Goal: Task Accomplishment & Management: Use online tool/utility

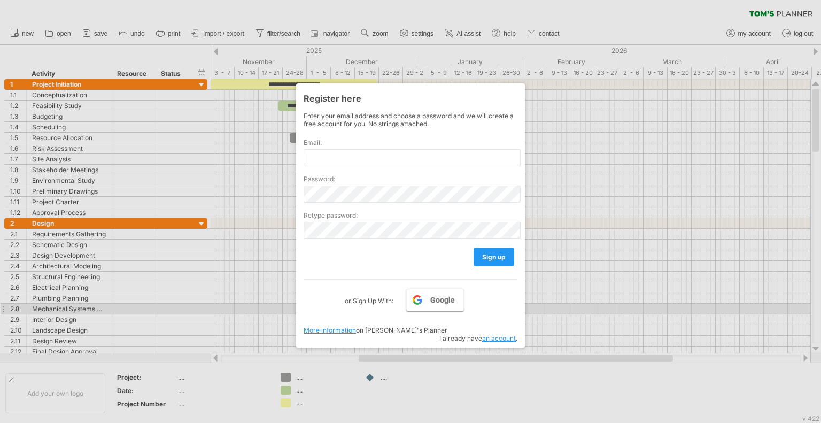
click at [441, 304] on span "Google" at bounding box center [442, 299] width 25 height 9
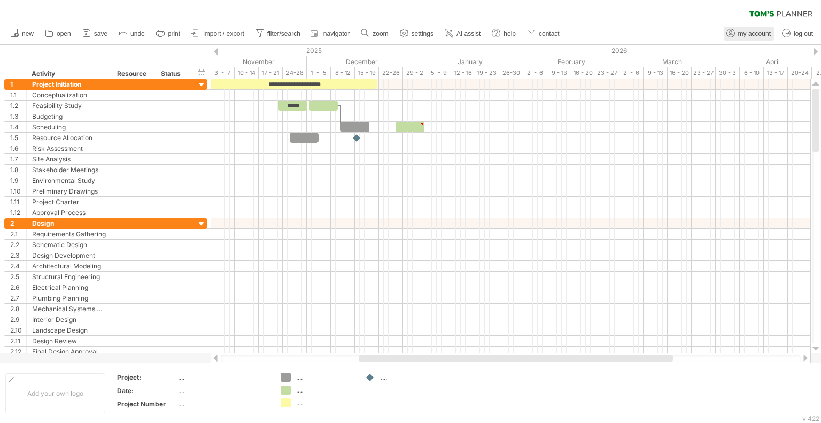
click at [742, 36] on span "my account" at bounding box center [754, 33] width 33 height 7
type input "**********"
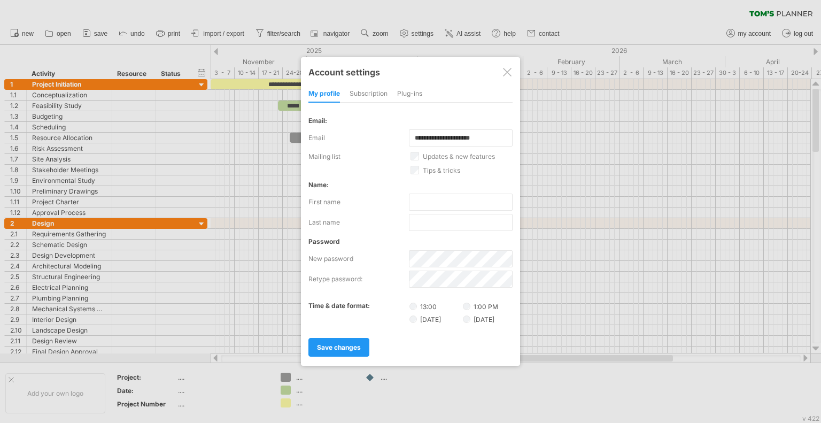
click at [380, 93] on div "subscription" at bounding box center [368, 93] width 38 height 17
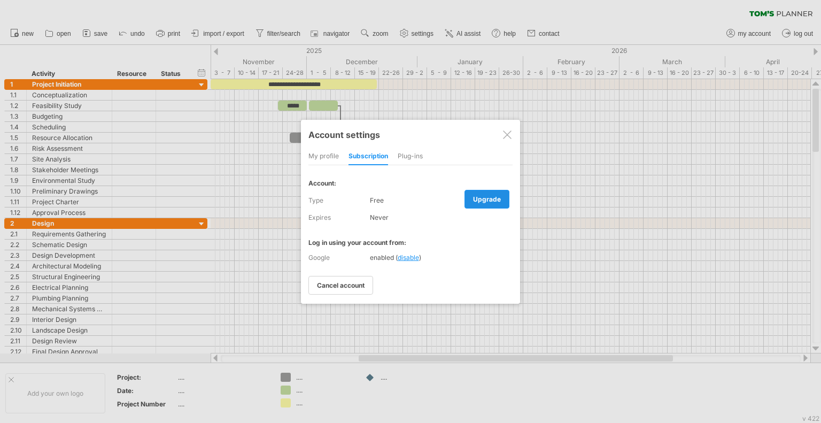
click at [485, 202] on span "upgrade" at bounding box center [487, 199] width 28 height 8
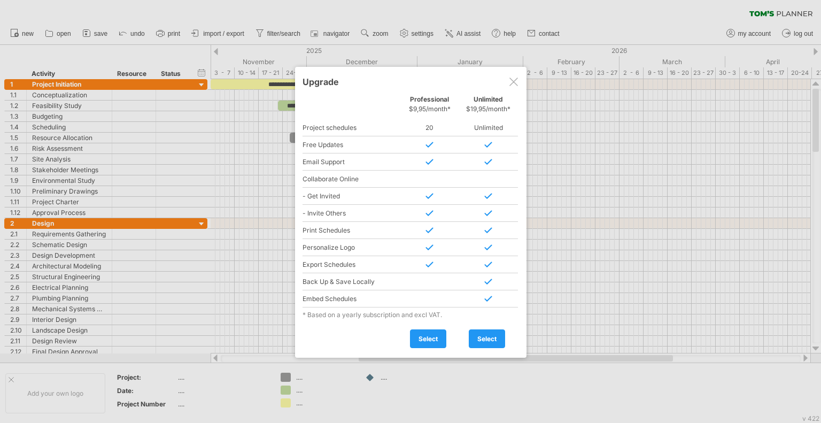
click at [515, 83] on div at bounding box center [513, 81] width 9 height 9
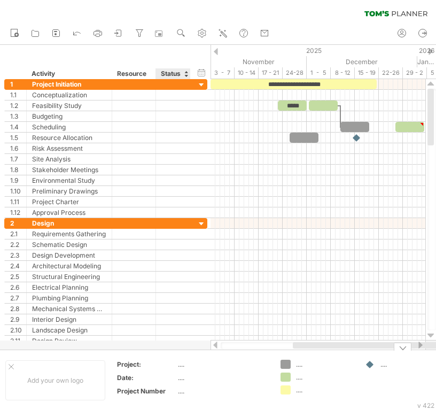
click at [182, 376] on div "...." at bounding box center [223, 377] width 90 height 9
type input "**********"
click at [334, 382] on td ".... .... ...." at bounding box center [317, 380] width 84 height 41
click at [185, 376] on div "[DATE]" at bounding box center [223, 377] width 90 height 9
click at [190, 364] on div "...." at bounding box center [223, 364] width 90 height 9
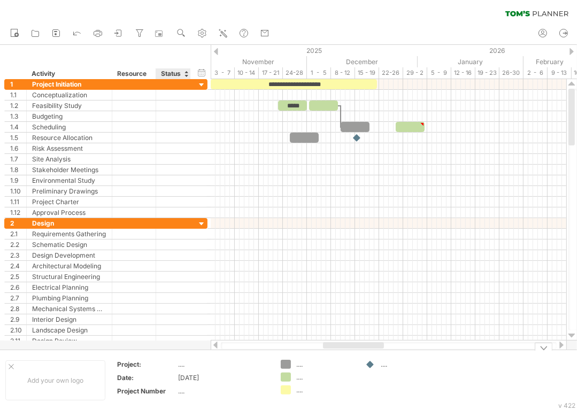
click at [184, 366] on div "...." at bounding box center [223, 364] width 90 height 9
type input "**********"
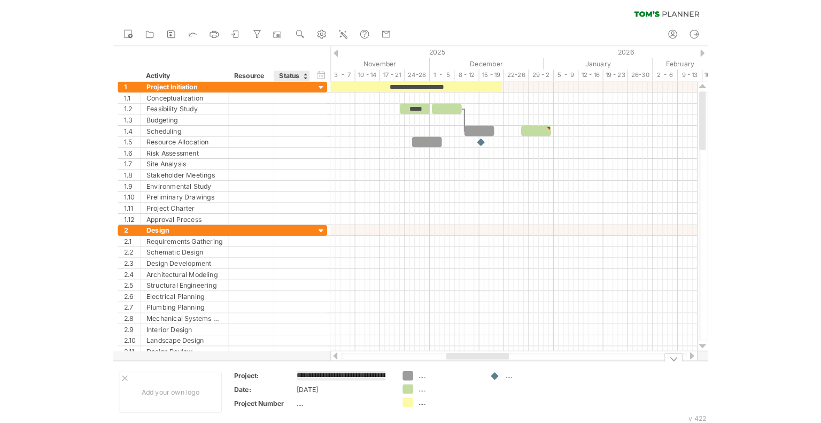
scroll to position [0, 60]
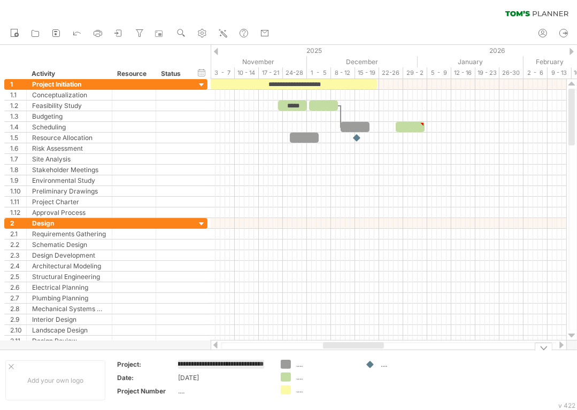
click at [372, 381] on td "...." at bounding box center [402, 380] width 84 height 41
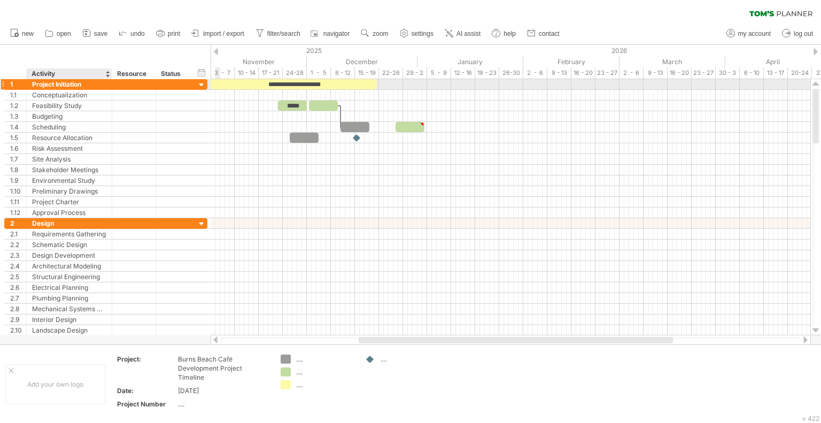
click at [87, 83] on div "Project Initiation" at bounding box center [69, 84] width 74 height 10
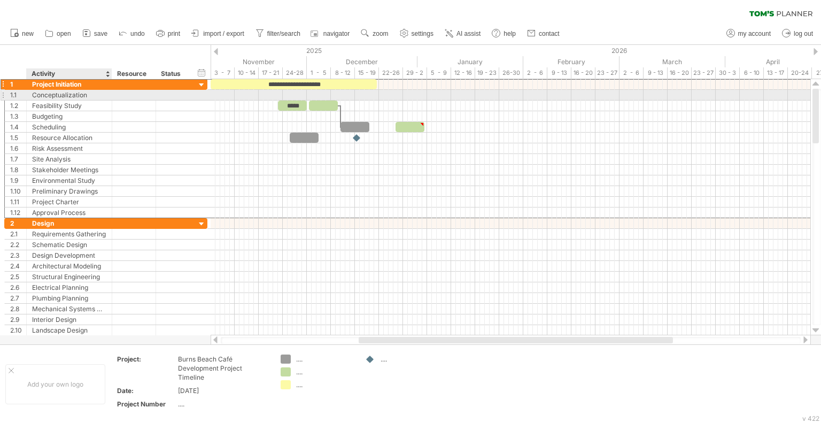
click at [94, 98] on div "Conceptualization" at bounding box center [69, 95] width 74 height 10
drag, startPoint x: 86, startPoint y: 94, endPoint x: 12, endPoint y: 100, distance: 74.6
click at [12, 100] on div "**********" at bounding box center [105, 148] width 203 height 139
paste input "text"
type input "**********"
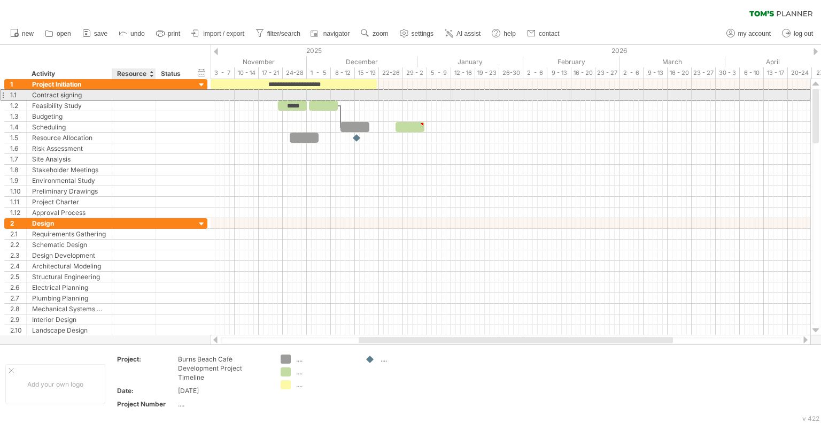
click at [137, 96] on div at bounding box center [134, 95] width 33 height 10
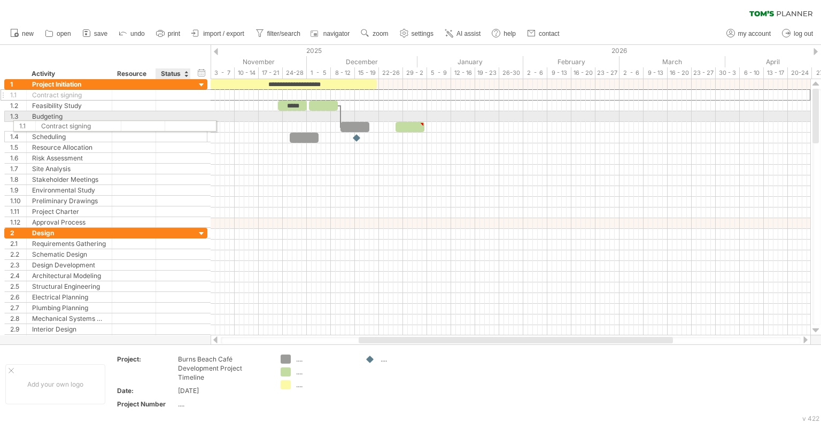
drag, startPoint x: 184, startPoint y: 97, endPoint x: 197, endPoint y: 149, distance: 53.8
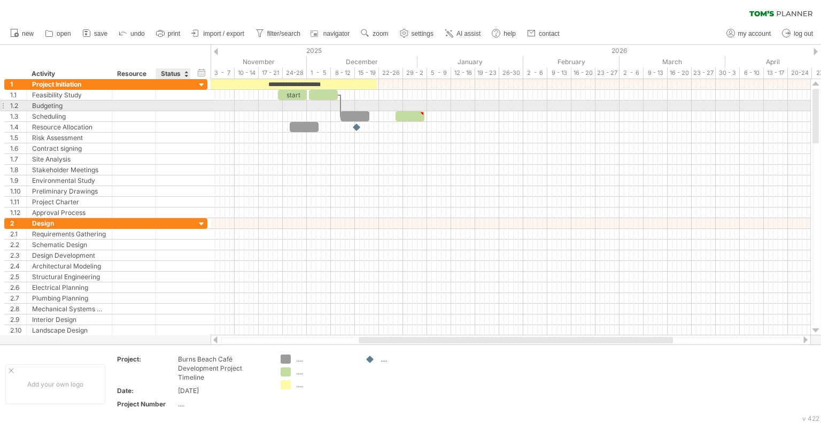
click at [188, 104] on div at bounding box center [188, 105] width 5 height 11
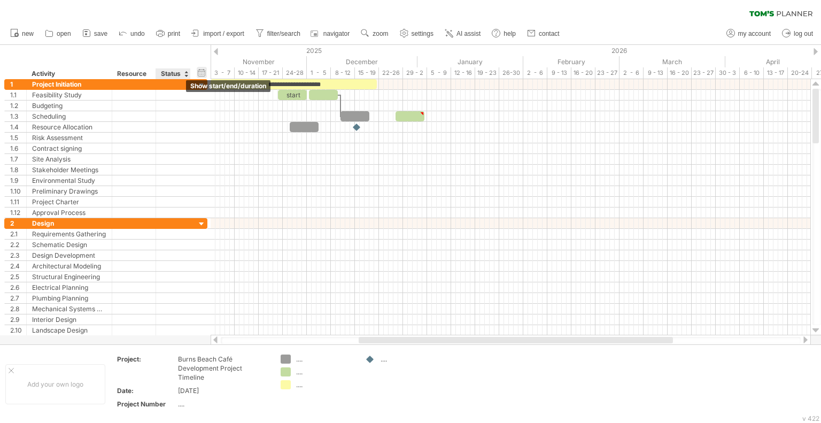
click at [204, 70] on div "hide start/end/duration show start/end/duration" at bounding box center [202, 72] width 10 height 11
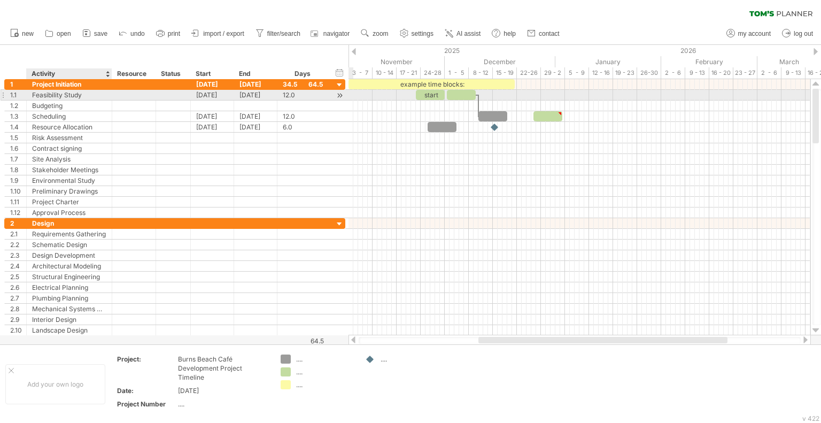
click at [85, 96] on div "Feasibility Study" at bounding box center [69, 95] width 74 height 10
drag, startPoint x: 85, startPoint y: 96, endPoint x: 31, endPoint y: 98, distance: 54.5
click at [31, 98] on div "**********" at bounding box center [69, 95] width 85 height 10
paste input "text"
type input "**********"
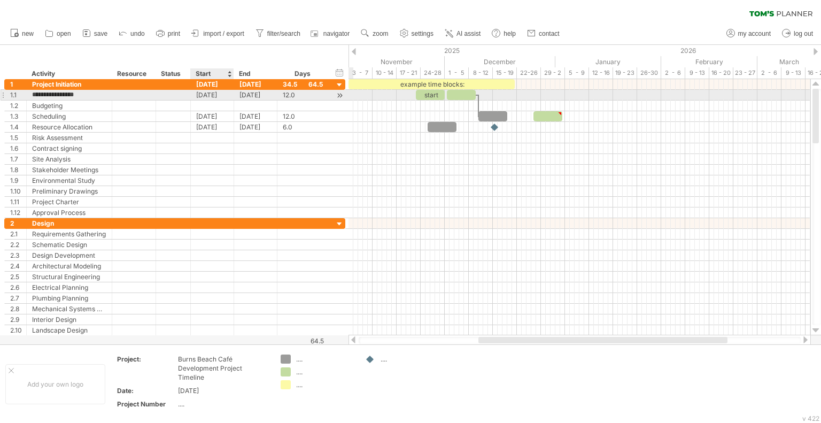
click at [219, 92] on div "[DATE]" at bounding box center [212, 95] width 43 height 10
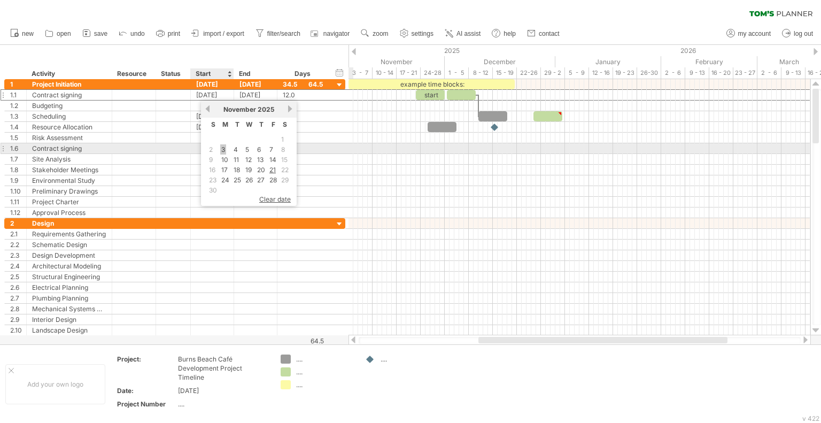
click at [222, 147] on link "3" at bounding box center [223, 149] width 6 height 10
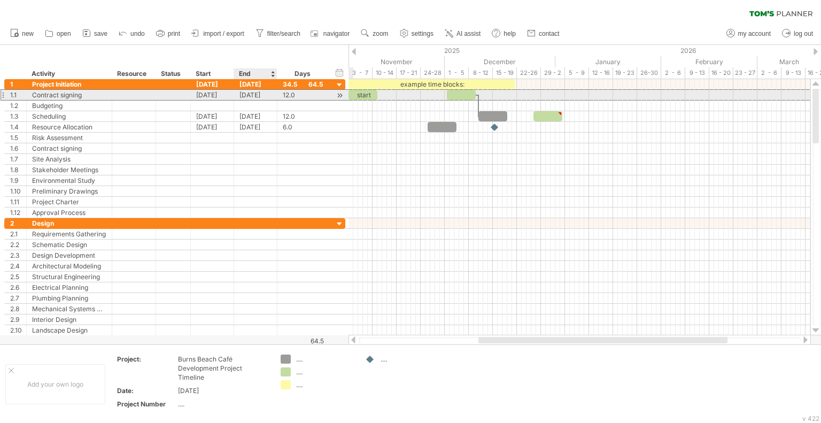
click at [246, 95] on div "[DATE]" at bounding box center [255, 95] width 43 height 10
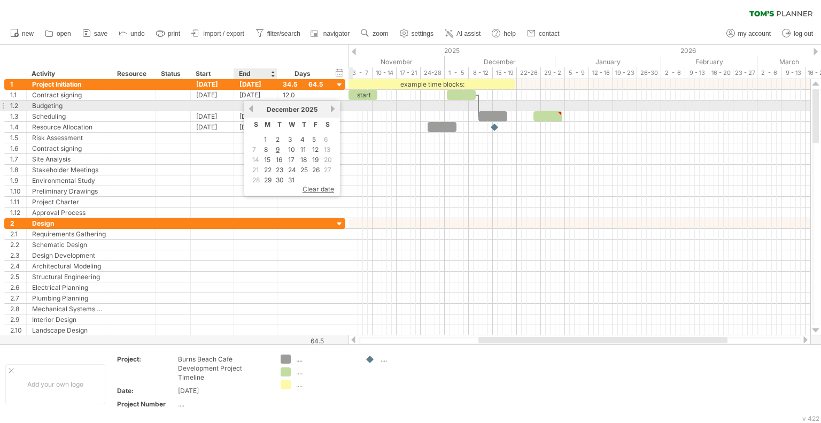
click at [254, 103] on div "previous next [DATE]" at bounding box center [292, 108] width 96 height 17
click at [252, 107] on link "previous" at bounding box center [251, 109] width 8 height 8
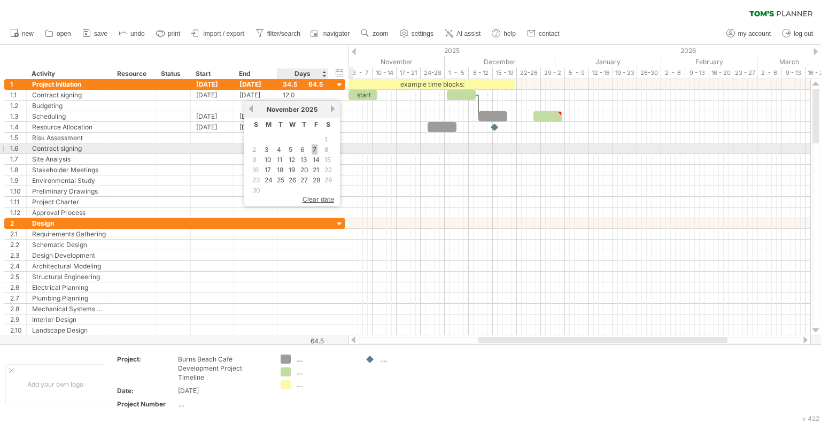
click at [315, 149] on link "7" at bounding box center [315, 149] width 6 height 10
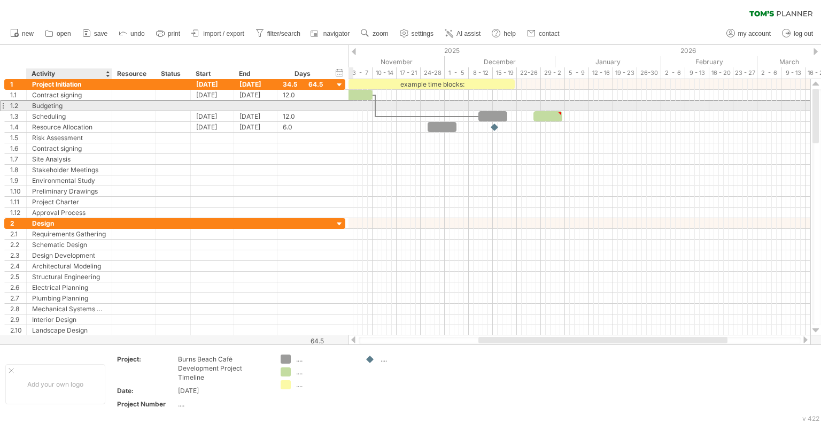
click at [73, 106] on div "Budgeting" at bounding box center [69, 105] width 74 height 10
type input "*"
type input "**********"
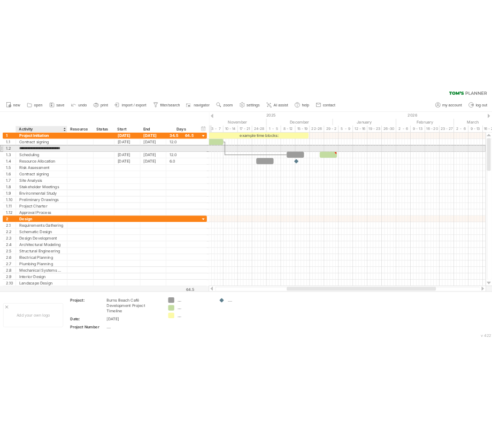
scroll to position [0, 8]
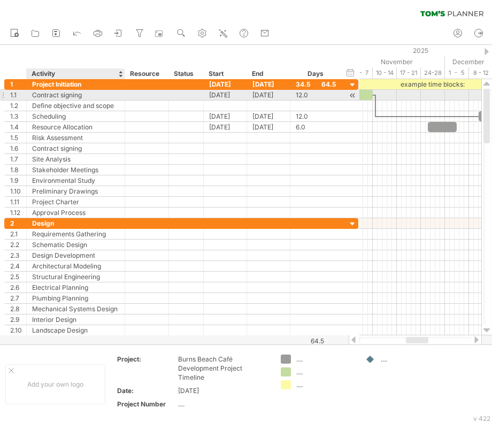
drag, startPoint x: 110, startPoint y: 91, endPoint x: 122, endPoint y: 91, distance: 12.8
click at [122, 91] on div at bounding box center [123, 95] width 5 height 11
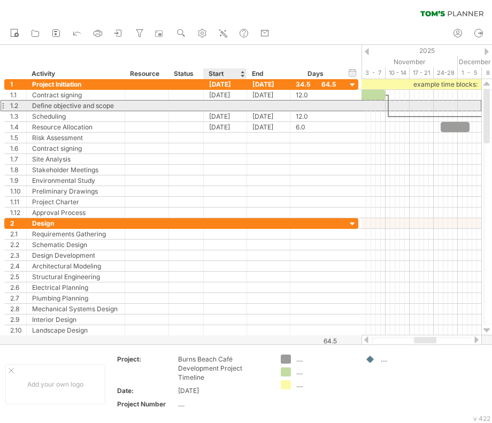
click at [232, 106] on div at bounding box center [225, 105] width 43 height 10
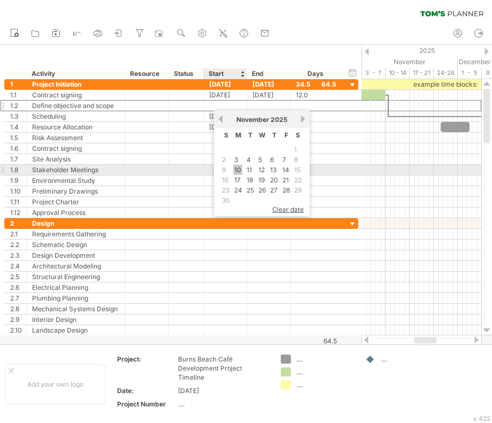
click at [235, 168] on link "10" at bounding box center [237, 170] width 9 height 10
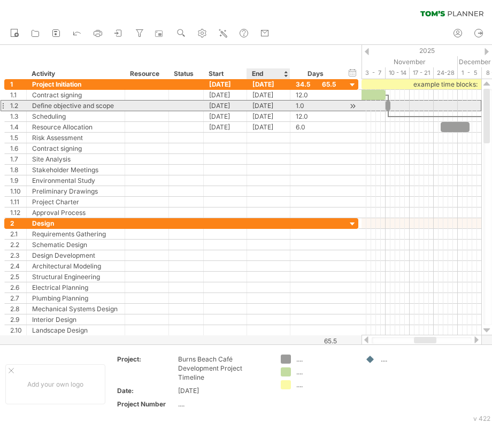
click at [263, 108] on div "[DATE]" at bounding box center [268, 105] width 43 height 10
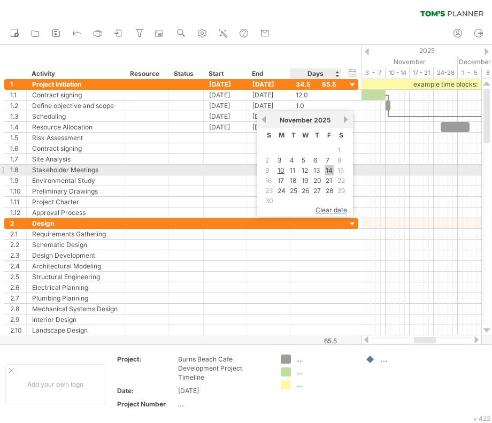
click at [327, 169] on link "14" at bounding box center [328, 170] width 9 height 10
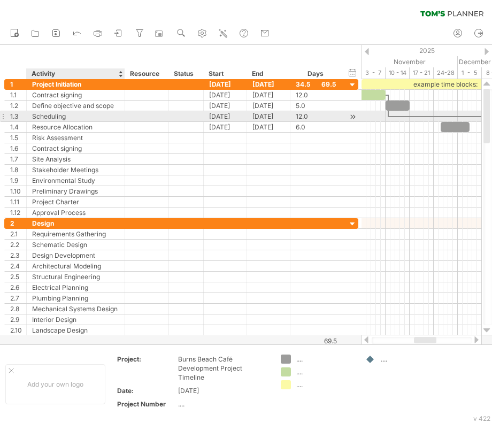
click at [66, 116] on div "Scheduling" at bounding box center [75, 116] width 87 height 10
drag, startPoint x: 71, startPoint y: 116, endPoint x: 30, endPoint y: 118, distance: 40.1
click at [30, 118] on div "**********" at bounding box center [76, 116] width 98 height 10
click at [74, 120] on div "Scheduling" at bounding box center [75, 116] width 87 height 10
drag, startPoint x: 68, startPoint y: 117, endPoint x: 33, endPoint y: 116, distance: 35.3
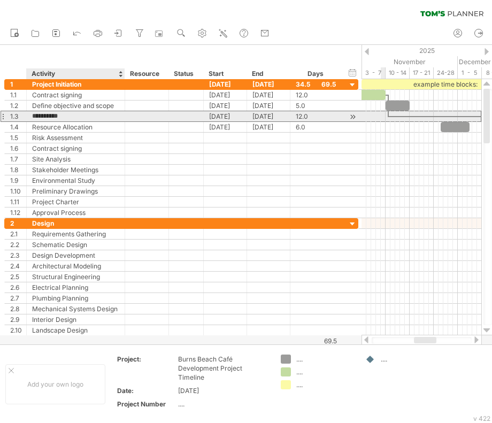
click at [33, 116] on input "**********" at bounding box center [75, 116] width 87 height 10
paste input "*****"
click at [38, 116] on input "**********" at bounding box center [75, 116] width 87 height 10
type input "**********"
click at [227, 116] on div "[DATE]" at bounding box center [225, 116] width 43 height 10
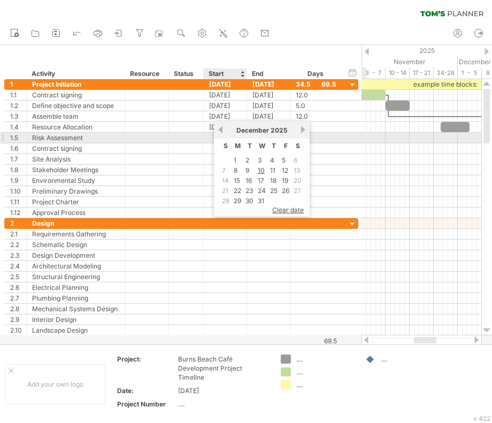
click at [224, 135] on div "previous next [DATE]" at bounding box center [262, 129] width 96 height 17
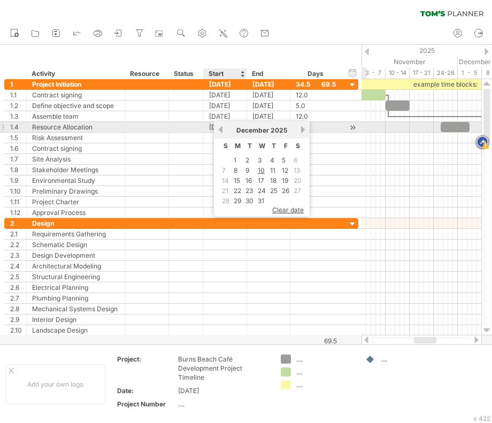
click at [220, 128] on link "previous" at bounding box center [220, 130] width 8 height 8
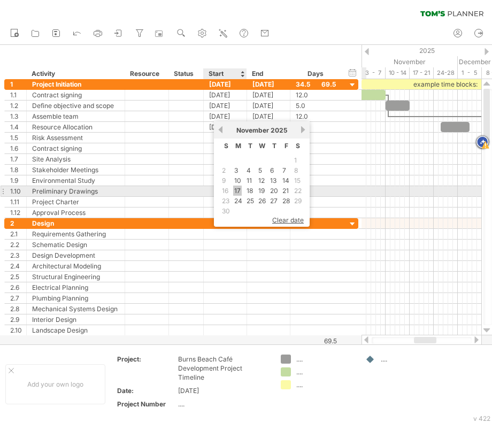
click at [236, 188] on link "17" at bounding box center [237, 190] width 9 height 10
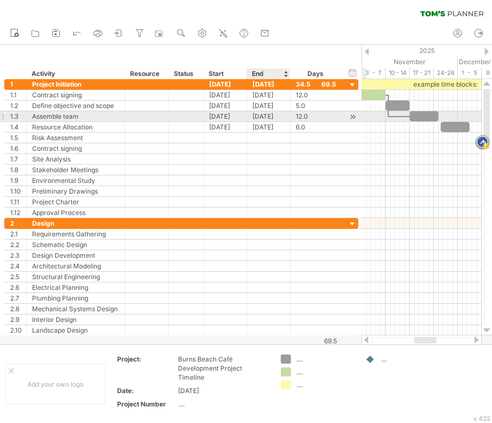
click at [274, 117] on div "[DATE]" at bounding box center [268, 116] width 43 height 10
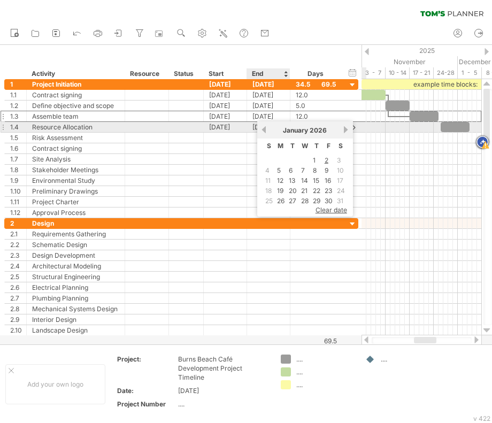
click at [265, 126] on link "previous" at bounding box center [264, 130] width 8 height 8
click at [265, 128] on link "previous" at bounding box center [264, 130] width 8 height 8
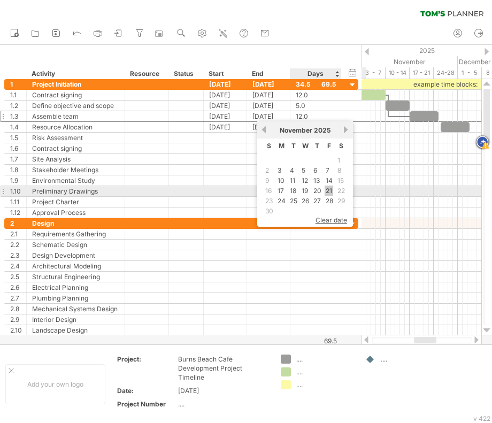
click at [328, 190] on link "21" at bounding box center [328, 190] width 9 height 10
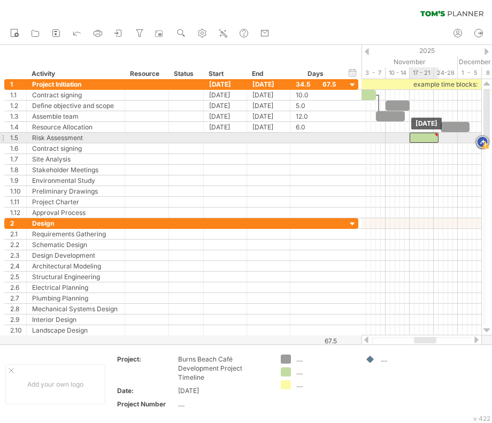
drag, startPoint x: 413, startPoint y: 115, endPoint x: 417, endPoint y: 141, distance: 26.1
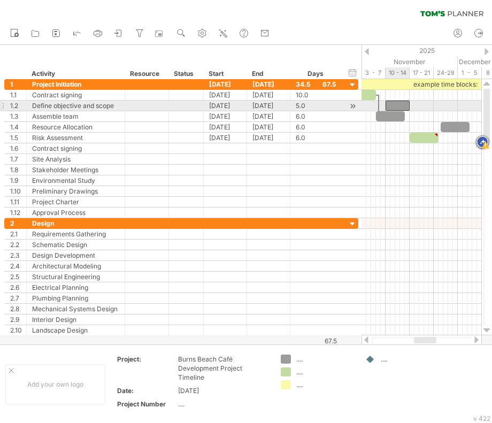
click at [395, 106] on div at bounding box center [397, 105] width 24 height 10
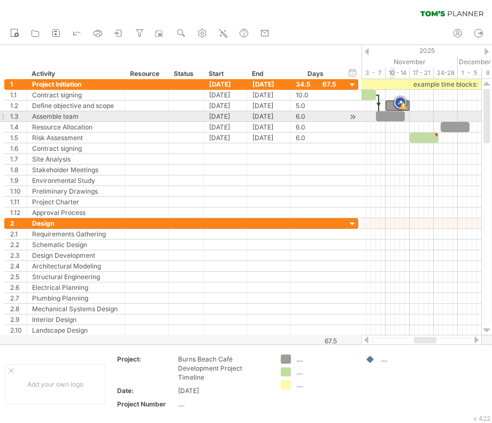
click at [393, 118] on div at bounding box center [390, 116] width 29 height 10
click at [224, 119] on div "[DATE]" at bounding box center [225, 116] width 43 height 10
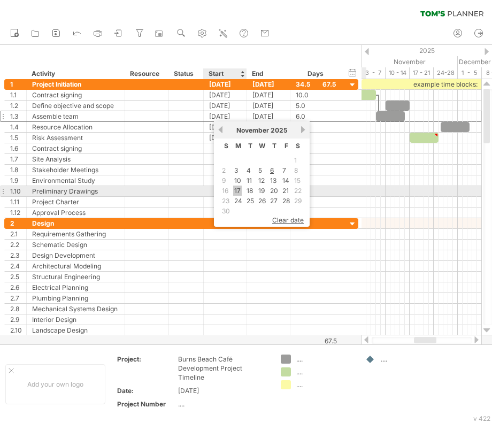
click at [236, 188] on link "17" at bounding box center [237, 190] width 9 height 10
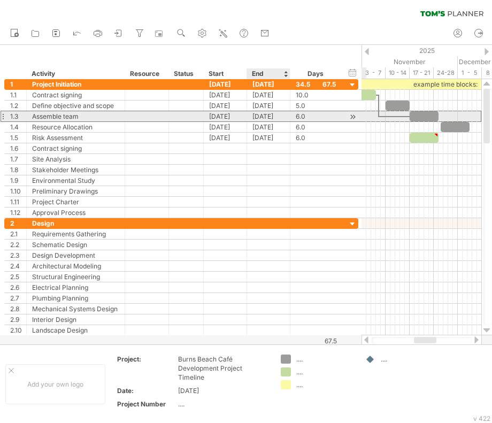
click at [271, 116] on div "[DATE]" at bounding box center [268, 116] width 43 height 10
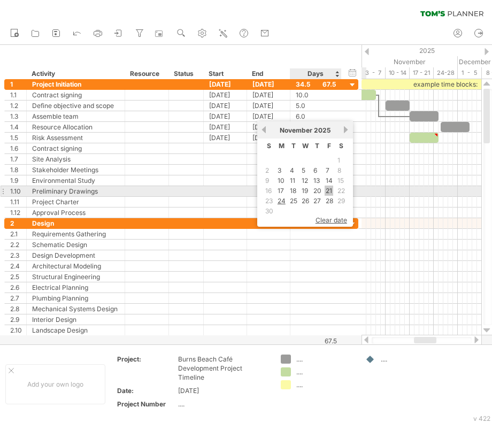
click at [328, 187] on link "21" at bounding box center [328, 190] width 9 height 10
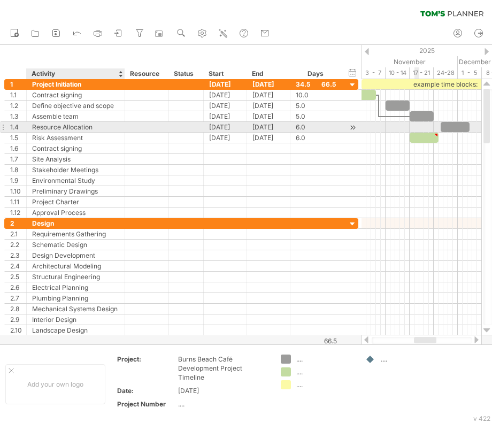
click at [85, 131] on div "Resource Allocation" at bounding box center [75, 127] width 87 height 10
drag, startPoint x: 94, startPoint y: 128, endPoint x: 33, endPoint y: 130, distance: 60.4
click at [33, 130] on input "**********" at bounding box center [75, 127] width 87 height 10
paste input "text"
click at [36, 126] on input "**********" at bounding box center [75, 127] width 87 height 10
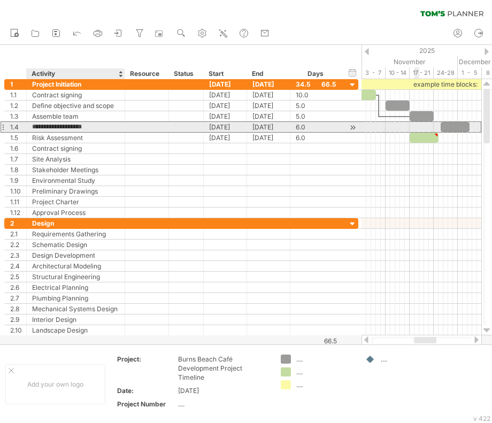
click at [38, 126] on input "**********" at bounding box center [75, 127] width 87 height 10
type input "**********"
click at [236, 126] on div "[DATE]" at bounding box center [225, 127] width 43 height 10
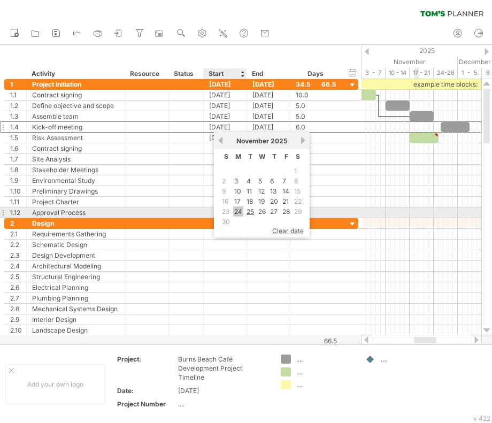
click at [239, 210] on link "24" at bounding box center [238, 211] width 10 height 10
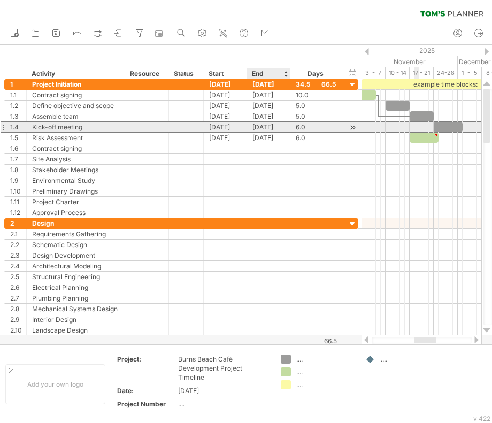
click at [273, 128] on div "[DATE]" at bounding box center [268, 127] width 43 height 10
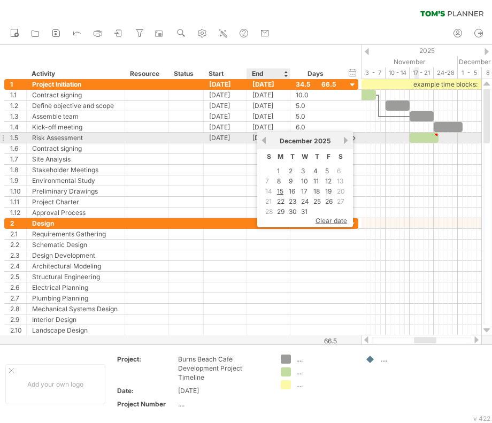
click at [261, 138] on link "previous" at bounding box center [264, 140] width 8 height 8
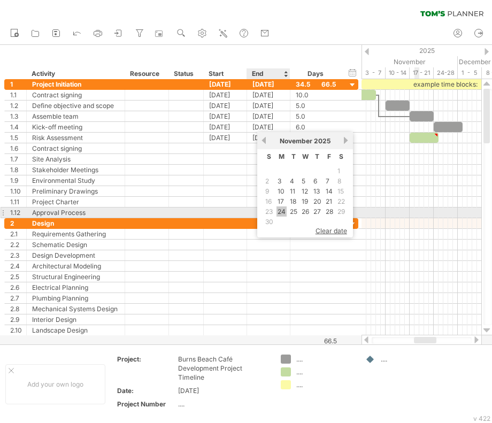
click at [282, 210] on link "24" at bounding box center [281, 211] width 10 height 10
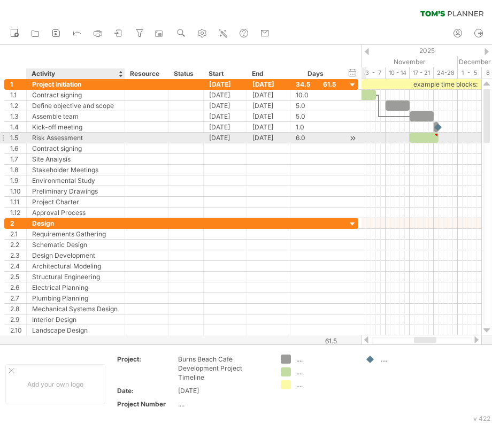
click at [53, 140] on div "Risk Assessment" at bounding box center [75, 138] width 87 height 10
click at [4, 136] on div at bounding box center [3, 137] width 4 height 11
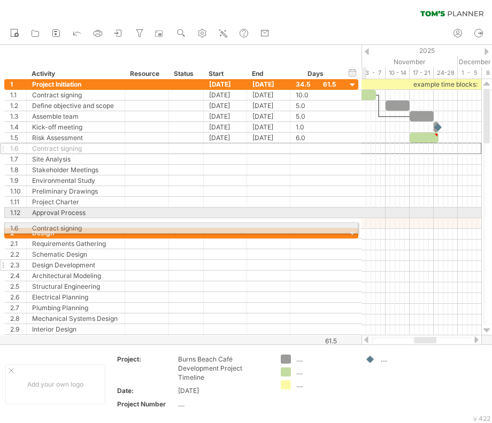
drag, startPoint x: 2, startPoint y: 146, endPoint x: 8, endPoint y: 248, distance: 101.7
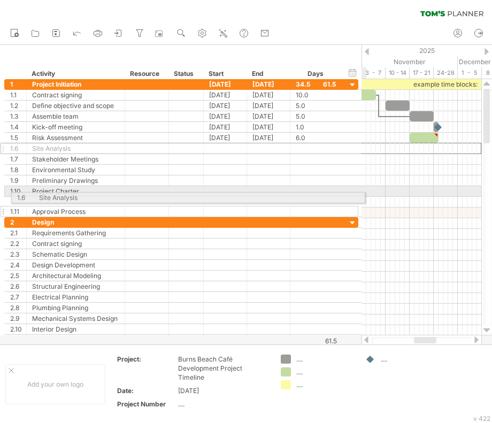
drag, startPoint x: 3, startPoint y: 149, endPoint x: 7, endPoint y: 196, distance: 46.6
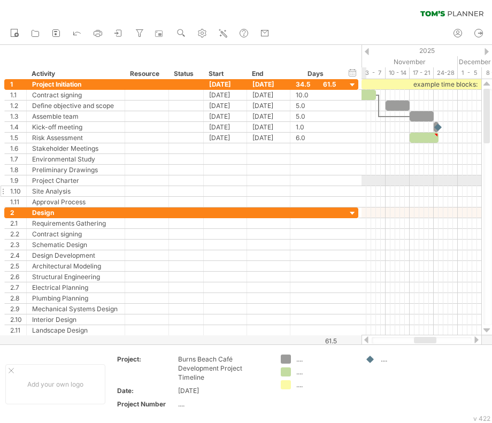
click at [7, 192] on div "1.10" at bounding box center [16, 191] width 22 height 10
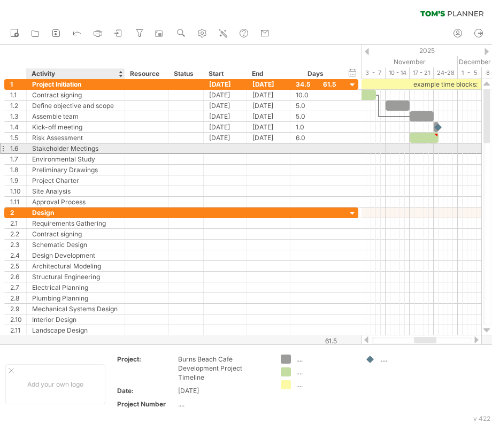
click at [106, 148] on div "Stakeholder Meetings" at bounding box center [75, 148] width 87 height 10
drag, startPoint x: 104, startPoint y: 147, endPoint x: 32, endPoint y: 149, distance: 72.2
click at [32, 149] on input "**********" at bounding box center [75, 148] width 87 height 10
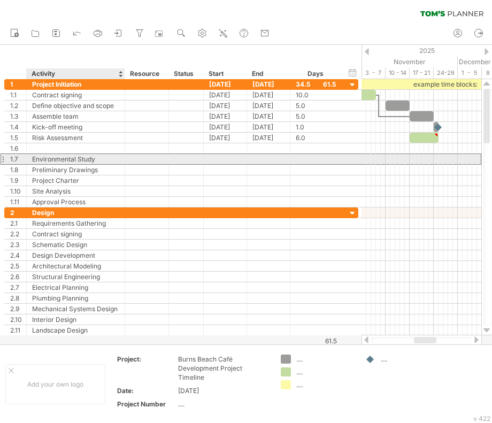
click at [98, 158] on div "Environmental Study" at bounding box center [75, 159] width 87 height 10
click at [101, 159] on input "**********" at bounding box center [75, 159] width 87 height 10
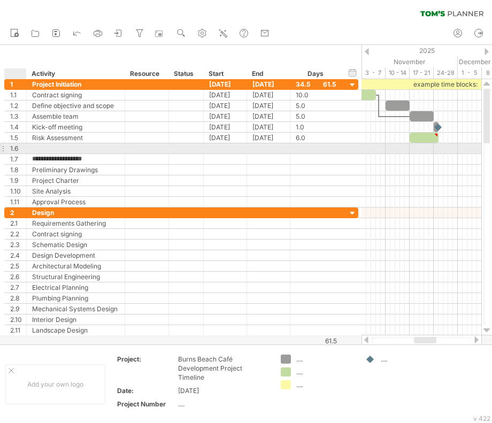
click at [21, 149] on div "1.6" at bounding box center [18, 148] width 16 height 10
drag, startPoint x: 21, startPoint y: 149, endPoint x: -1, endPoint y: 149, distance: 21.9
click at [0, 149] on html "progress(100%) Trying to reach [DOMAIN_NAME] Connected again... 0% clear filter…" at bounding box center [246, 212] width 492 height 425
click at [21, 149] on div "1.6" at bounding box center [18, 148] width 16 height 10
click at [22, 149] on div at bounding box center [24, 148] width 5 height 11
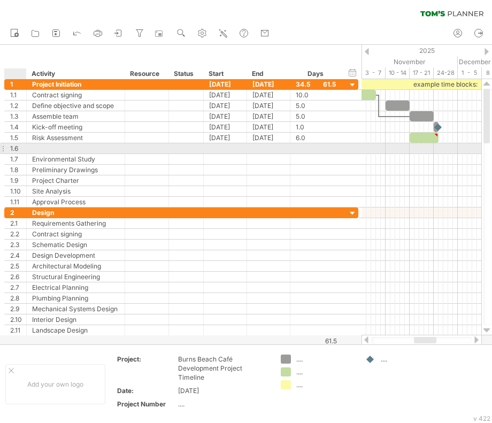
click at [20, 147] on div "1.6" at bounding box center [18, 148] width 16 height 10
click at [20, 146] on div "1.6" at bounding box center [18, 148] width 16 height 10
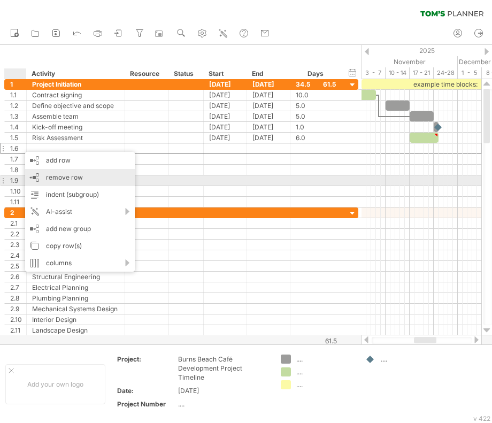
click at [74, 179] on span "remove row" at bounding box center [64, 177] width 37 height 8
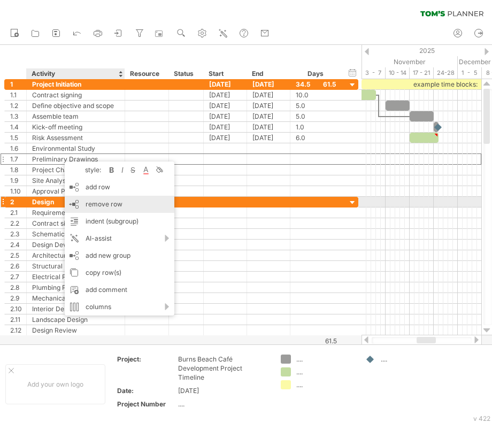
click at [100, 201] on span "remove row" at bounding box center [103, 204] width 37 height 8
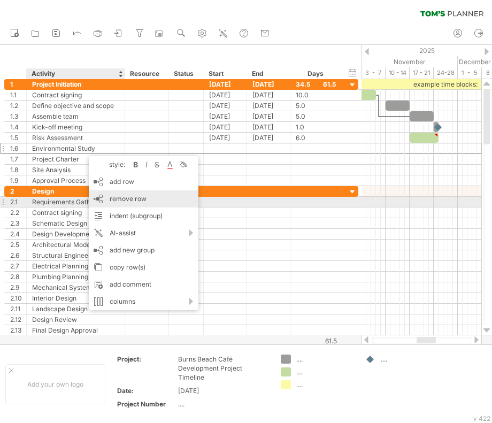
click at [119, 202] on span "remove row" at bounding box center [128, 199] width 37 height 8
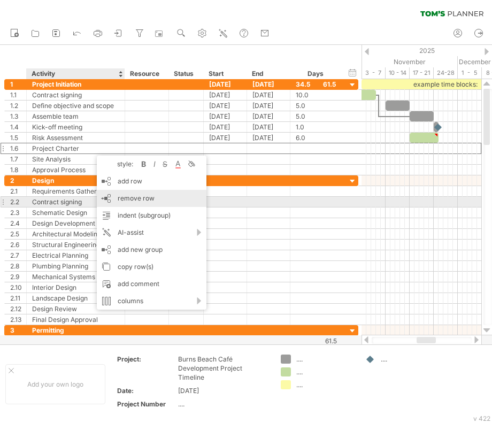
click at [121, 198] on span "remove row" at bounding box center [136, 198] width 37 height 8
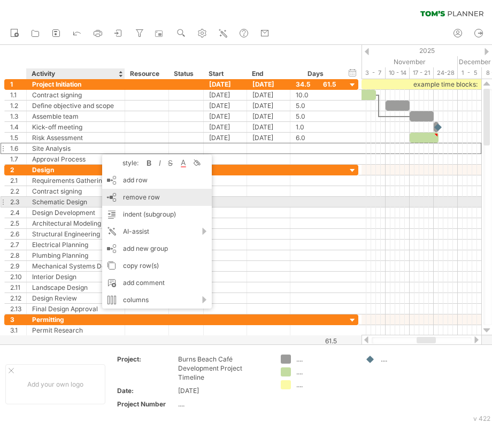
click at [132, 200] on span "remove row" at bounding box center [141, 197] width 37 height 8
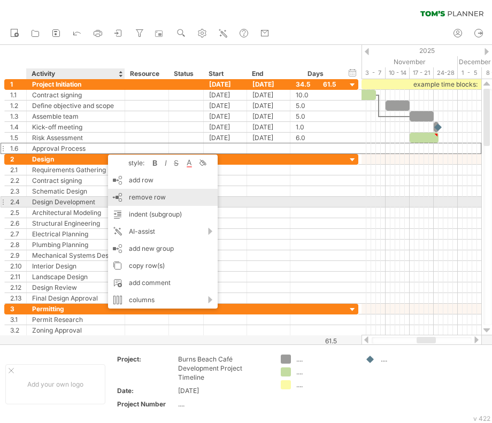
click at [139, 197] on span "remove row" at bounding box center [147, 197] width 37 height 8
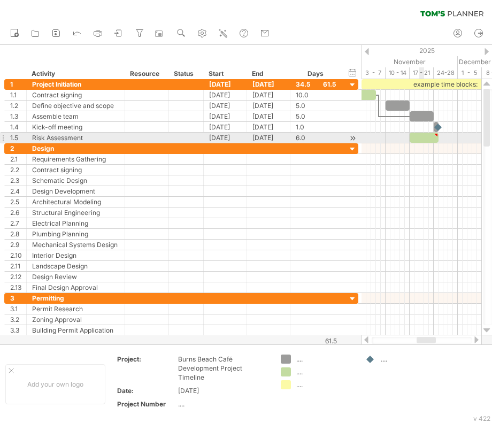
type textarea "**********"
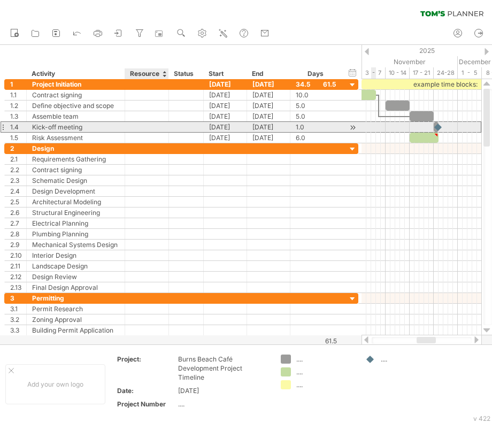
click at [145, 124] on div at bounding box center [146, 127] width 33 height 10
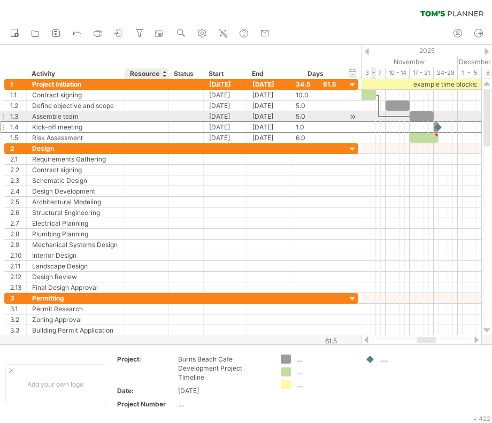
click at [150, 114] on div at bounding box center [146, 116] width 33 height 10
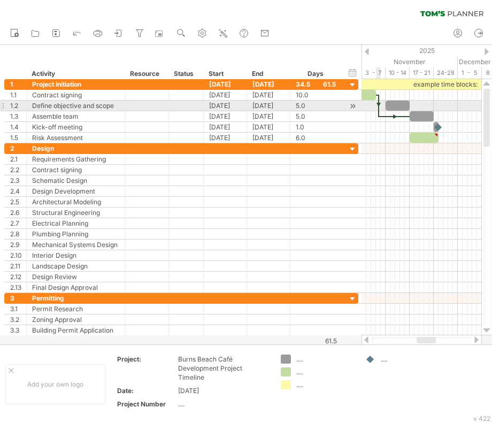
click at [377, 108] on div at bounding box center [378, 106] width 3 height 22
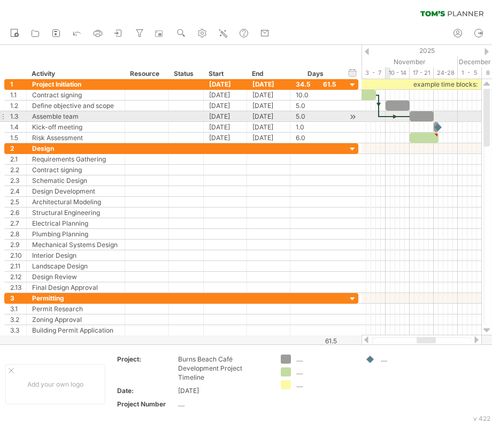
click at [387, 117] on div at bounding box center [394, 116] width 30 height 3
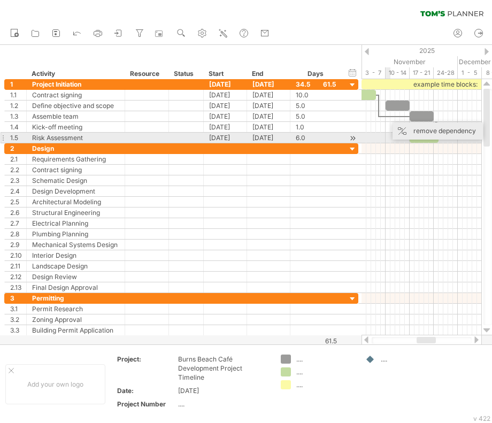
click at [438, 136] on div "remove dependency" at bounding box center [437, 130] width 90 height 17
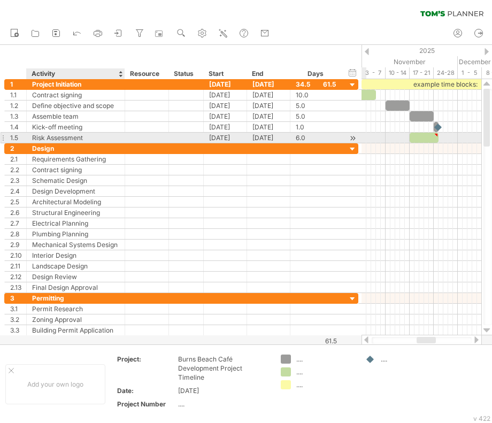
click at [94, 134] on div "Risk Assessment" at bounding box center [75, 138] width 87 height 10
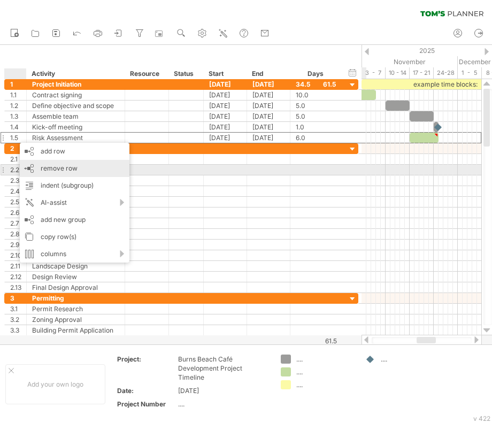
click at [76, 168] on div "remove row remove selected rows" at bounding box center [75, 168] width 110 height 17
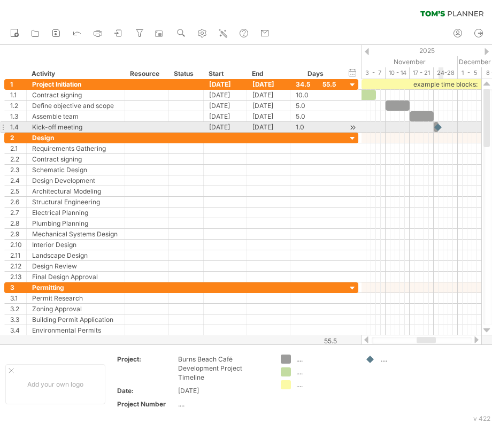
click at [439, 127] on div at bounding box center [438, 127] width 11 height 10
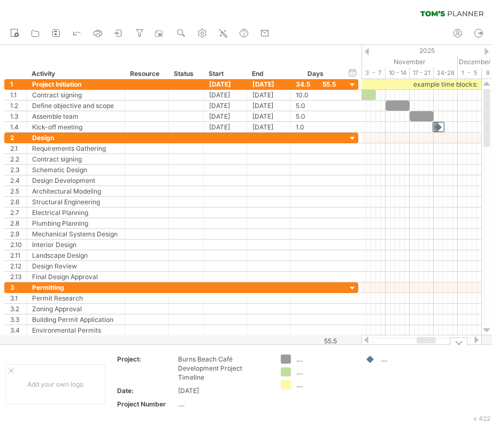
click at [369, 356] on div "Trying to reach [DOMAIN_NAME] Connected again... 0% clear filter new 1" at bounding box center [246, 211] width 492 height 423
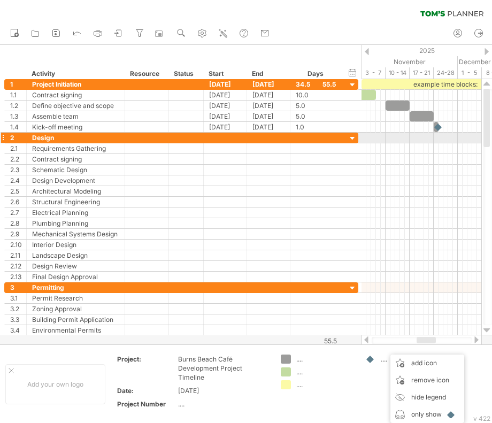
click at [71, 138] on div "Design" at bounding box center [75, 138] width 87 height 10
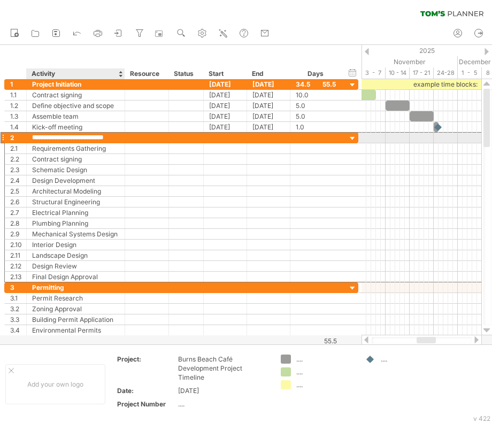
scroll to position [0, 4]
type input "**********"
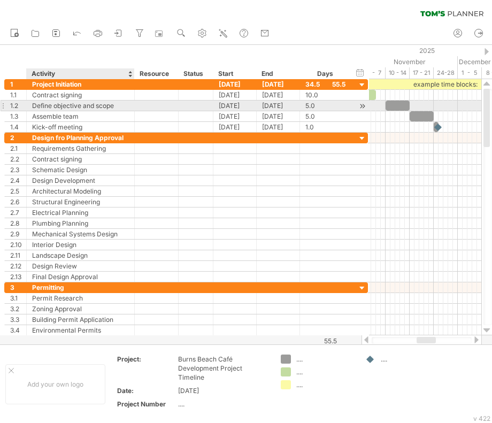
drag, startPoint x: 124, startPoint y: 102, endPoint x: 134, endPoint y: 102, distance: 9.6
click at [134, 102] on div at bounding box center [132, 105] width 5 height 11
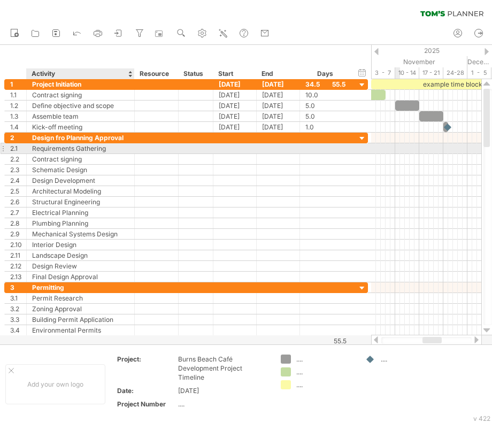
click at [92, 152] on div "Requirements Gathering" at bounding box center [80, 148] width 97 height 10
click at [113, 149] on input "**********" at bounding box center [80, 148] width 97 height 10
drag, startPoint x: 108, startPoint y: 148, endPoint x: 33, endPoint y: 152, distance: 75.4
click at [33, 152] on input "**********" at bounding box center [80, 148] width 97 height 10
paste input "****"
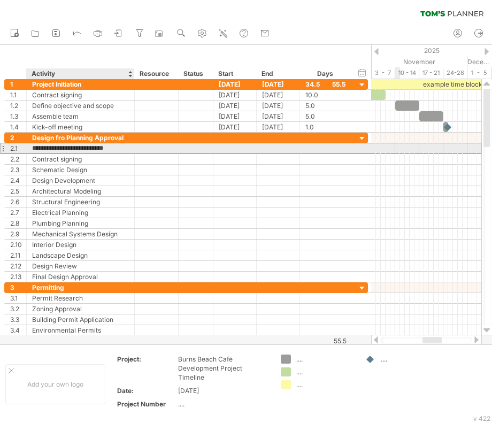
click at [36, 147] on input "**********" at bounding box center [80, 148] width 97 height 10
click at [38, 147] on input "**********" at bounding box center [80, 148] width 97 height 10
type input "**********"
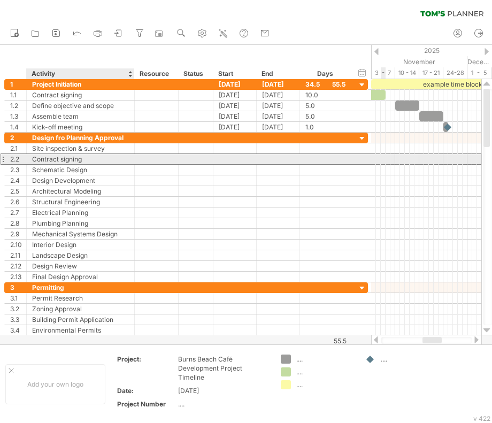
click at [84, 160] on div "Contract signing" at bounding box center [80, 159] width 97 height 10
drag, startPoint x: 81, startPoint y: 158, endPoint x: 43, endPoint y: 159, distance: 38.0
click at [43, 159] on input "**********" at bounding box center [80, 159] width 97 height 10
click at [95, 160] on input "**********" at bounding box center [80, 159] width 97 height 10
click at [87, 157] on input "**********" at bounding box center [80, 159] width 97 height 10
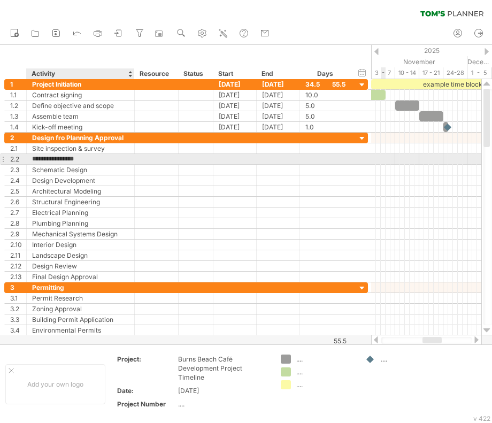
click at [83, 161] on input "**********" at bounding box center [80, 159] width 97 height 10
drag, startPoint x: 83, startPoint y: 160, endPoint x: 32, endPoint y: 161, distance: 50.8
click at [32, 161] on input "**********" at bounding box center [80, 159] width 97 height 10
paste input "**********"
click at [38, 158] on input "**********" at bounding box center [80, 159] width 97 height 10
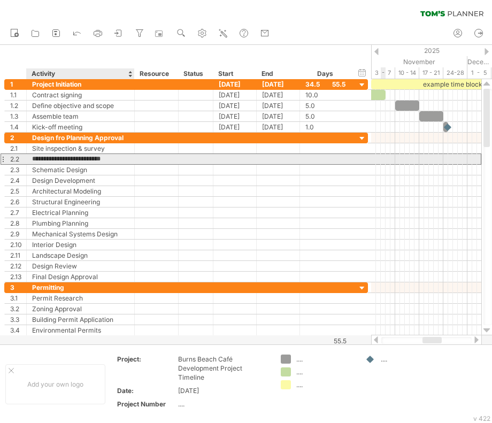
type input "**********"
click at [108, 160] on input "**********" at bounding box center [80, 159] width 97 height 10
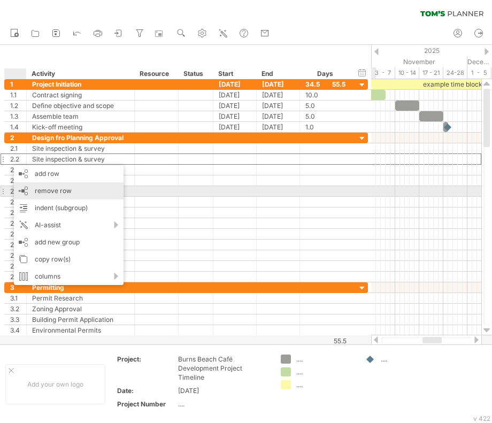
click at [74, 189] on div "remove row remove selected rows" at bounding box center [69, 190] width 110 height 17
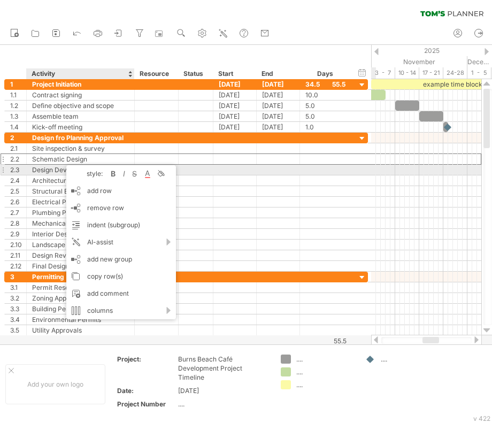
click at [40, 168] on div "Design Development" at bounding box center [80, 170] width 97 height 10
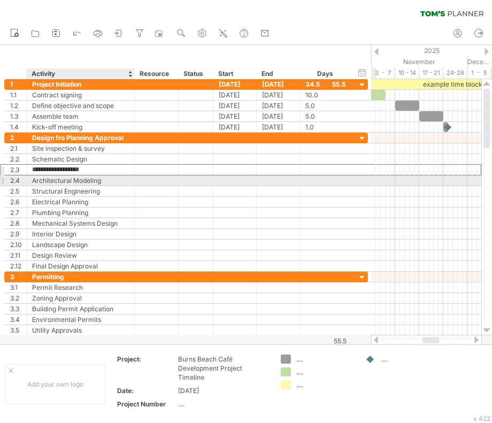
click at [70, 182] on div "Architectural Modeling" at bounding box center [80, 180] width 97 height 10
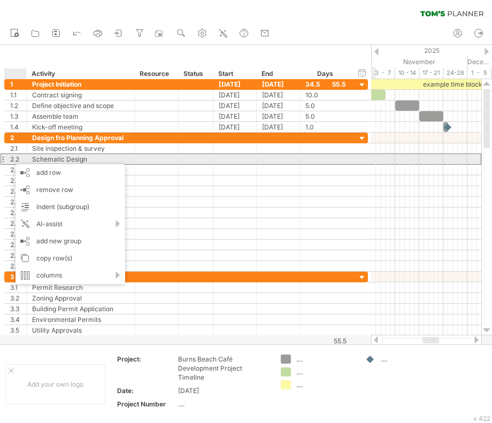
click at [127, 162] on div "Schematic Design" at bounding box center [80, 159] width 97 height 10
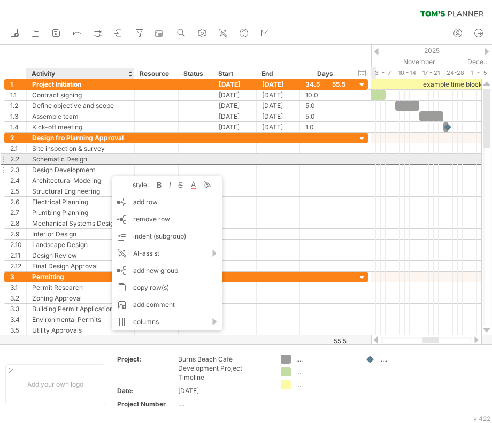
click at [50, 159] on div "Schematic Design" at bounding box center [80, 159] width 97 height 10
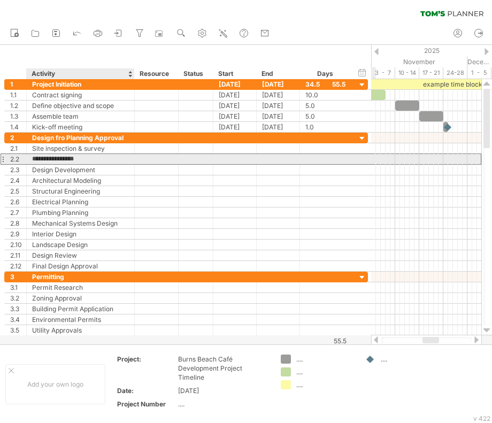
click at [61, 159] on input "**********" at bounding box center [80, 159] width 97 height 10
drag, startPoint x: 63, startPoint y: 159, endPoint x: 32, endPoint y: 161, distance: 30.5
click at [32, 161] on input "**********" at bounding box center [80, 159] width 97 height 10
type input "**********"
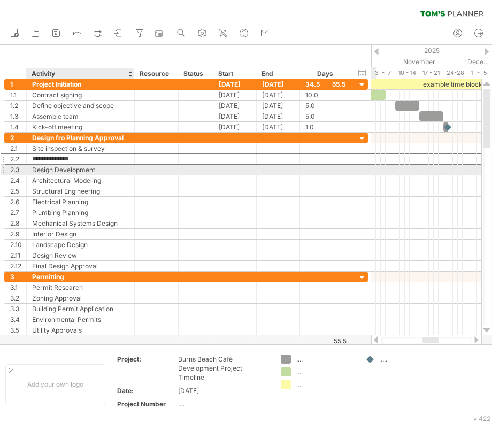
click at [105, 171] on div "Design Development" at bounding box center [80, 170] width 97 height 10
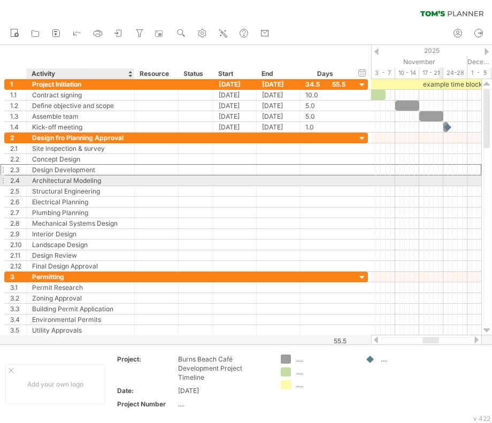
click at [100, 182] on div "Architectural Modeling" at bounding box center [80, 180] width 97 height 10
click at [104, 182] on input "**********" at bounding box center [80, 180] width 97 height 10
drag, startPoint x: 102, startPoint y: 179, endPoint x: 33, endPoint y: 182, distance: 69.5
click at [33, 182] on input "**********" at bounding box center [80, 180] width 97 height 10
paste input "**********"
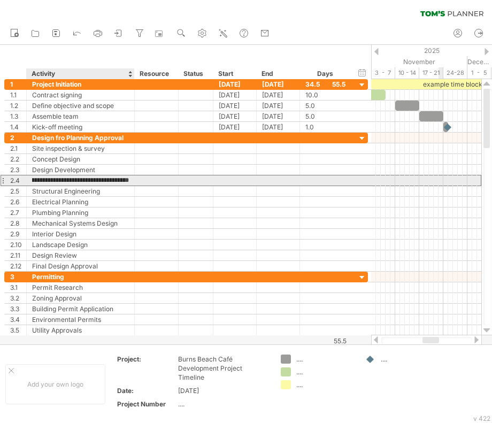
scroll to position [0, 20]
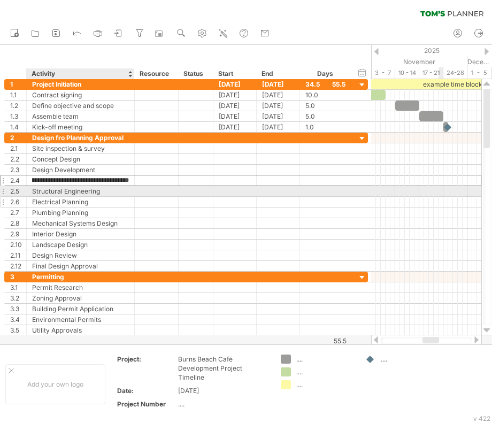
click at [131, 197] on div at bounding box center [132, 202] width 5 height 11
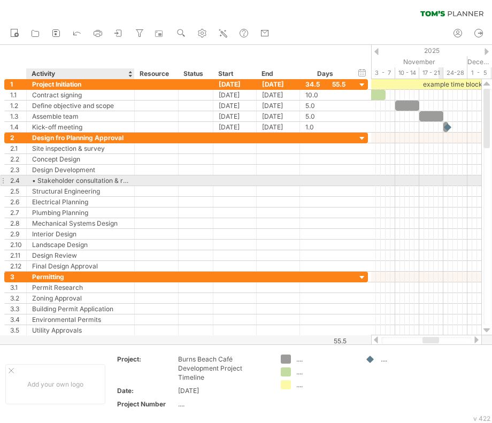
click at [41, 181] on div "• Stakeholder consultation & revisions" at bounding box center [80, 180] width 97 height 10
click at [38, 180] on input "**********" at bounding box center [80, 180] width 97 height 10
type input "**********"
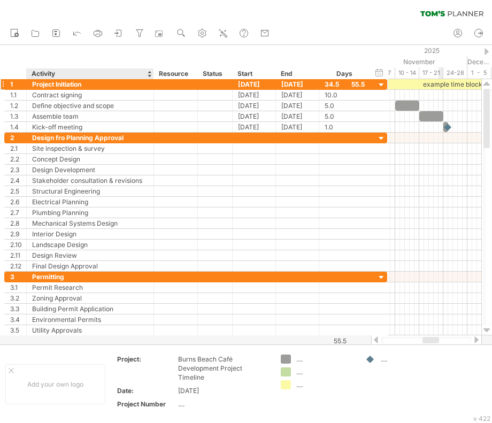
drag, startPoint x: 133, startPoint y: 82, endPoint x: 152, endPoint y: 82, distance: 19.2
click at [152, 82] on div at bounding box center [152, 84] width 5 height 11
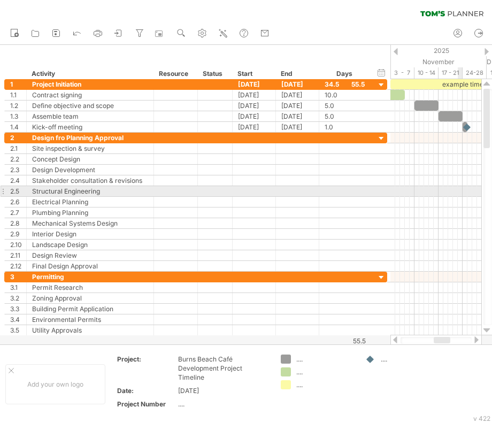
click at [127, 192] on div "Structural Engineering" at bounding box center [90, 191] width 116 height 10
click at [103, 188] on input "**********" at bounding box center [90, 191] width 116 height 10
drag, startPoint x: 66, startPoint y: 192, endPoint x: 79, endPoint y: 191, distance: 12.9
click at [66, 192] on div "Structural Engineering" at bounding box center [90, 191] width 116 height 10
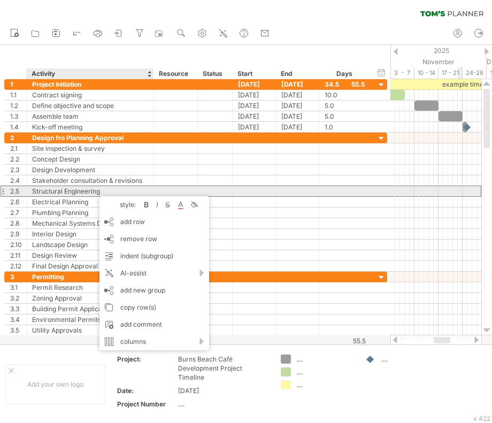
drag, startPoint x: 103, startPoint y: 191, endPoint x: 98, endPoint y: 188, distance: 5.8
click at [103, 191] on div "Structural Engineering" at bounding box center [90, 191] width 116 height 10
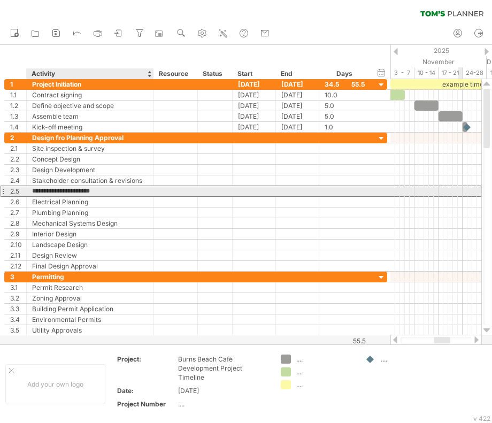
drag, startPoint x: 100, startPoint y: 190, endPoint x: 33, endPoint y: 191, distance: 66.8
click at [33, 191] on input "**********" at bounding box center [90, 191] width 116 height 10
paste input "******"
click at [41, 190] on input "**********" at bounding box center [90, 191] width 116 height 10
click at [38, 190] on input "**********" at bounding box center [90, 191] width 116 height 10
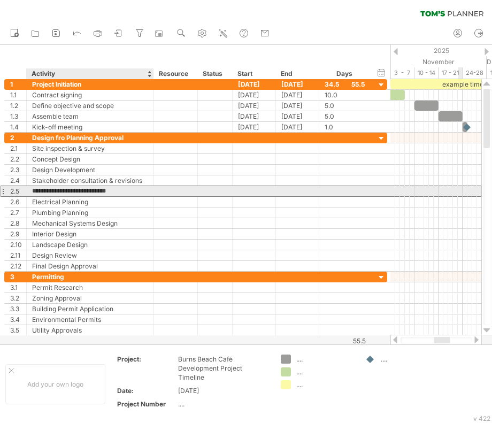
click at [38, 189] on input "**********" at bounding box center [90, 191] width 116 height 10
type input "**********"
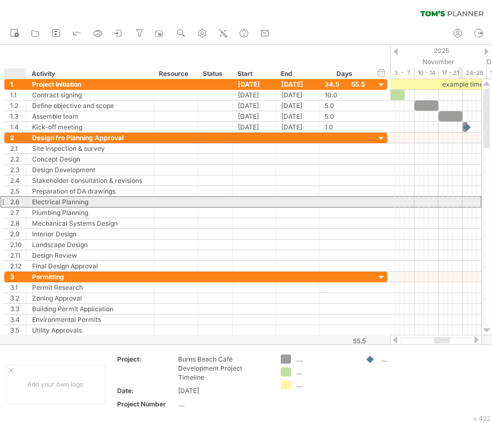
click at [14, 198] on div "2.6" at bounding box center [18, 202] width 16 height 10
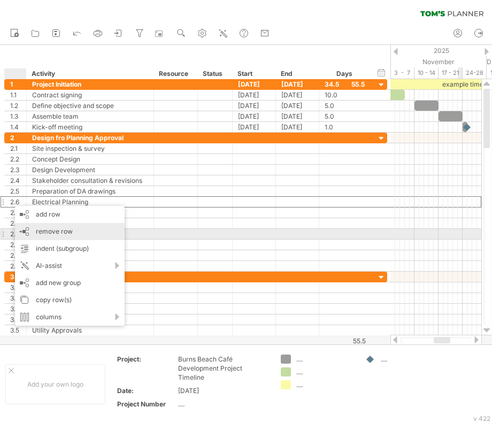
click at [43, 229] on span "remove row" at bounding box center [54, 231] width 37 height 8
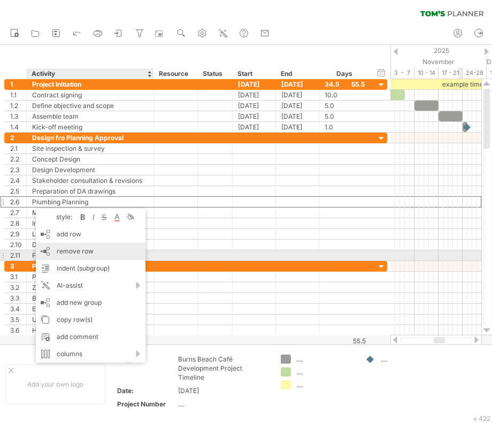
click at [63, 251] on span "remove row" at bounding box center [75, 251] width 37 height 8
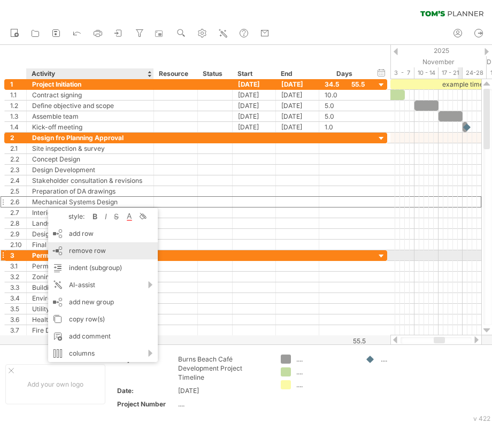
click at [83, 250] on span "remove row" at bounding box center [87, 250] width 37 height 8
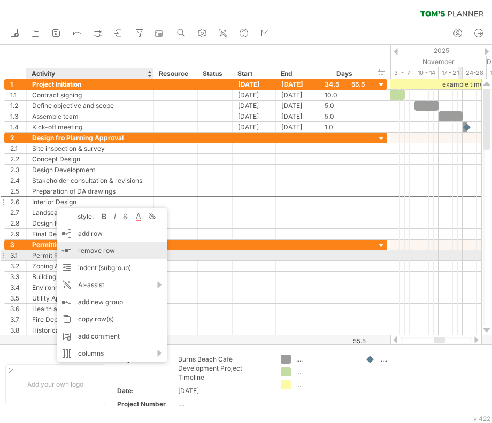
click at [89, 250] on span "remove row" at bounding box center [96, 250] width 37 height 8
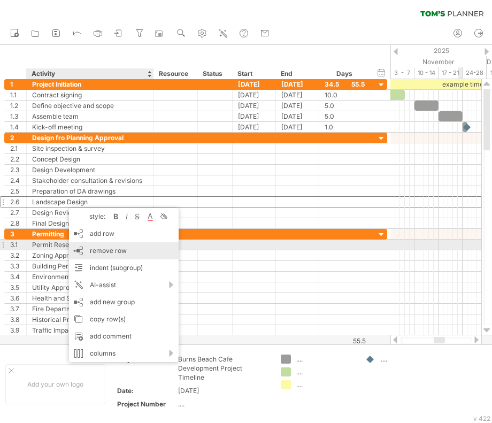
click at [112, 250] on span "remove row" at bounding box center [108, 250] width 37 height 8
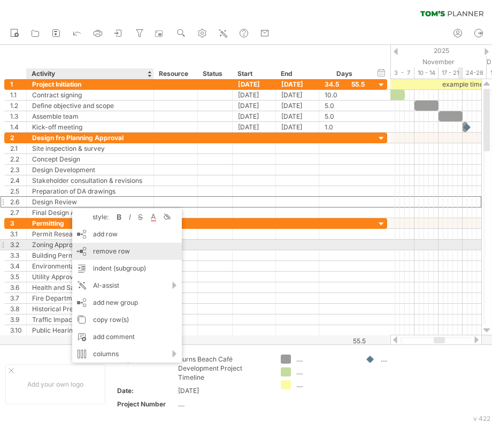
click at [124, 246] on div "remove row remove selected rows" at bounding box center [127, 251] width 110 height 17
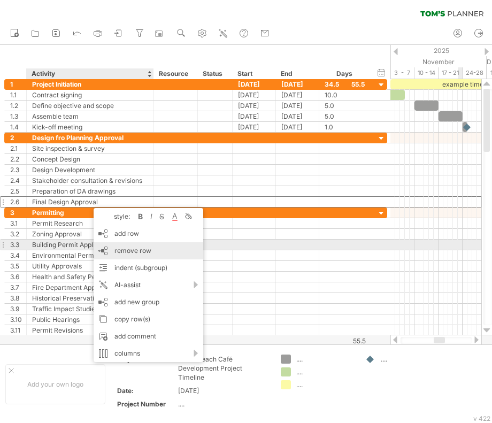
click at [133, 247] on span "remove row" at bounding box center [132, 250] width 37 height 8
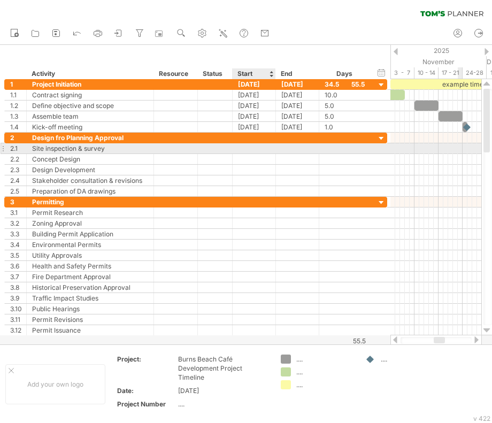
click at [255, 149] on div at bounding box center [253, 148] width 43 height 10
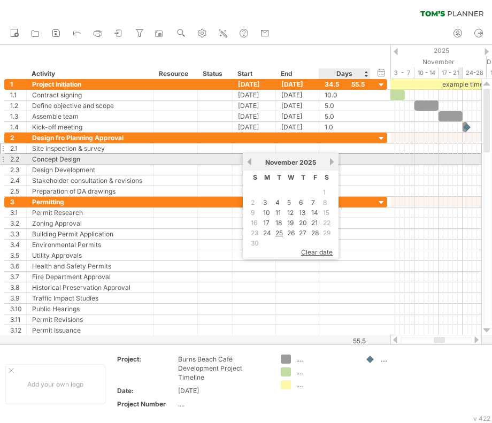
click at [329, 162] on link "next" at bounding box center [332, 162] width 8 height 8
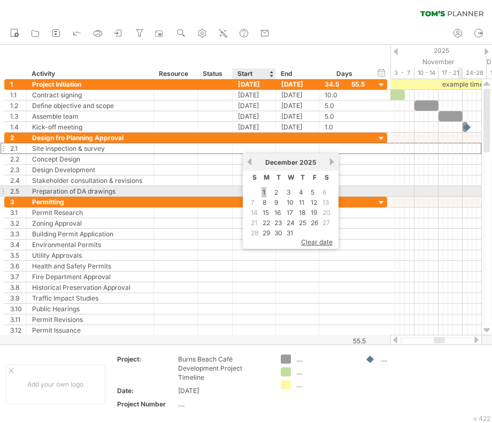
click at [264, 190] on link "1" at bounding box center [263, 192] width 5 height 10
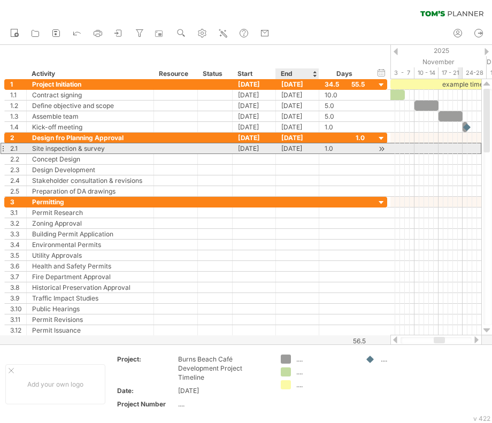
click at [302, 147] on div "[DATE]" at bounding box center [297, 148] width 43 height 10
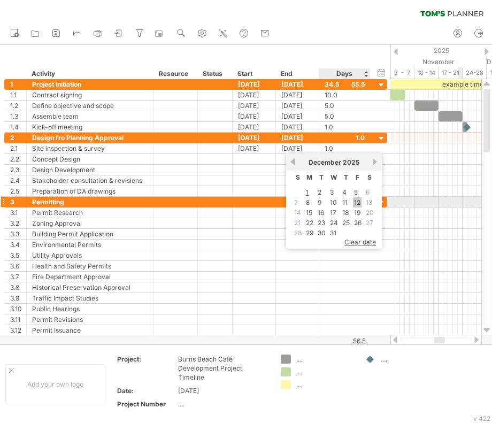
click at [356, 203] on link "12" at bounding box center [357, 202] width 9 height 10
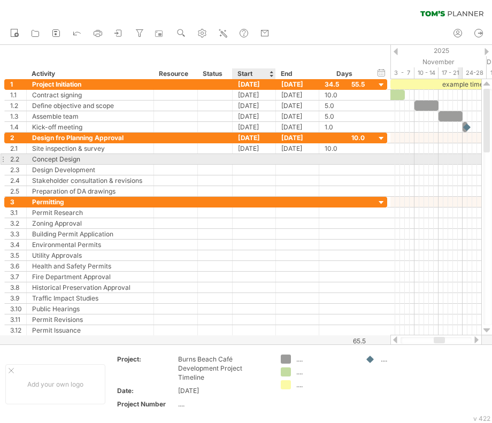
click at [242, 158] on div at bounding box center [253, 159] width 43 height 10
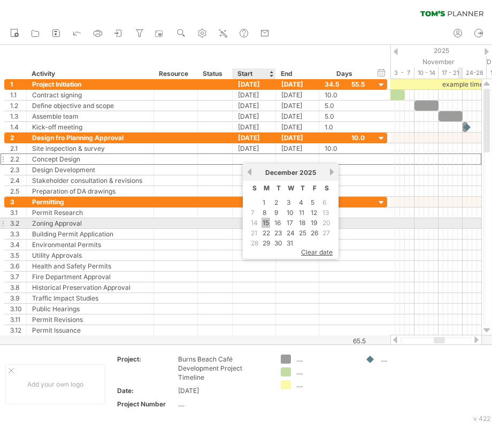
click at [264, 220] on link "15" at bounding box center [265, 222] width 9 height 10
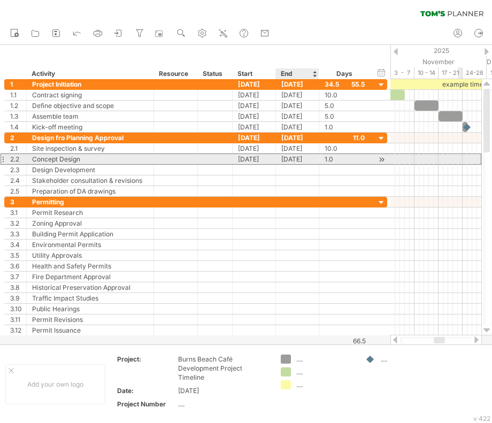
click at [296, 160] on div "[DATE]" at bounding box center [297, 159] width 43 height 10
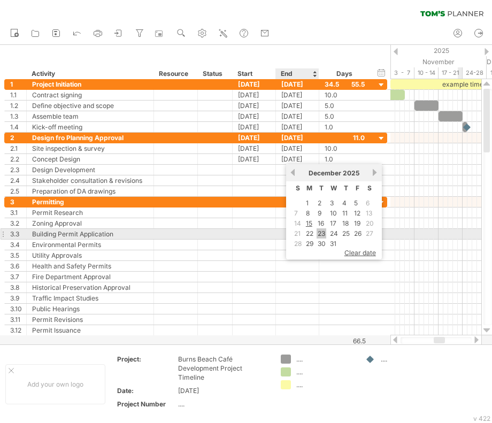
click at [323, 230] on link "23" at bounding box center [321, 233] width 10 height 10
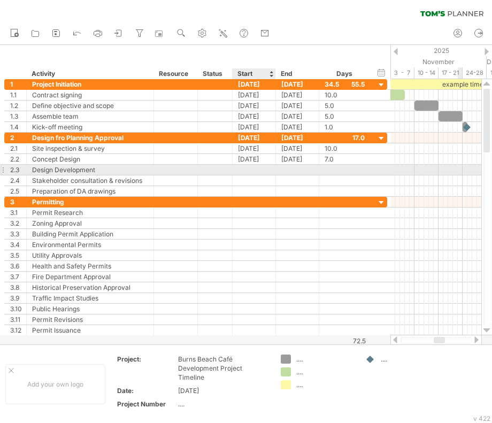
click at [241, 170] on div at bounding box center [253, 170] width 43 height 10
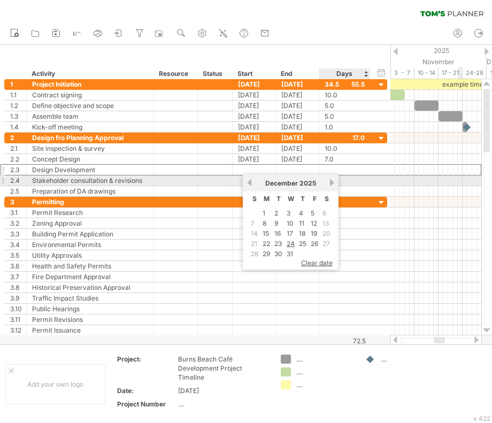
click at [329, 184] on link "next" at bounding box center [332, 182] width 8 height 8
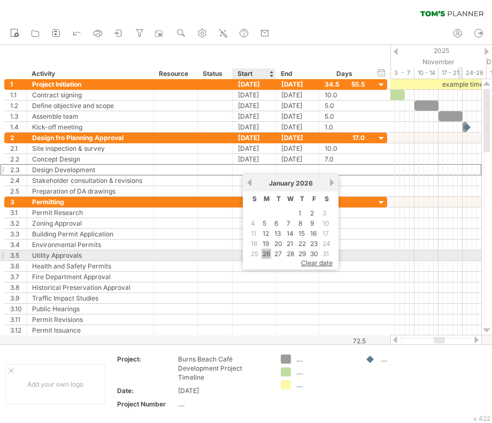
click at [268, 251] on link "26" at bounding box center [266, 253] width 10 height 10
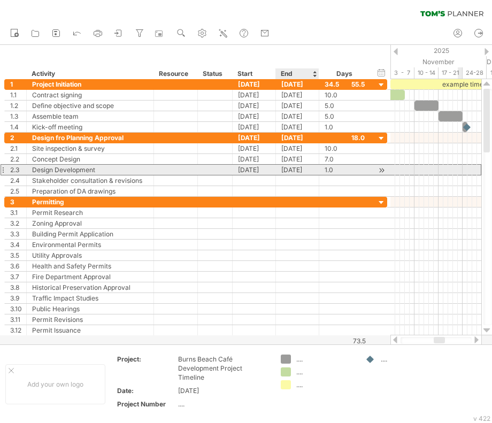
click at [301, 170] on div "[DATE]" at bounding box center [297, 170] width 43 height 10
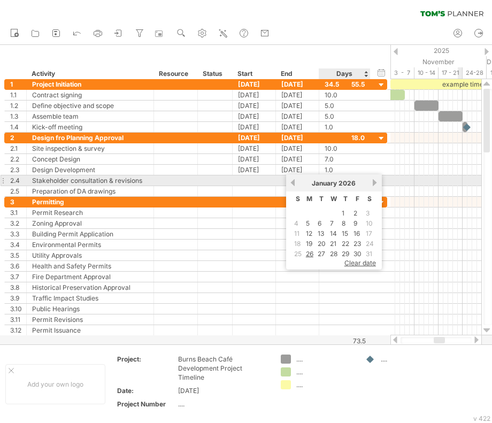
click at [374, 182] on link "next" at bounding box center [375, 182] width 8 height 8
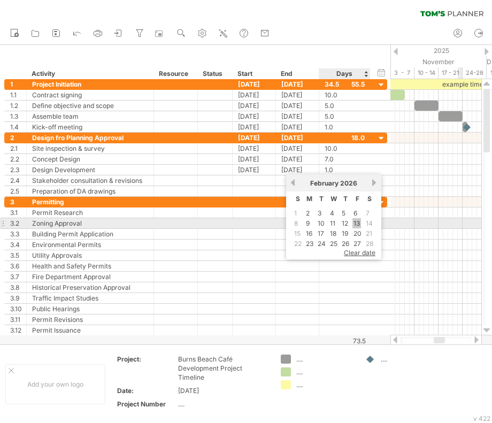
click at [357, 223] on link "13" at bounding box center [356, 223] width 9 height 10
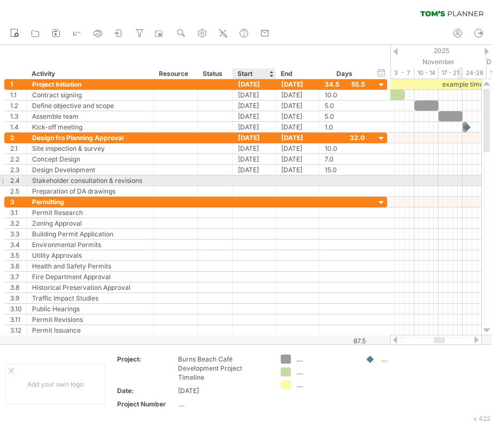
click at [254, 180] on div at bounding box center [253, 180] width 43 height 10
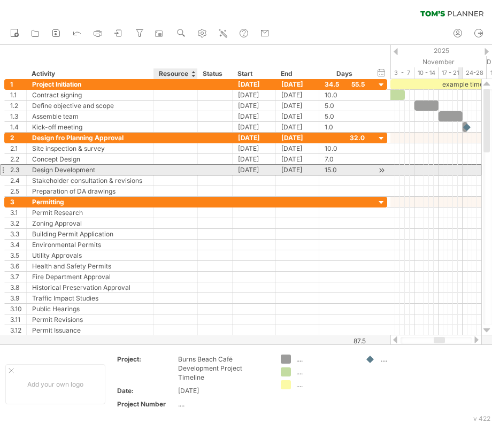
click at [160, 170] on div at bounding box center [175, 170] width 33 height 10
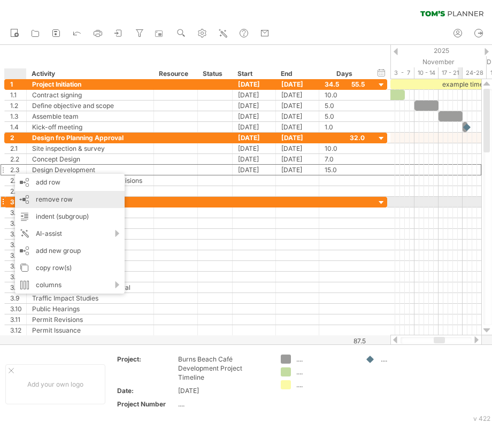
click at [76, 200] on div "remove row remove selected rows" at bounding box center [70, 199] width 110 height 17
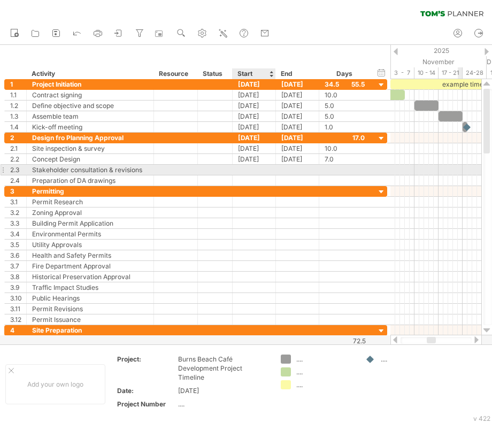
click at [256, 170] on div at bounding box center [253, 170] width 43 height 10
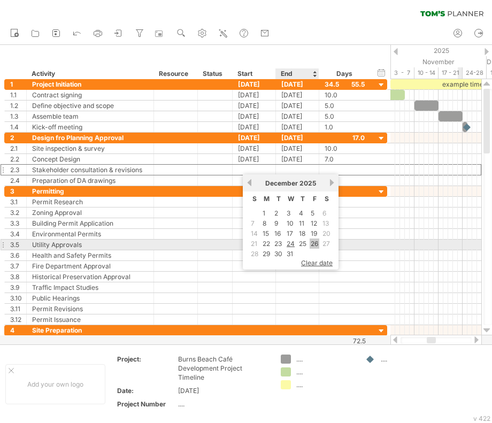
click at [310, 245] on link "26" at bounding box center [314, 243] width 10 height 10
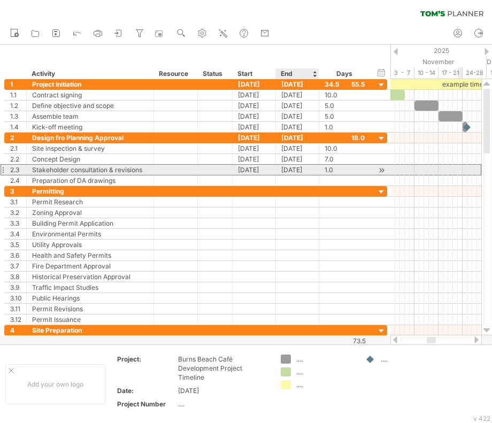
click at [307, 170] on div "[DATE]" at bounding box center [297, 170] width 43 height 10
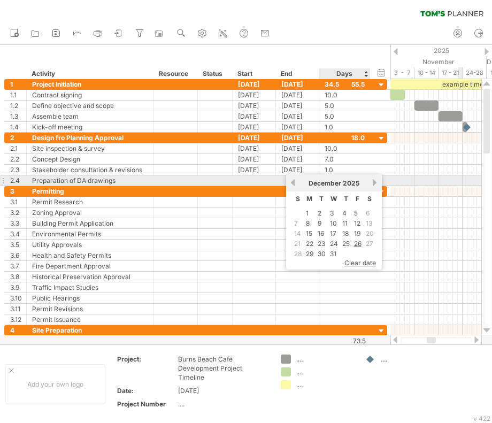
click at [372, 183] on link "next" at bounding box center [375, 182] width 8 height 8
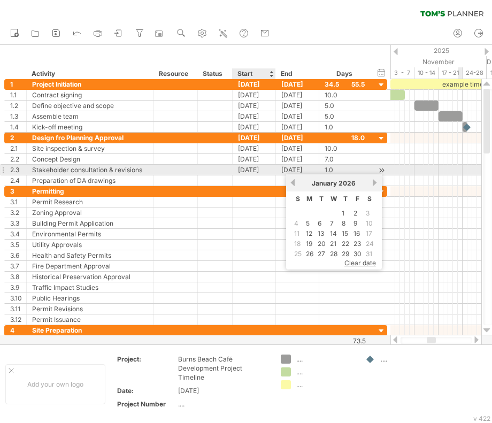
click at [263, 173] on div "[DATE]" at bounding box center [253, 170] width 43 height 10
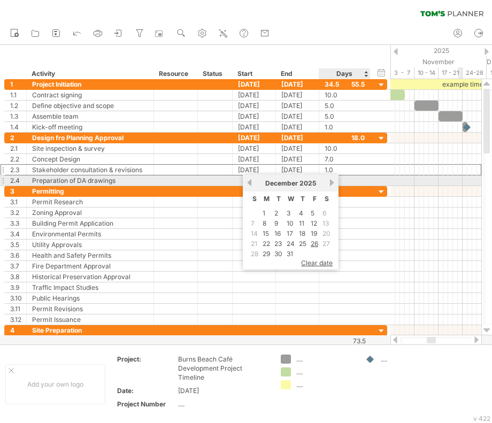
click at [332, 183] on link "next" at bounding box center [332, 182] width 8 height 8
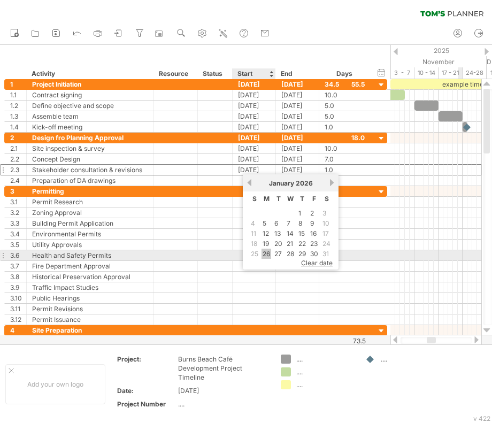
click at [268, 252] on link "26" at bounding box center [266, 253] width 10 height 10
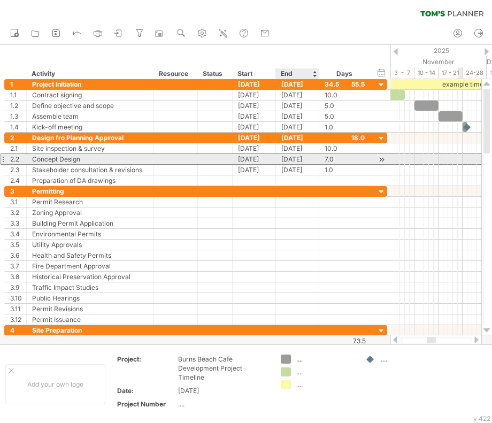
click at [289, 158] on div "[DATE]" at bounding box center [297, 159] width 43 height 10
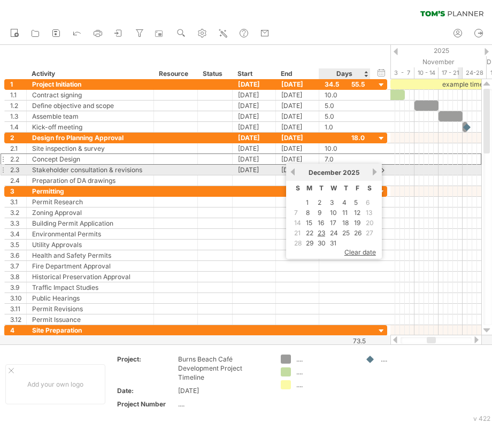
click at [374, 173] on link "next" at bounding box center [375, 172] width 8 height 8
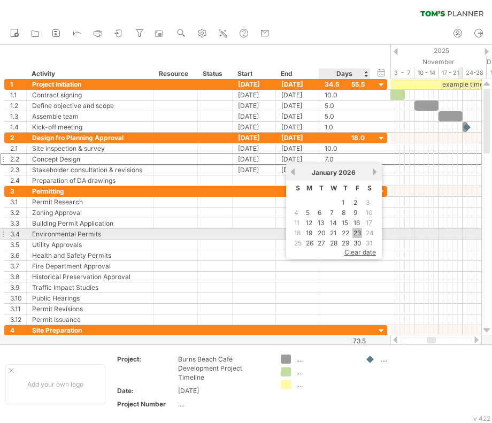
click at [356, 232] on link "23" at bounding box center [357, 233] width 10 height 10
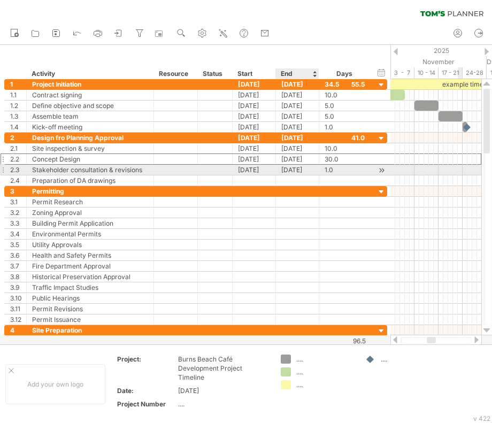
click at [293, 169] on div "[DATE]" at bounding box center [297, 170] width 43 height 10
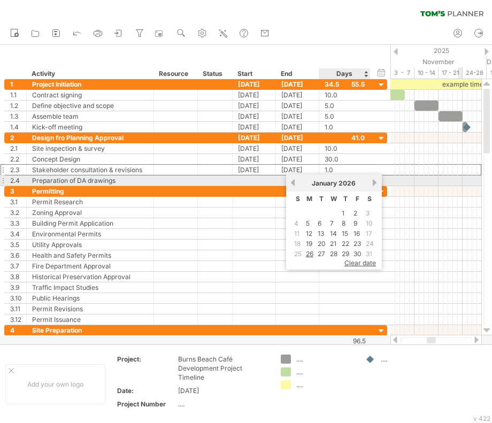
click at [371, 184] on link "next" at bounding box center [375, 182] width 8 height 8
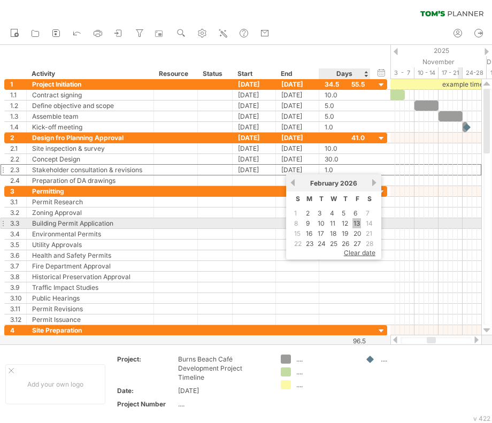
click at [356, 220] on link "13" at bounding box center [356, 223] width 9 height 10
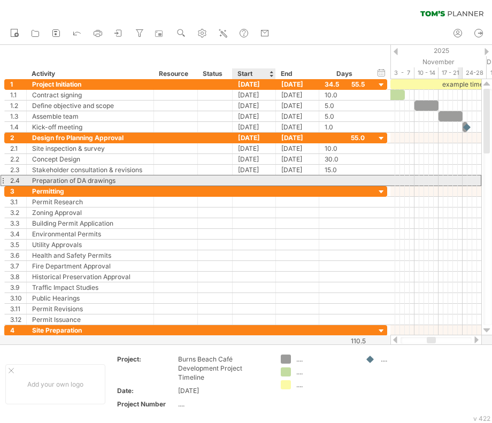
click at [262, 180] on div at bounding box center [253, 180] width 43 height 10
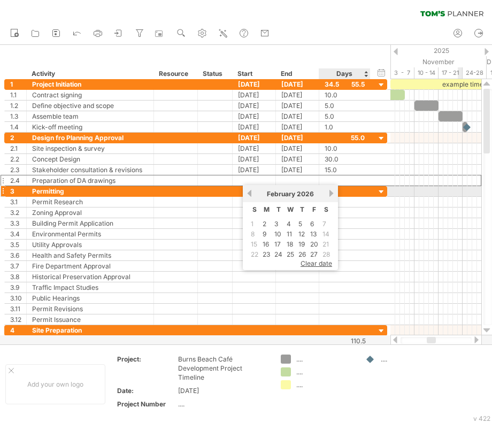
click at [330, 194] on link "next" at bounding box center [331, 193] width 8 height 8
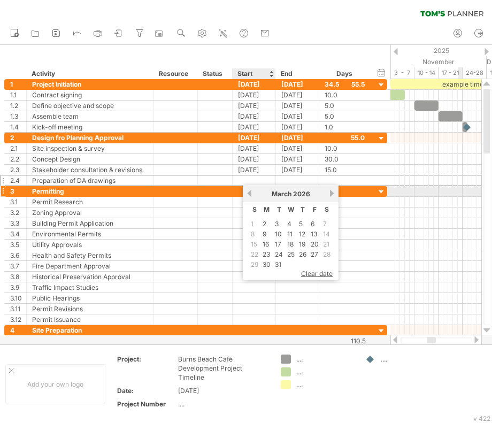
click at [252, 192] on link "previous" at bounding box center [249, 193] width 8 height 8
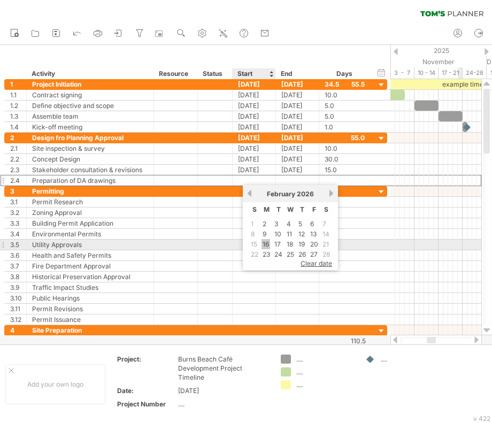
click at [265, 242] on link "16" at bounding box center [265, 244] width 9 height 10
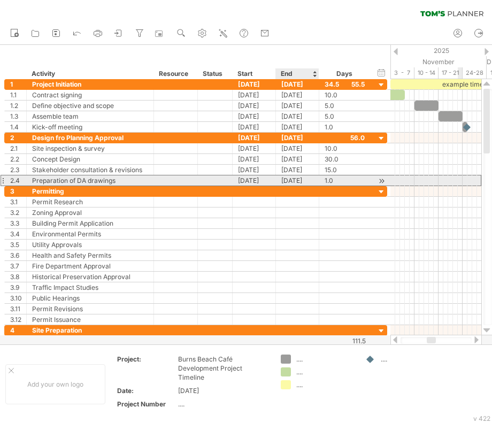
click at [314, 179] on div "[DATE]" at bounding box center [297, 180] width 43 height 10
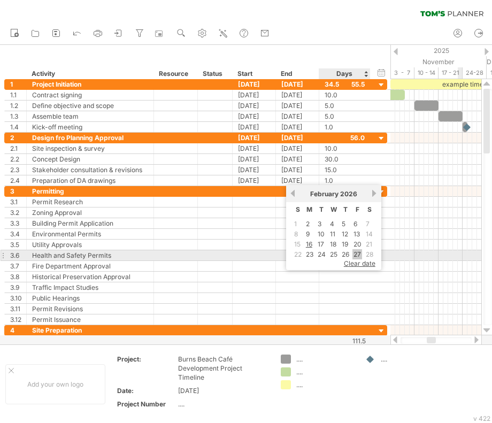
click at [357, 252] on link "27" at bounding box center [357, 254] width 10 height 10
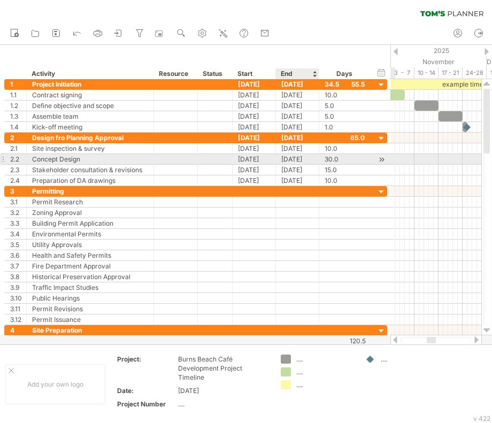
click at [290, 160] on div "[DATE]" at bounding box center [297, 159] width 43 height 10
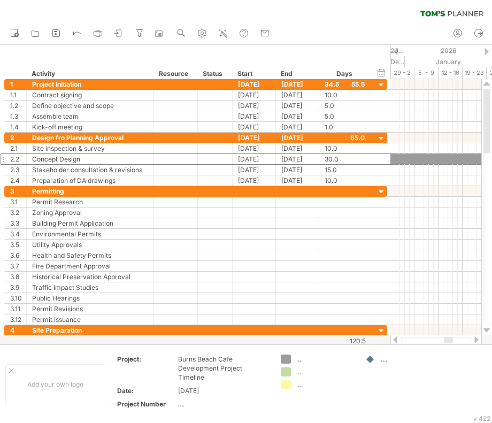
drag, startPoint x: 429, startPoint y: 340, endPoint x: 447, endPoint y: 339, distance: 18.2
click at [447, 339] on div at bounding box center [448, 340] width 9 height 6
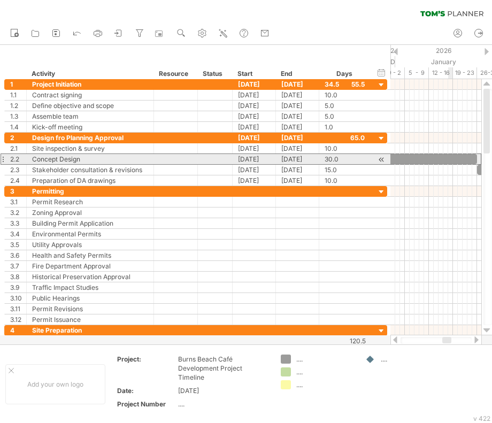
click at [451, 162] on div at bounding box center [404, 159] width 144 height 10
drag, startPoint x: 478, startPoint y: 156, endPoint x: 406, endPoint y: 154, distance: 71.6
click at [406, 154] on span at bounding box center [404, 159] width 4 height 10
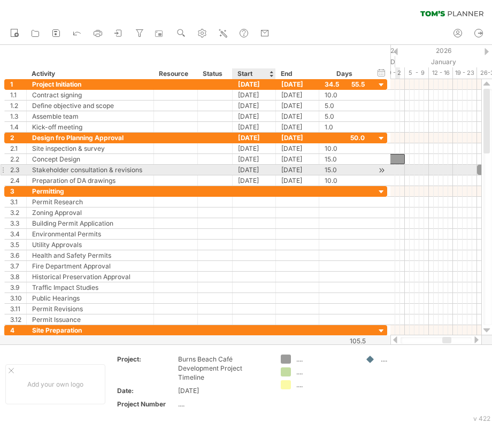
click at [253, 168] on div "[DATE]" at bounding box center [253, 170] width 43 height 10
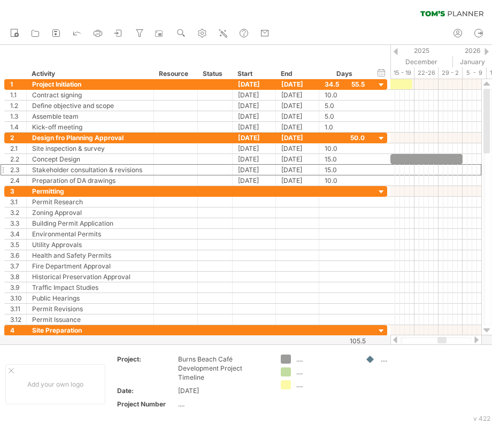
click at [440, 339] on div at bounding box center [441, 340] width 9 height 6
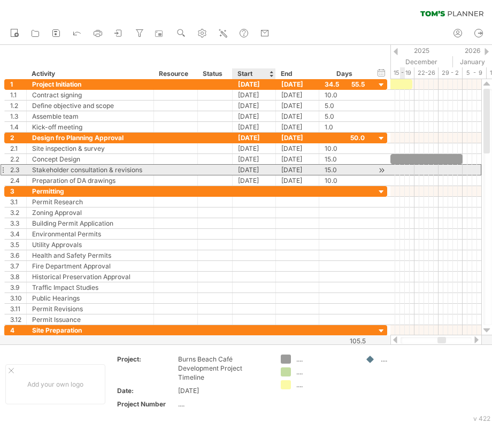
click at [267, 168] on div "[DATE]" at bounding box center [253, 170] width 43 height 10
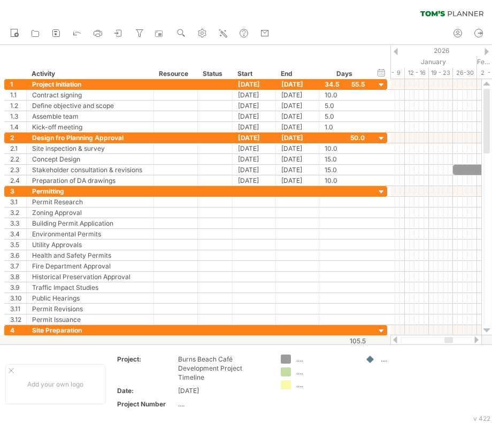
drag, startPoint x: 444, startPoint y: 341, endPoint x: 451, endPoint y: 341, distance: 6.9
click at [451, 341] on div at bounding box center [448, 340] width 9 height 6
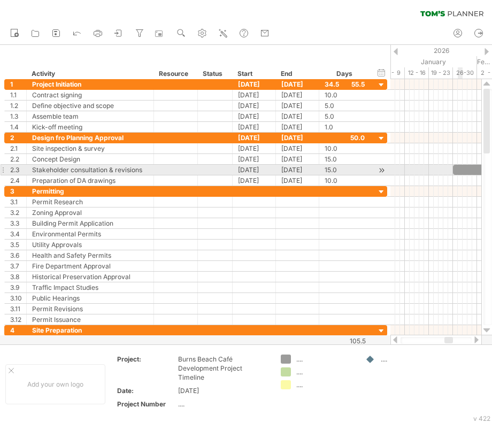
click at [461, 175] on div at bounding box center [435, 180] width 91 height 11
click at [463, 168] on div at bounding box center [489, 170] width 72 height 10
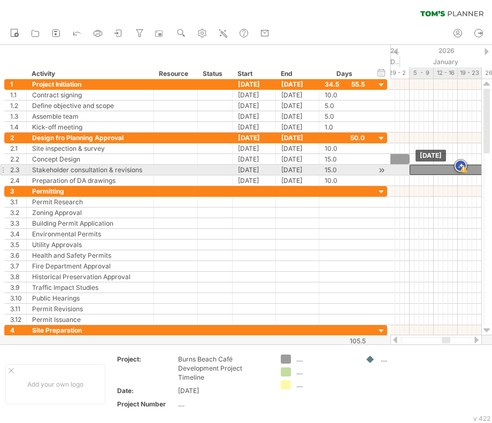
drag, startPoint x: 474, startPoint y: 169, endPoint x: 430, endPoint y: 172, distance: 44.4
click at [430, 172] on div at bounding box center [445, 170] width 72 height 10
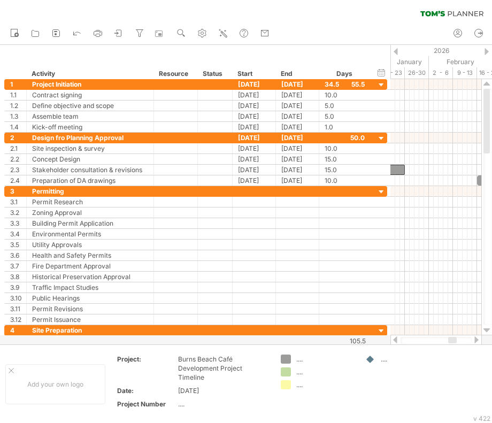
drag, startPoint x: 445, startPoint y: 339, endPoint x: 451, endPoint y: 338, distance: 6.4
click at [451, 338] on div at bounding box center [452, 340] width 9 height 6
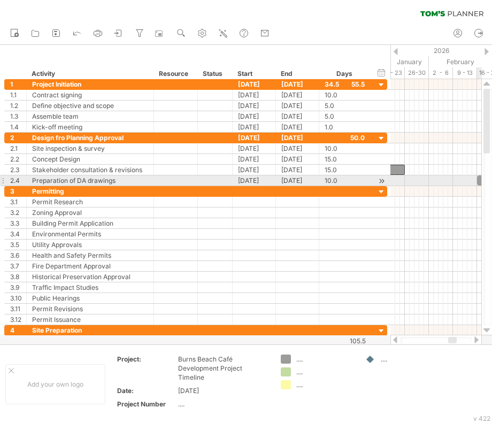
click at [479, 181] on div at bounding box center [501, 180] width 48 height 10
click at [462, 174] on icon "Turn off JustDone on this website" at bounding box center [460, 176] width 6 height 5
drag, startPoint x: 479, startPoint y: 178, endPoint x: 407, endPoint y: 178, distance: 71.6
click at [407, 178] on div at bounding box center [429, 180] width 48 height 10
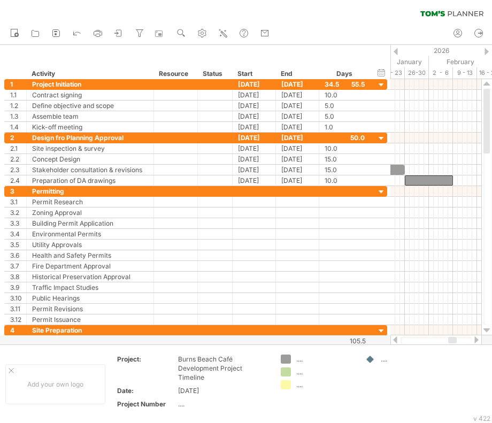
click at [451, 339] on div at bounding box center [452, 340] width 9 height 6
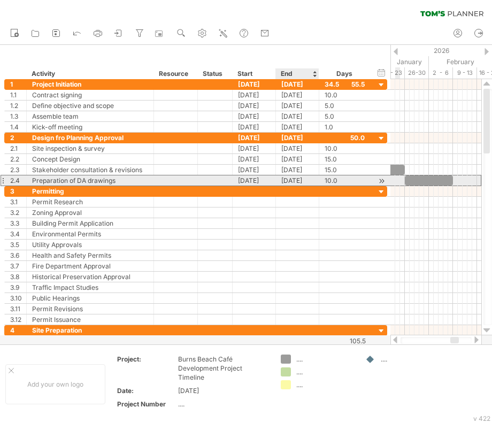
click at [298, 175] on div "[DATE]" at bounding box center [297, 180] width 43 height 10
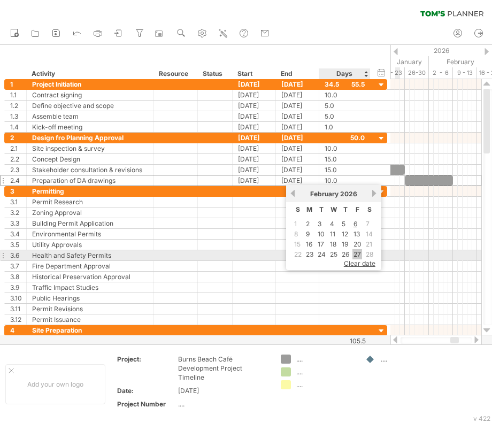
click at [359, 254] on link "27" at bounding box center [357, 254] width 10 height 10
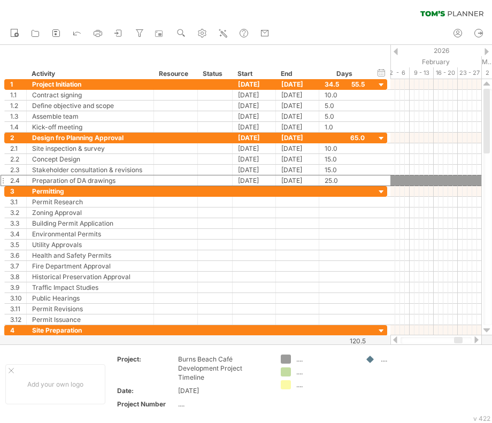
drag, startPoint x: 451, startPoint y: 341, endPoint x: 455, endPoint y: 336, distance: 6.5
click at [455, 336] on div at bounding box center [435, 340] width 91 height 11
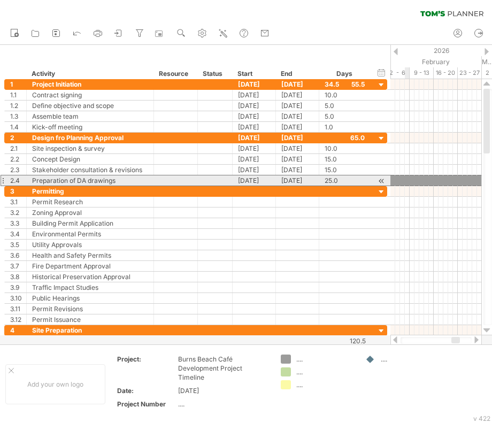
click at [405, 180] on div at bounding box center [421, 180] width 120 height 10
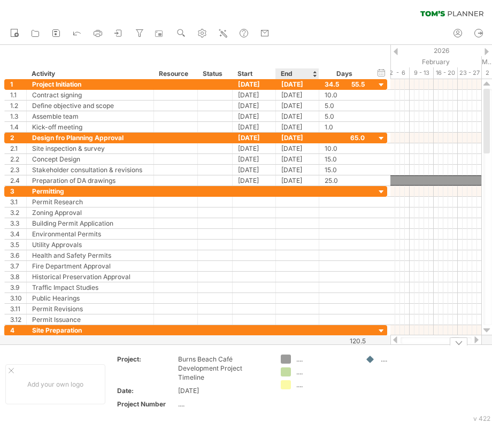
click at [290, 371] on div "Trying to reach [DOMAIN_NAME] Connected again... 0% clear filter new 1" at bounding box center [246, 211] width 492 height 423
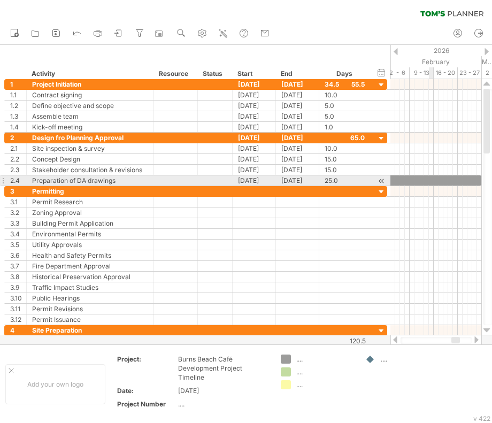
click at [429, 177] on div at bounding box center [421, 180] width 120 height 10
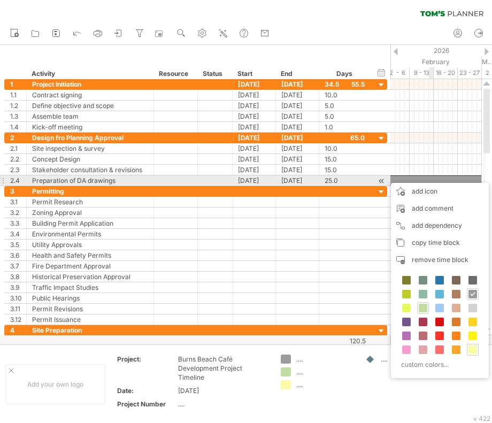
click at [429, 177] on div at bounding box center [421, 180] width 120 height 10
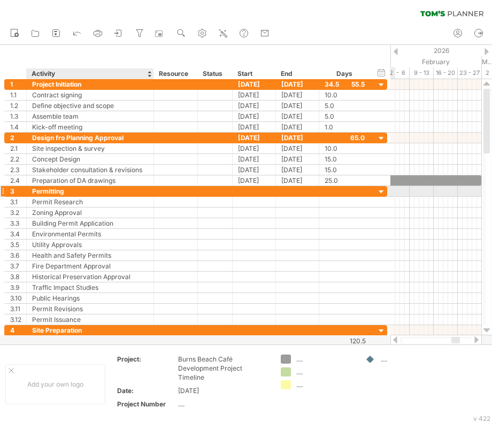
click at [64, 190] on div "Permitting" at bounding box center [90, 191] width 116 height 10
drag, startPoint x: 65, startPoint y: 190, endPoint x: 32, endPoint y: 191, distance: 33.1
click at [32, 191] on input "**********" at bounding box center [90, 191] width 116 height 10
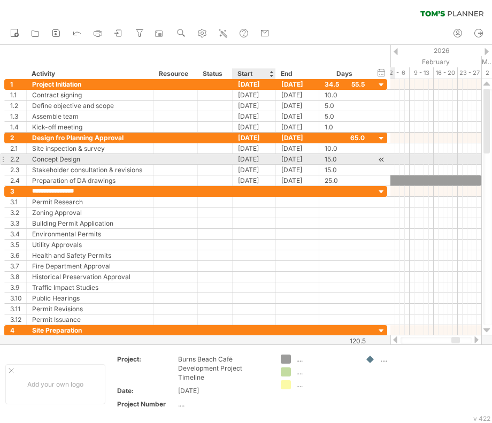
type input "**********"
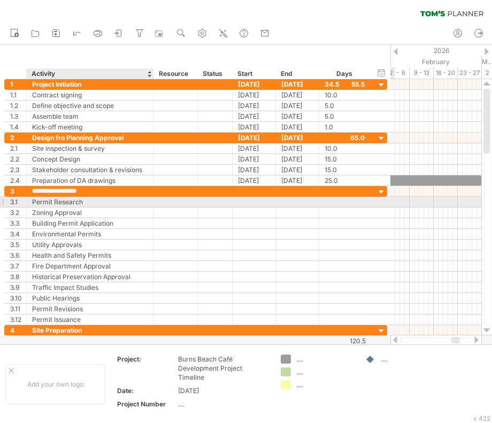
click at [91, 203] on div "Permit Research" at bounding box center [90, 202] width 116 height 10
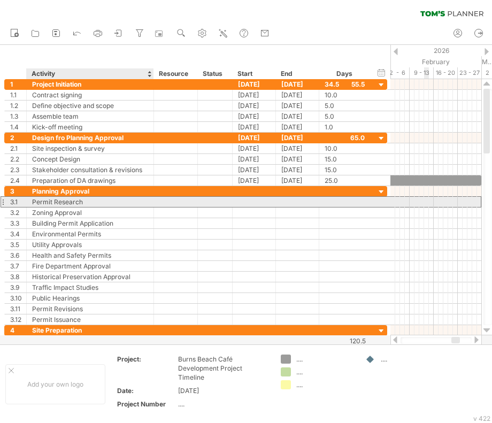
drag, startPoint x: 99, startPoint y: 198, endPoint x: 93, endPoint y: 203, distance: 8.3
click at [99, 198] on div "Permit Research" at bounding box center [90, 202] width 116 height 10
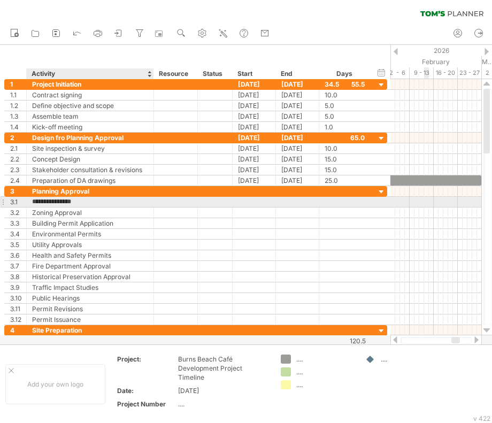
paste input "**********"
click at [62, 199] on input "**********" at bounding box center [90, 202] width 116 height 10
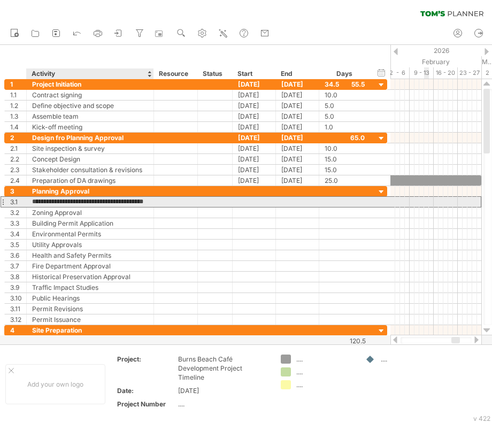
scroll to position [0, 0]
drag, startPoint x: 63, startPoint y: 200, endPoint x: 9, endPoint y: 201, distance: 54.0
click at [9, 201] on div "**********" at bounding box center [195, 201] width 383 height 11
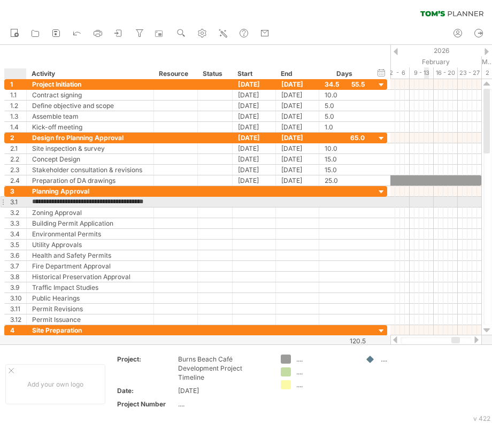
type input "**********"
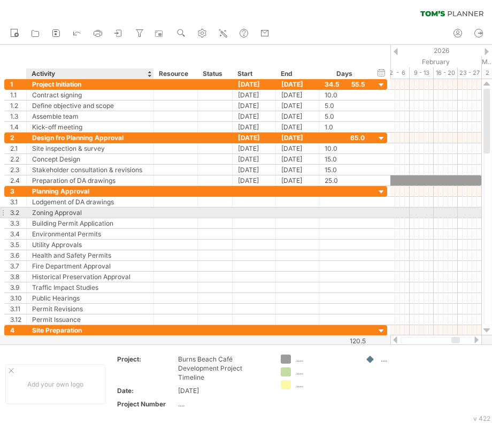
click at [88, 211] on div "Zoning Approval" at bounding box center [90, 212] width 116 height 10
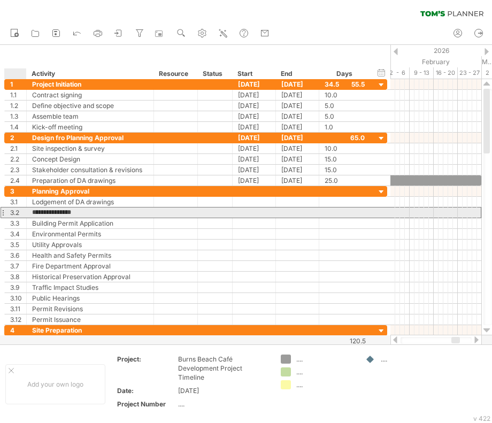
drag, startPoint x: 83, startPoint y: 209, endPoint x: 29, endPoint y: 211, distance: 54.0
click at [29, 211] on div "**********" at bounding box center [90, 212] width 127 height 10
paste input "**********"
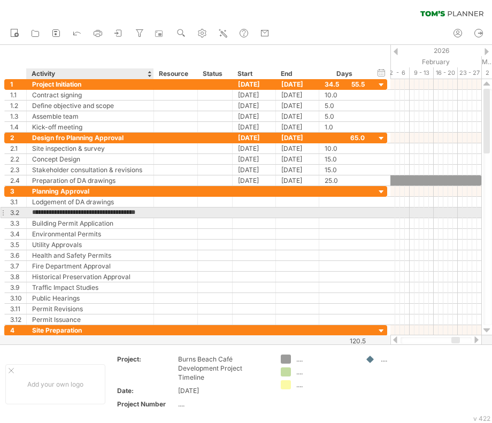
scroll to position [0, 1]
click at [36, 208] on input "**********" at bounding box center [90, 212] width 116 height 10
type input "**********"
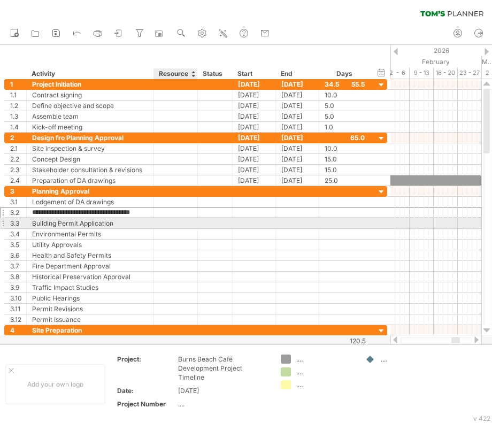
click at [182, 224] on div at bounding box center [175, 223] width 33 height 10
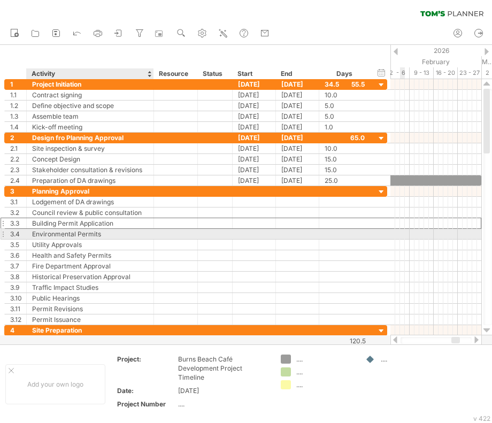
drag, startPoint x: 87, startPoint y: 230, endPoint x: 102, endPoint y: 231, distance: 15.0
click at [87, 230] on div "Environmental Permits" at bounding box center [90, 234] width 116 height 10
click at [104, 231] on input "**********" at bounding box center [90, 234] width 116 height 10
drag, startPoint x: 103, startPoint y: 231, endPoint x: 35, endPoint y: 232, distance: 68.4
click at [35, 232] on input "**********" at bounding box center [90, 234] width 116 height 10
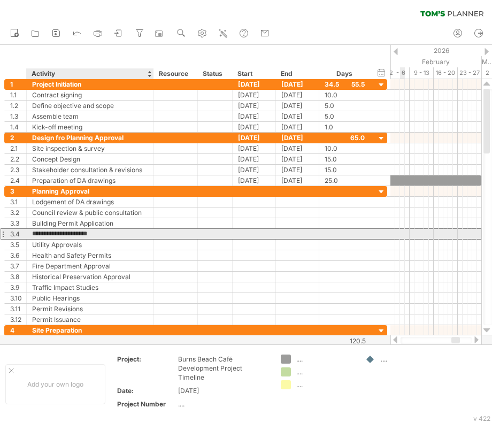
paste input "*******"
click at [38, 234] on input "**********" at bounding box center [90, 234] width 116 height 10
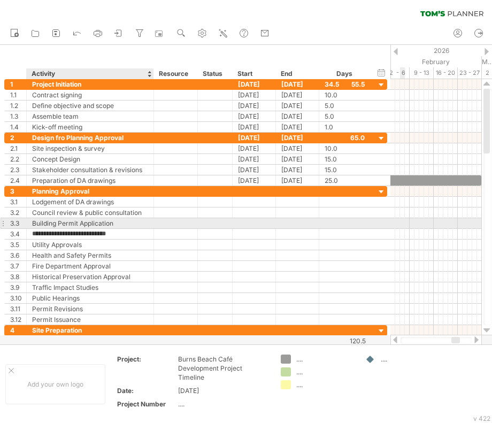
type input "**********"
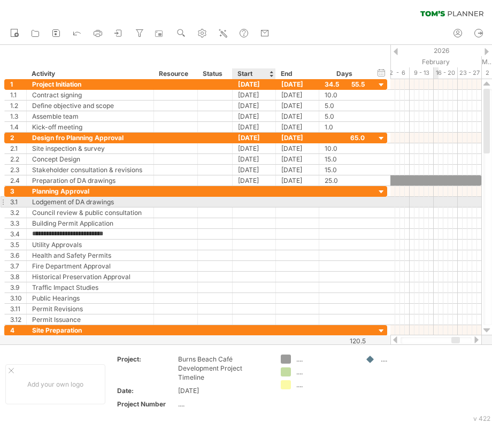
click at [244, 201] on div at bounding box center [253, 202] width 43 height 10
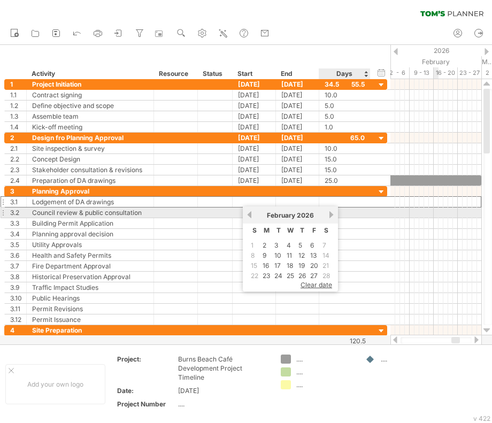
click at [329, 217] on link "next" at bounding box center [331, 215] width 8 height 8
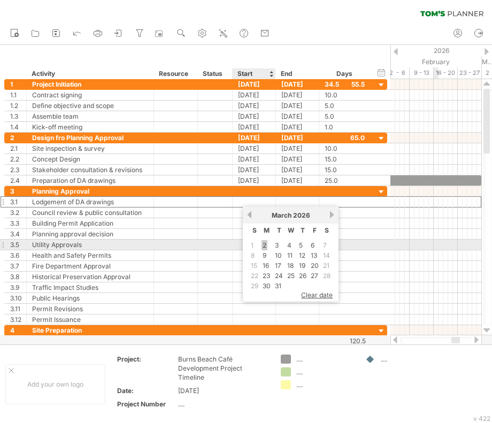
click at [265, 244] on link "2" at bounding box center [264, 245] width 6 height 10
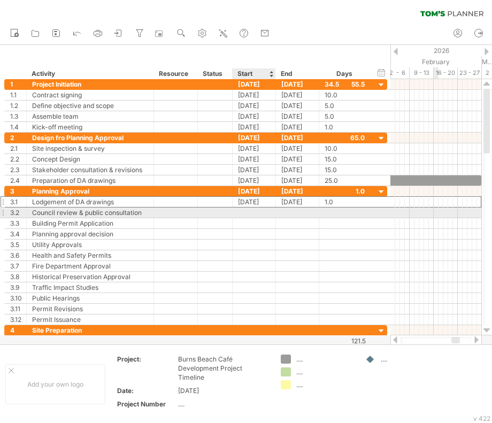
click at [246, 209] on div at bounding box center [253, 212] width 43 height 10
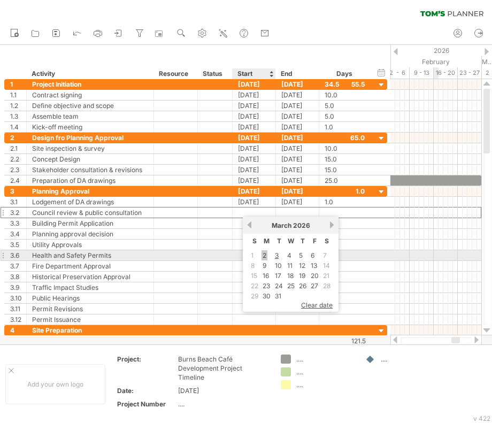
click at [263, 256] on link "2" at bounding box center [264, 255] width 6 height 10
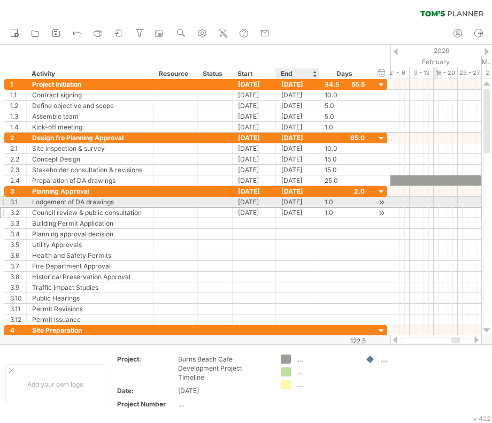
click at [301, 207] on div "[DATE]" at bounding box center [297, 212] width 43 height 10
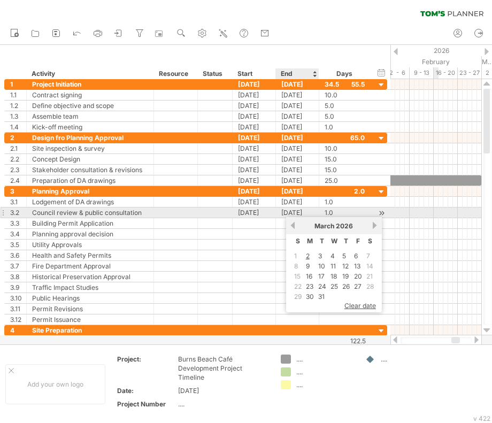
click at [300, 212] on div "[DATE]" at bounding box center [297, 212] width 43 height 10
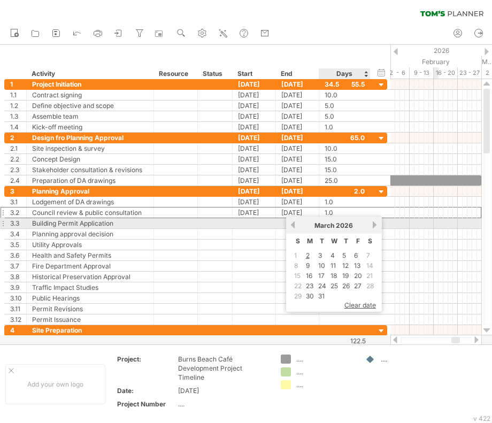
click at [374, 224] on link "next" at bounding box center [375, 225] width 8 height 8
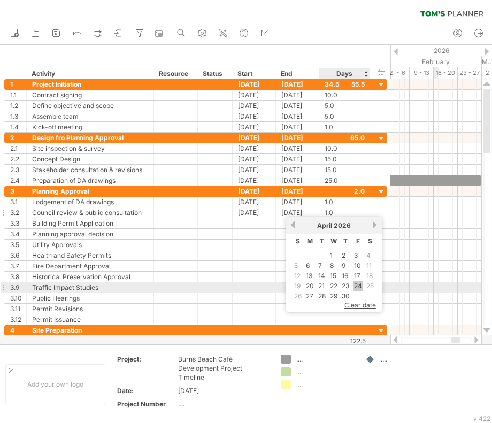
click at [359, 286] on link "24" at bounding box center [358, 286] width 10 height 10
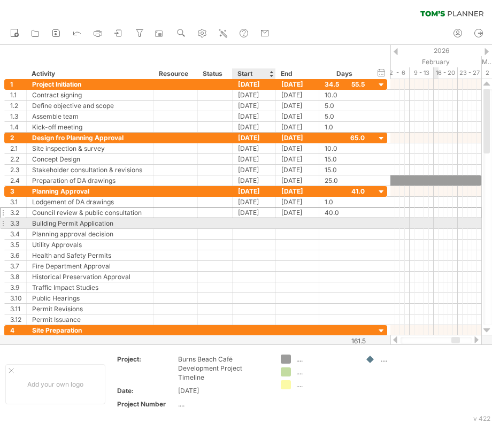
click at [265, 222] on div at bounding box center [253, 223] width 43 height 10
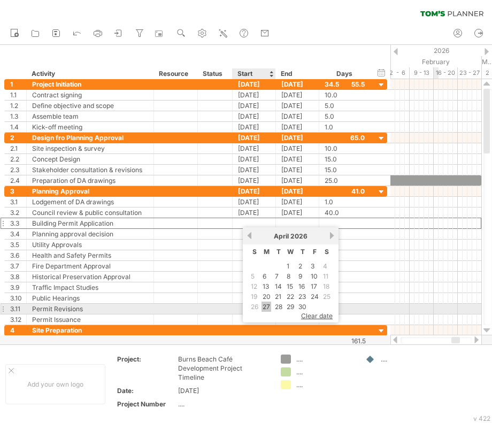
click at [266, 304] on link "27" at bounding box center [266, 306] width 10 height 10
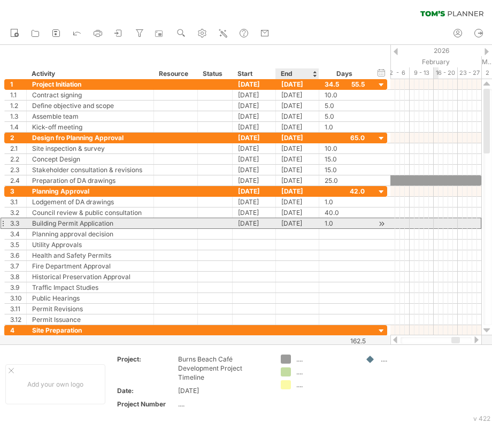
click at [299, 223] on div "[DATE]" at bounding box center [297, 223] width 43 height 10
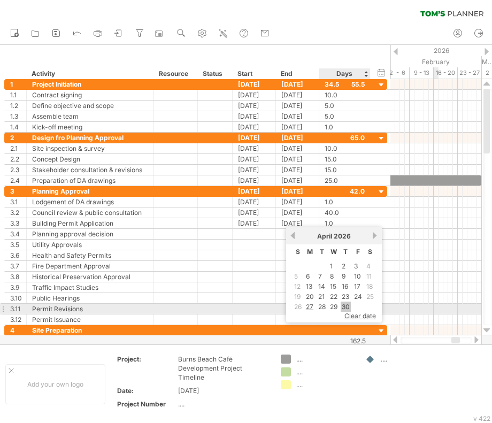
click at [350, 306] on link "30" at bounding box center [345, 306] width 10 height 10
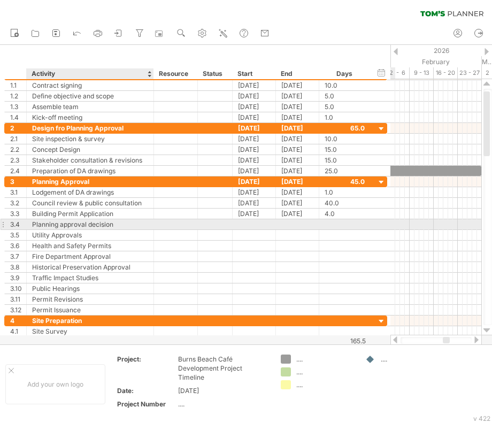
click at [115, 223] on div "Planning approval decision" at bounding box center [90, 224] width 116 height 10
click at [15, 224] on div "3.4" at bounding box center [18, 224] width 16 height 10
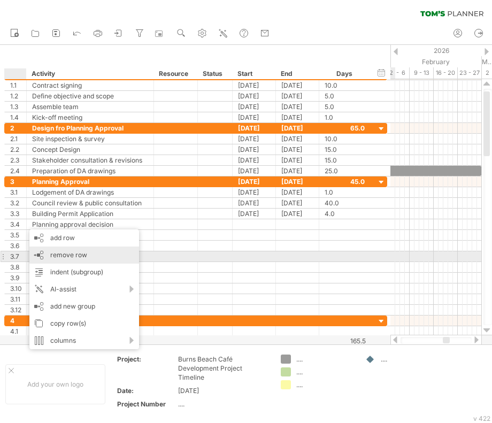
click at [73, 252] on span "remove row" at bounding box center [68, 255] width 37 height 8
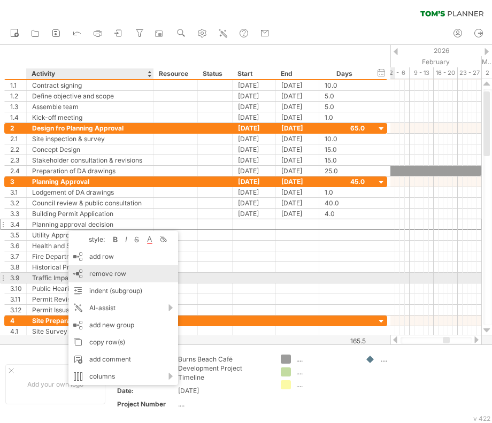
click at [113, 275] on span "remove row" at bounding box center [107, 273] width 37 height 8
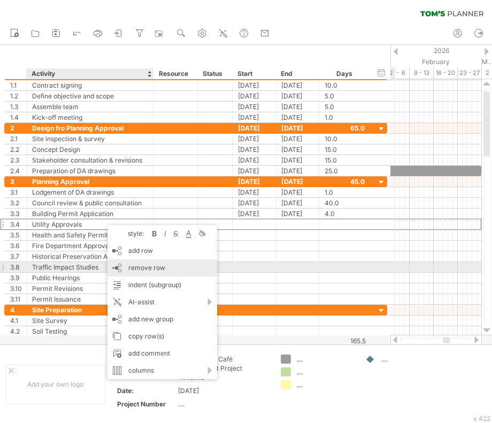
click at [150, 269] on span "remove row" at bounding box center [146, 267] width 37 height 8
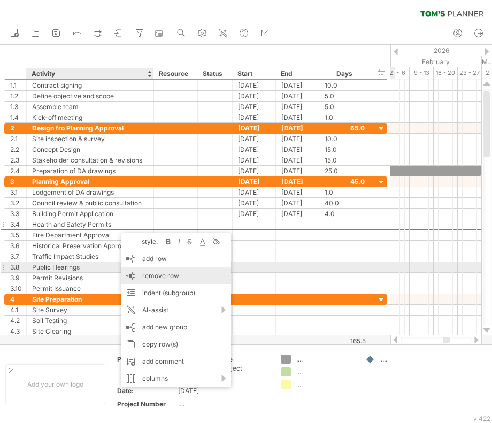
click at [157, 273] on span "remove row" at bounding box center [160, 275] width 37 height 8
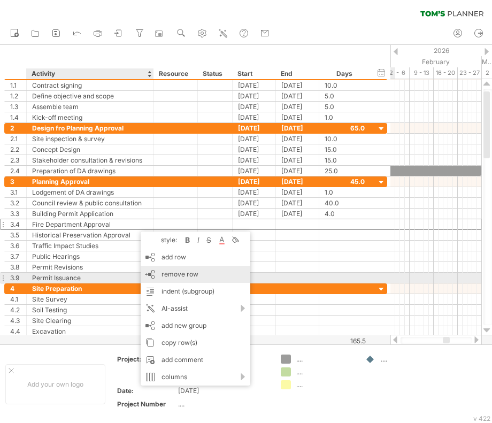
click at [170, 275] on span "remove row" at bounding box center [179, 274] width 37 height 8
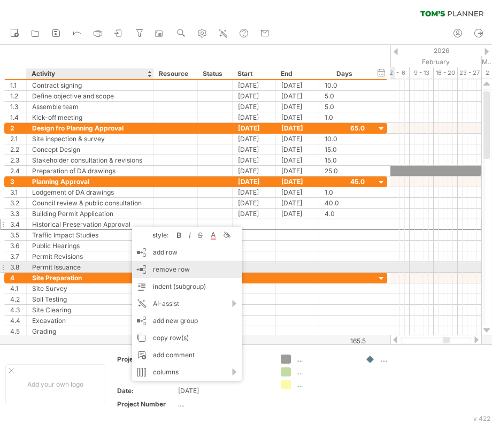
click at [182, 271] on span "remove row" at bounding box center [171, 269] width 37 height 8
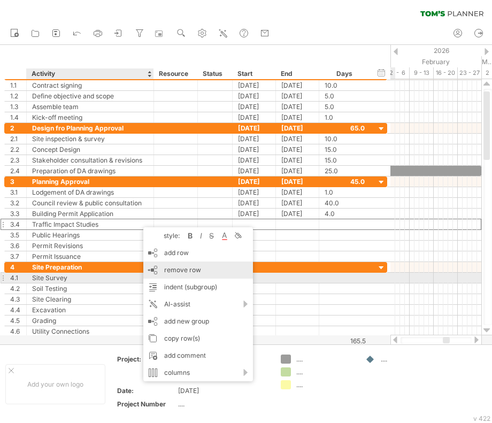
click at [193, 273] on span "remove row" at bounding box center [182, 270] width 37 height 8
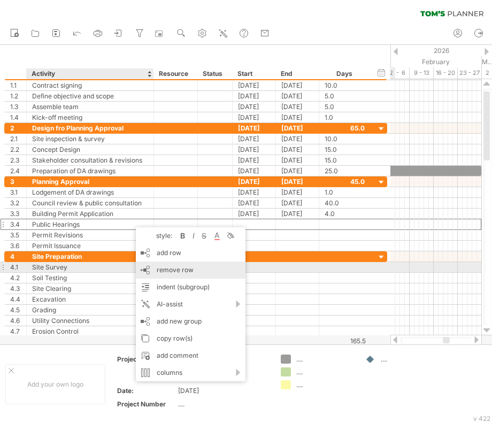
click at [173, 270] on span "remove row" at bounding box center [175, 270] width 37 height 8
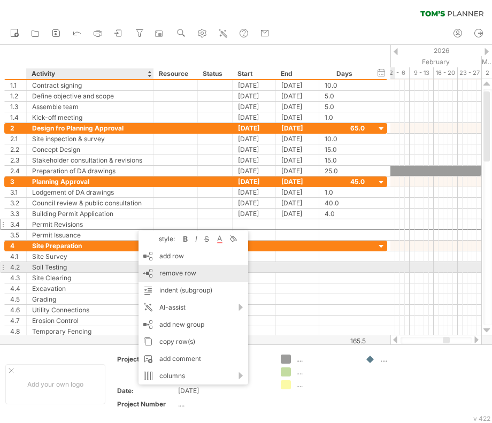
click at [165, 270] on span "remove row" at bounding box center [177, 273] width 37 height 8
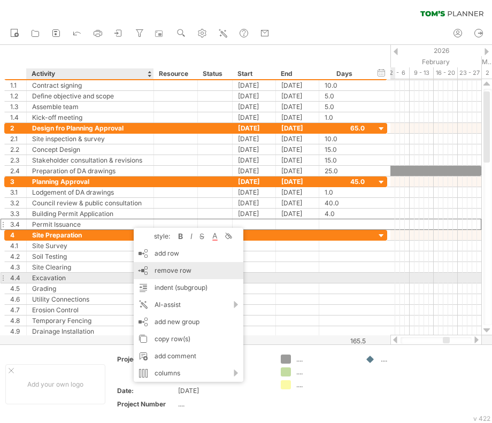
click at [190, 275] on div "remove row remove selected rows" at bounding box center [189, 270] width 110 height 17
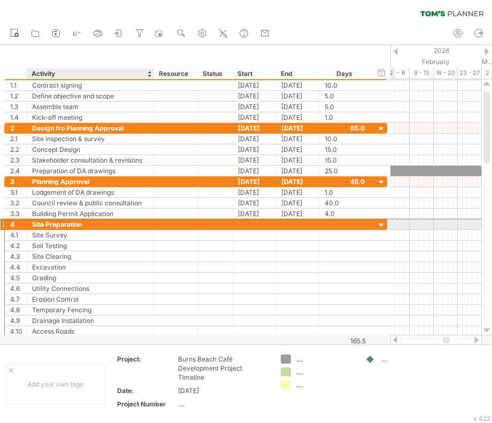
click at [88, 221] on div "Site Preparation" at bounding box center [90, 224] width 116 height 10
drag, startPoint x: 82, startPoint y: 223, endPoint x: 30, endPoint y: 228, distance: 52.5
click at [30, 228] on div "**********" at bounding box center [195, 278] width 383 height 118
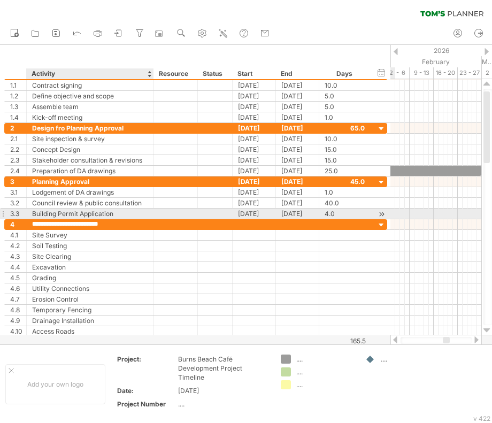
type input "**********"
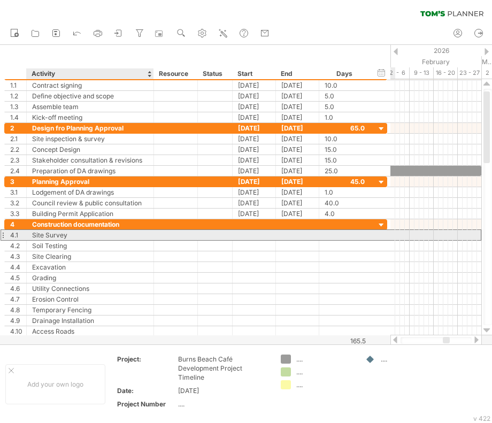
click at [71, 234] on div "Site Survey" at bounding box center [90, 235] width 116 height 10
drag, startPoint x: 68, startPoint y: 233, endPoint x: 30, endPoint y: 232, distance: 38.5
click at [30, 232] on div "**********" at bounding box center [90, 235] width 127 height 10
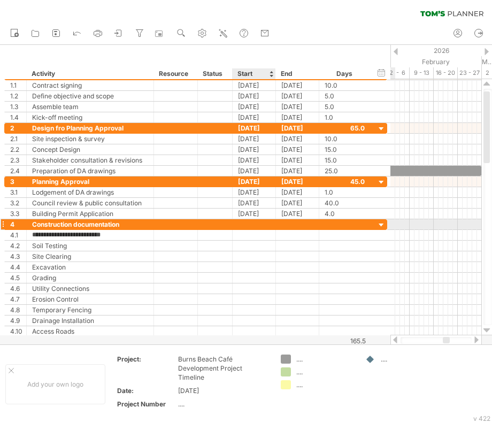
type input "**********"
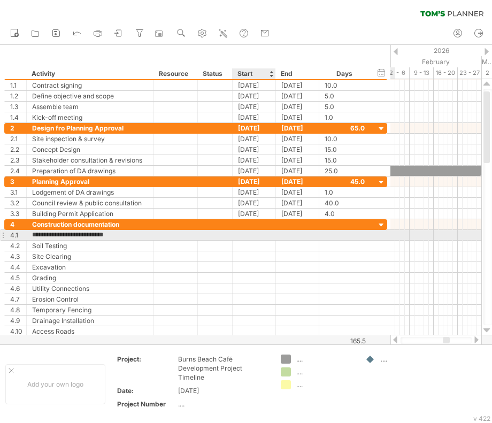
click at [263, 234] on div at bounding box center [253, 235] width 43 height 10
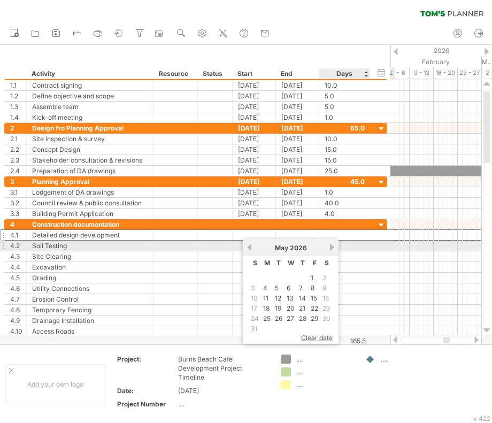
click at [330, 247] on link "next" at bounding box center [332, 247] width 8 height 8
click at [251, 246] on link "previous" at bounding box center [249, 247] width 8 height 8
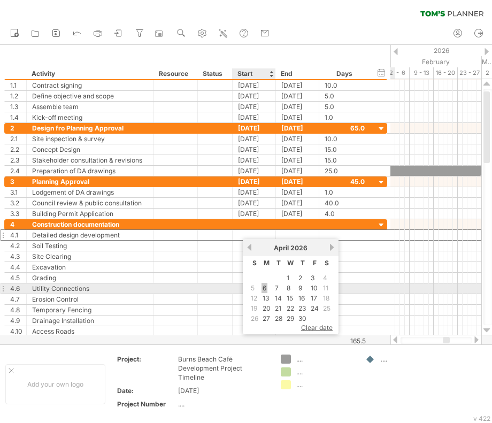
click at [263, 289] on link "6" at bounding box center [264, 288] width 6 height 10
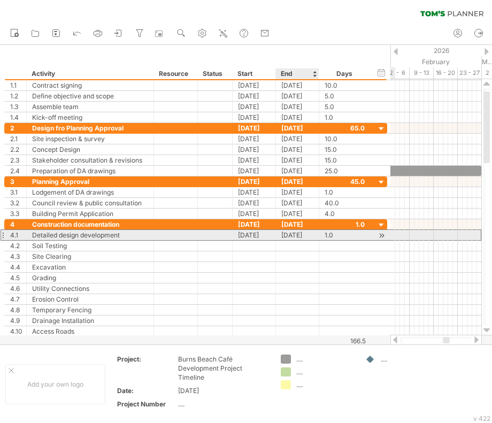
click at [308, 235] on div "[DATE]" at bounding box center [297, 235] width 43 height 10
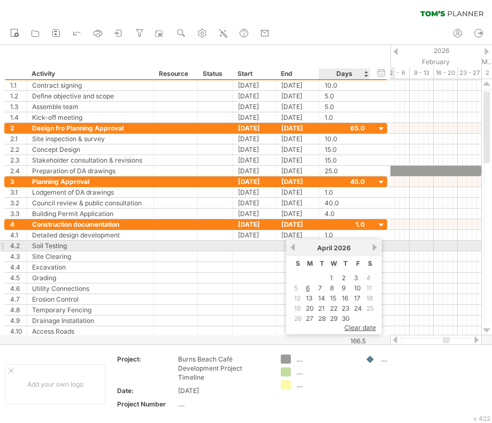
click at [374, 249] on link "next" at bounding box center [375, 247] width 8 height 8
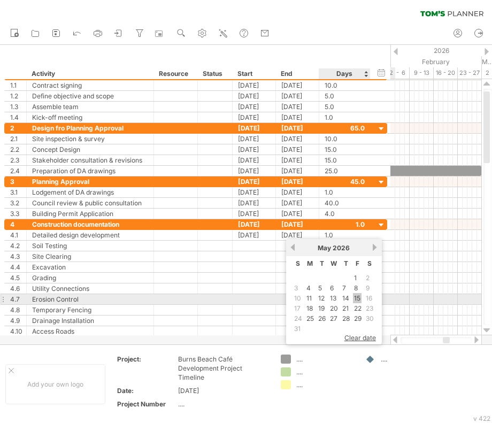
click at [355, 299] on link "15" at bounding box center [357, 298] width 9 height 10
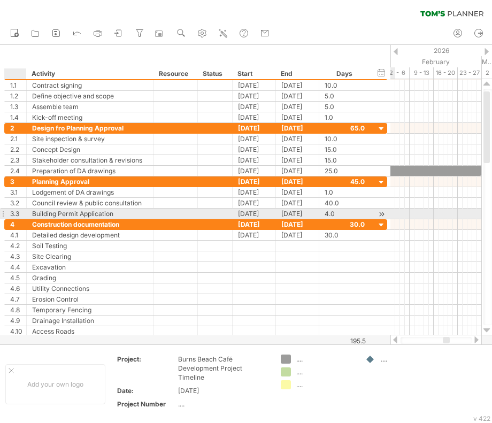
click at [13, 213] on div "3.3" at bounding box center [18, 213] width 16 height 10
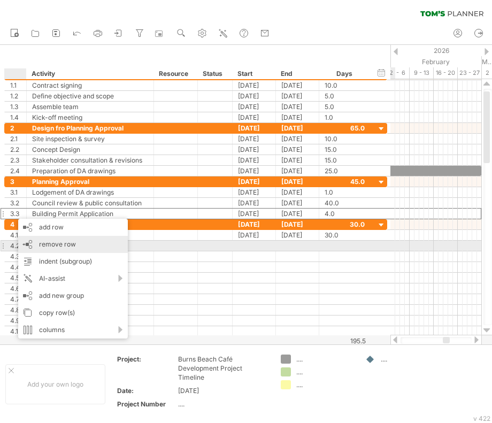
click at [60, 245] on span "remove row" at bounding box center [57, 244] width 37 height 8
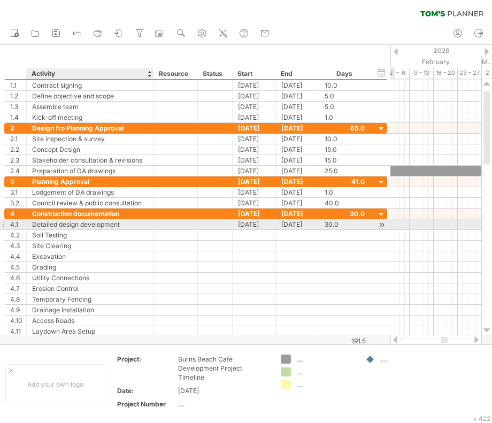
click at [83, 223] on div "Detailed design development" at bounding box center [90, 224] width 116 height 10
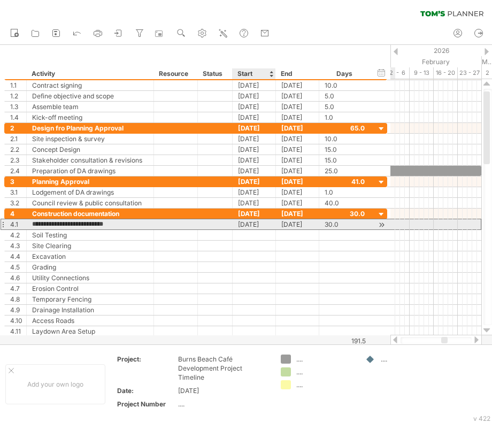
click at [246, 223] on div "[DATE]" at bounding box center [253, 224] width 43 height 10
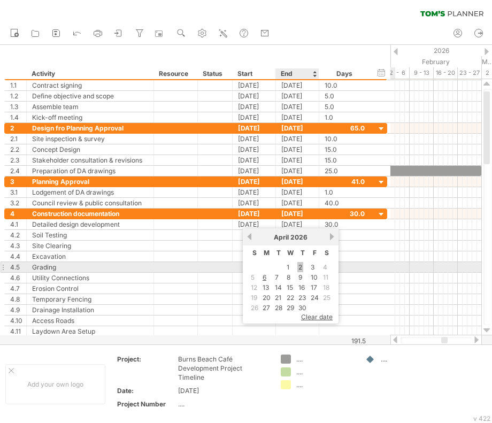
click at [302, 268] on link "2" at bounding box center [300, 267] width 6 height 10
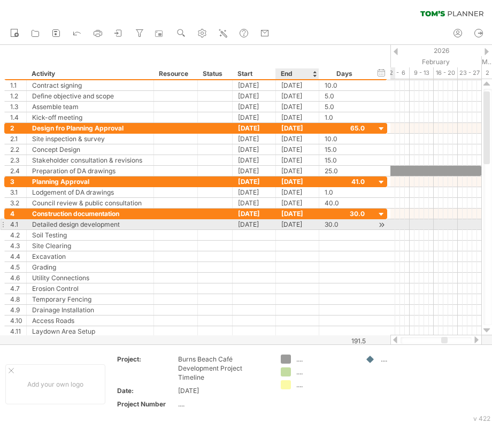
click at [297, 224] on div "[DATE]" at bounding box center [297, 224] width 43 height 10
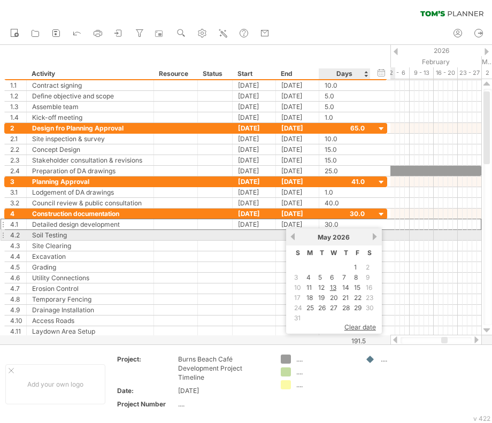
click at [373, 237] on link "next" at bounding box center [375, 236] width 8 height 8
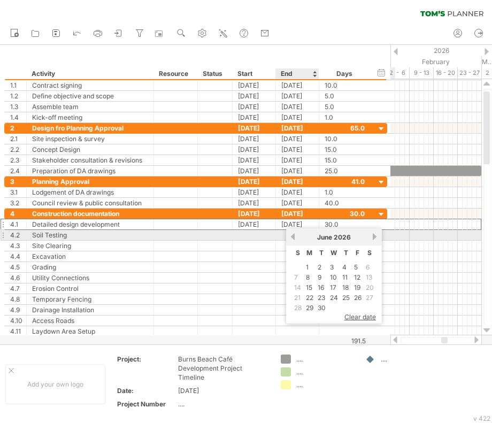
click at [292, 235] on link "previous" at bounding box center [293, 236] width 8 height 8
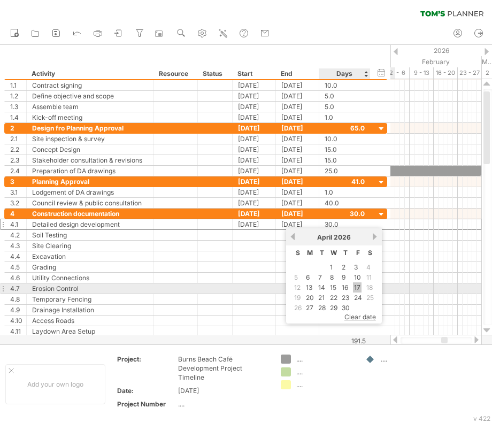
click at [357, 287] on link "17" at bounding box center [357, 287] width 9 height 10
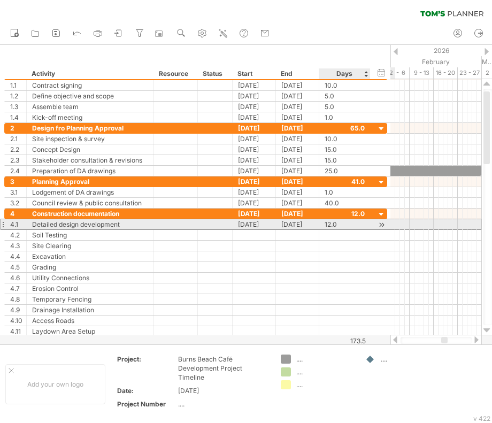
click at [329, 224] on div "12.0" at bounding box center [344, 224] width 40 height 10
click at [348, 224] on div "****" at bounding box center [344, 224] width 40 height 10
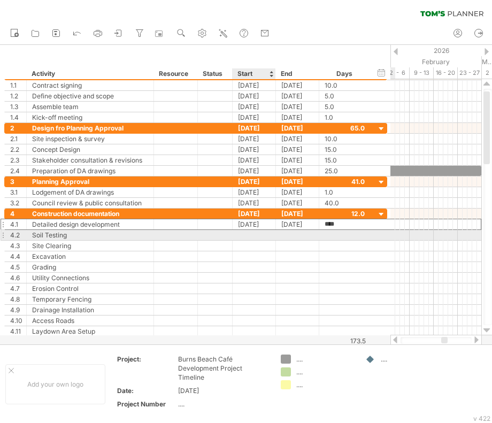
click at [248, 235] on div at bounding box center [253, 235] width 43 height 10
click at [53, 232] on div "Soil Testing" at bounding box center [90, 235] width 116 height 10
click at [65, 236] on div "Soil Testing" at bounding box center [90, 235] width 116 height 10
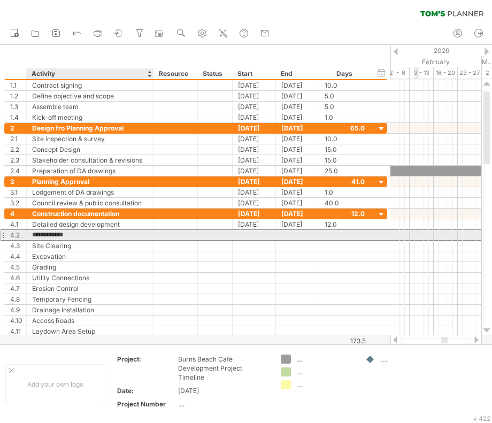
click at [73, 235] on input "**********" at bounding box center [90, 235] width 116 height 10
drag, startPoint x: 73, startPoint y: 235, endPoint x: 28, endPoint y: 235, distance: 44.9
click at [28, 235] on div "**********" at bounding box center [90, 235] width 127 height 10
paste input "**********"
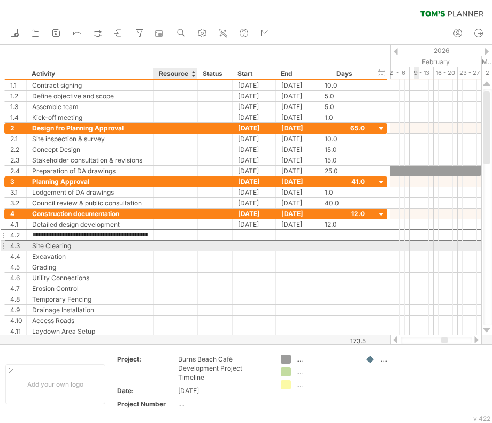
click at [174, 245] on div at bounding box center [175, 245] width 33 height 10
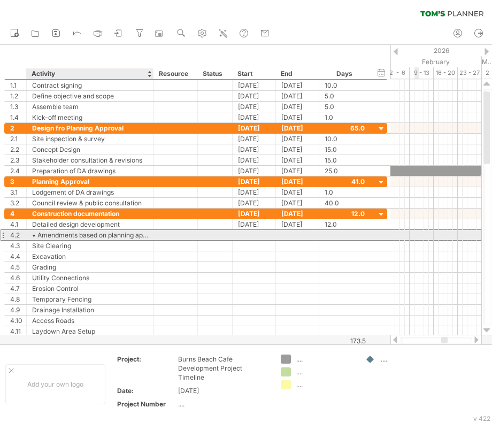
click at [36, 232] on div "• Amendments based on planning approval conditions" at bounding box center [90, 235] width 116 height 10
click at [37, 232] on input "**********" at bounding box center [90, 235] width 116 height 10
click at [86, 234] on input "**********" at bounding box center [90, 235] width 116 height 10
drag, startPoint x: 74, startPoint y: 232, endPoint x: 151, endPoint y: 232, distance: 76.9
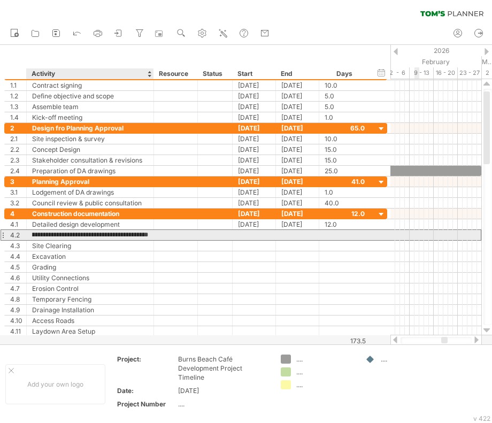
click at [151, 232] on div "**********" at bounding box center [90, 235] width 127 height 10
type input "**********"
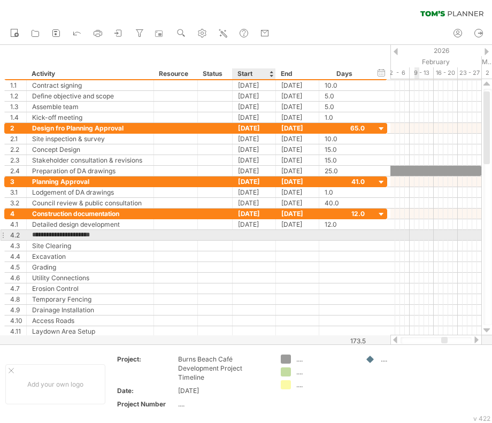
click at [248, 232] on div at bounding box center [253, 235] width 43 height 10
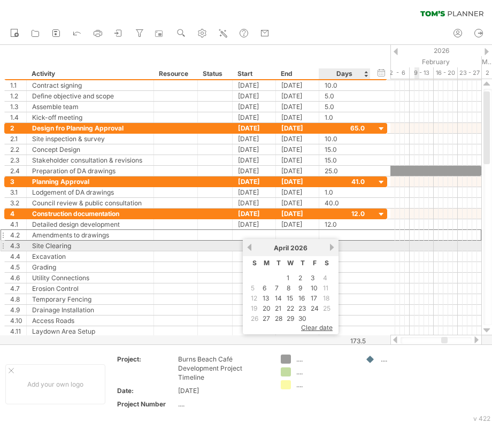
click at [330, 248] on link "next" at bounding box center [332, 247] width 8 height 8
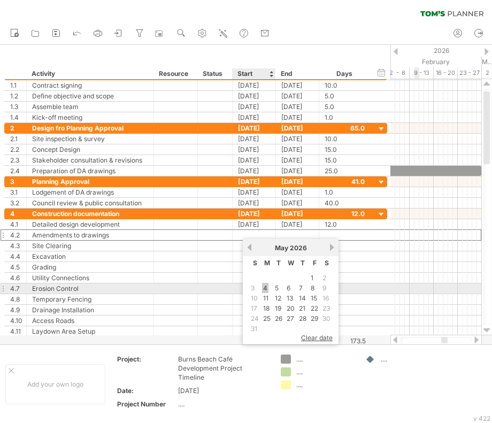
click at [265, 288] on link "4" at bounding box center [265, 288] width 6 height 10
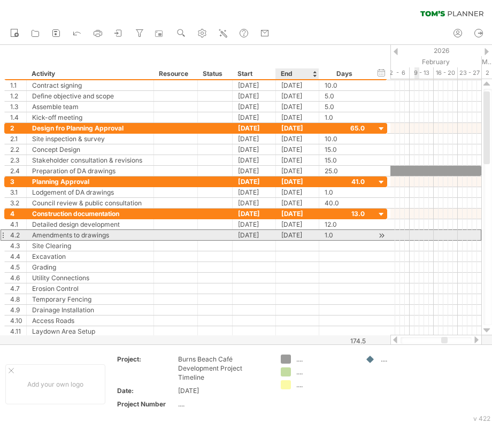
click at [301, 236] on div "[DATE]" at bounding box center [297, 235] width 43 height 10
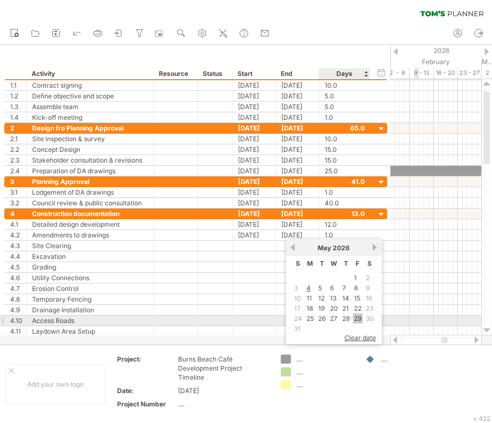
click at [360, 317] on link "29" at bounding box center [358, 318] width 10 height 10
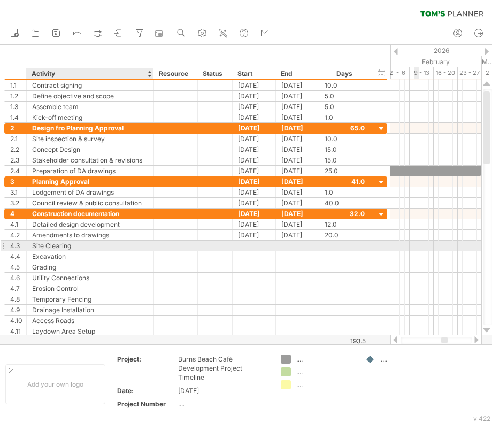
click at [60, 245] on div "Site Clearing" at bounding box center [90, 245] width 116 height 10
click at [70, 245] on input "**********" at bounding box center [90, 245] width 116 height 10
drag, startPoint x: 76, startPoint y: 245, endPoint x: 30, endPoint y: 244, distance: 45.4
click at [30, 244] on div "**********" at bounding box center [90, 245] width 127 height 10
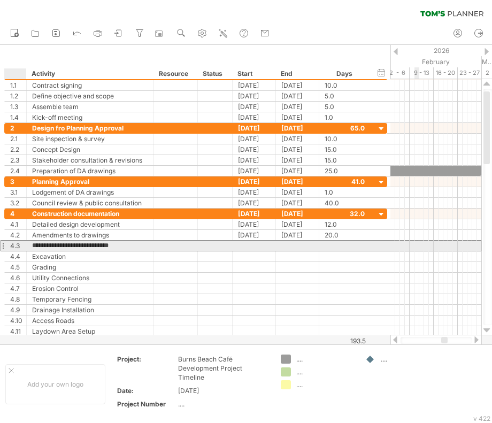
type input "**********"
click at [242, 246] on div at bounding box center [253, 245] width 43 height 10
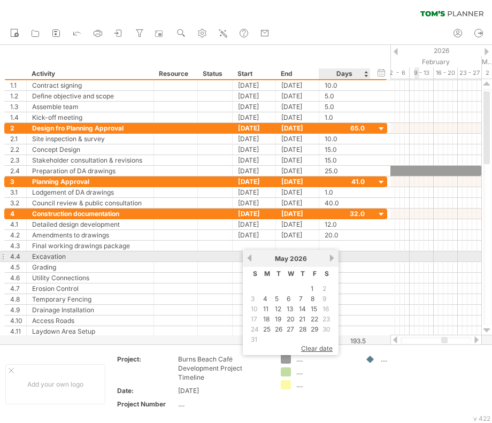
click at [331, 258] on link "next" at bounding box center [332, 258] width 8 height 8
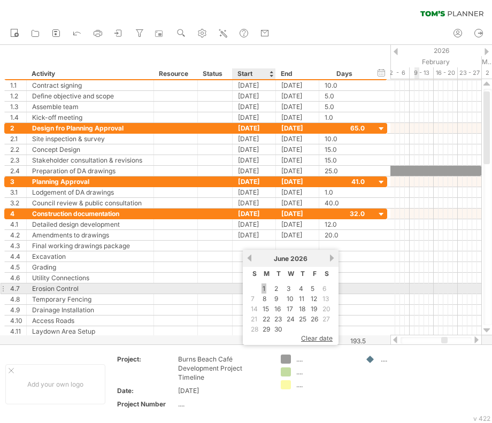
click at [263, 285] on link "1" at bounding box center [263, 288] width 5 height 10
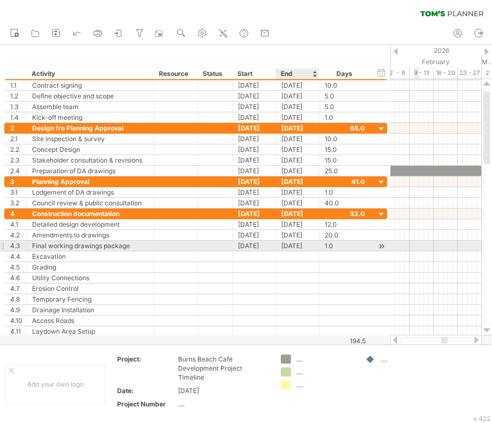
click at [297, 245] on div "[DATE]" at bounding box center [297, 245] width 43 height 10
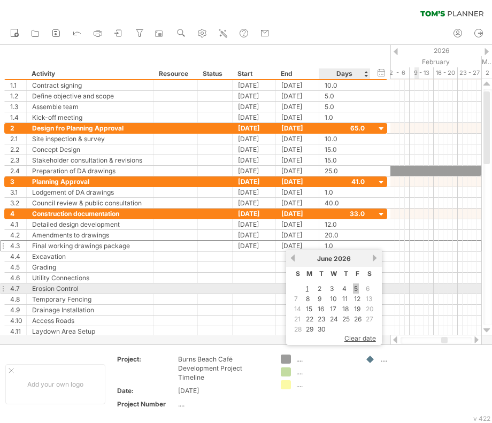
click at [356, 289] on link "5" at bounding box center [356, 288] width 6 height 10
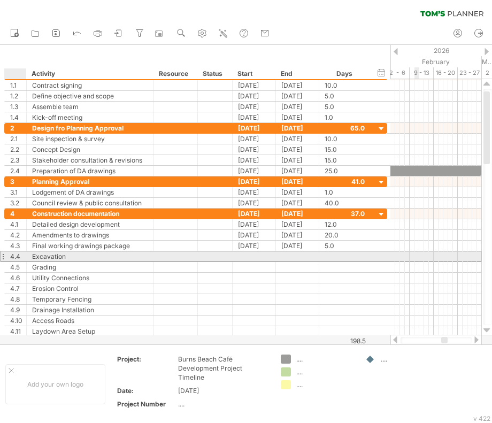
click at [9, 254] on div "4.4" at bounding box center [16, 256] width 22 height 10
click at [36, 256] on div "Excavation" at bounding box center [90, 256] width 116 height 10
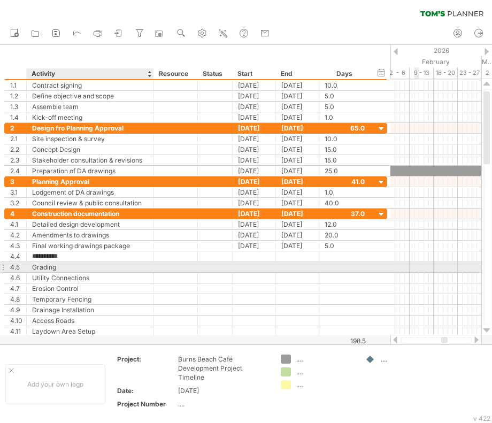
click at [36, 266] on div "Grading" at bounding box center [90, 267] width 116 height 10
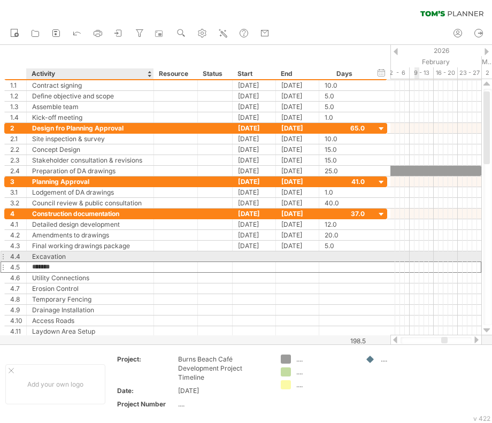
click at [51, 256] on div "Excavation" at bounding box center [90, 256] width 116 height 10
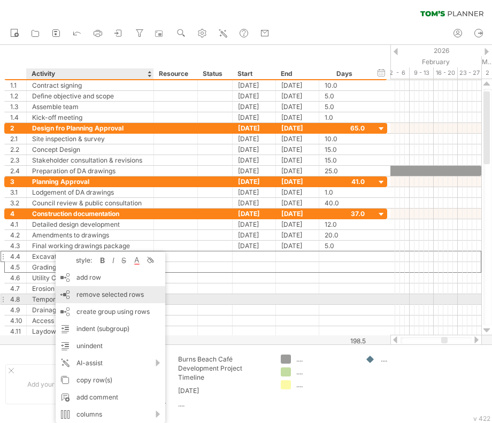
click at [100, 297] on span "remove selected rows" at bounding box center [109, 294] width 67 height 8
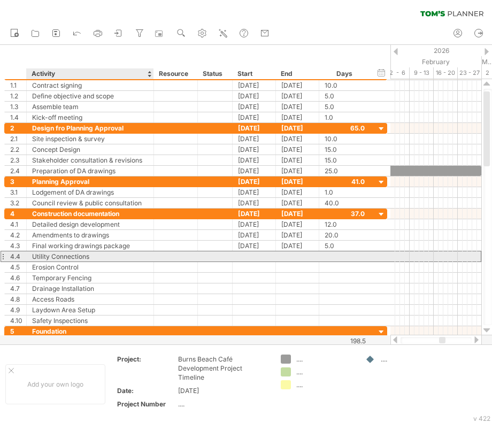
click at [65, 257] on div "Utility Connections" at bounding box center [90, 256] width 116 height 10
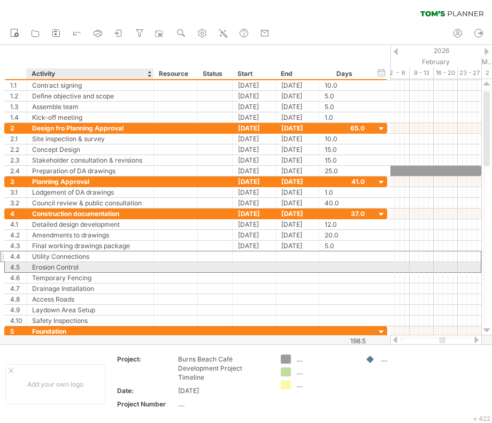
click at [69, 263] on div "Erosion Control" at bounding box center [90, 267] width 116 height 10
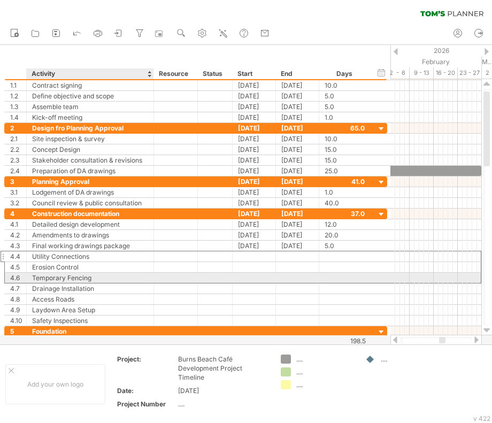
click at [73, 278] on div "Temporary Fencing" at bounding box center [90, 278] width 116 height 10
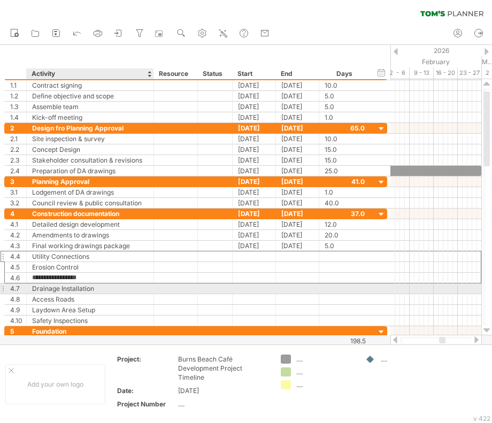
click at [77, 287] on div "Drainage Installation" at bounding box center [90, 288] width 116 height 10
click at [79, 295] on div "Access Roads" at bounding box center [90, 299] width 116 height 10
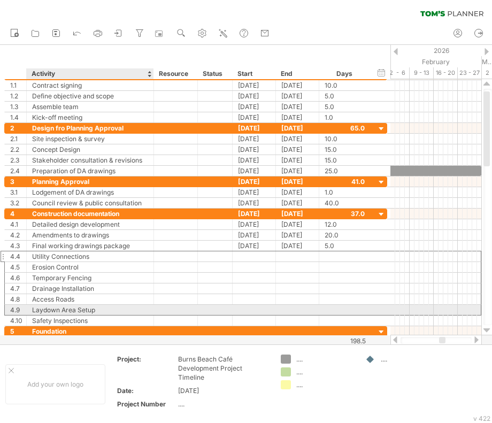
click at [83, 308] on div "Laydown Area Setup" at bounding box center [90, 310] width 116 height 10
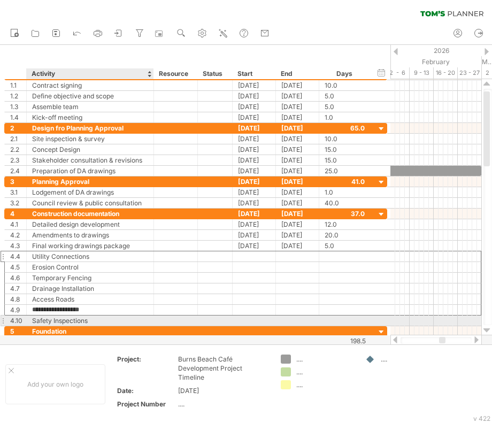
click at [84, 316] on div "Safety Inspections" at bounding box center [90, 320] width 116 height 10
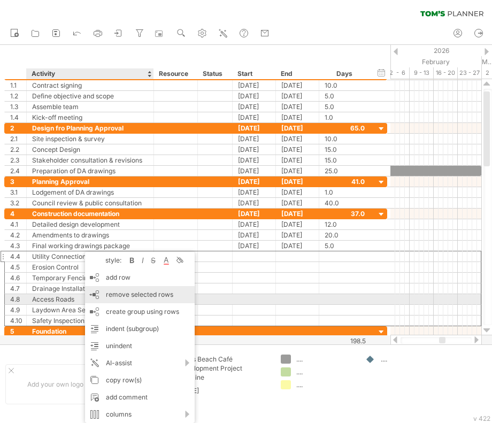
click at [128, 295] on span "remove selected rows" at bounding box center [139, 294] width 67 height 8
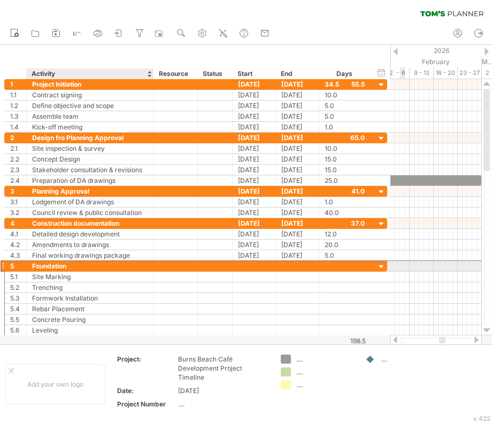
click at [68, 262] on div "Foundation" at bounding box center [90, 266] width 116 height 10
drag, startPoint x: 68, startPoint y: 263, endPoint x: 30, endPoint y: 262, distance: 37.9
click at [30, 262] on div "**********" at bounding box center [90, 266] width 127 height 10
paste input "*******"
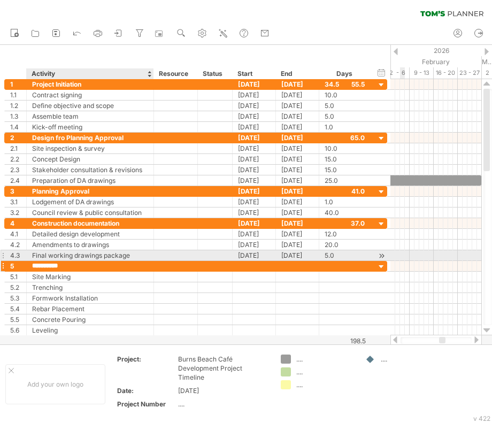
type input "**********"
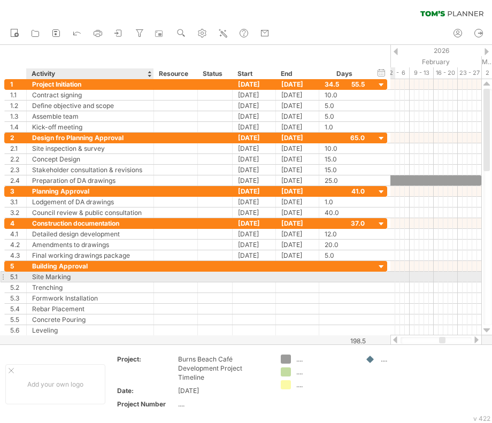
click at [68, 273] on div "Site Marking" at bounding box center [90, 276] width 116 height 10
drag, startPoint x: 71, startPoint y: 274, endPoint x: 30, endPoint y: 275, distance: 40.6
click at [30, 275] on div "**********" at bounding box center [90, 276] width 127 height 10
paste input "**********"
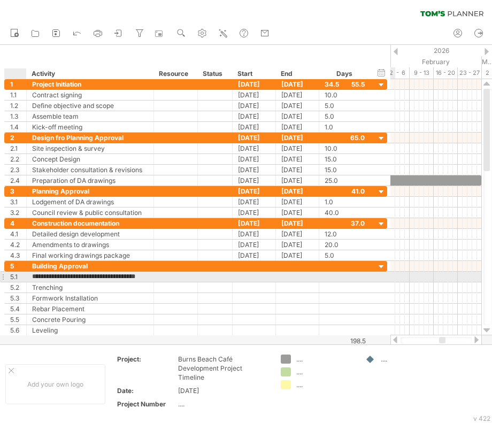
click at [30, 275] on div "**********" at bounding box center [90, 276] width 127 height 10
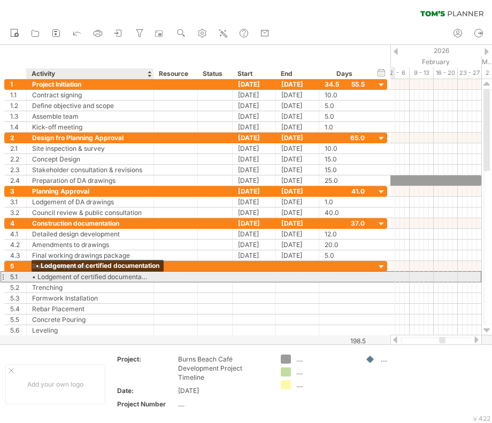
click at [38, 275] on div "• Lodgement of certified documentation" at bounding box center [90, 276] width 116 height 10
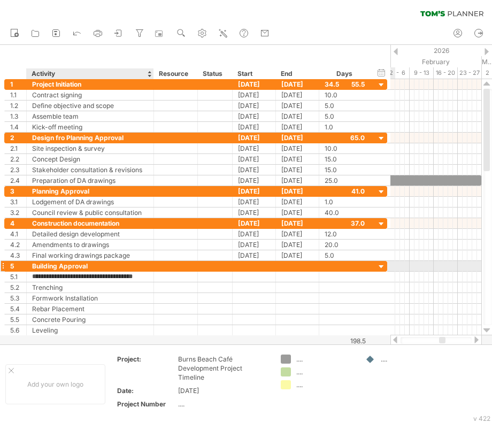
type input "**********"
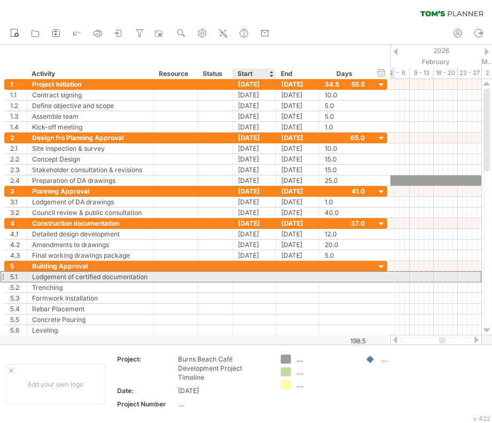
click at [267, 275] on div at bounding box center [253, 276] width 43 height 10
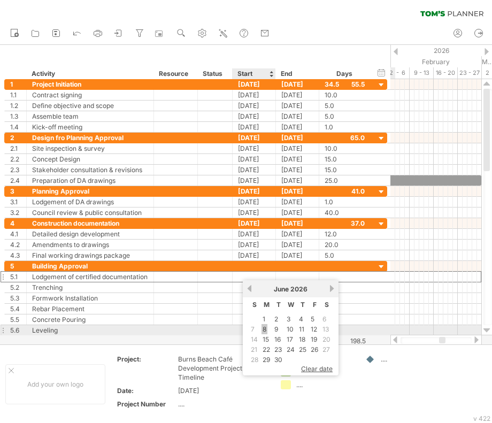
click at [262, 326] on link "8" at bounding box center [264, 329] width 6 height 10
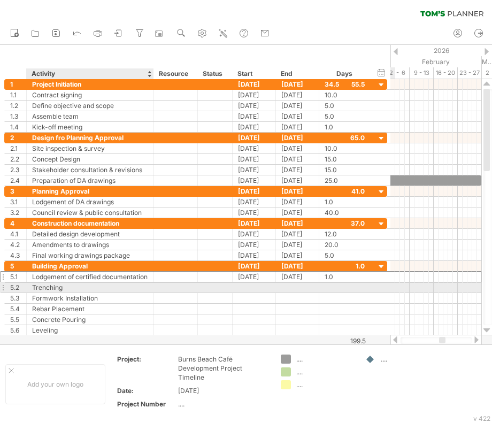
click at [76, 284] on div "Trenching" at bounding box center [90, 287] width 116 height 10
drag, startPoint x: 63, startPoint y: 285, endPoint x: 53, endPoint y: 285, distance: 9.1
click at [53, 285] on input "*********" at bounding box center [90, 287] width 116 height 10
click at [55, 289] on div "Trenching" at bounding box center [90, 287] width 116 height 10
click at [65, 286] on input "*********" at bounding box center [90, 287] width 116 height 10
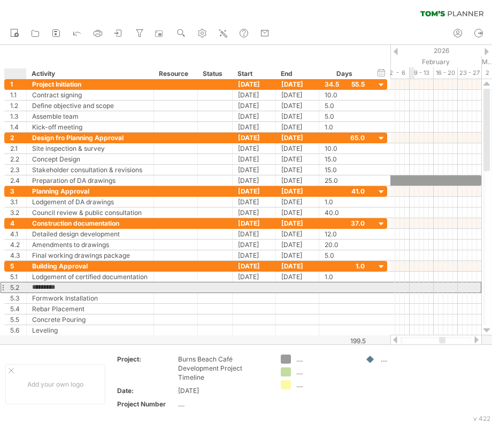
drag, startPoint x: 71, startPoint y: 286, endPoint x: 29, endPoint y: 284, distance: 42.2
click at [29, 284] on div "********* Trenching" at bounding box center [90, 287] width 127 height 10
paste input "**********"
click at [40, 284] on input "**********" at bounding box center [90, 287] width 116 height 10
click at [38, 283] on input "**********" at bounding box center [90, 287] width 116 height 10
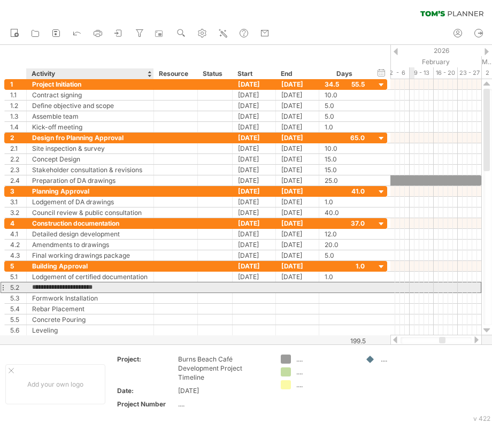
type input "**********"
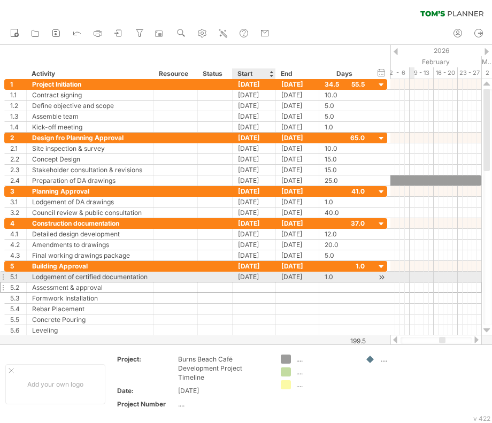
click at [245, 282] on div at bounding box center [253, 287] width 43 height 10
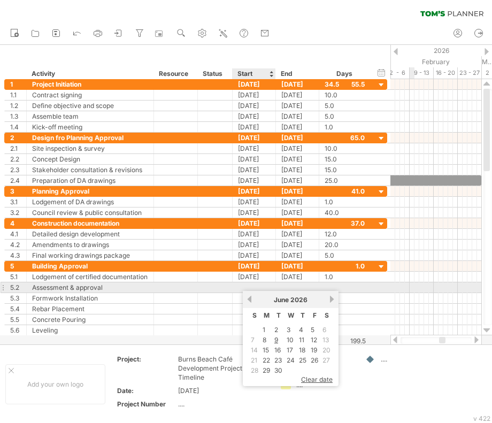
click at [253, 286] on div at bounding box center [253, 287] width 43 height 10
click at [266, 339] on link "8" at bounding box center [264, 340] width 6 height 10
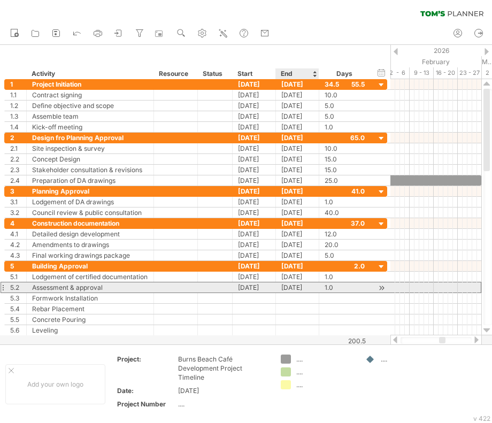
click at [298, 288] on div "[DATE]" at bounding box center [297, 287] width 43 height 10
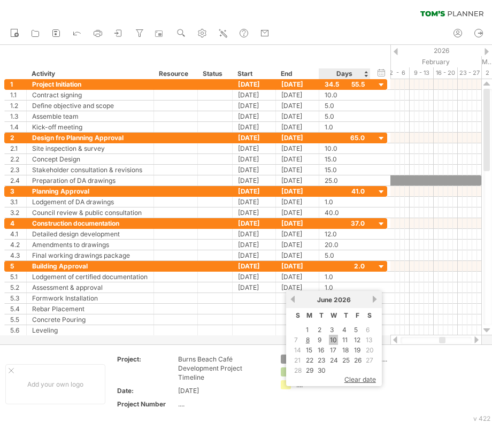
click at [331, 340] on link "10" at bounding box center [333, 340] width 9 height 10
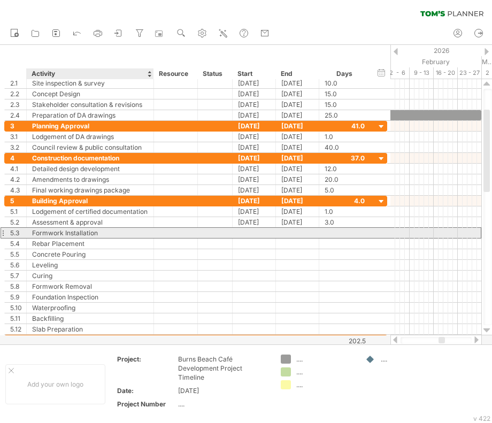
click at [81, 234] on div "Formwork Installation" at bounding box center [90, 233] width 116 height 10
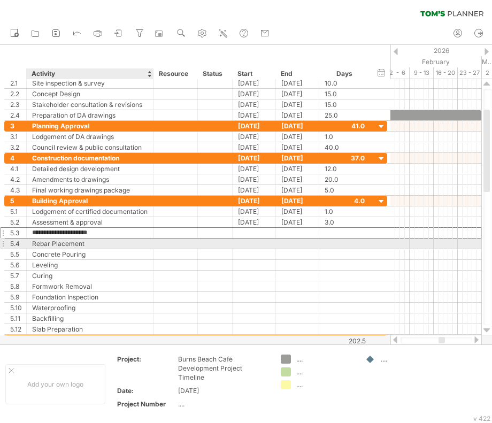
click at [81, 243] on div "Rebar Placement" at bounding box center [90, 243] width 116 height 10
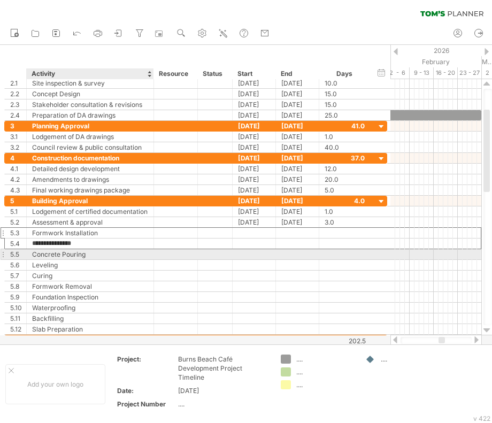
click at [81, 253] on div "Concrete Pouring" at bounding box center [90, 254] width 116 height 10
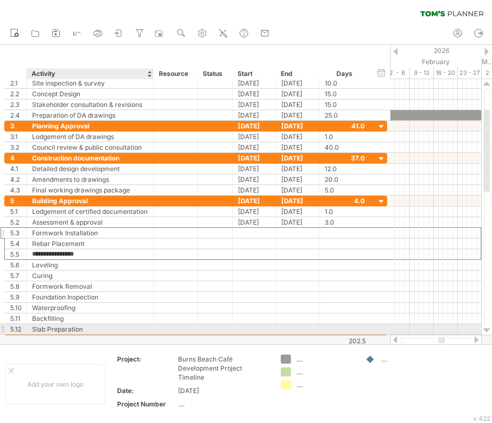
click at [76, 325] on div "Slab Preparation" at bounding box center [90, 329] width 116 height 10
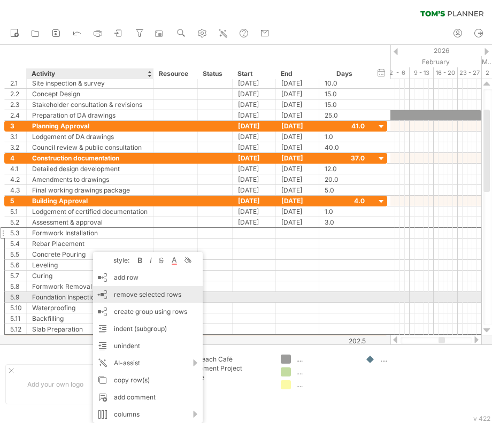
click at [133, 295] on span "remove selected rows" at bounding box center [147, 294] width 67 height 8
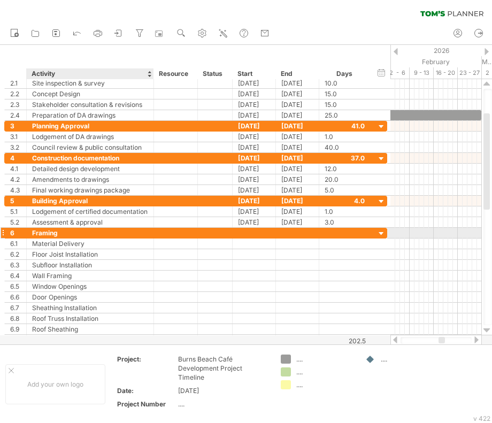
click at [64, 233] on div "Framing" at bounding box center [90, 233] width 116 height 10
drag, startPoint x: 58, startPoint y: 232, endPoint x: 32, endPoint y: 232, distance: 26.7
click at [32, 232] on input "*******" at bounding box center [90, 233] width 116 height 10
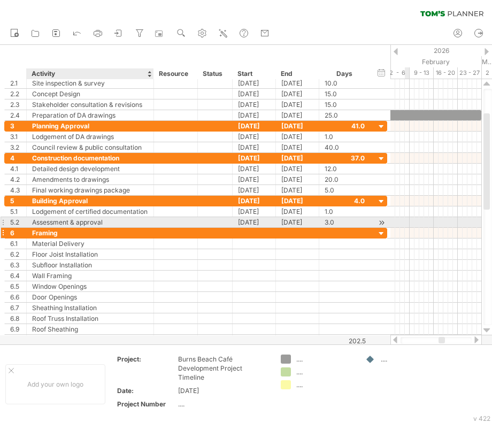
click at [63, 228] on div "Framing" at bounding box center [90, 233] width 116 height 10
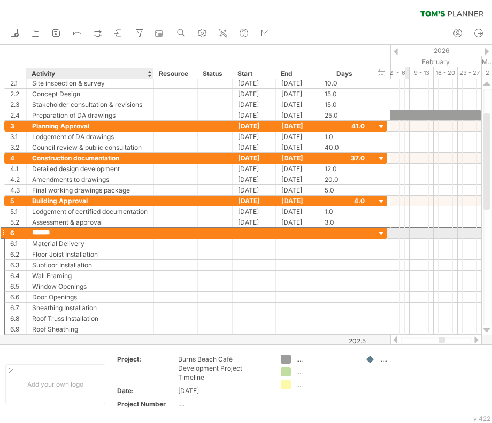
click at [56, 232] on input "*******" at bounding box center [90, 233] width 116 height 10
drag, startPoint x: 58, startPoint y: 232, endPoint x: 31, endPoint y: 232, distance: 26.7
click at [31, 232] on div "******* Framing" at bounding box center [90, 233] width 127 height 10
paste input "**********"
type input "**********"
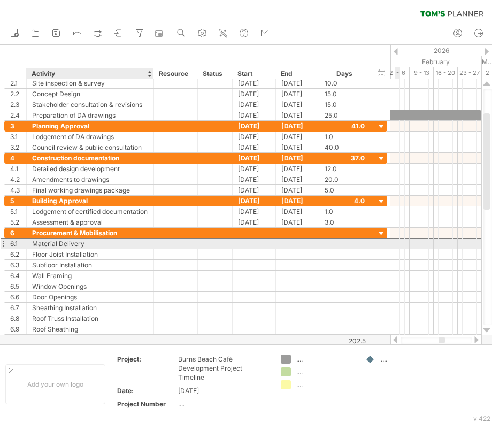
click at [85, 245] on div "Material Delivery" at bounding box center [90, 243] width 116 height 10
click at [85, 243] on input "**********" at bounding box center [90, 243] width 116 height 10
drag, startPoint x: 85, startPoint y: 243, endPoint x: 30, endPoint y: 243, distance: 55.6
click at [30, 243] on div "**********" at bounding box center [90, 243] width 127 height 10
paste input "*********"
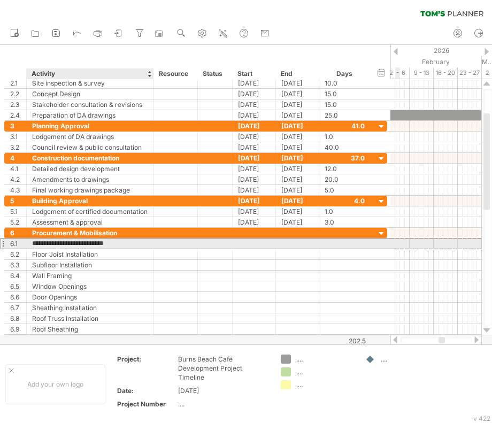
click at [36, 242] on input "**********" at bounding box center [90, 243] width 116 height 10
click at [38, 242] on input "**********" at bounding box center [90, 243] width 116 height 10
type input "**********"
click at [250, 243] on div at bounding box center [253, 243] width 43 height 10
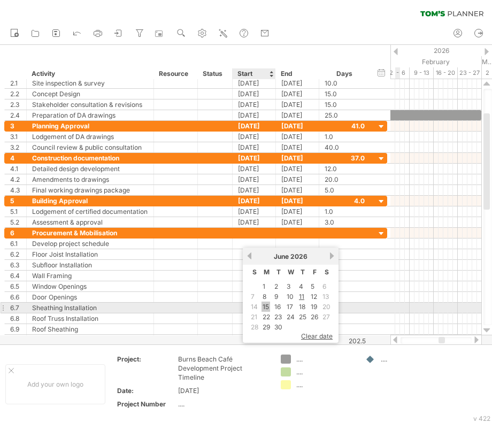
click at [266, 303] on link "15" at bounding box center [265, 306] width 9 height 10
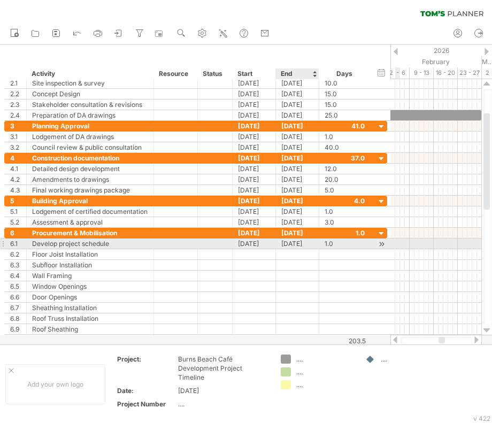
click at [295, 243] on div "[DATE]" at bounding box center [297, 243] width 43 height 10
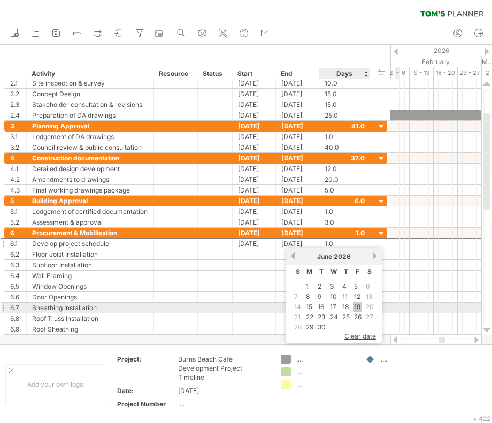
click at [355, 304] on link "19" at bounding box center [357, 306] width 9 height 10
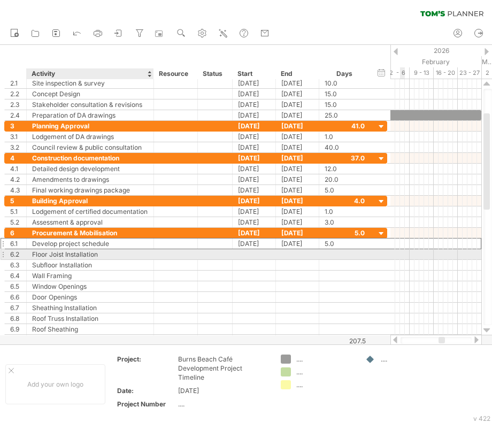
drag, startPoint x: 73, startPoint y: 253, endPoint x: 96, endPoint y: 253, distance: 23.5
click at [73, 253] on div "Floor Joist Installation" at bounding box center [90, 254] width 116 height 10
click at [103, 253] on input "**********" at bounding box center [90, 254] width 116 height 10
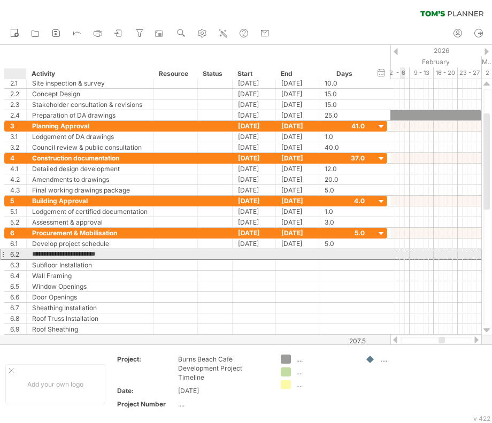
drag, startPoint x: 97, startPoint y: 252, endPoint x: 32, endPoint y: 253, distance: 65.2
click at [32, 253] on input "**********" at bounding box center [90, 254] width 116 height 10
paste input "**********"
click at [252, 252] on div at bounding box center [253, 254] width 43 height 10
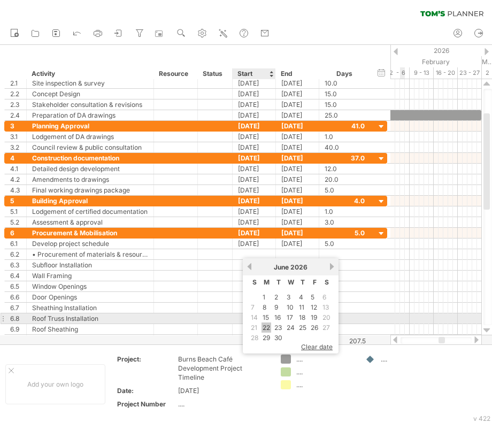
click at [269, 324] on link "22" at bounding box center [266, 327] width 10 height 10
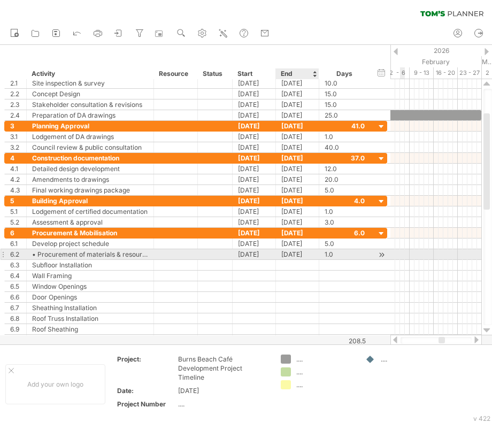
click at [306, 254] on div "[DATE]" at bounding box center [297, 254] width 43 height 10
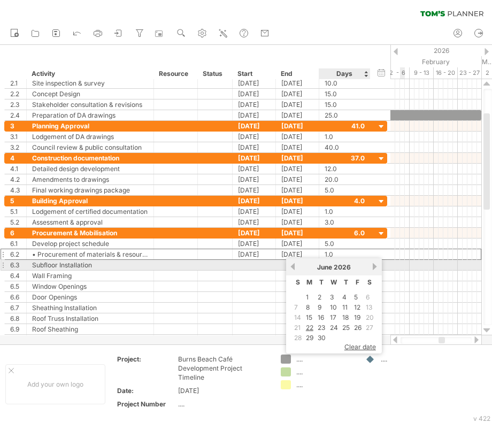
click at [376, 266] on link "next" at bounding box center [375, 266] width 8 height 8
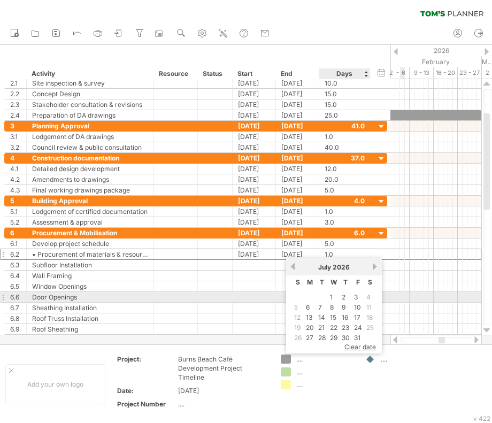
click at [354, 297] on link "3" at bounding box center [356, 297] width 6 height 10
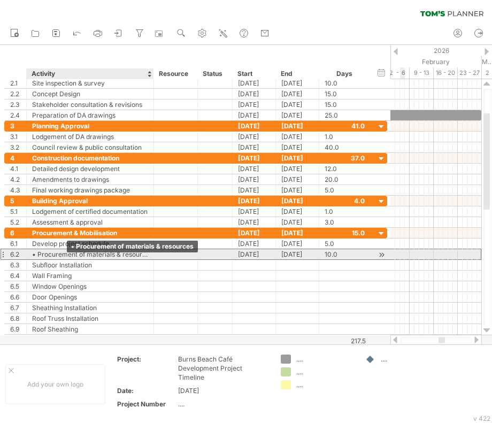
click at [38, 252] on div "• Procurement of materials & resources" at bounding box center [90, 254] width 116 height 10
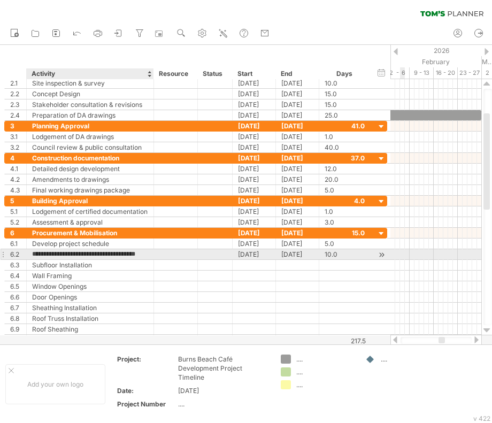
click at [34, 252] on input "**********" at bounding box center [90, 254] width 116 height 10
click at [39, 251] on input "**********" at bounding box center [90, 254] width 116 height 10
click at [38, 251] on input "**********" at bounding box center [90, 254] width 116 height 10
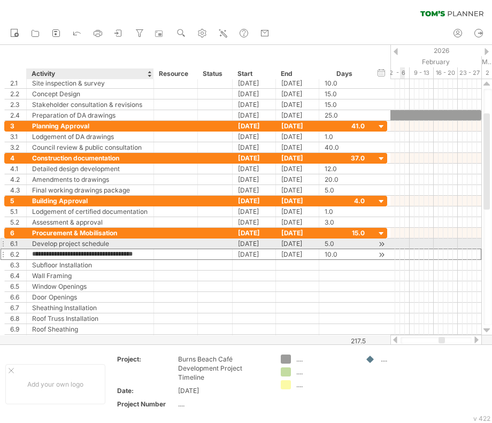
type input "**********"
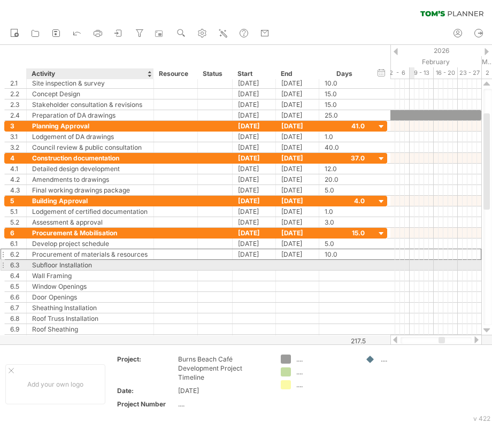
click at [90, 265] on div "Subfloor Installation" at bounding box center [90, 265] width 116 height 10
drag, startPoint x: 94, startPoint y: 264, endPoint x: 30, endPoint y: 266, distance: 64.1
click at [30, 266] on div "**********" at bounding box center [90, 265] width 127 height 10
paste input "*******"
click at [39, 263] on input "**********" at bounding box center [90, 265] width 116 height 10
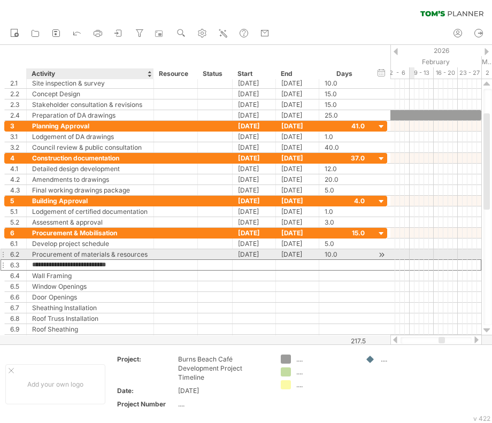
type input "**********"
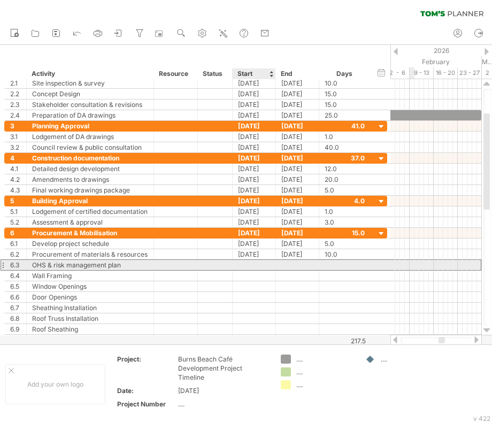
click at [250, 265] on div at bounding box center [253, 265] width 43 height 10
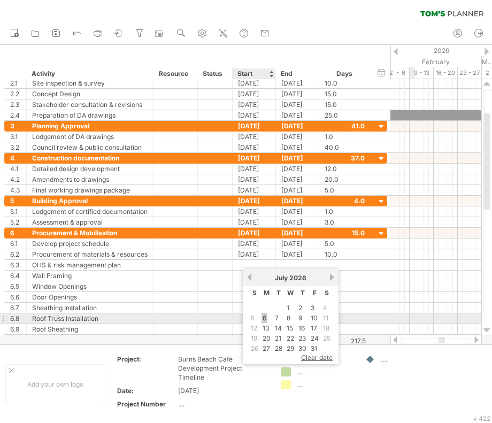
click at [263, 316] on link "6" at bounding box center [264, 318] width 6 height 10
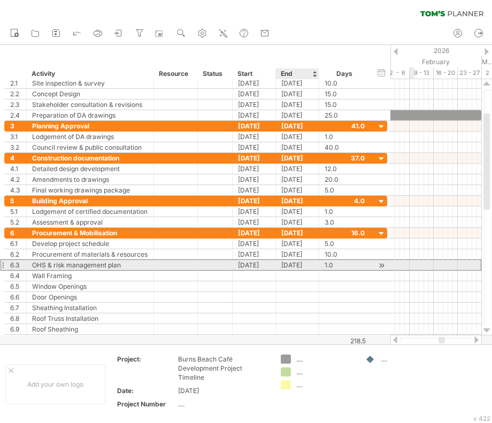
click at [293, 263] on div "[DATE]" at bounding box center [297, 265] width 43 height 10
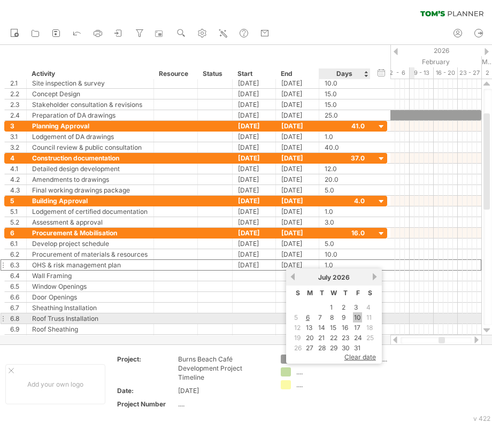
click at [354, 317] on link "10" at bounding box center [357, 317] width 9 height 10
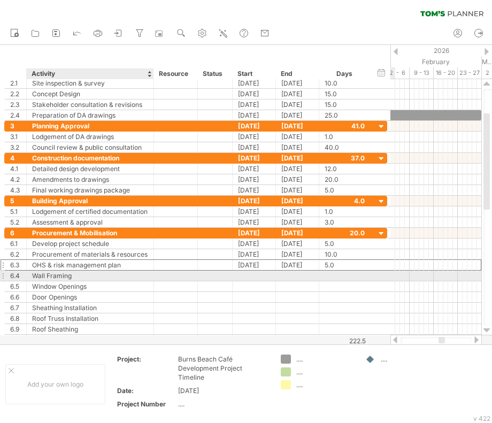
click at [84, 275] on div "Wall Framing" at bounding box center [90, 275] width 116 height 10
drag, startPoint x: 73, startPoint y: 275, endPoint x: 29, endPoint y: 273, distance: 43.9
click at [29, 273] on div "**********" at bounding box center [90, 275] width 127 height 10
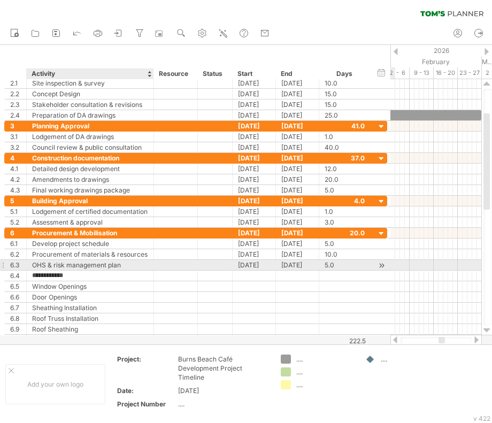
paste input "**********"
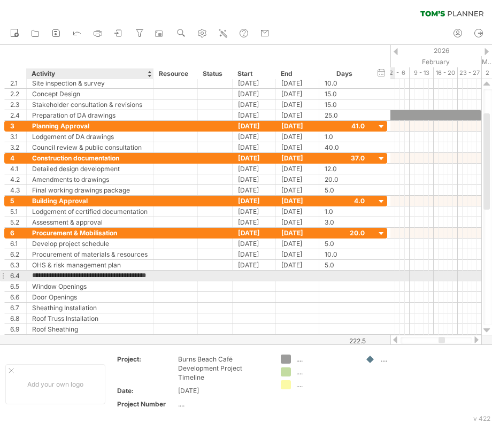
scroll to position [0, 14]
drag, startPoint x: 145, startPoint y: 275, endPoint x: 93, endPoint y: 273, distance: 52.4
click at [93, 273] on input "**********" at bounding box center [90, 275] width 116 height 10
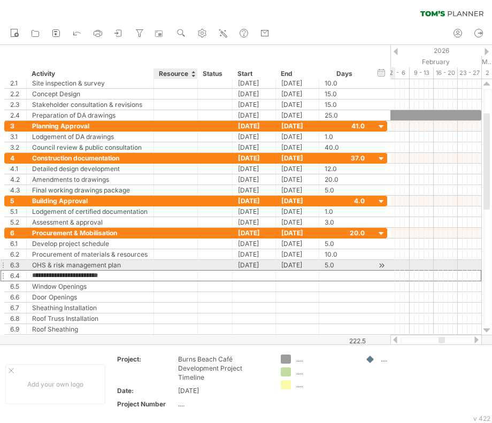
scroll to position [0, 0]
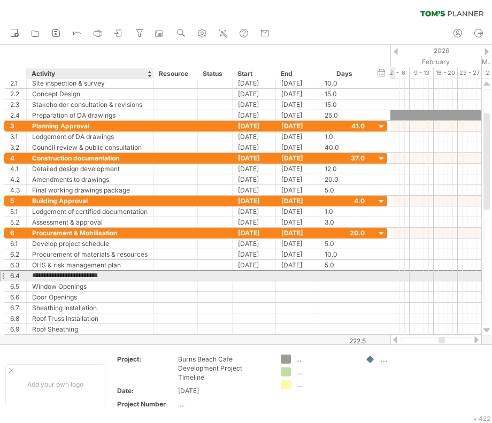
click at [40, 273] on input "**********" at bounding box center [90, 275] width 116 height 10
type input "**********"
click at [251, 273] on div at bounding box center [253, 275] width 43 height 10
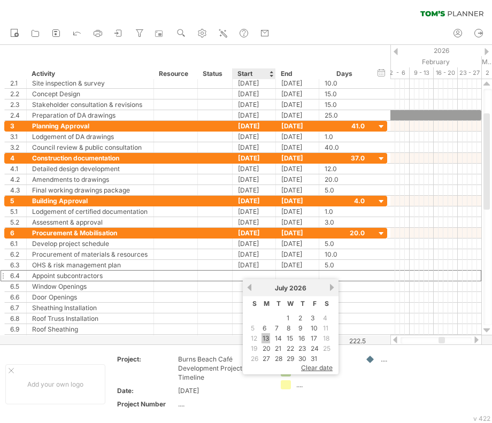
click at [263, 337] on link "13" at bounding box center [265, 338] width 9 height 10
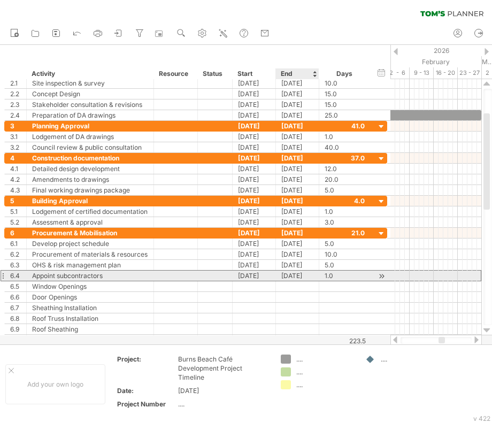
click at [294, 276] on div "[DATE]" at bounding box center [297, 275] width 43 height 10
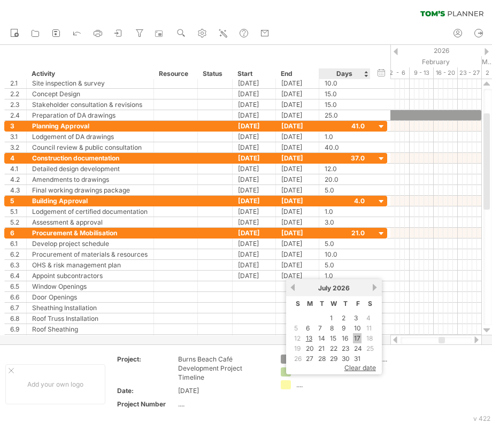
click at [359, 341] on link "17" at bounding box center [357, 338] width 9 height 10
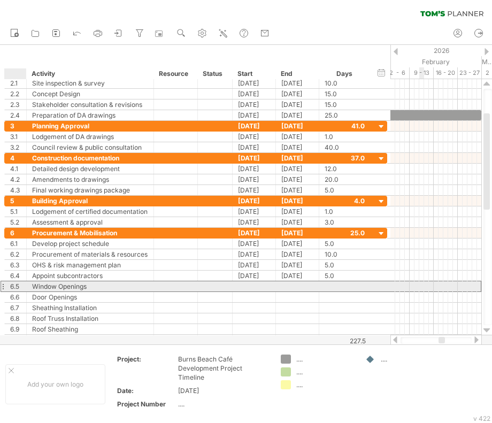
click at [14, 284] on div "6.5" at bounding box center [18, 286] width 16 height 10
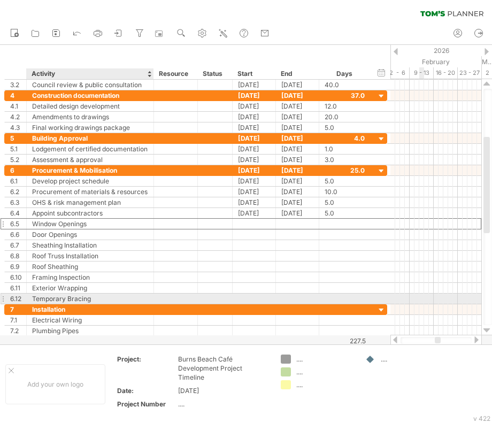
click at [96, 299] on div "Temporary Bracing" at bounding box center [90, 298] width 116 height 10
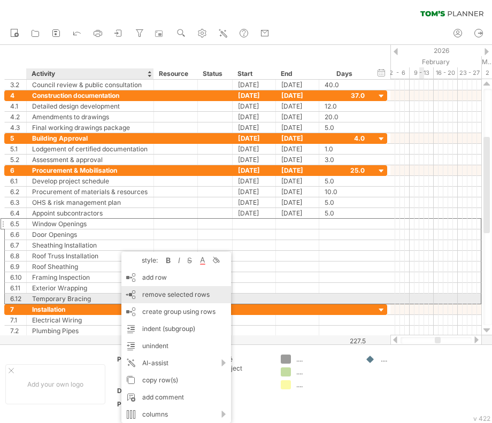
click at [185, 296] on span "remove selected rows" at bounding box center [175, 294] width 67 height 8
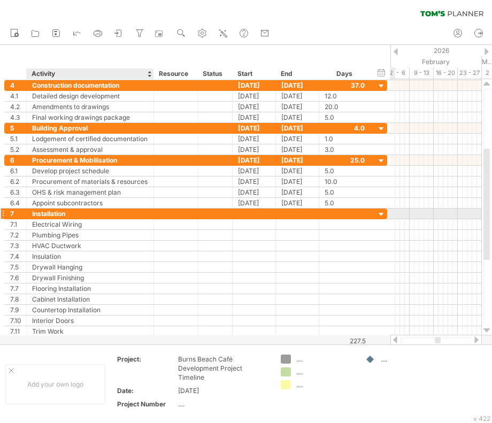
click at [76, 213] on div "Installation" at bounding box center [90, 213] width 116 height 10
drag, startPoint x: 67, startPoint y: 211, endPoint x: 31, endPoint y: 213, distance: 36.4
click at [31, 213] on div "**********" at bounding box center [90, 213] width 127 height 10
paste input "******"
type input "**********"
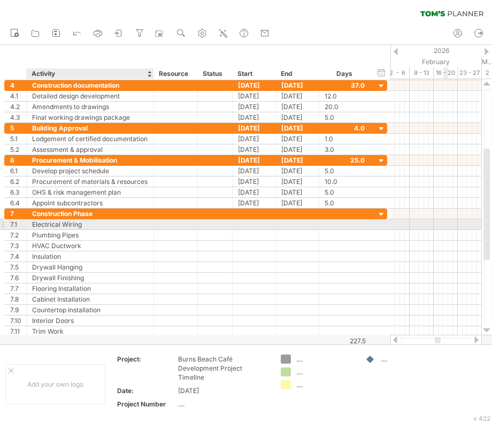
click at [64, 226] on div "Electrical Wiring" at bounding box center [90, 224] width 116 height 10
click at [94, 227] on input "**********" at bounding box center [90, 224] width 116 height 10
drag, startPoint x: 81, startPoint y: 223, endPoint x: 30, endPoint y: 226, distance: 50.8
click at [30, 226] on div "**********" at bounding box center [90, 224] width 127 height 10
paste input "text"
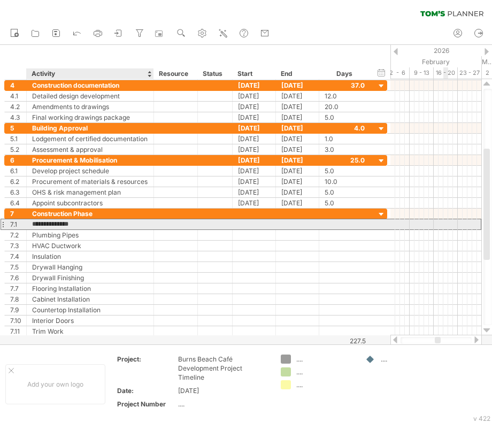
click at [38, 222] on input "**********" at bounding box center [90, 224] width 116 height 10
type input "**********"
click at [252, 221] on div at bounding box center [253, 224] width 43 height 10
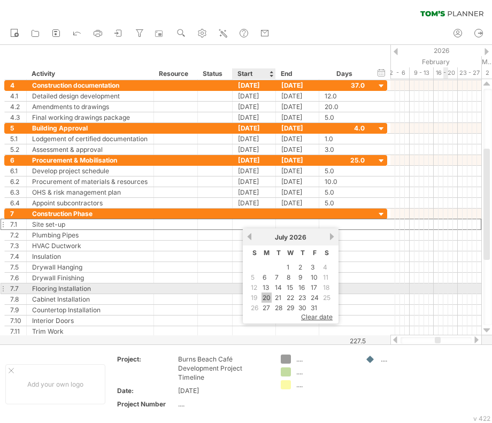
click at [267, 293] on link "20" at bounding box center [266, 297] width 10 height 10
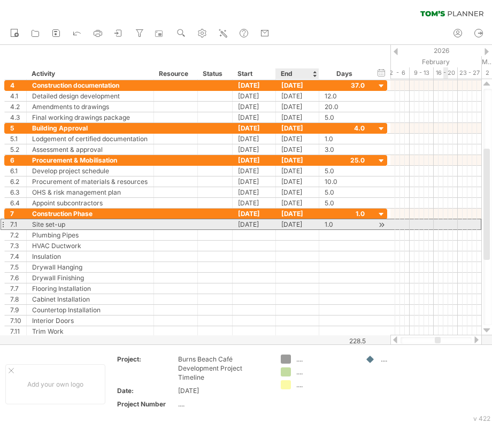
click at [295, 224] on div "[DATE]" at bounding box center [297, 224] width 43 height 10
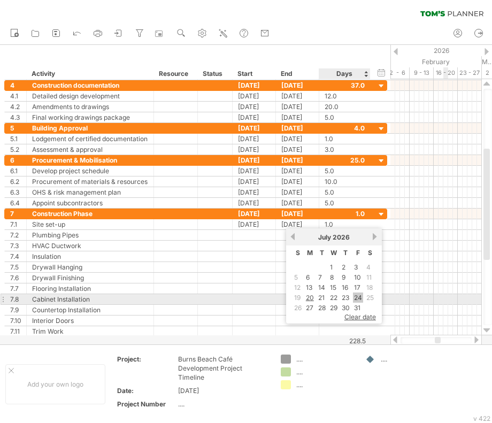
click at [355, 297] on link "24" at bounding box center [358, 297] width 10 height 10
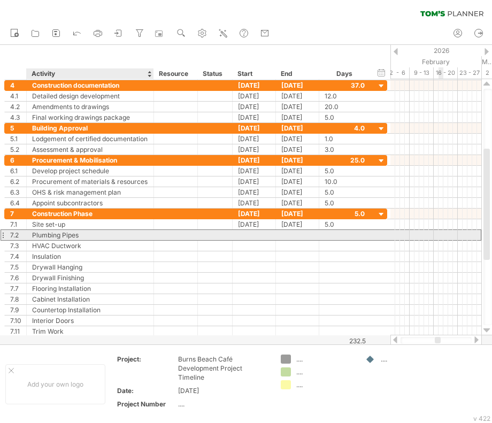
click at [85, 235] on div "Plumbing Pipes" at bounding box center [90, 235] width 116 height 10
click at [83, 235] on input "**********" at bounding box center [90, 235] width 116 height 10
drag, startPoint x: 83, startPoint y: 235, endPoint x: 44, endPoint y: 238, distance: 39.2
click at [44, 238] on div "**********" at bounding box center [195, 272] width 383 height 128
paste input "**********"
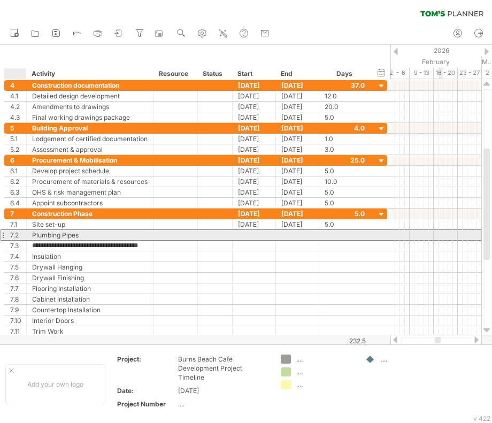
type input "**********"
click at [53, 237] on div "Plumbing Pipes" at bounding box center [90, 235] width 116 height 10
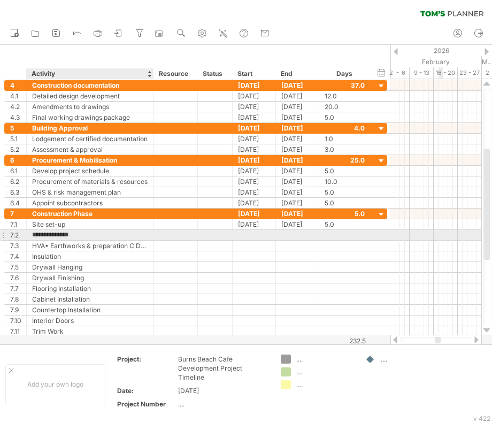
click at [73, 234] on input "**********" at bounding box center [90, 235] width 116 height 10
drag, startPoint x: 92, startPoint y: 232, endPoint x: 15, endPoint y: 235, distance: 77.0
click at [15, 235] on div "**********" at bounding box center [195, 234] width 383 height 11
paste input "**********"
click at [37, 232] on input "**********" at bounding box center [90, 235] width 116 height 10
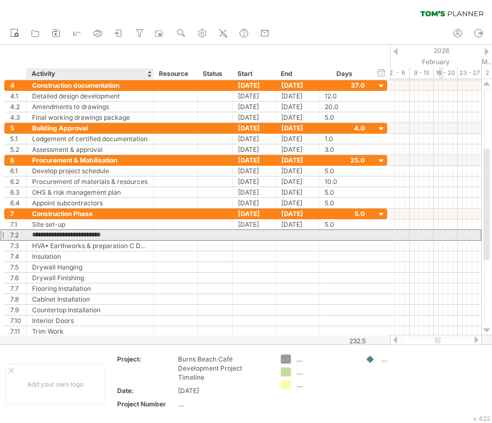
type input "**********"
click at [265, 230] on div at bounding box center [253, 235] width 43 height 10
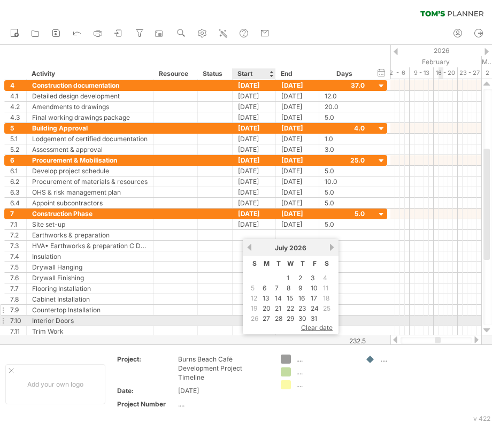
drag, startPoint x: 267, startPoint y: 316, endPoint x: 271, endPoint y: 312, distance: 6.0
click at [267, 316] on link "27" at bounding box center [266, 318] width 10 height 10
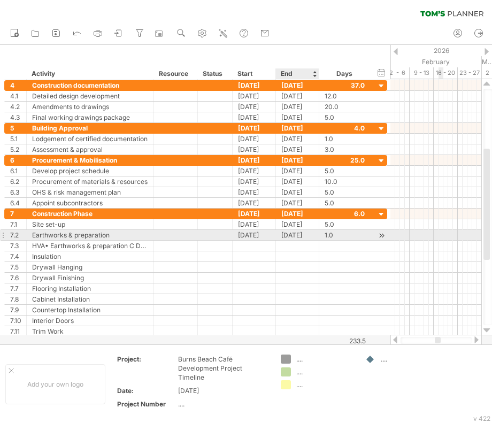
click at [304, 234] on div "[DATE]" at bounding box center [297, 235] width 43 height 10
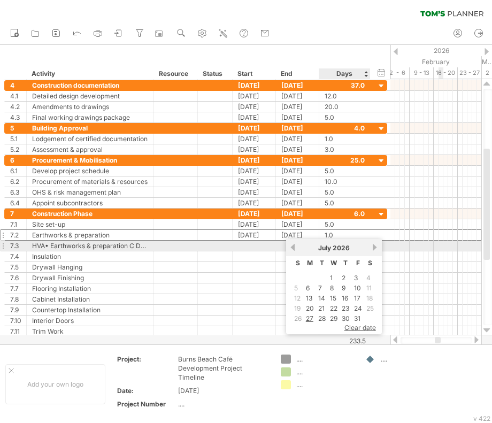
click at [372, 247] on link "next" at bounding box center [375, 247] width 8 height 8
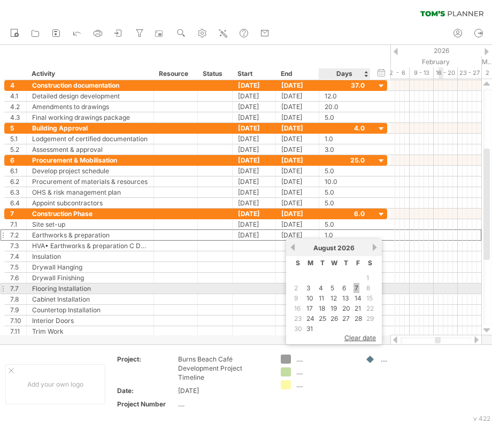
click at [355, 286] on link "7" at bounding box center [356, 288] width 6 height 10
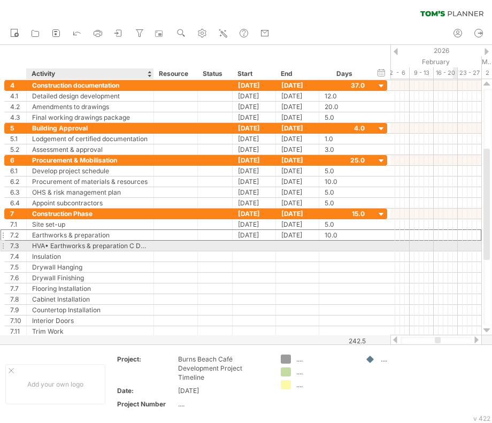
click at [141, 245] on div "HVA• Earthworks & preparation C Ductwork" at bounding box center [90, 245] width 116 height 10
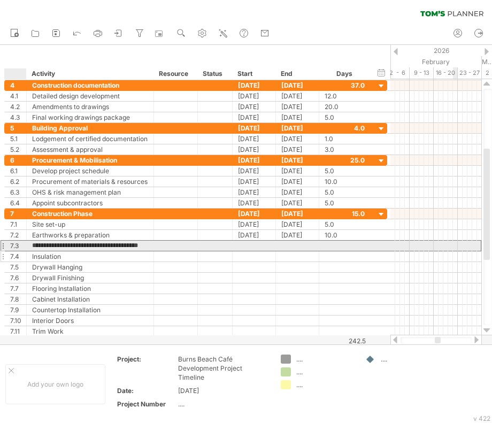
drag, startPoint x: 145, startPoint y: 245, endPoint x: 12, endPoint y: 251, distance: 133.7
click at [12, 251] on div "**********" at bounding box center [195, 272] width 383 height 128
type input "*"
paste input "**********"
click at [36, 244] on input "**********" at bounding box center [90, 245] width 116 height 10
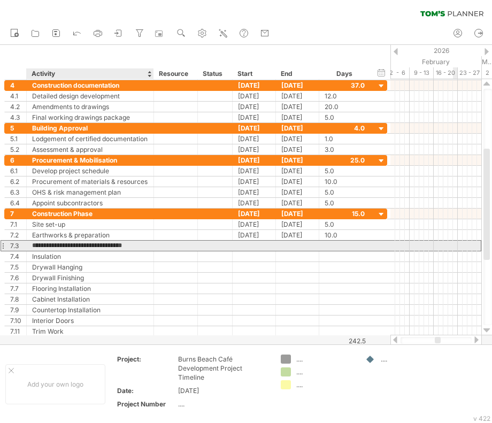
type input "**********"
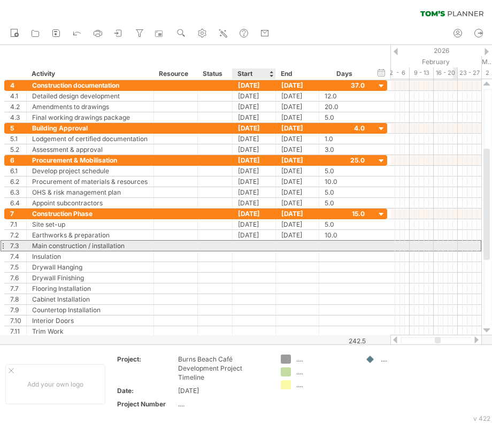
click at [260, 245] on div at bounding box center [253, 245] width 43 height 10
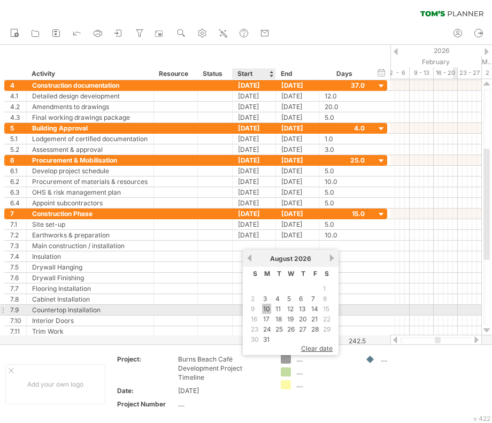
click at [264, 308] on link "10" at bounding box center [266, 309] width 9 height 10
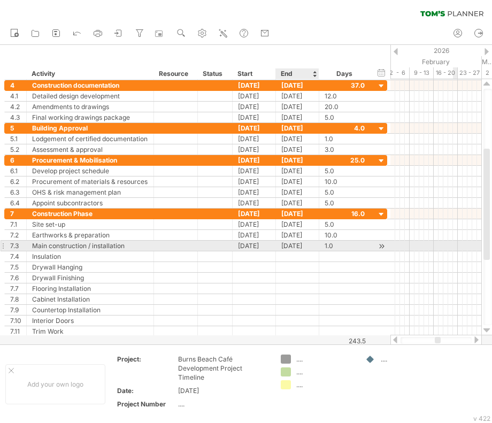
click at [298, 240] on div "[DATE]" at bounding box center [297, 245] width 43 height 10
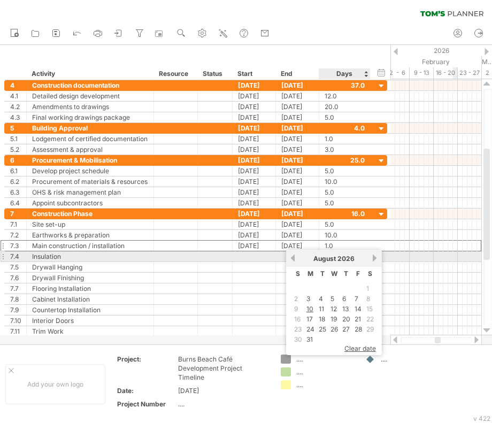
click at [376, 259] on link "next" at bounding box center [375, 258] width 8 height 8
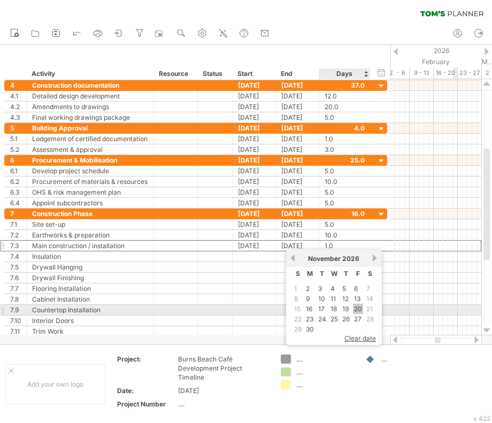
click at [355, 307] on link "20" at bounding box center [358, 309] width 10 height 10
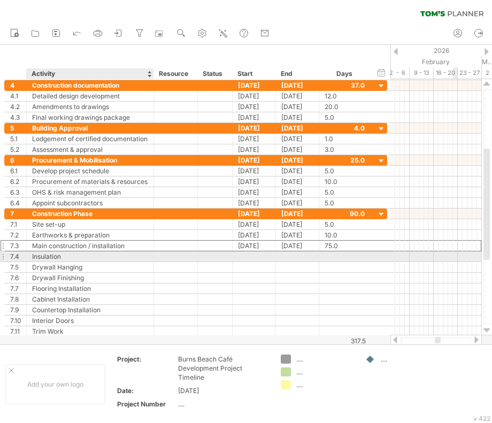
click at [74, 255] on div "Insulation" at bounding box center [90, 256] width 116 height 10
drag, startPoint x: 78, startPoint y: 255, endPoint x: 69, endPoint y: 255, distance: 8.5
click at [78, 255] on div "Insulation" at bounding box center [90, 256] width 116 height 10
drag, startPoint x: 65, startPoint y: 253, endPoint x: 30, endPoint y: 255, distance: 35.3
click at [30, 255] on div "**********" at bounding box center [90, 256] width 127 height 10
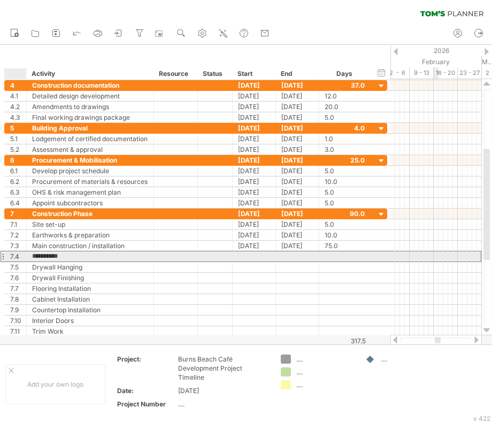
paste input "**********"
click at [36, 253] on input "**********" at bounding box center [90, 256] width 116 height 10
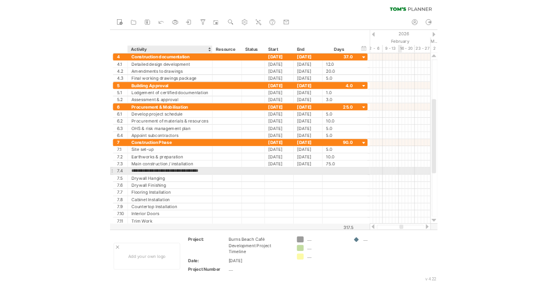
scroll to position [0, 0]
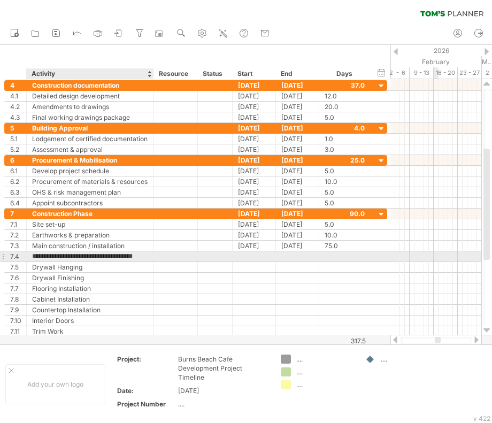
type input "**********"
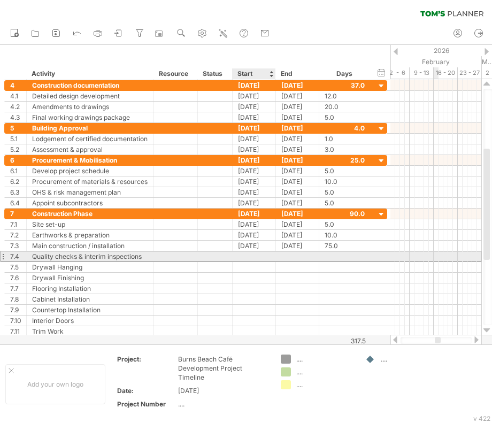
click at [259, 256] on div at bounding box center [253, 256] width 43 height 10
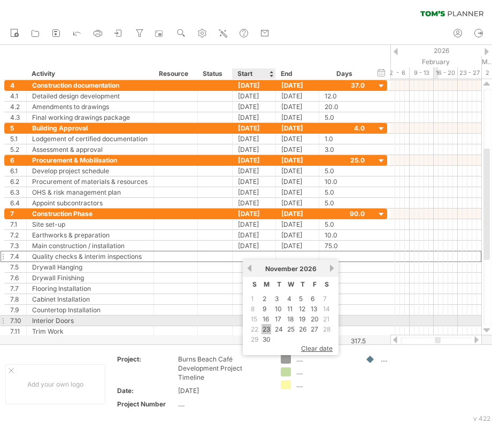
click at [267, 325] on link "23" at bounding box center [266, 329] width 10 height 10
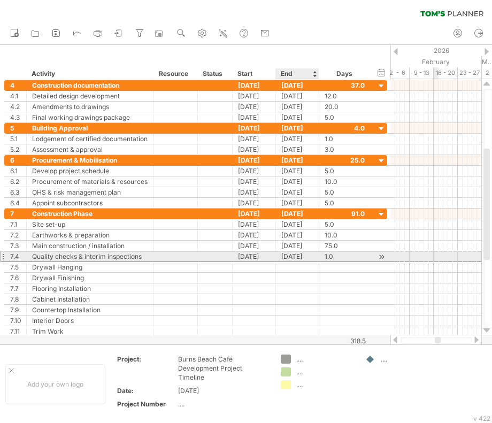
click at [308, 254] on div "[DATE]" at bounding box center [297, 256] width 43 height 10
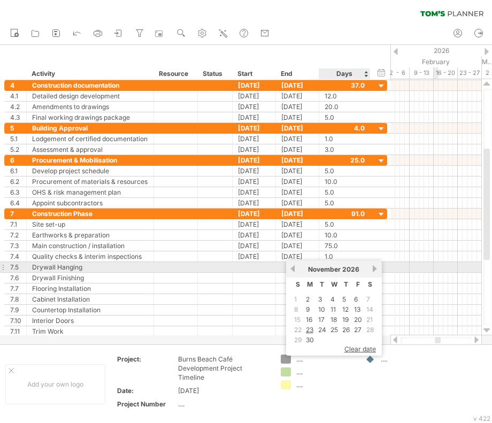
click at [372, 269] on link "next" at bounding box center [375, 269] width 8 height 8
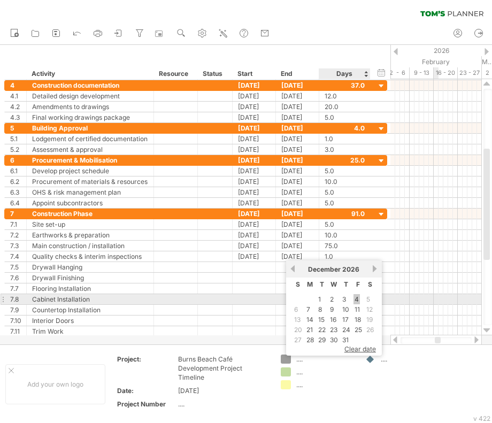
click at [357, 299] on link "4" at bounding box center [356, 299] width 6 height 10
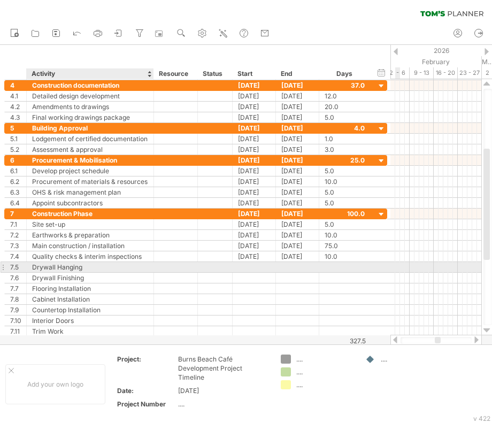
click at [74, 269] on div "Drywall Hanging" at bounding box center [90, 267] width 116 height 10
click at [90, 265] on input "**********" at bounding box center [90, 267] width 116 height 10
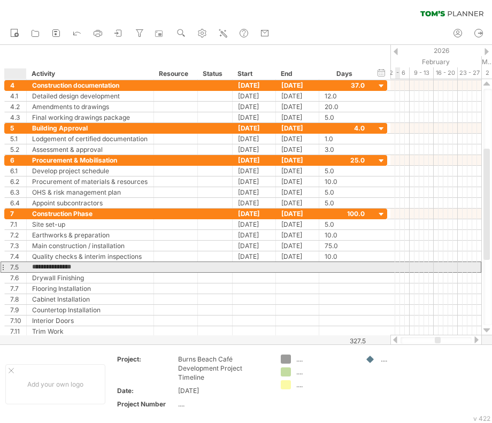
drag, startPoint x: 80, startPoint y: 265, endPoint x: 29, endPoint y: 267, distance: 50.8
click at [29, 267] on div "**********" at bounding box center [90, 267] width 127 height 10
paste input "******"
click at [38, 266] on input "**********" at bounding box center [90, 267] width 116 height 10
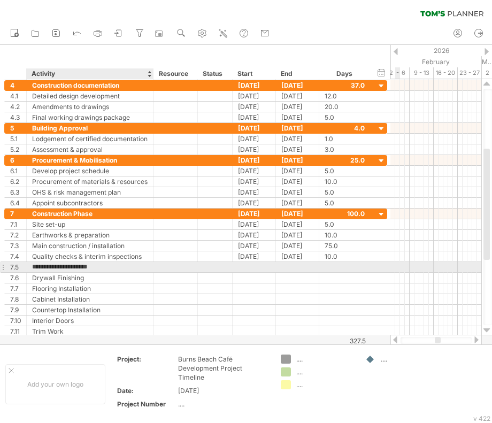
type input "**********"
click at [259, 266] on div at bounding box center [253, 267] width 43 height 10
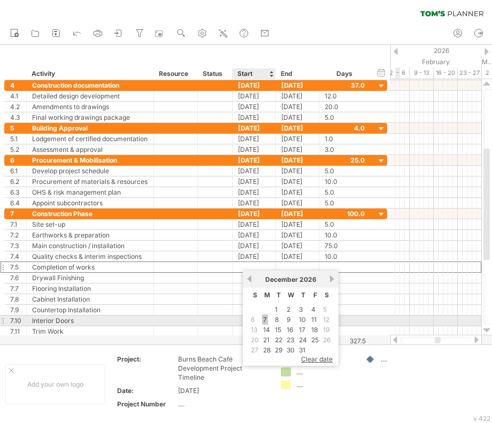
click at [262, 317] on link "7" at bounding box center [265, 319] width 6 height 10
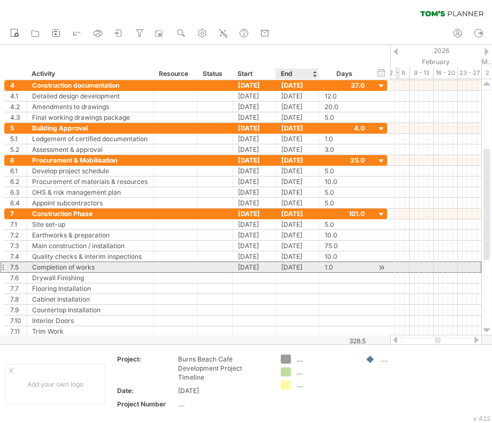
click at [305, 268] on div "[DATE]" at bounding box center [297, 267] width 43 height 10
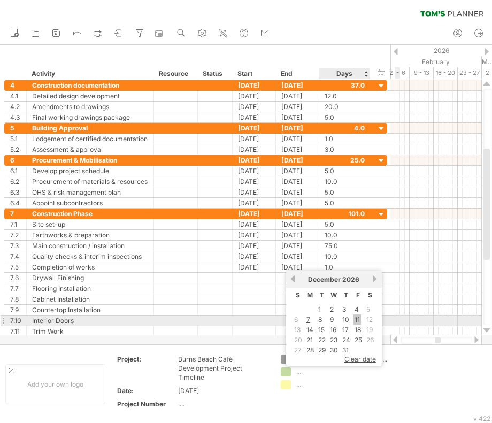
click at [356, 318] on link "11" at bounding box center [356, 319] width 7 height 10
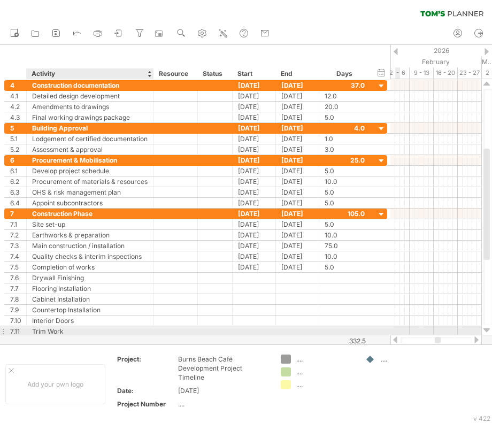
click at [115, 327] on div "Trim Work" at bounding box center [90, 331] width 116 height 10
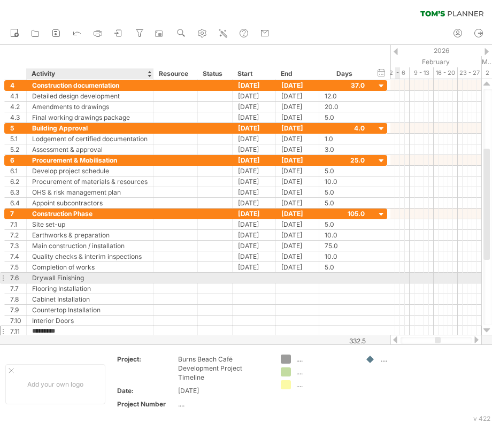
click at [126, 276] on div "Drywall Finishing" at bounding box center [90, 278] width 116 height 10
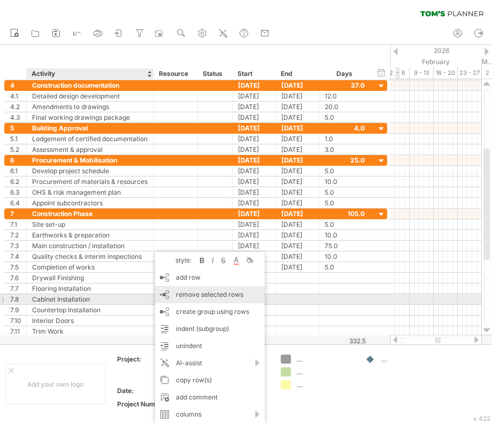
click at [202, 298] on span "remove selected rows" at bounding box center [209, 294] width 67 height 8
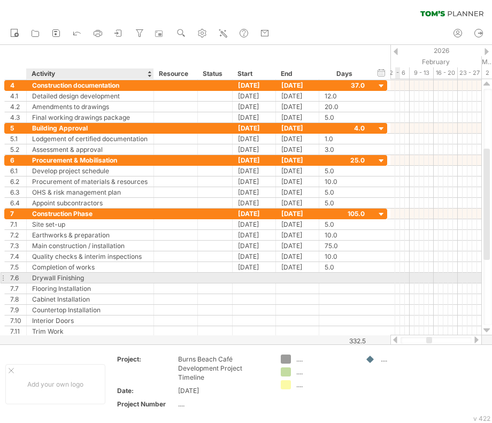
click at [113, 275] on div "Drywall Finishing" at bounding box center [90, 278] width 116 height 10
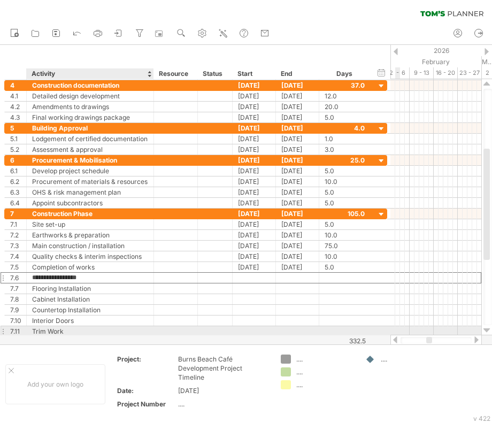
click at [122, 332] on div "Trim Work" at bounding box center [90, 331] width 116 height 10
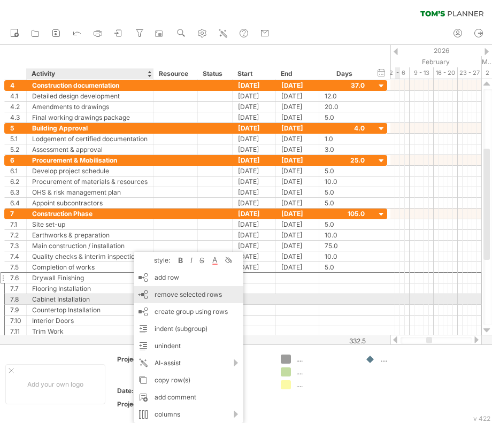
click at [181, 297] on span "remove selected rows" at bounding box center [187, 294] width 67 height 8
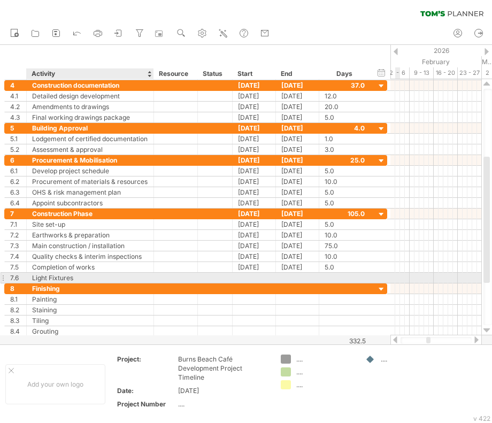
click at [104, 275] on div "Light Fixtures" at bounding box center [90, 278] width 116 height 10
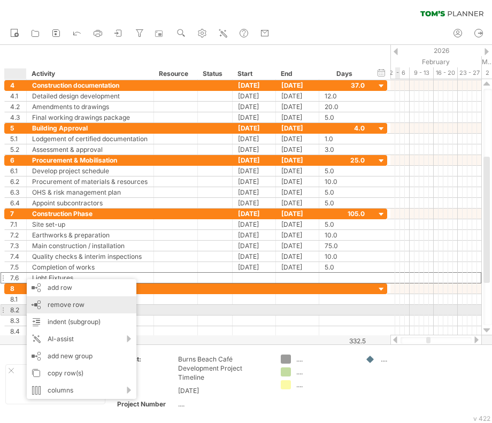
click at [79, 307] on span "remove row" at bounding box center [66, 304] width 37 height 8
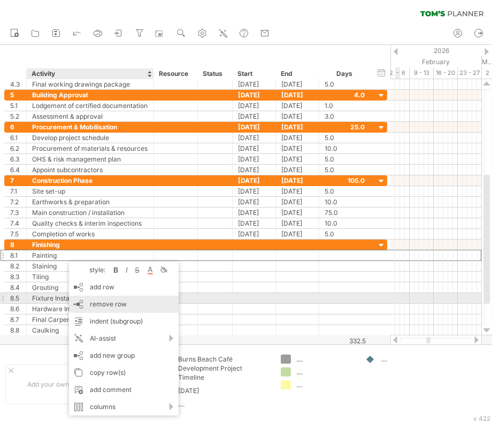
click at [105, 301] on span "remove row" at bounding box center [108, 304] width 37 height 8
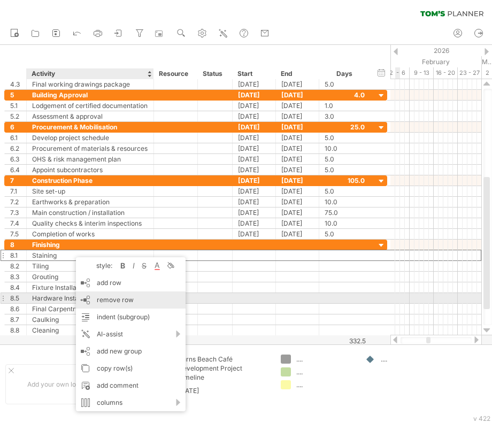
click at [100, 297] on span "remove row" at bounding box center [115, 299] width 37 height 8
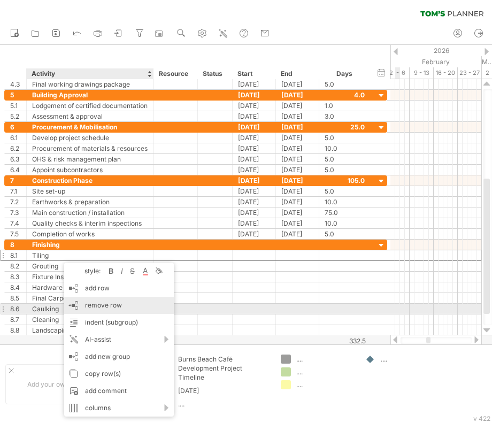
click at [94, 307] on span "remove row" at bounding box center [103, 305] width 37 height 8
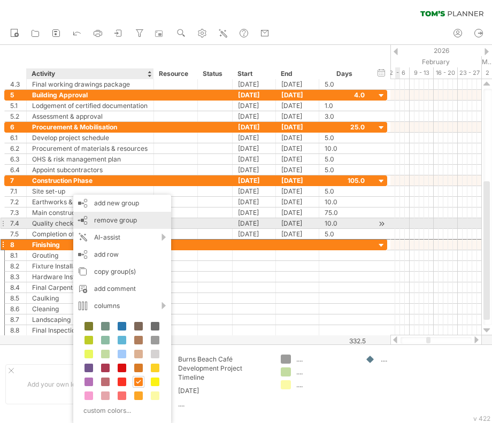
click at [115, 220] on span "remove group" at bounding box center [115, 220] width 43 height 8
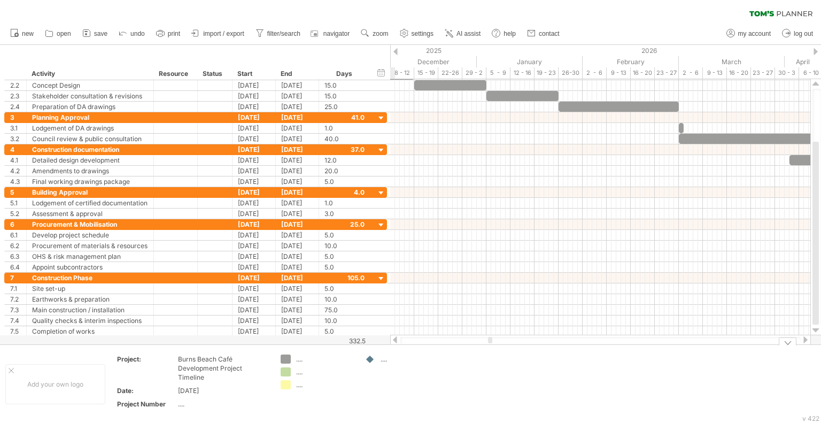
drag, startPoint x: 531, startPoint y: 339, endPoint x: 489, endPoint y: 351, distance: 43.3
click at [489, 351] on div "Trying to reach [DOMAIN_NAME] Connected again... 0% clear filter new 1" at bounding box center [410, 211] width 821 height 423
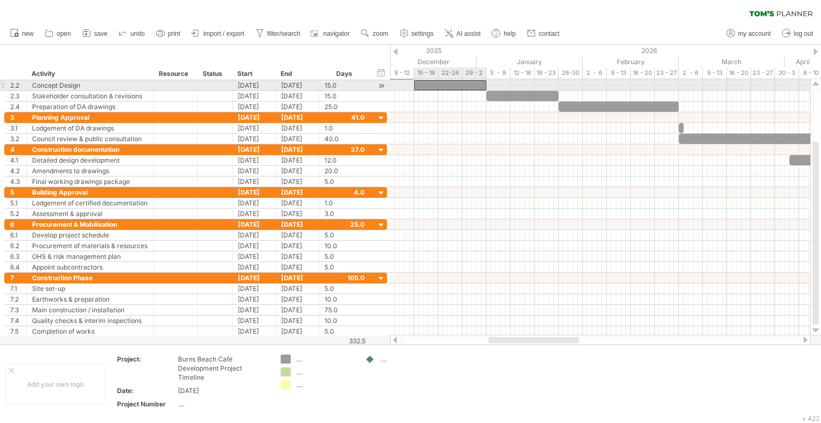
click at [455, 87] on div at bounding box center [450, 85] width 72 height 10
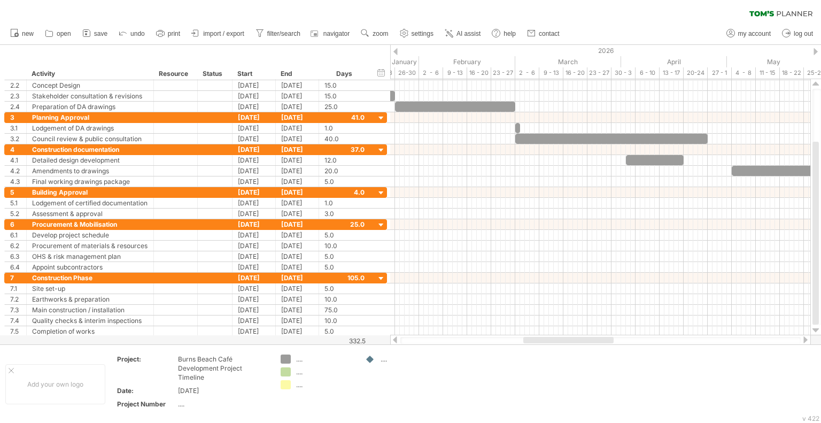
drag, startPoint x: 554, startPoint y: 342, endPoint x: 589, endPoint y: 341, distance: 35.3
click at [589, 341] on div at bounding box center [568, 340] width 90 height 6
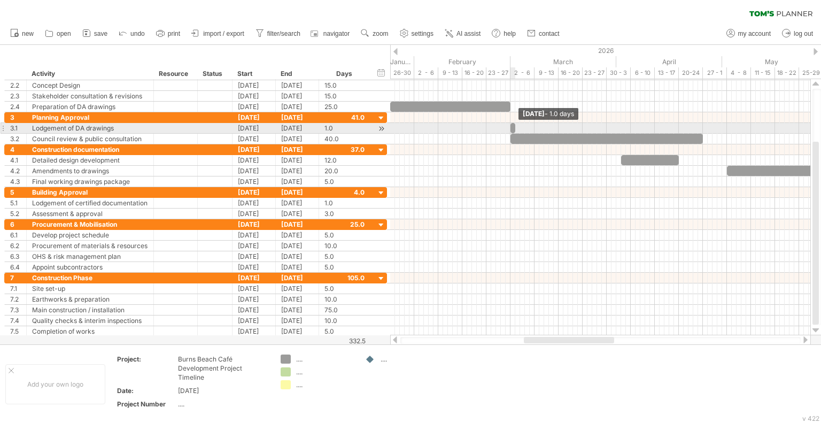
click at [515, 127] on span at bounding box center [515, 128] width 4 height 10
click at [512, 128] on div at bounding box center [512, 128] width 5 height 10
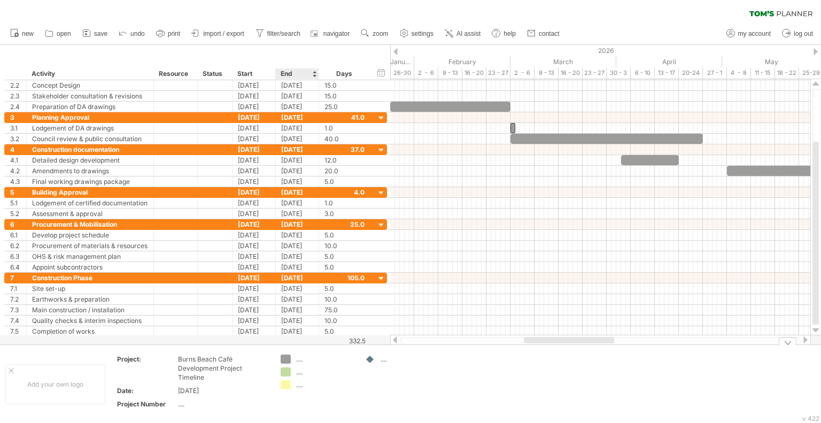
click at [285, 375] on div "Trying to reach [DOMAIN_NAME] Connected again... 0% clear filter new 1" at bounding box center [410, 211] width 821 height 423
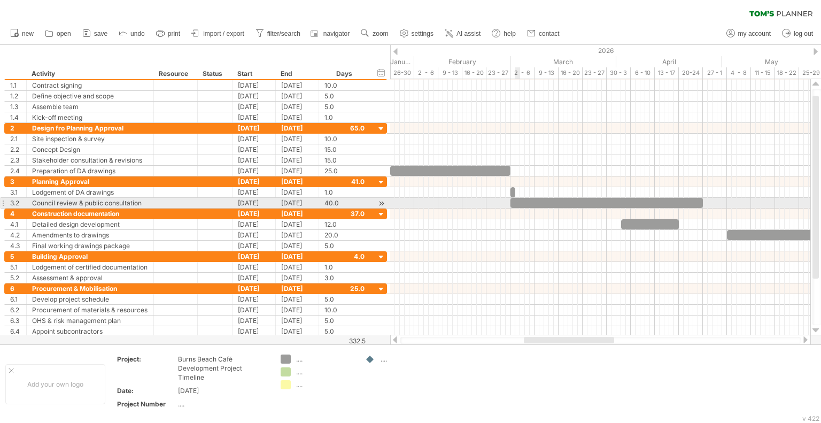
click at [519, 202] on div at bounding box center [606, 203] width 192 height 10
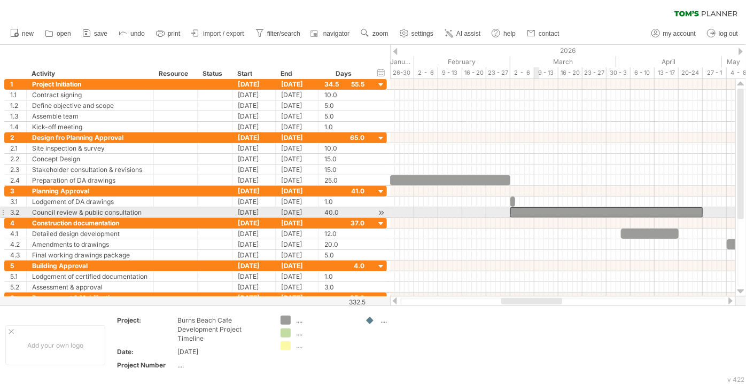
click at [535, 211] on div at bounding box center [606, 212] width 192 height 10
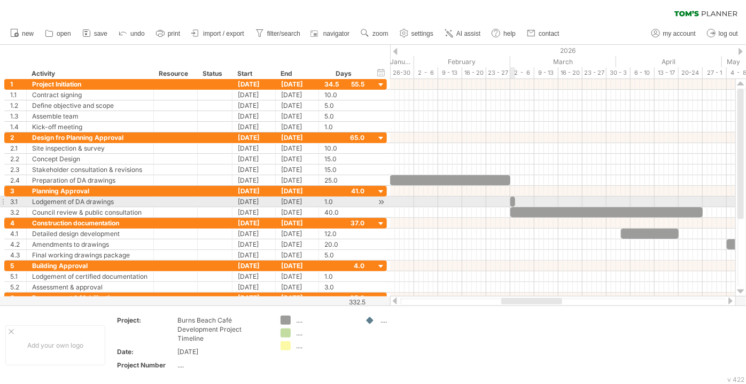
click at [512, 199] on div at bounding box center [512, 202] width 5 height 10
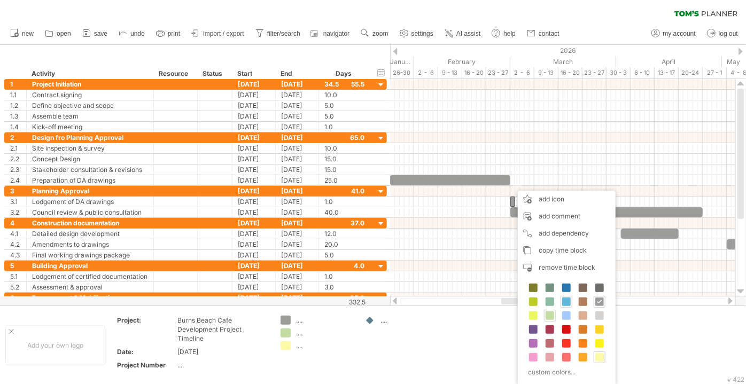
click at [567, 302] on span at bounding box center [566, 302] width 9 height 9
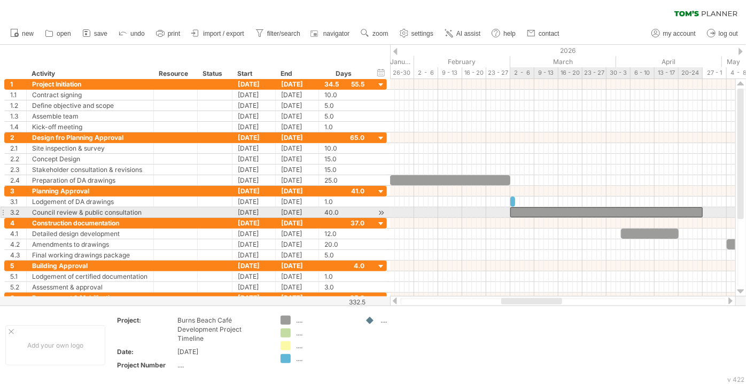
click at [560, 211] on div at bounding box center [606, 212] width 192 height 10
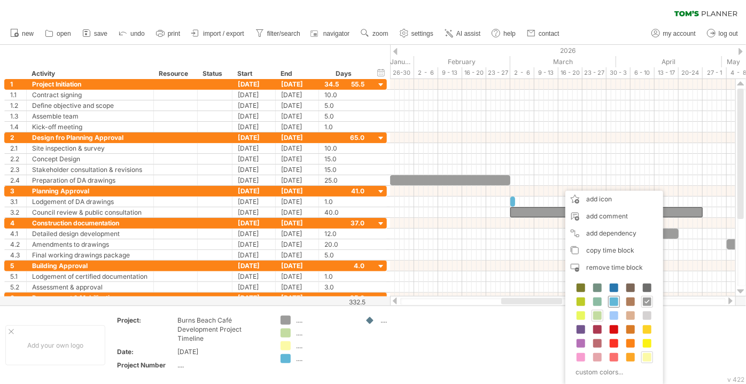
click at [615, 300] on span at bounding box center [614, 302] width 9 height 9
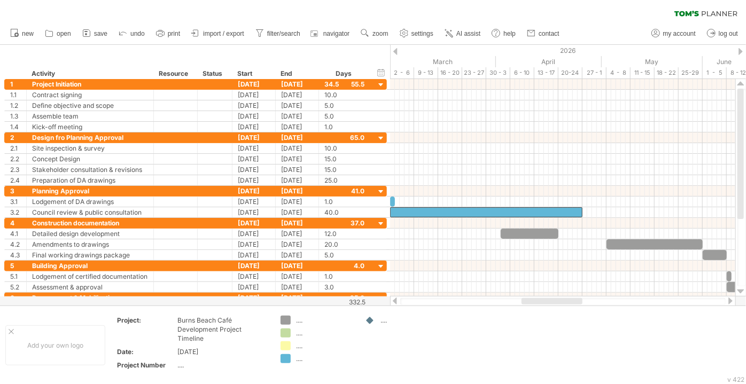
drag, startPoint x: 543, startPoint y: 304, endPoint x: 564, endPoint y: 304, distance: 20.3
click at [564, 304] on div at bounding box center [552, 301] width 61 height 6
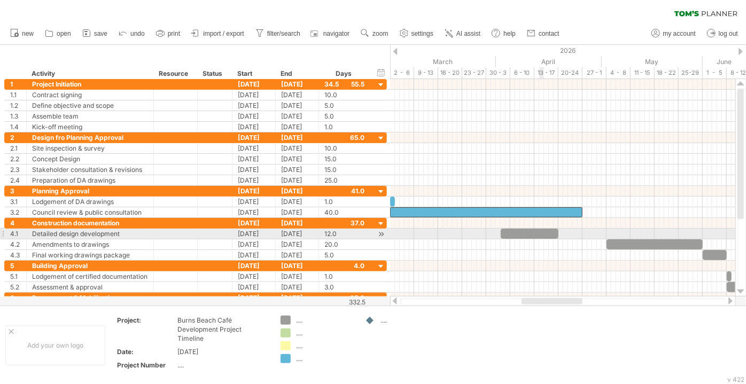
click at [541, 234] on div at bounding box center [530, 234] width 58 height 10
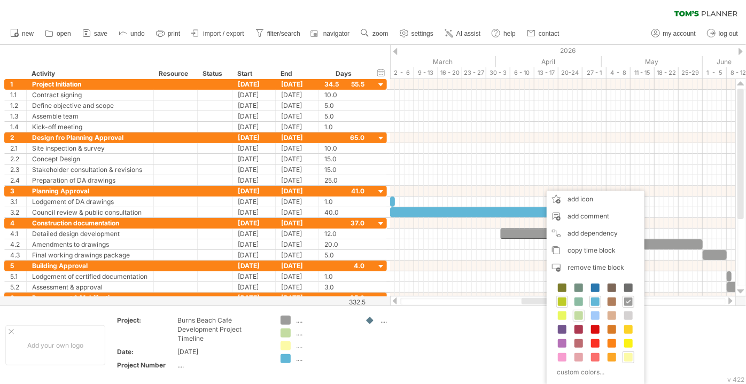
click at [561, 301] on span at bounding box center [562, 302] width 9 height 9
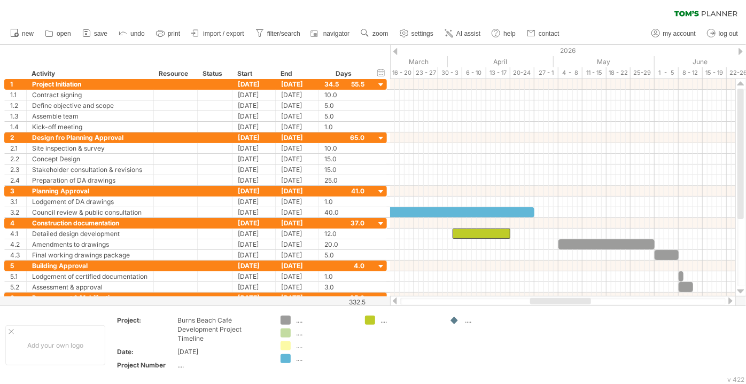
drag, startPoint x: 573, startPoint y: 302, endPoint x: 582, endPoint y: 302, distance: 9.1
click at [582, 302] on div at bounding box center [560, 301] width 61 height 6
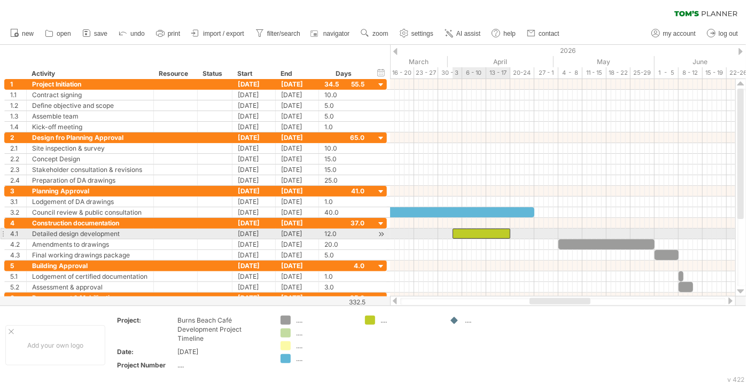
click at [501, 232] on div at bounding box center [482, 234] width 58 height 10
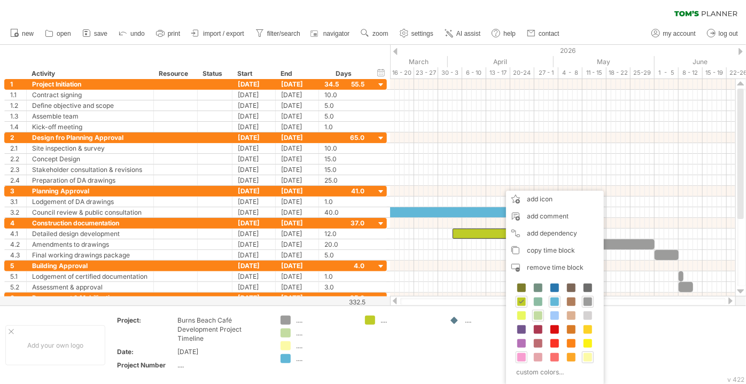
click at [523, 354] on span at bounding box center [521, 357] width 9 height 9
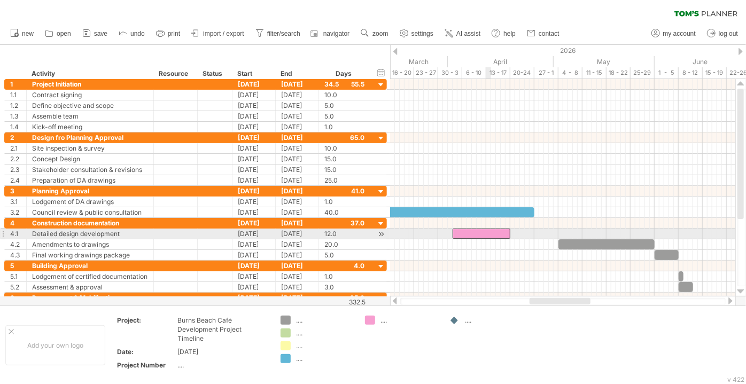
click at [487, 229] on div at bounding box center [482, 234] width 58 height 10
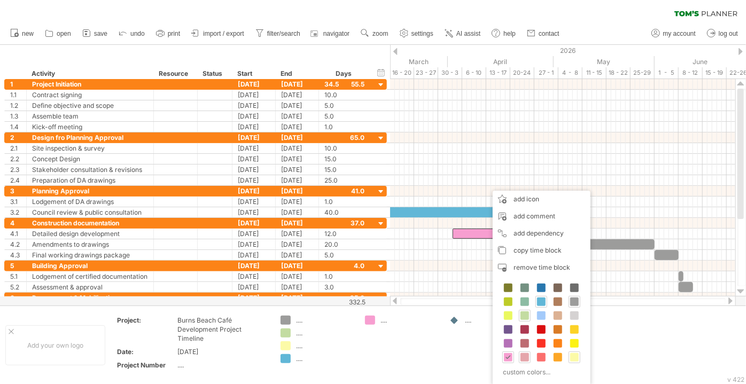
click at [525, 355] on span at bounding box center [524, 357] width 9 height 9
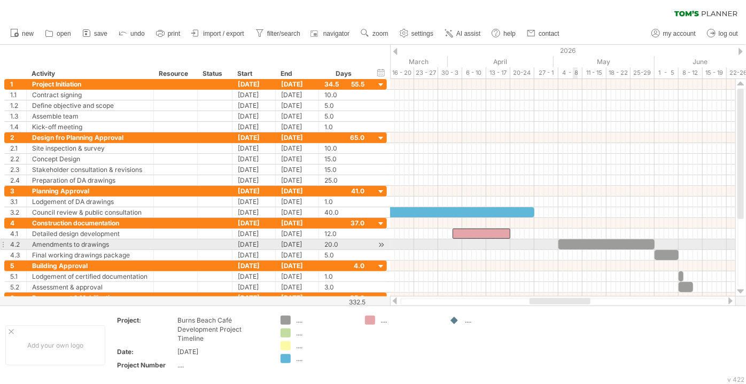
click at [577, 240] on div at bounding box center [606, 244] width 96 height 10
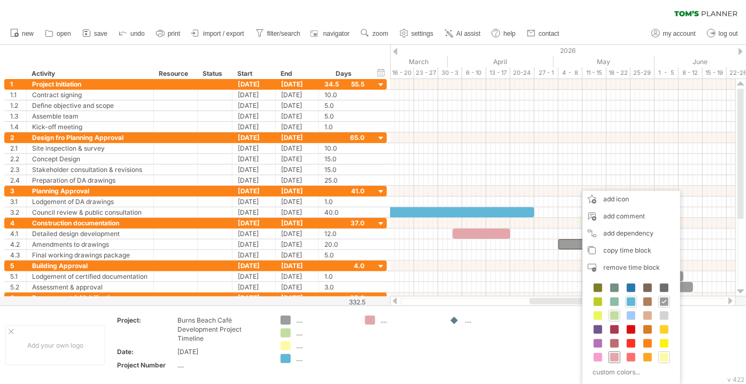
click at [614, 354] on span at bounding box center [614, 357] width 9 height 9
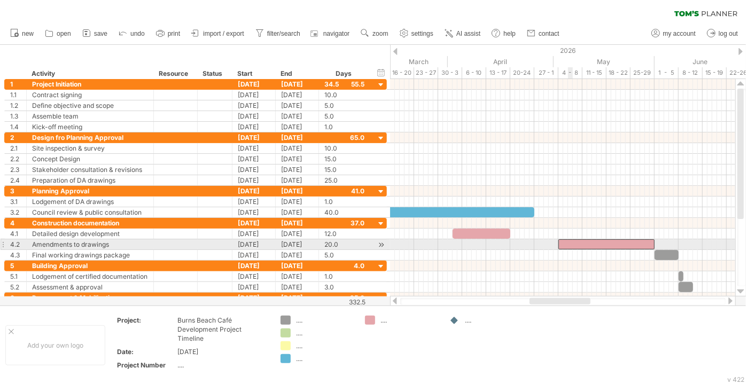
click at [569, 242] on div at bounding box center [606, 244] width 96 height 10
click at [570, 242] on div at bounding box center [606, 244] width 96 height 10
drag, startPoint x: 557, startPoint y: 243, endPoint x: 510, endPoint y: 242, distance: 47.6
click at [510, 242] on span at bounding box center [510, 244] width 4 height 10
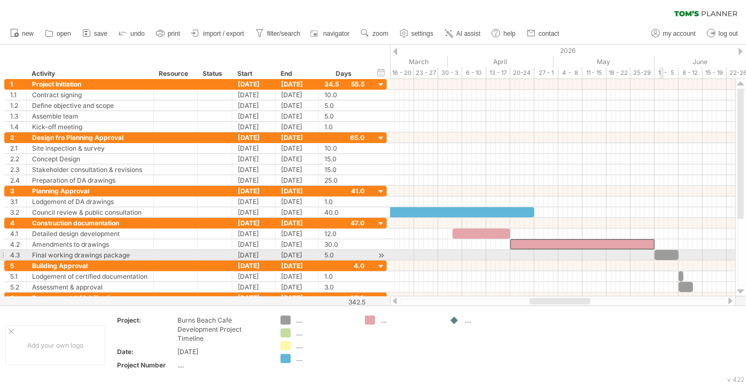
click at [661, 254] on div at bounding box center [667, 255] width 24 height 10
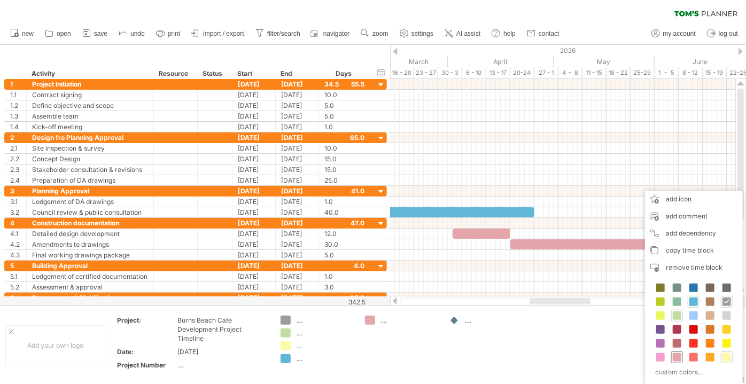
click at [676, 354] on span at bounding box center [677, 357] width 9 height 9
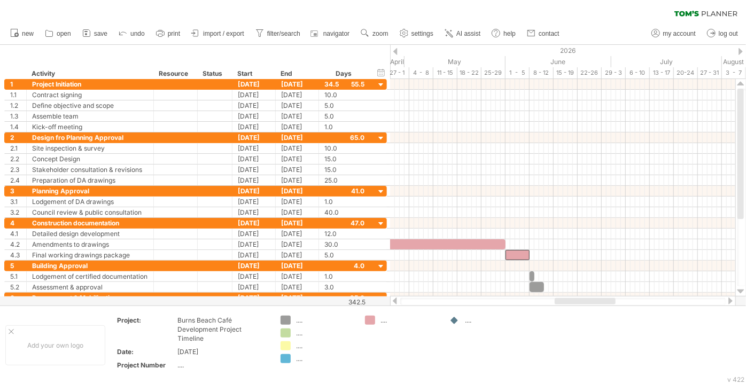
drag, startPoint x: 580, startPoint y: 303, endPoint x: 605, endPoint y: 303, distance: 25.1
click at [605, 303] on div at bounding box center [585, 301] width 61 height 6
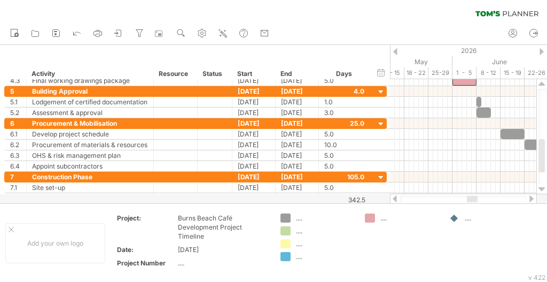
drag, startPoint x: 469, startPoint y: 199, endPoint x: 475, endPoint y: 199, distance: 6.4
click at [475, 199] on div at bounding box center [472, 199] width 11 height 6
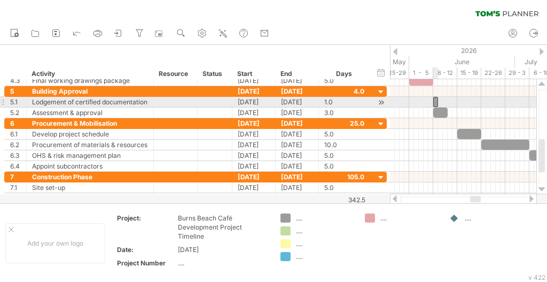
click at [436, 102] on div at bounding box center [435, 102] width 5 height 10
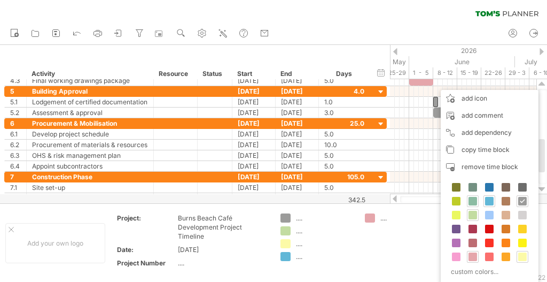
click at [474, 200] on span at bounding box center [473, 201] width 9 height 9
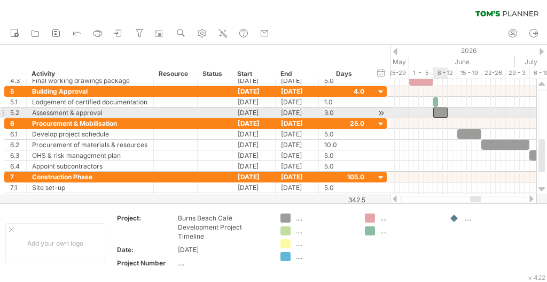
click at [441, 112] on div at bounding box center [440, 112] width 14 height 10
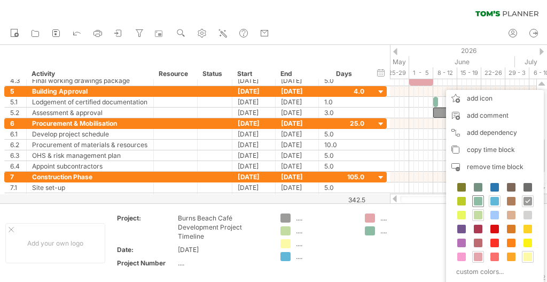
click at [479, 200] on span at bounding box center [478, 201] width 9 height 9
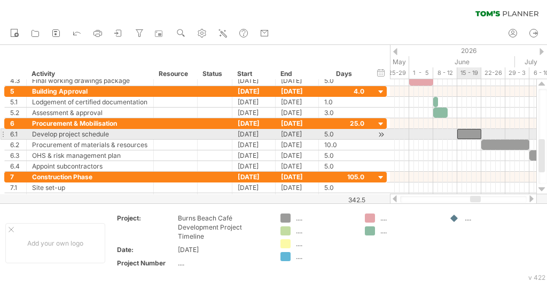
click at [469, 135] on div at bounding box center [469, 134] width 24 height 10
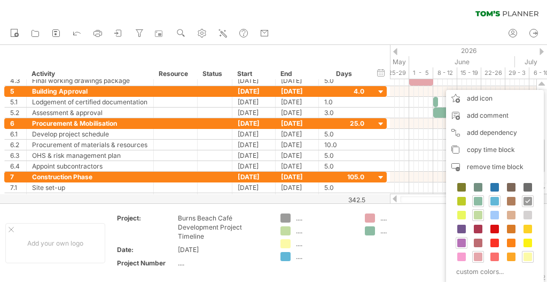
click at [461, 239] on span at bounding box center [461, 242] width 9 height 9
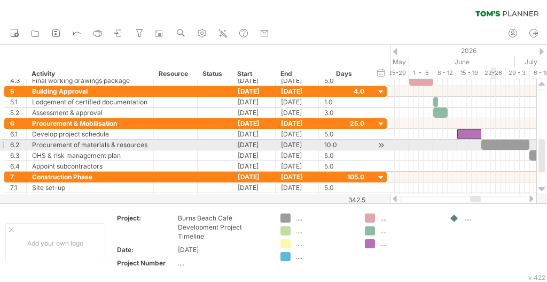
click at [494, 139] on div at bounding box center [505, 144] width 48 height 10
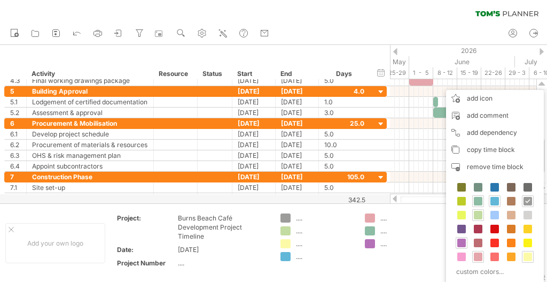
click at [458, 240] on span at bounding box center [461, 242] width 9 height 9
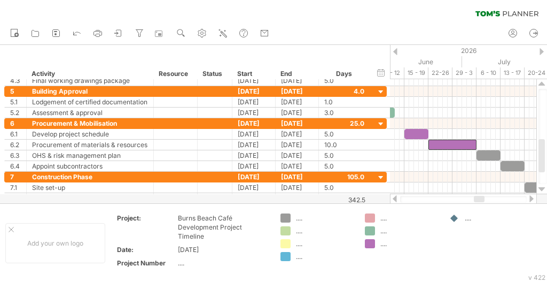
click at [480, 199] on div at bounding box center [479, 199] width 11 height 6
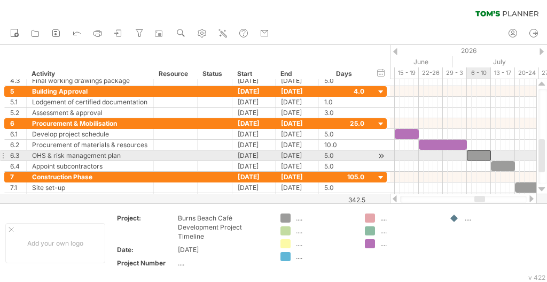
click at [480, 152] on div at bounding box center [479, 155] width 24 height 10
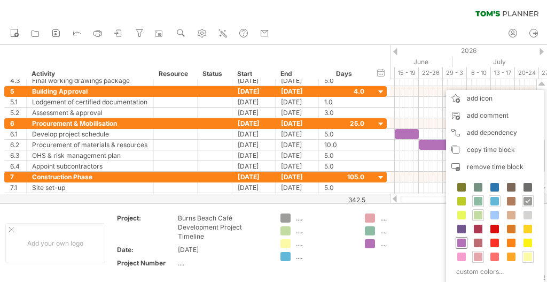
click at [461, 241] on span at bounding box center [461, 242] width 9 height 9
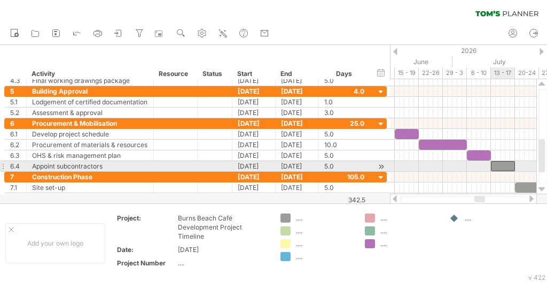
click at [504, 166] on div at bounding box center [503, 166] width 24 height 10
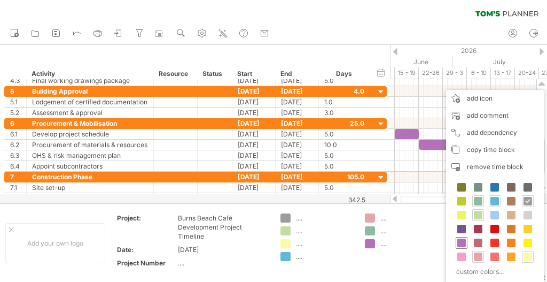
click at [461, 238] on span at bounding box center [461, 242] width 9 height 9
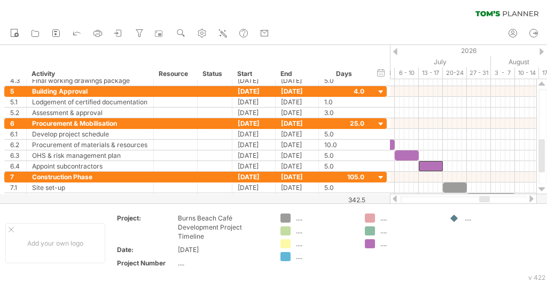
click at [481, 199] on div at bounding box center [484, 199] width 11 height 6
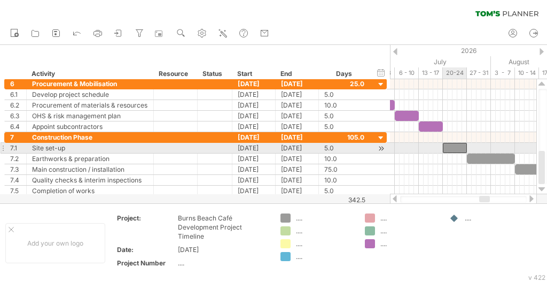
click at [455, 145] on div at bounding box center [455, 148] width 24 height 10
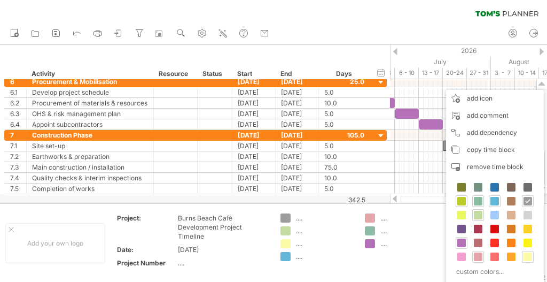
click at [463, 198] on span at bounding box center [461, 201] width 9 height 9
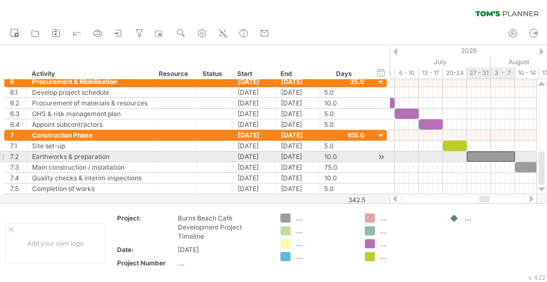
click at [480, 155] on div at bounding box center [491, 156] width 48 height 10
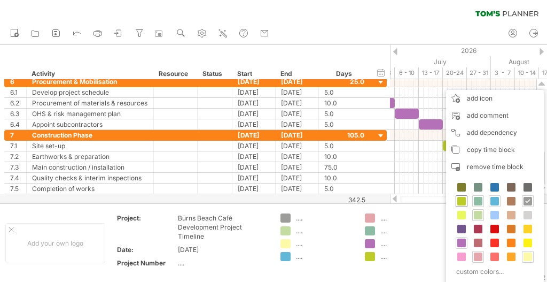
click at [462, 199] on span at bounding box center [461, 201] width 9 height 9
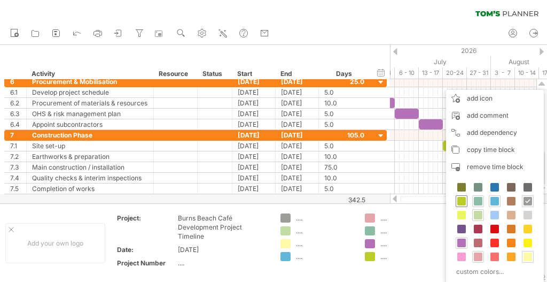
click at [460, 202] on span at bounding box center [461, 201] width 9 height 9
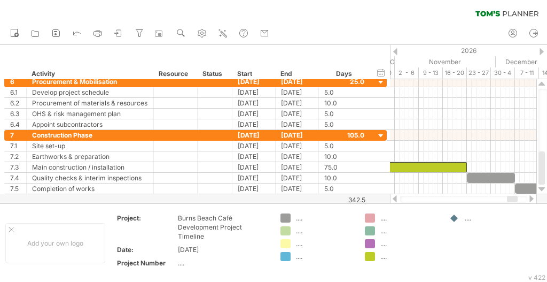
drag, startPoint x: 485, startPoint y: 199, endPoint x: 512, endPoint y: 198, distance: 27.8
click at [512, 198] on div at bounding box center [512, 199] width 11 height 6
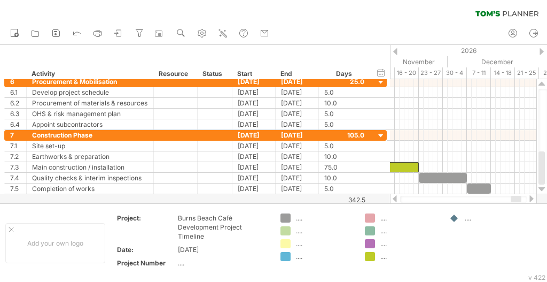
click at [514, 199] on div at bounding box center [516, 199] width 11 height 6
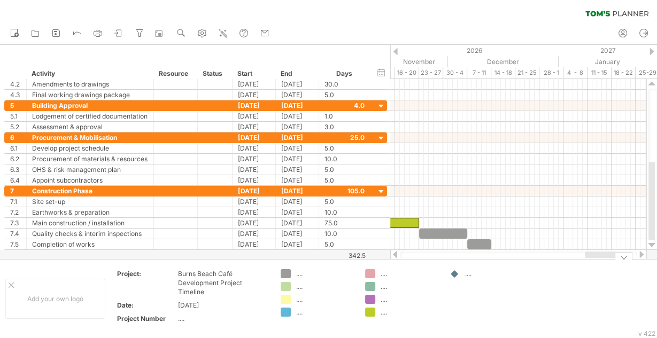
click at [469, 296] on td "...." at bounding box center [486, 298] width 84 height 59
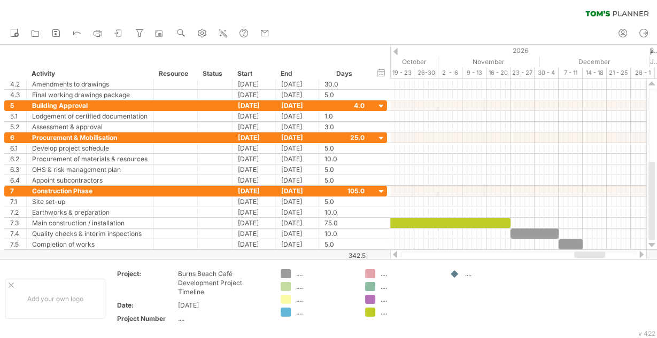
drag, startPoint x: 597, startPoint y: 254, endPoint x: 611, endPoint y: 240, distance: 20.0
click at [586, 255] on div at bounding box center [589, 255] width 31 height 6
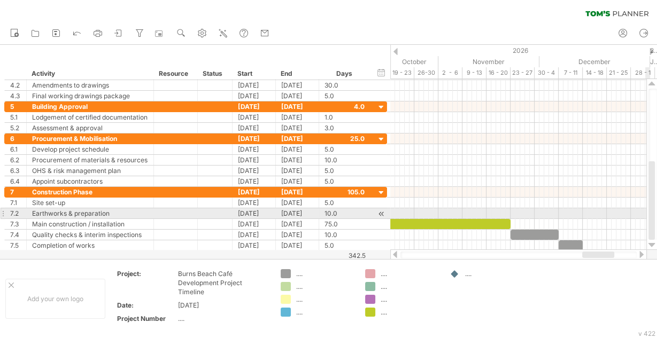
drag, startPoint x: 651, startPoint y: 199, endPoint x: 652, endPoint y: 214, distance: 15.5
click at [652, 214] on div at bounding box center [651, 200] width 6 height 79
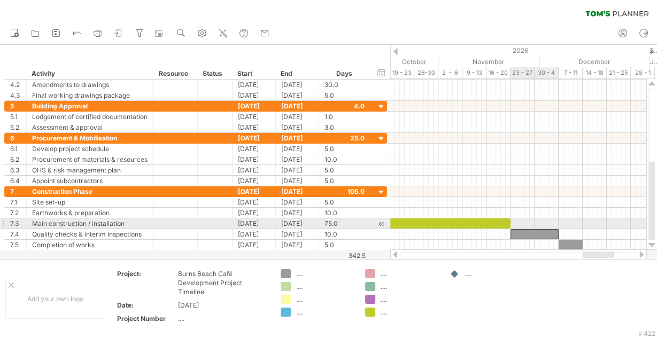
click at [532, 229] on div at bounding box center [534, 234] width 48 height 10
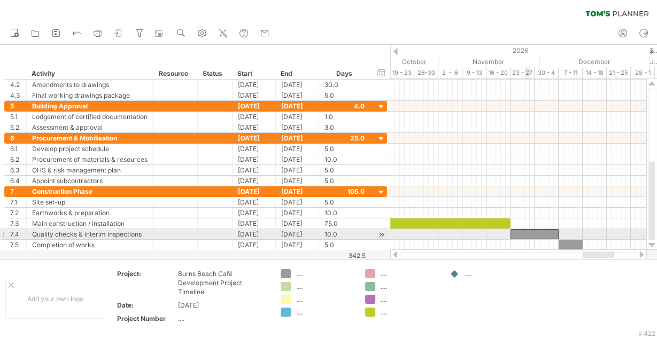
click at [527, 231] on div at bounding box center [534, 234] width 48 height 10
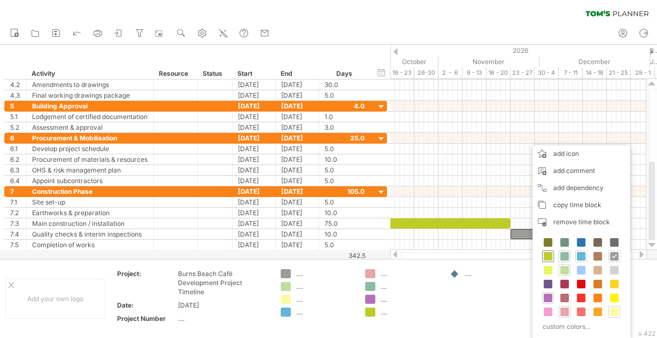
click at [551, 255] on span at bounding box center [547, 256] width 9 height 9
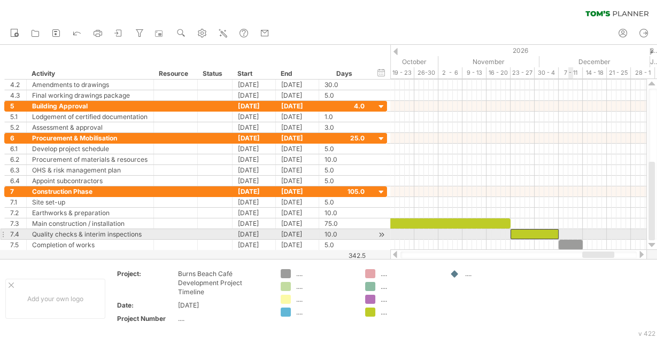
click at [571, 242] on div at bounding box center [570, 245] width 24 height 10
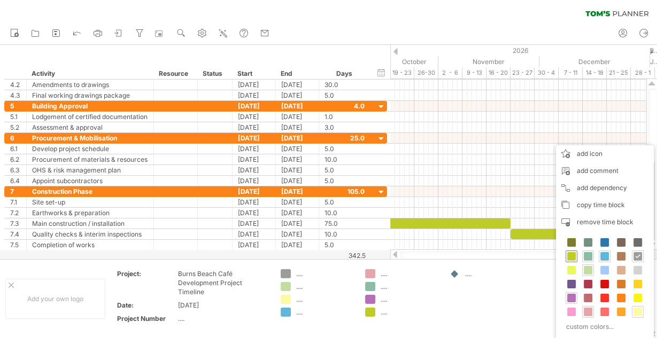
click at [572, 255] on span at bounding box center [571, 256] width 9 height 9
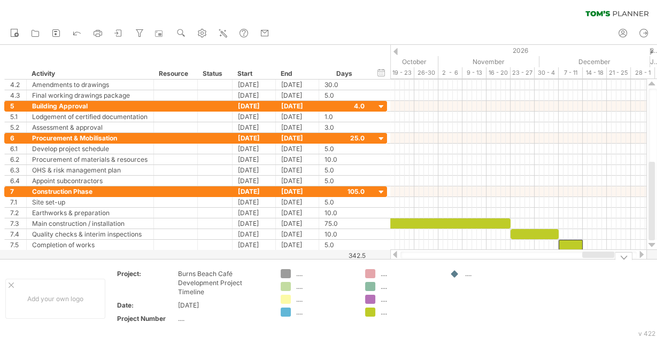
click at [519, 289] on td "...." at bounding box center [486, 298] width 84 height 59
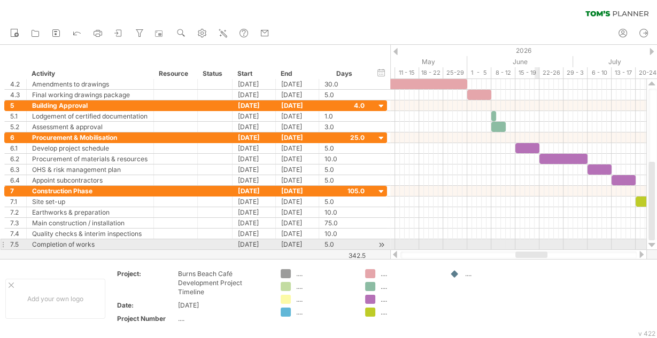
drag, startPoint x: 605, startPoint y: 253, endPoint x: 539, endPoint y: 246, distance: 67.2
click at [539, 246] on div "Trying to reach [DOMAIN_NAME] Connected again... 0% clear filter new 1" at bounding box center [328, 169] width 657 height 338
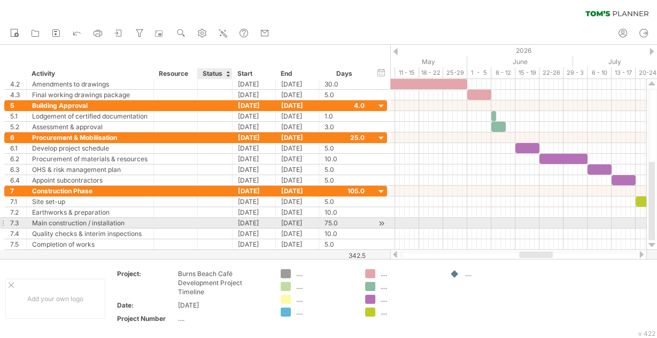
click at [212, 224] on div at bounding box center [215, 223] width 24 height 10
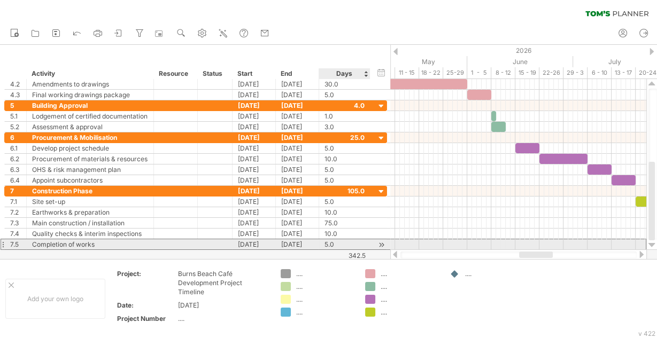
click at [336, 240] on div "5.0" at bounding box center [344, 244] width 40 height 10
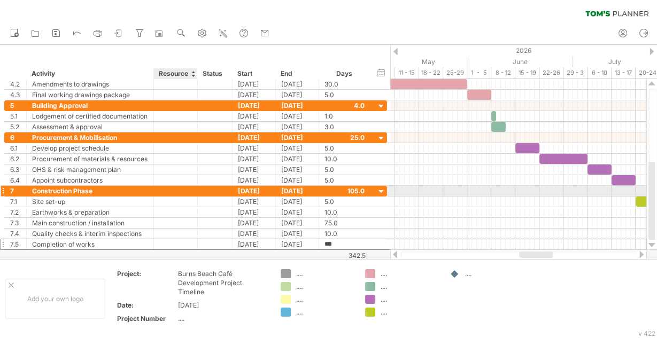
click at [180, 190] on div at bounding box center [175, 191] width 33 height 10
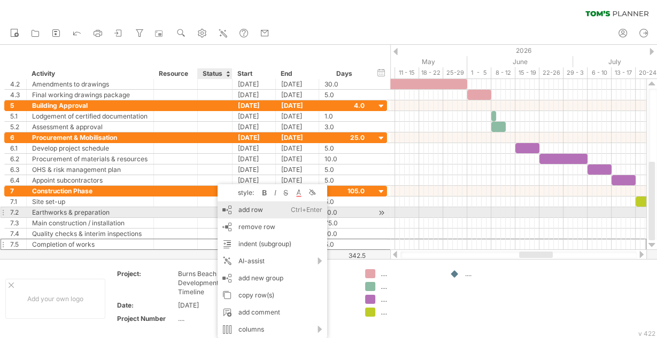
click at [246, 209] on div "add row Ctrl+Enter Cmd+Enter" at bounding box center [272, 209] width 110 height 17
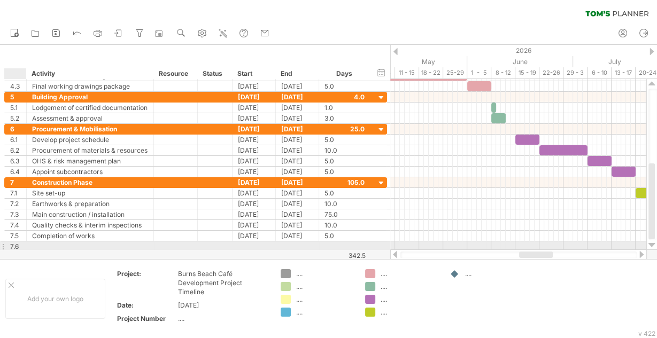
click at [16, 244] on div "7.6" at bounding box center [18, 247] width 16 height 10
click at [27, 246] on div at bounding box center [90, 247] width 127 height 10
click at [20, 243] on div "7.6" at bounding box center [18, 247] width 16 height 10
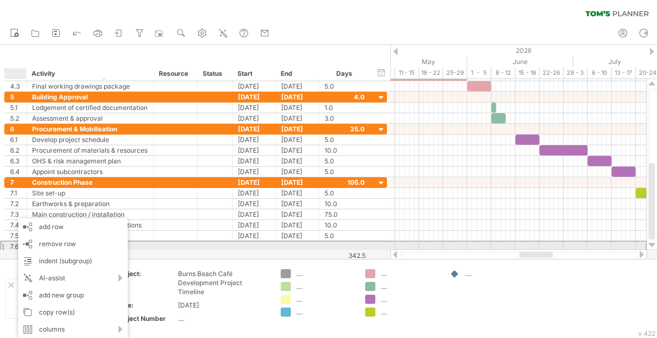
click at [12, 242] on div "7.6" at bounding box center [18, 247] width 16 height 10
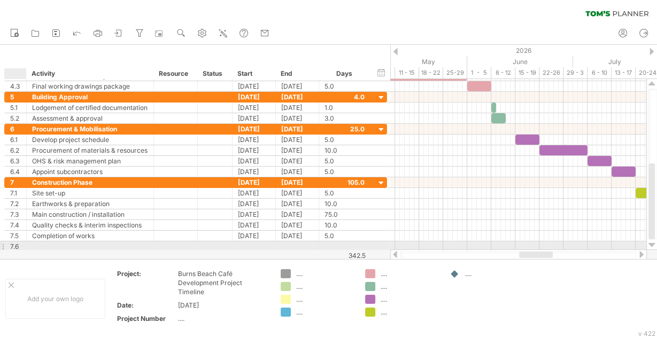
click at [24, 246] on div at bounding box center [24, 247] width 5 height 11
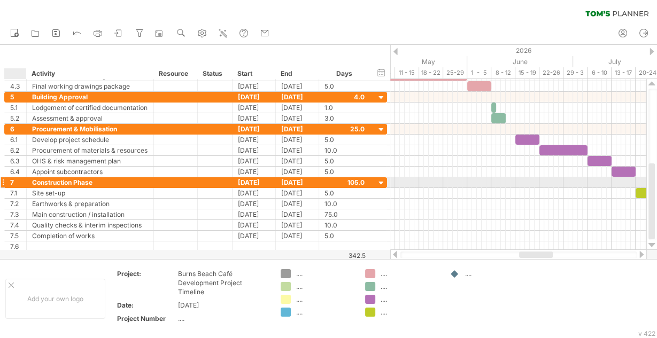
click at [25, 179] on div at bounding box center [24, 182] width 5 height 11
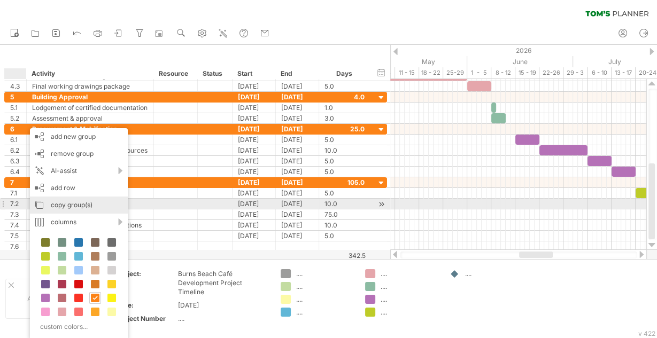
click at [60, 206] on div "copy group(s)" at bounding box center [79, 205] width 98 height 17
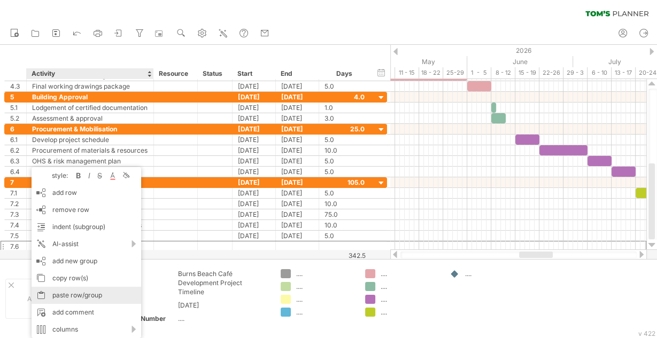
click at [72, 296] on div "paste row/group" at bounding box center [87, 295] width 110 height 17
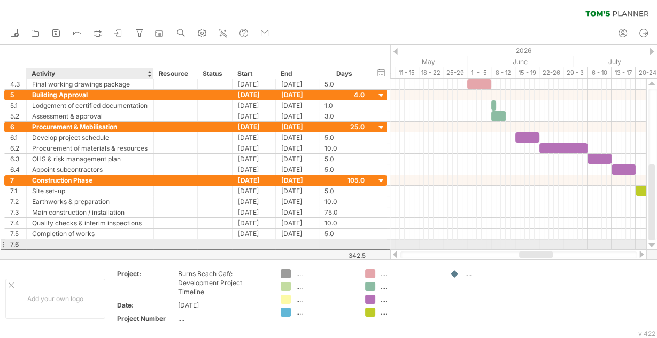
click at [59, 240] on div at bounding box center [90, 244] width 116 height 10
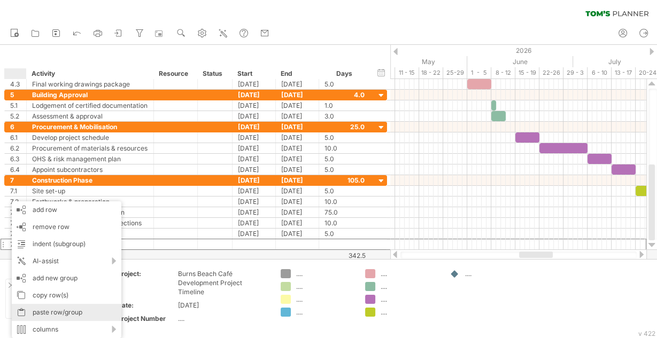
click at [53, 315] on div "paste row/group" at bounding box center [67, 312] width 110 height 17
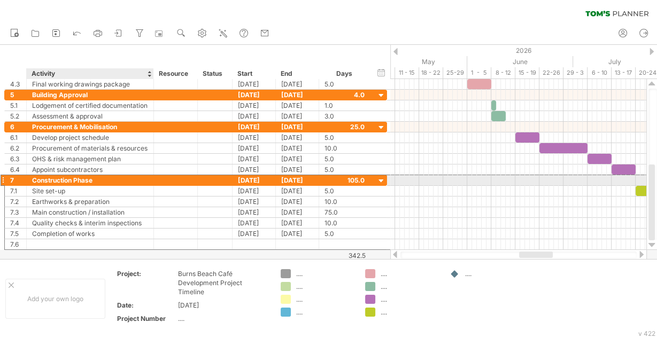
click at [79, 178] on div "Construction Phase" at bounding box center [90, 180] width 116 height 10
click at [383, 176] on div at bounding box center [381, 181] width 10 height 10
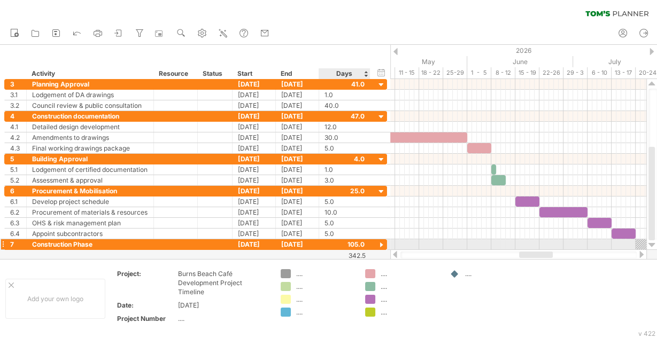
click at [380, 244] on div at bounding box center [381, 245] width 10 height 10
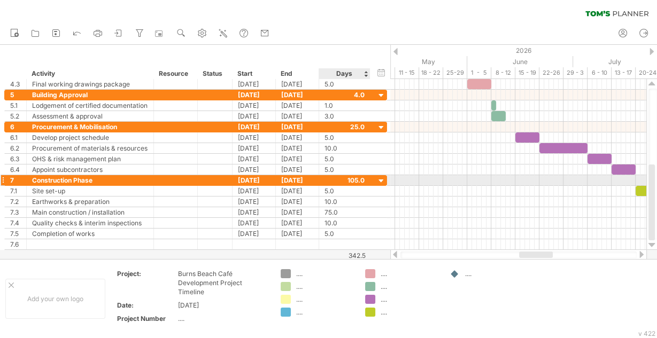
click at [379, 178] on div at bounding box center [381, 181] width 10 height 10
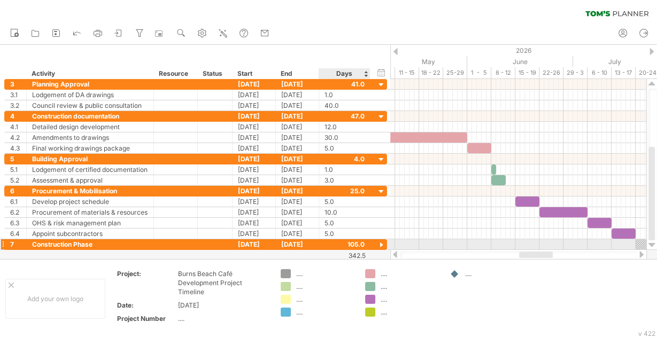
click at [385, 240] on div at bounding box center [381, 245] width 10 height 10
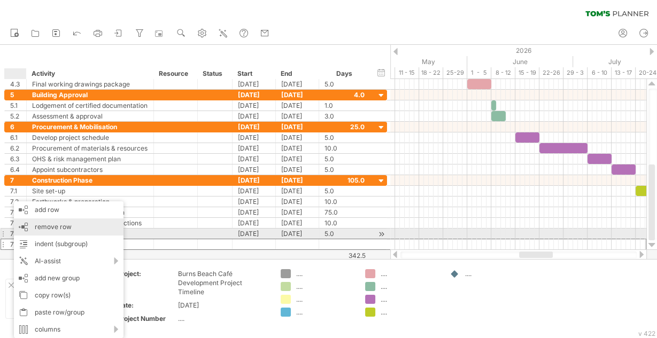
click at [60, 230] on span "remove row" at bounding box center [53, 227] width 37 height 8
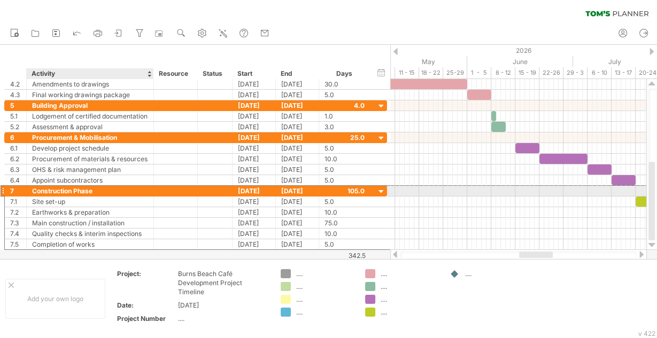
click at [44, 188] on div "Construction Phase" at bounding box center [90, 191] width 116 height 10
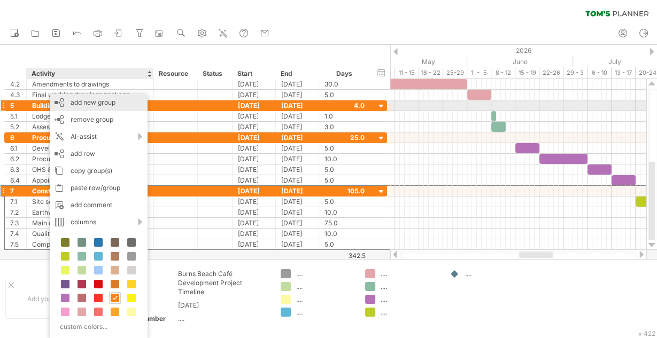
click at [94, 104] on div "add new group" at bounding box center [99, 102] width 98 height 17
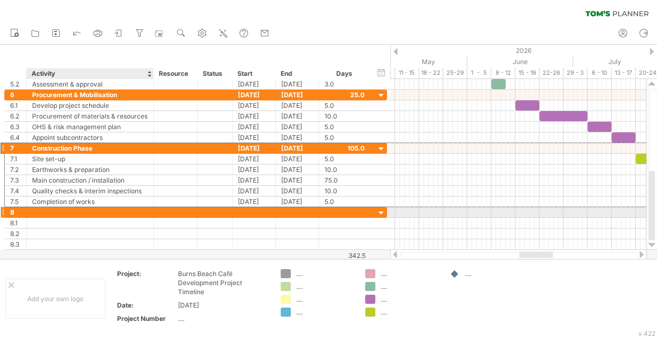
click at [79, 213] on div at bounding box center [90, 212] width 116 height 10
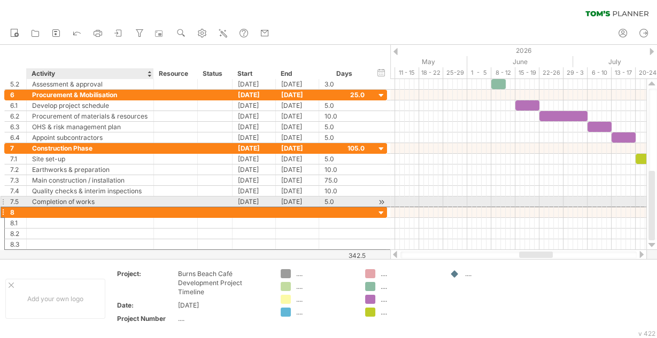
click at [75, 207] on input "text" at bounding box center [90, 212] width 116 height 10
paste input "**********"
type input "**********"
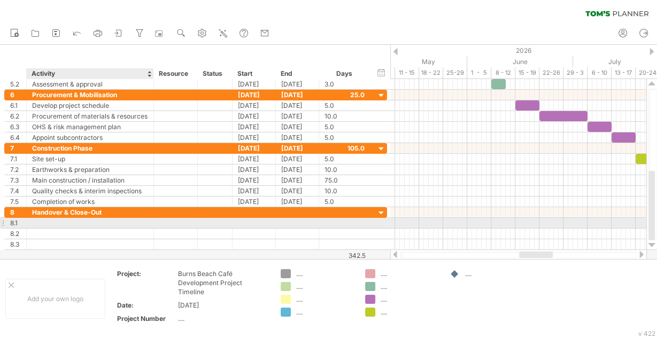
click at [72, 220] on div at bounding box center [90, 223] width 116 height 10
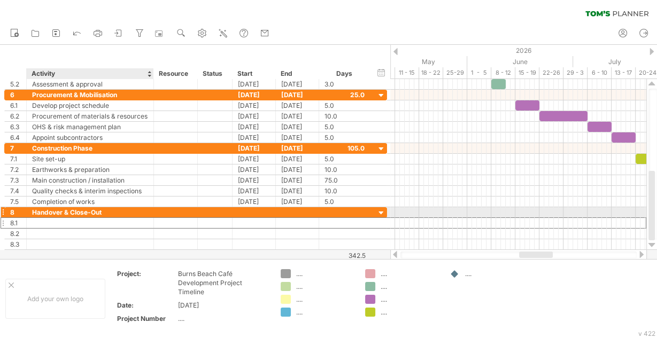
click at [73, 218] on input "text" at bounding box center [90, 223] width 116 height 10
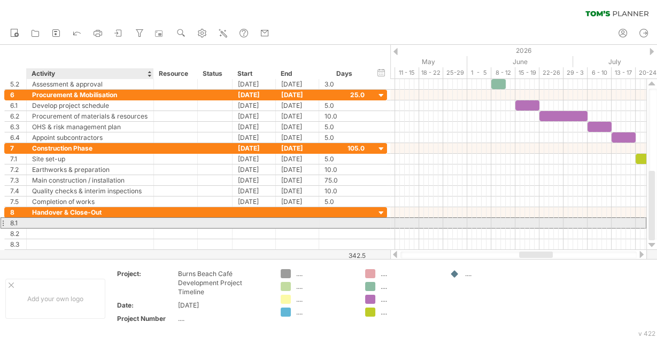
click at [77, 224] on input "text" at bounding box center [90, 223] width 116 height 10
paste input "**********"
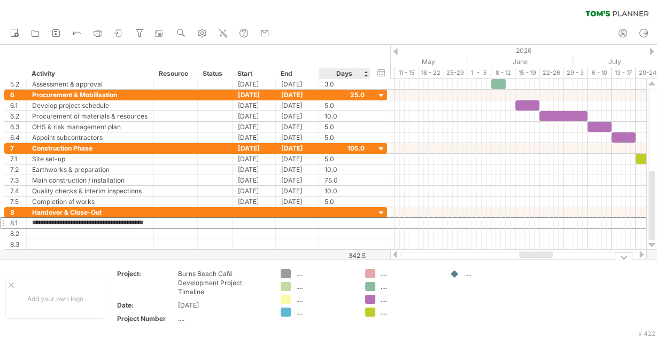
scroll to position [0, 3]
type input "**********"
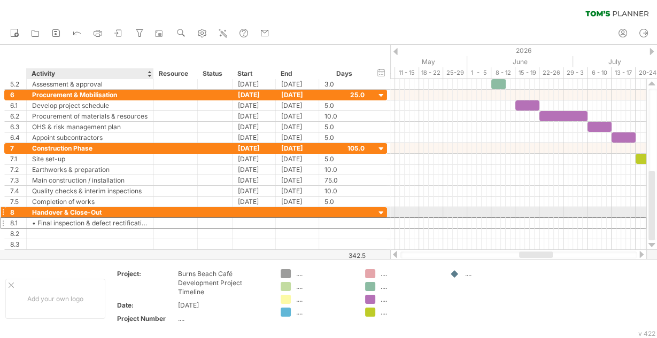
click at [67, 218] on div "• Final inspection & defect rectification" at bounding box center [90, 223] width 116 height 10
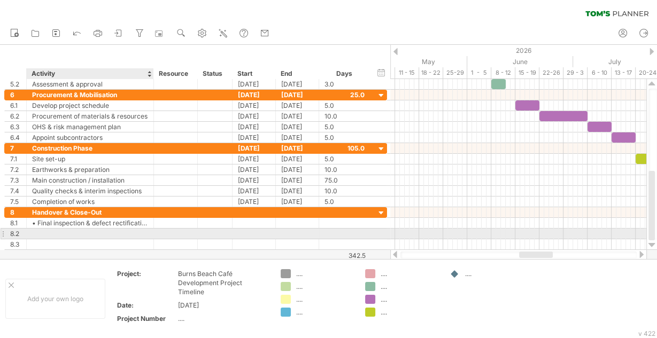
click at [90, 230] on div at bounding box center [90, 234] width 116 height 10
paste input "**********"
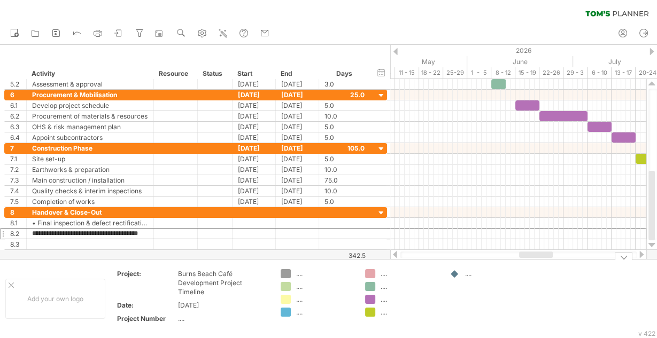
type input "**********"
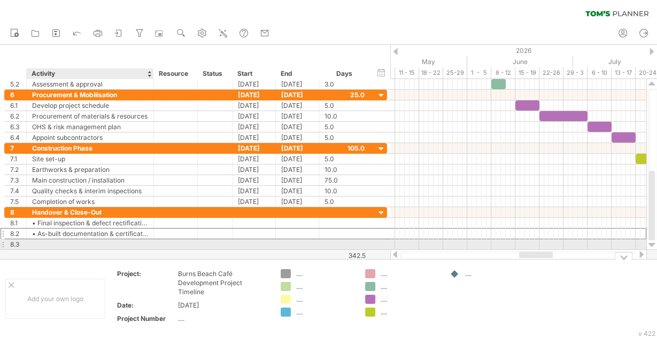
click at [83, 241] on div at bounding box center [90, 244] width 116 height 10
paste input "**********"
type input "**********"
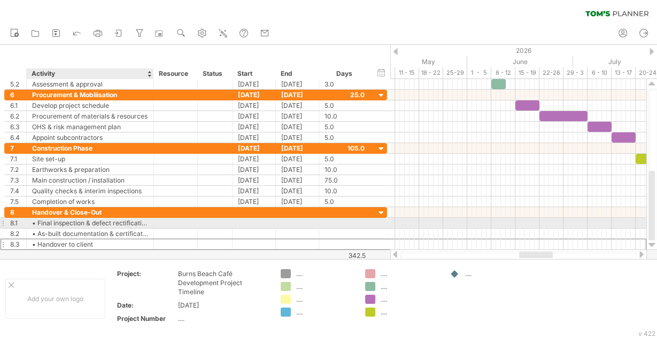
drag, startPoint x: 42, startPoint y: 227, endPoint x: 38, endPoint y: 222, distance: 6.1
click at [42, 229] on div "• As-built documentation & certificates" at bounding box center [90, 234] width 116 height 10
click at [37, 221] on div "• Final inspection & defect rectification" at bounding box center [90, 223] width 116 height 10
type input "**********"
click at [39, 229] on div "• As-built documentation & certificates" at bounding box center [90, 234] width 116 height 10
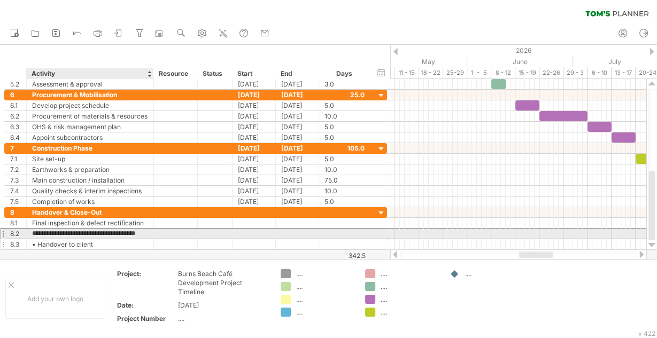
type input "**********"
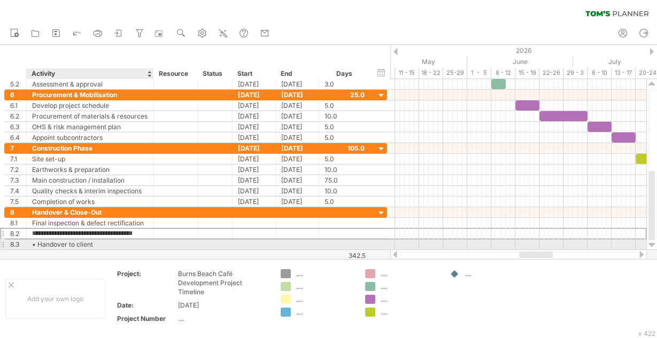
click at [38, 243] on div "• Handover to client" at bounding box center [90, 244] width 116 height 10
type input "**********"
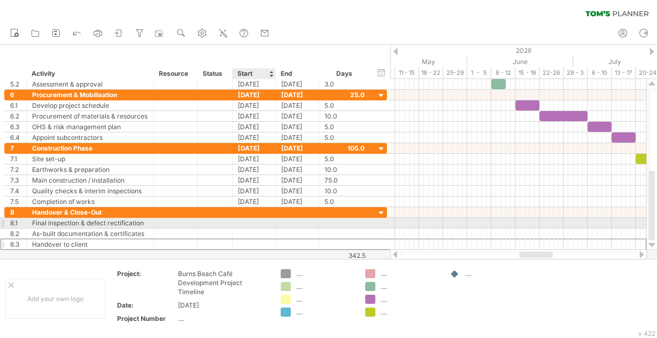
click at [255, 220] on div at bounding box center [253, 223] width 43 height 10
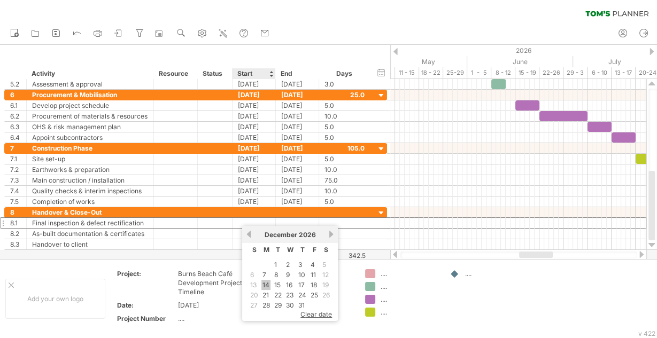
click at [266, 282] on link "14" at bounding box center [265, 285] width 9 height 10
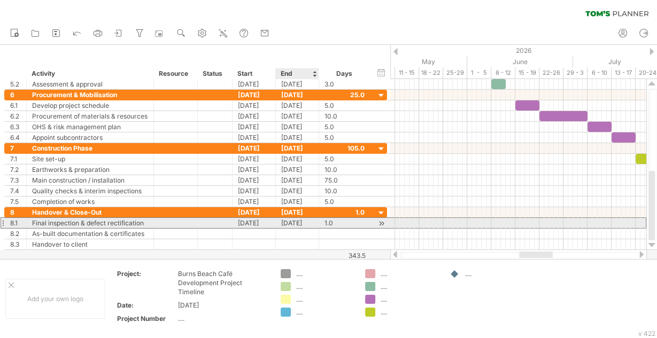
click at [292, 223] on div "[DATE]" at bounding box center [297, 223] width 43 height 10
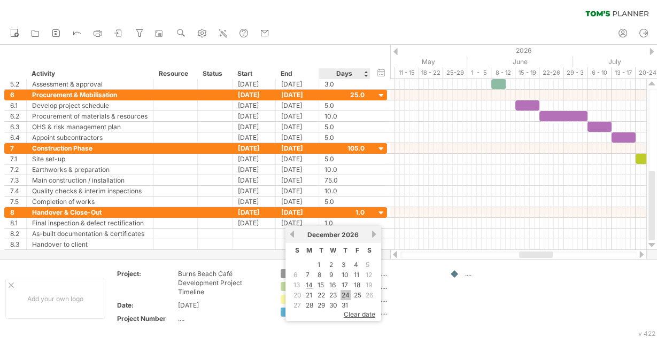
click at [346, 292] on link "24" at bounding box center [345, 295] width 10 height 10
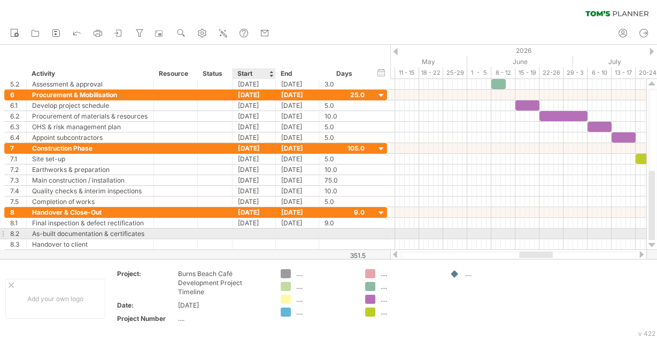
click at [260, 232] on div at bounding box center [253, 234] width 43 height 10
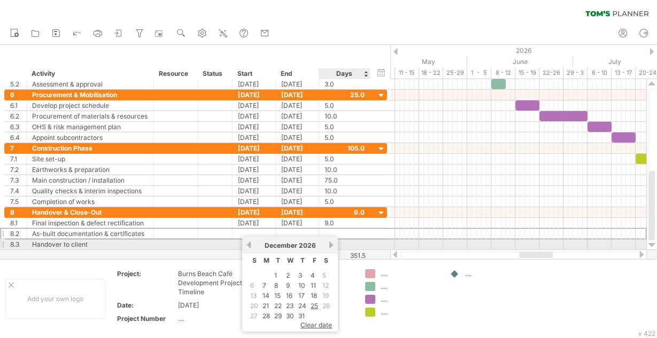
click at [331, 246] on link "next" at bounding box center [331, 245] width 8 height 8
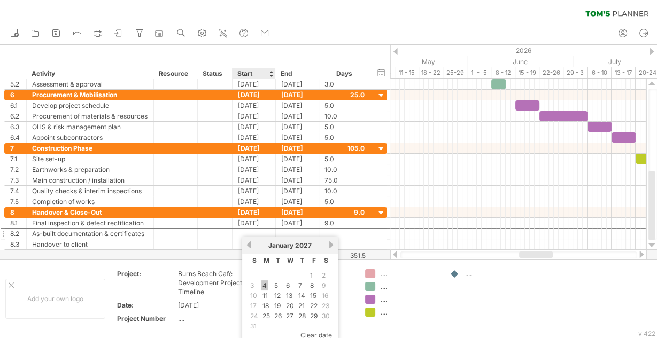
click at [263, 281] on link "4" at bounding box center [264, 286] width 6 height 10
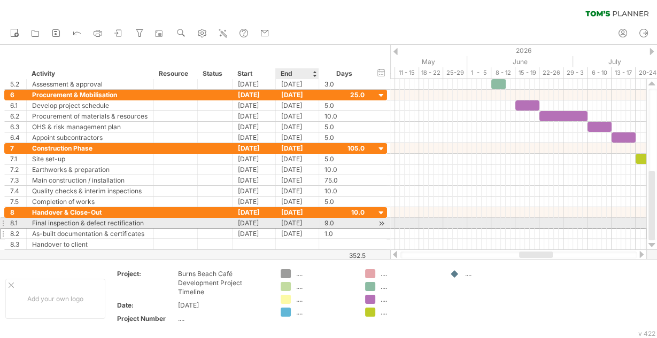
click at [293, 230] on div "[DATE]" at bounding box center [297, 234] width 43 height 10
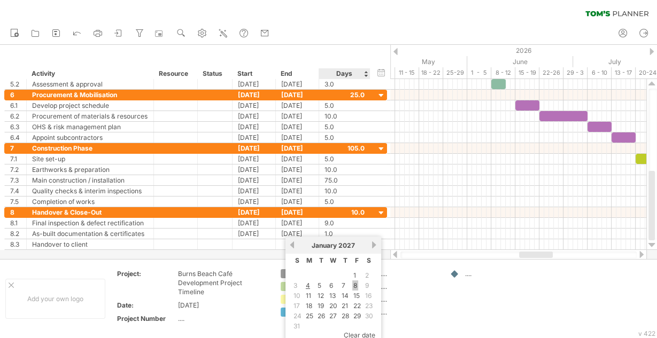
click at [354, 285] on link "8" at bounding box center [355, 286] width 6 height 10
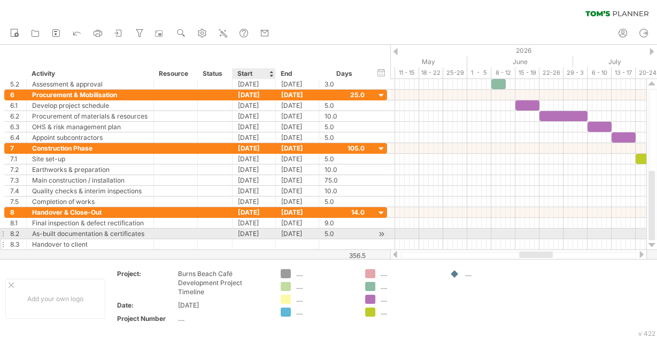
click at [244, 239] on div at bounding box center [253, 244] width 43 height 10
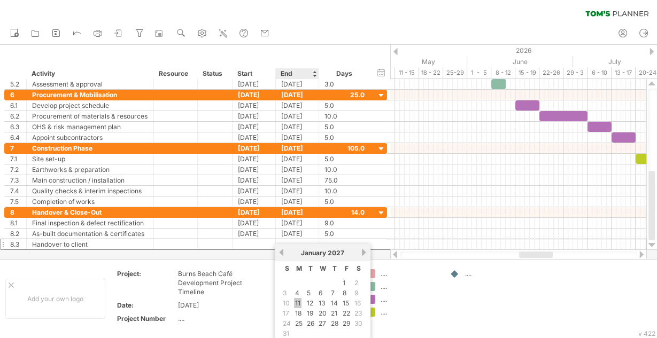
click at [299, 302] on link "11" at bounding box center [297, 303] width 7 height 10
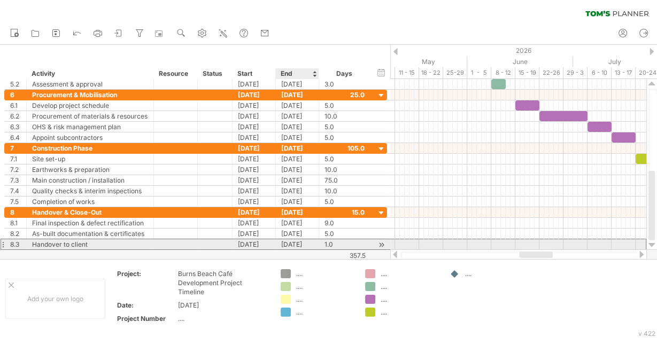
click at [298, 242] on div "[DATE]" at bounding box center [297, 244] width 43 height 10
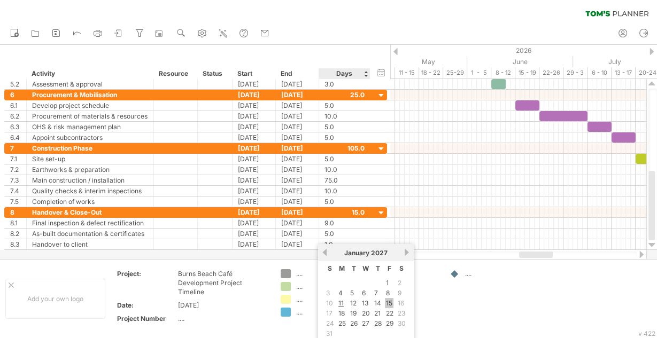
click at [387, 304] on link "15" at bounding box center [389, 303] width 9 height 10
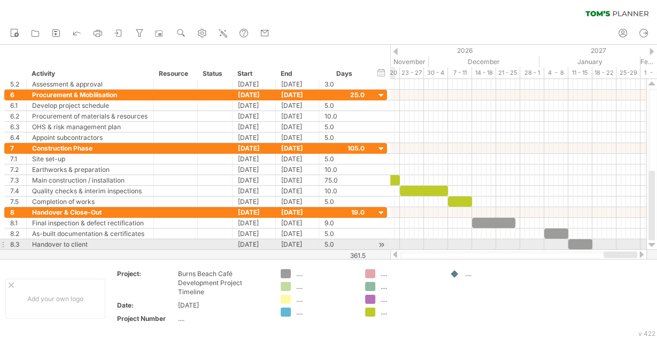
drag, startPoint x: 539, startPoint y: 254, endPoint x: 636, endPoint y: 250, distance: 97.3
click at [636, 250] on div at bounding box center [518, 255] width 256 height 11
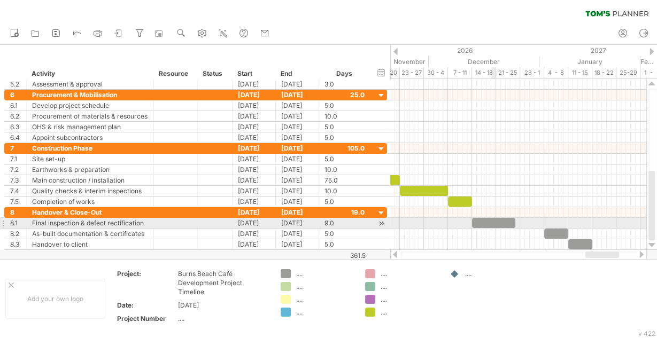
click at [494, 223] on div at bounding box center [493, 223] width 43 height 10
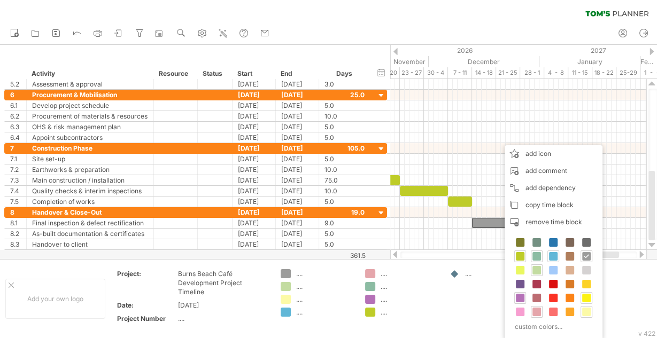
click at [586, 295] on span at bounding box center [586, 298] width 9 height 9
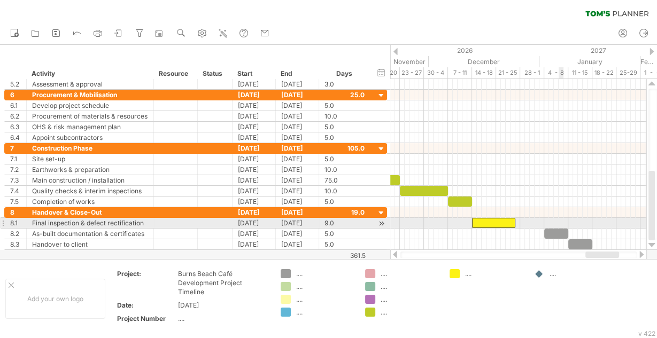
click at [558, 229] on div at bounding box center [556, 234] width 24 height 10
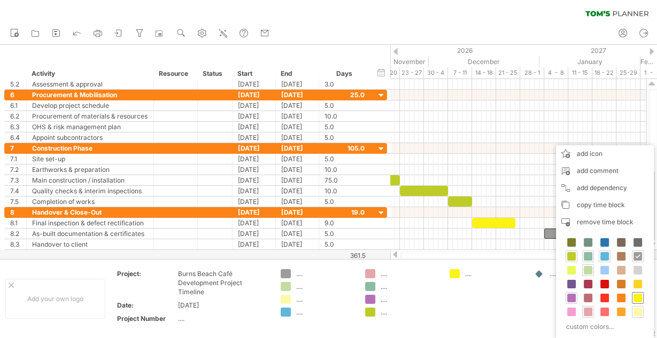
click at [633, 295] on span at bounding box center [637, 298] width 9 height 9
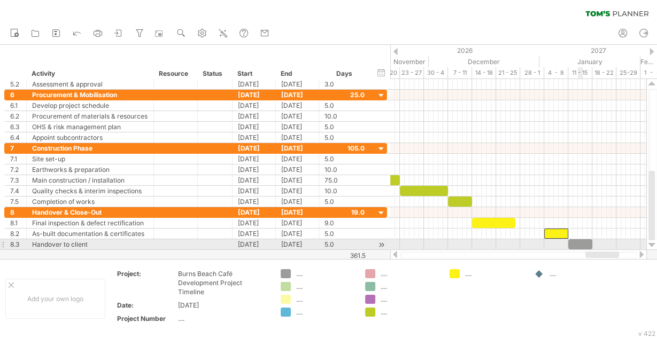
click at [578, 239] on div at bounding box center [580, 244] width 24 height 10
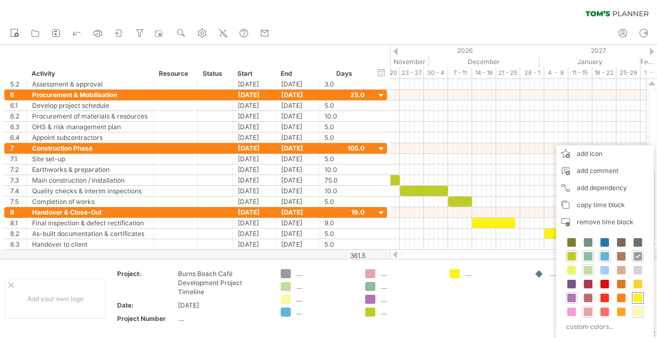
click at [637, 299] on span at bounding box center [637, 298] width 9 height 9
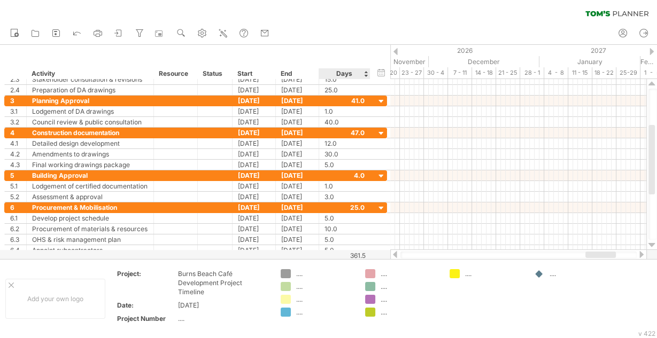
click at [358, 48] on div "hide start/end/duration show start/end/duration ******** Activity ******** Reso…" at bounding box center [195, 62] width 390 height 34
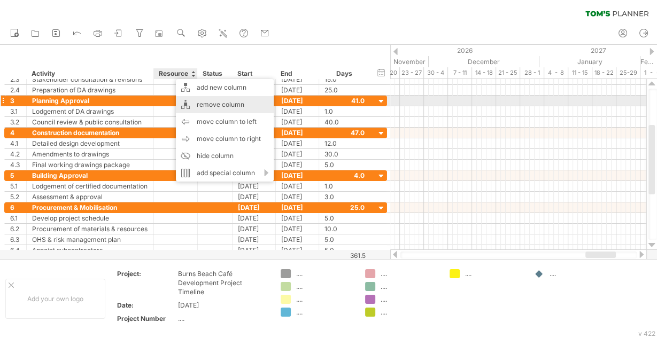
click at [209, 105] on div "remove column" at bounding box center [225, 104] width 98 height 17
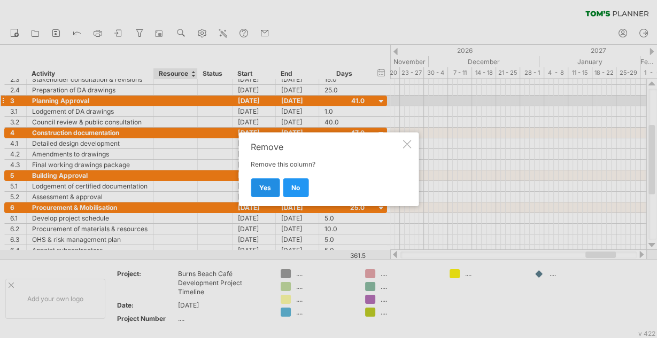
click at [273, 188] on link "yes" at bounding box center [265, 187] width 29 height 19
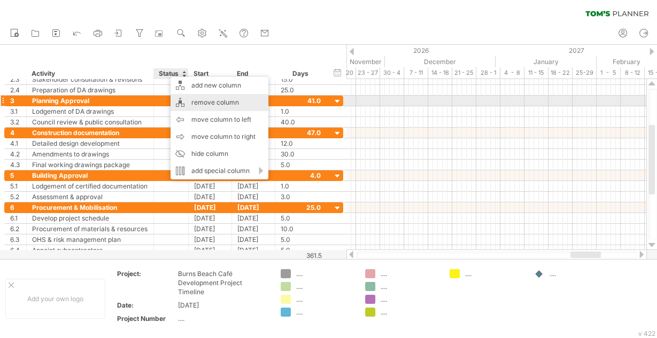
click at [193, 103] on div "remove column" at bounding box center [219, 102] width 98 height 17
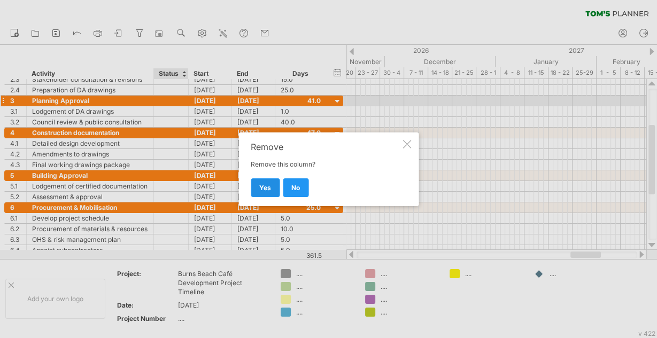
click at [268, 185] on span "yes" at bounding box center [265, 188] width 12 height 8
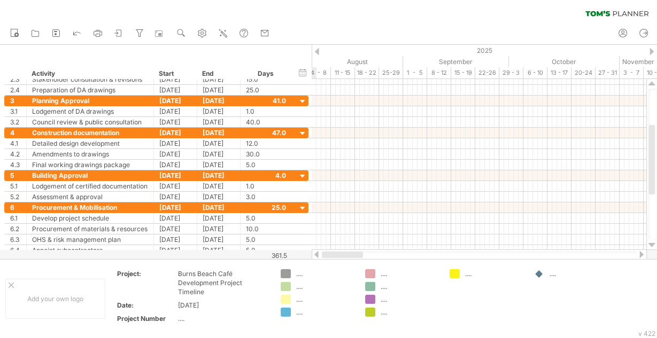
drag, startPoint x: 571, startPoint y: 256, endPoint x: 324, endPoint y: 252, distance: 246.9
click at [324, 252] on div at bounding box center [342, 255] width 41 height 6
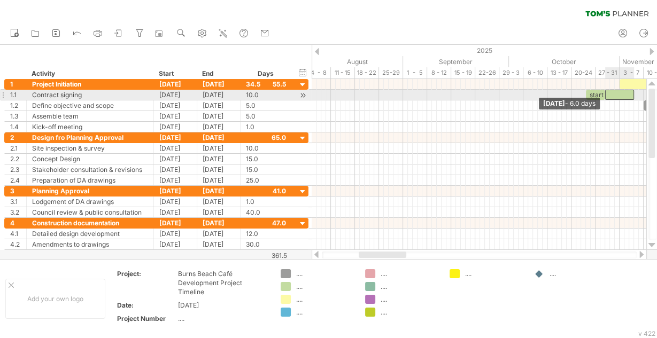
click at [604, 97] on span at bounding box center [605, 95] width 4 height 10
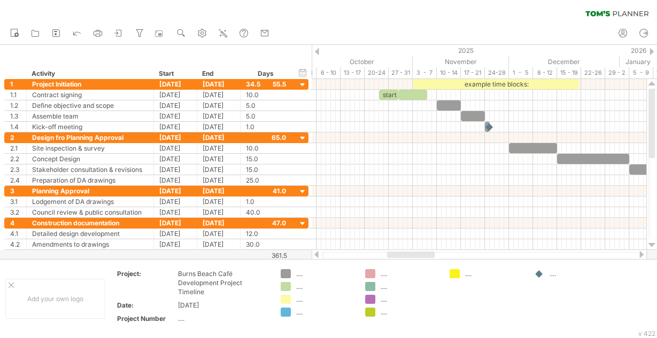
drag, startPoint x: 397, startPoint y: 255, endPoint x: 425, endPoint y: 256, distance: 28.3
click at [425, 256] on div at bounding box center [411, 255] width 48 height 6
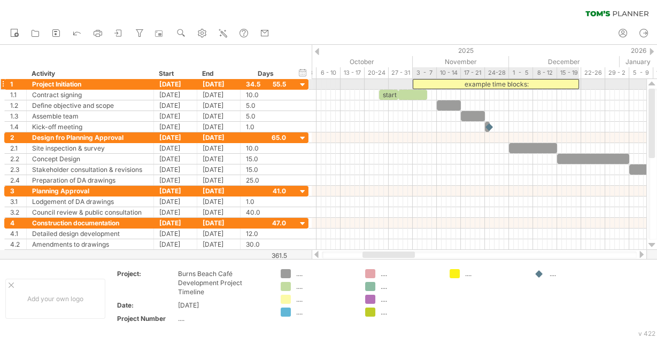
click at [446, 82] on div "example time blocks:" at bounding box center [496, 84] width 166 height 10
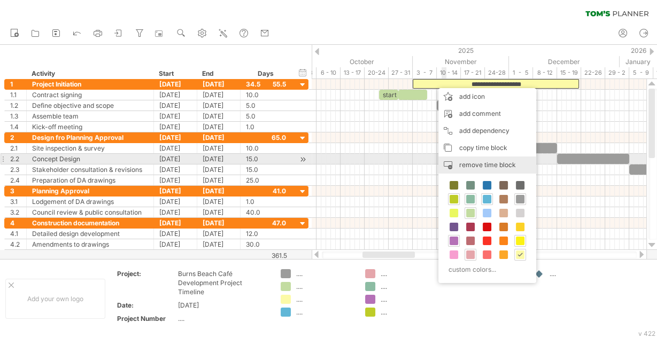
click at [481, 164] on span "remove time block" at bounding box center [487, 165] width 57 height 8
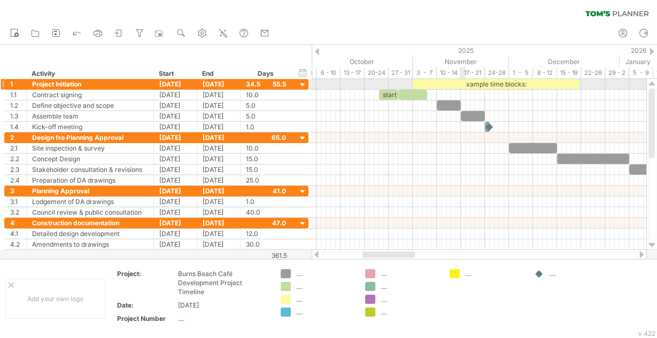
click at [462, 83] on div "xample time blocks:" at bounding box center [496, 84] width 166 height 10
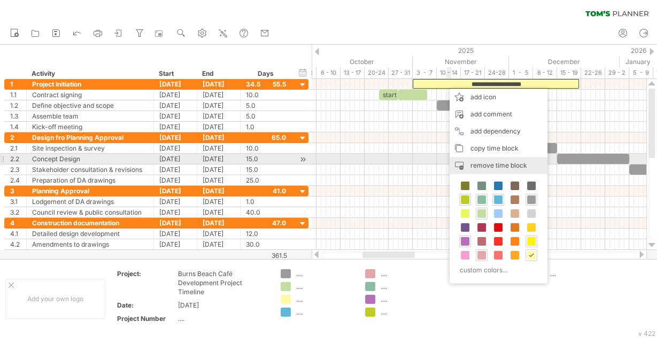
click at [501, 164] on span "remove time block" at bounding box center [498, 165] width 57 height 8
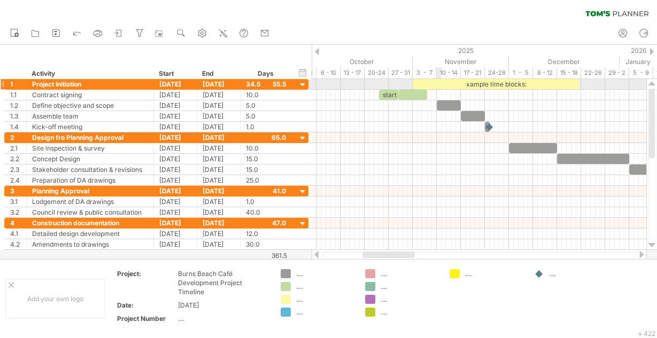
click at [441, 82] on div "xample time blocks:" at bounding box center [496, 84] width 166 height 10
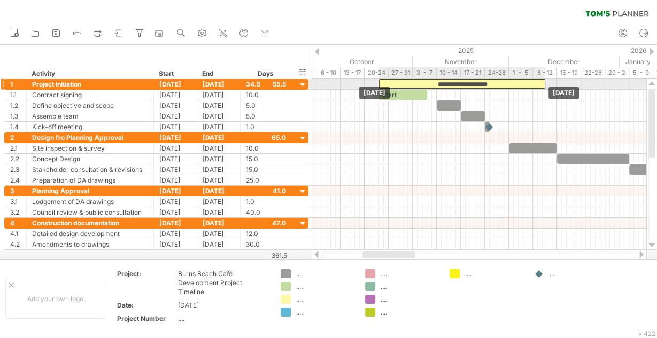
drag, startPoint x: 422, startPoint y: 83, endPoint x: 387, endPoint y: 84, distance: 34.7
click at [387, 84] on div "**********" at bounding box center [462, 84] width 166 height 10
click at [224, 83] on div "[DATE]" at bounding box center [218, 84] width 43 height 10
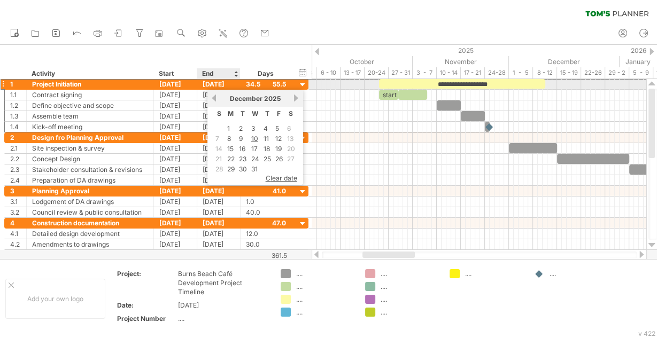
click at [224, 83] on div "[DATE]" at bounding box center [218, 84] width 43 height 10
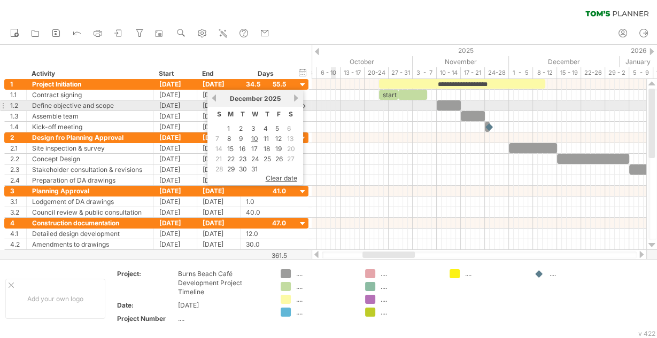
click at [332, 106] on div at bounding box center [479, 105] width 335 height 11
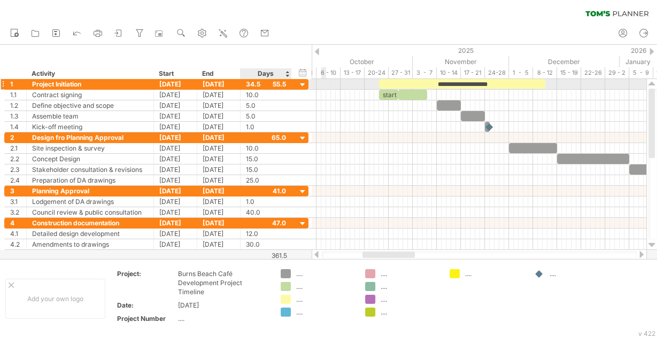
click at [250, 84] on div "34.5" at bounding box center [266, 84] width 40 height 10
click at [218, 83] on div "[DATE]" at bounding box center [218, 84] width 43 height 10
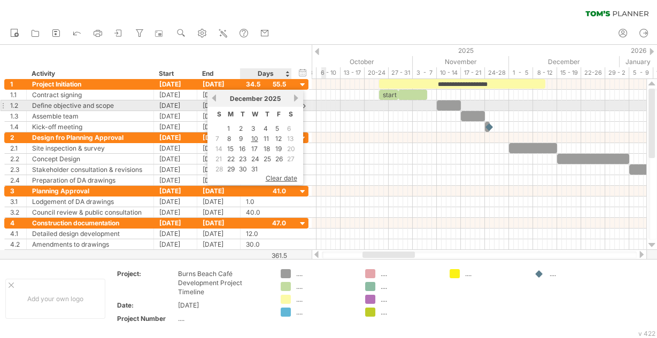
click at [295, 98] on link "next" at bounding box center [296, 98] width 8 height 8
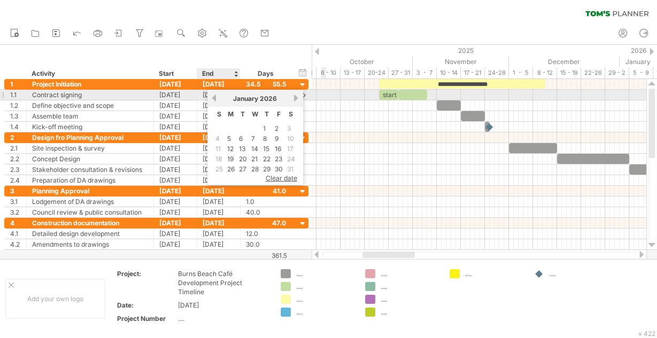
click at [215, 98] on link "previous" at bounding box center [214, 98] width 8 height 8
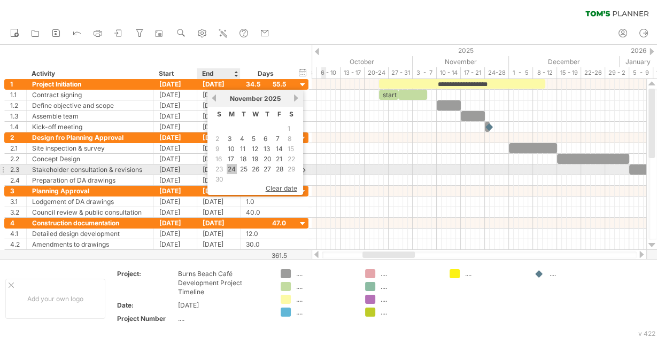
click at [227, 166] on link "24" at bounding box center [232, 169] width 10 height 10
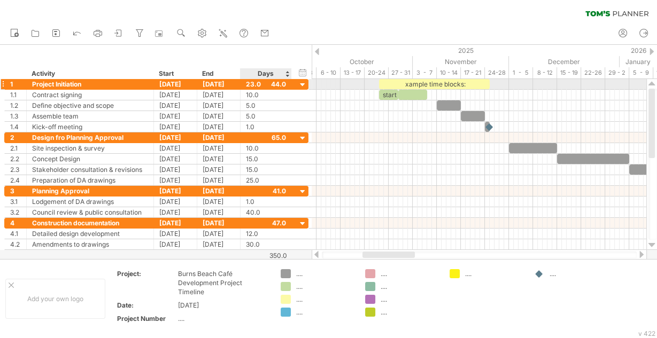
click at [276, 84] on div "23.0" at bounding box center [266, 84] width 40 height 10
click at [284, 85] on div "****" at bounding box center [266, 84] width 40 height 10
click at [304, 85] on div at bounding box center [303, 85] width 10 height 10
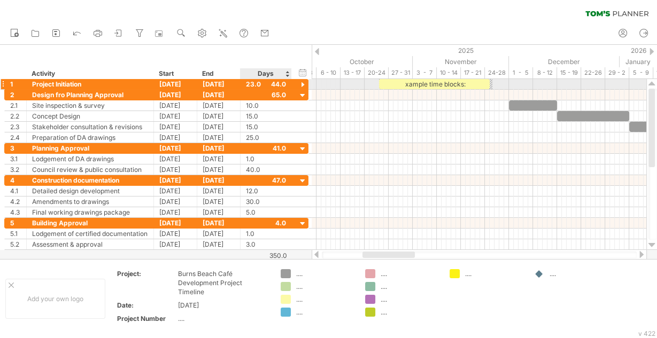
click at [304, 85] on div at bounding box center [303, 85] width 10 height 10
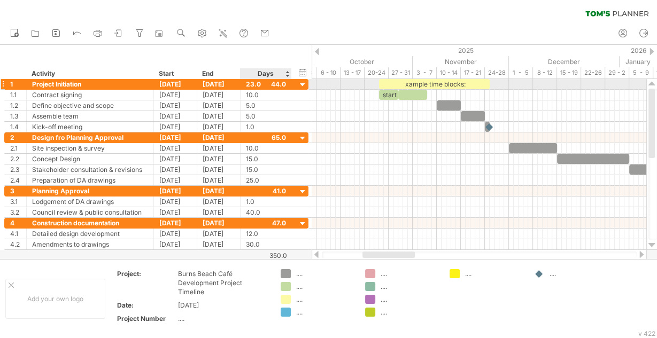
click at [252, 84] on div "23.0" at bounding box center [266, 84] width 40 height 10
click at [388, 84] on div "xample time blocks:" at bounding box center [434, 84] width 111 height 10
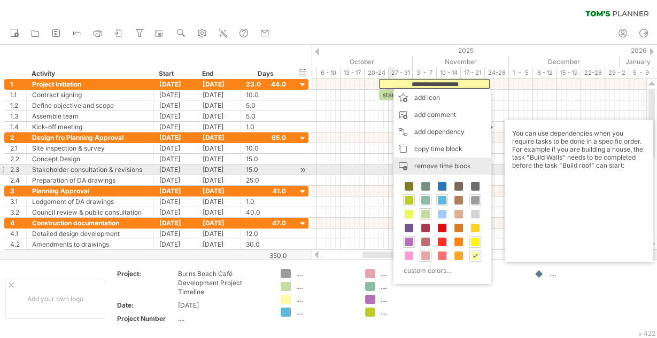
click at [443, 164] on span "remove time block" at bounding box center [442, 166] width 57 height 8
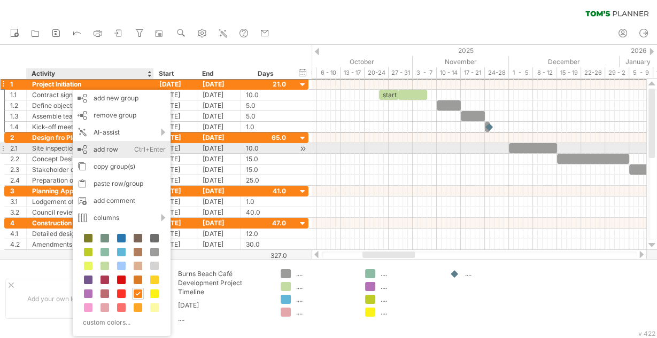
click at [119, 150] on div "add row Ctrl+Enter Cmd+Enter" at bounding box center [122, 149] width 98 height 17
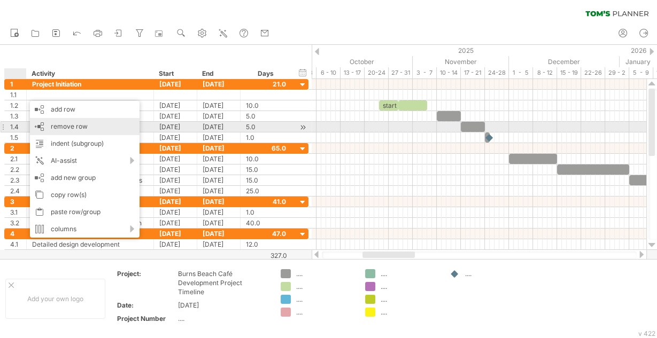
click at [78, 127] on span "remove row" at bounding box center [69, 126] width 37 height 8
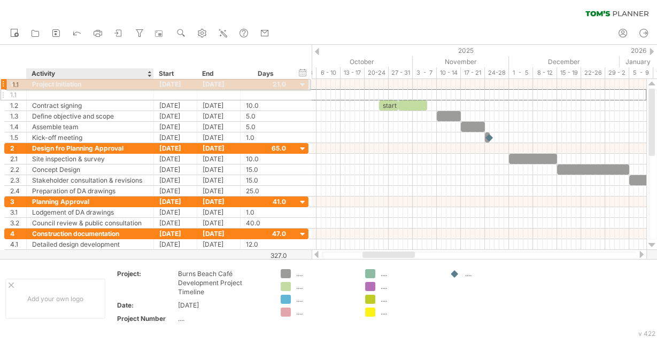
drag, startPoint x: 41, startPoint y: 96, endPoint x: 37, endPoint y: 83, distance: 13.4
click at [37, 83] on div "**********" at bounding box center [156, 111] width 304 height 64
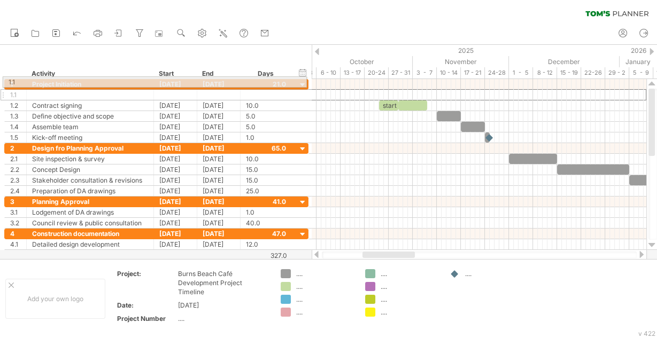
drag, startPoint x: 30, startPoint y: 95, endPoint x: 3, endPoint y: 80, distance: 31.1
click at [3, 80] on div "**********" at bounding box center [154, 170] width 309 height 182
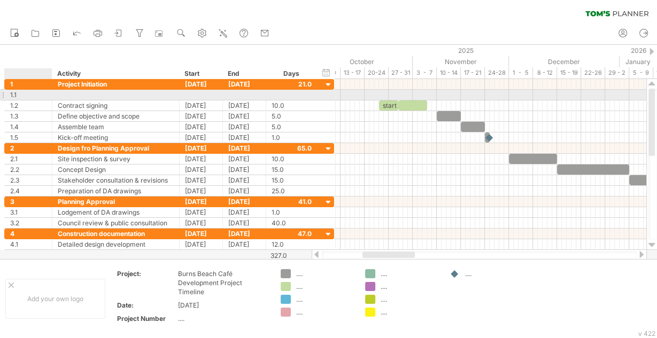
drag, startPoint x: 22, startPoint y: 97, endPoint x: 48, endPoint y: 96, distance: 25.1
click at [48, 96] on div at bounding box center [50, 95] width 5 height 11
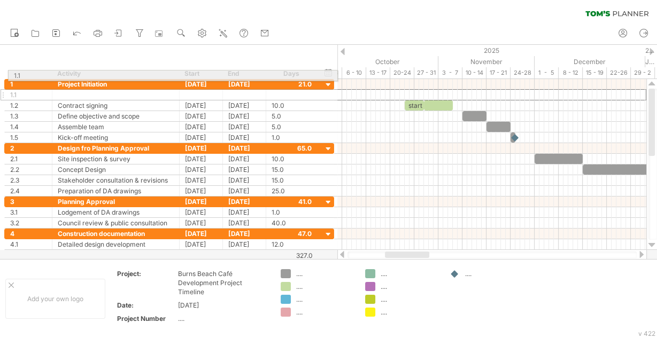
drag, startPoint x: 3, startPoint y: 95, endPoint x: 4, endPoint y: 74, distance: 20.9
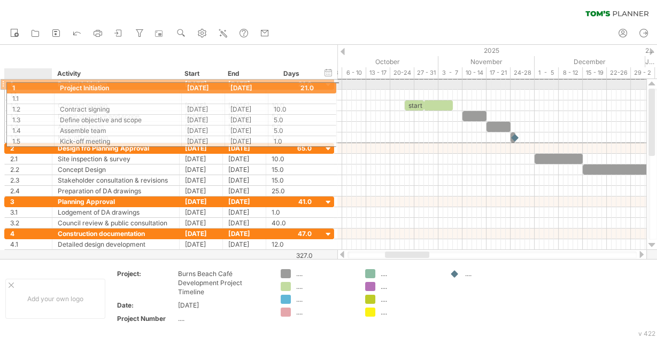
click at [7, 84] on div "1" at bounding box center [29, 84] width 48 height 10
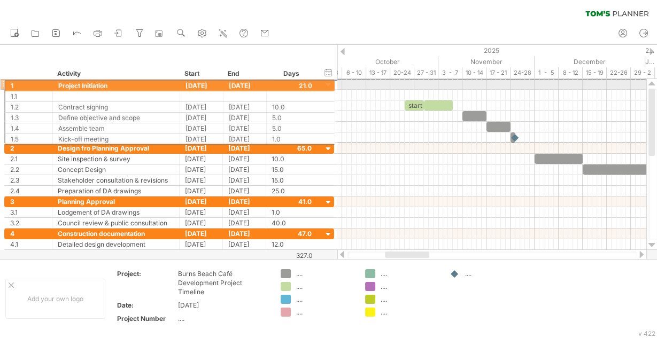
click at [0, 84] on div "**********" at bounding box center [167, 170] width 335 height 182
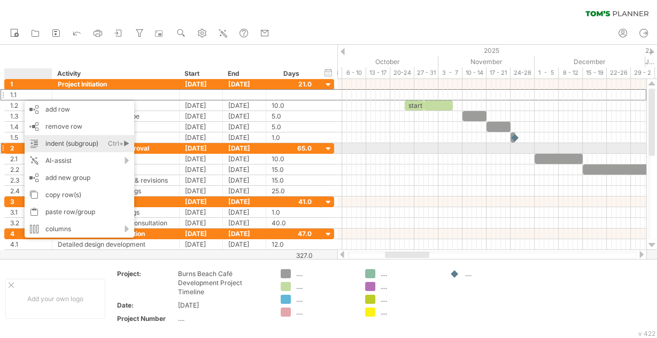
click at [62, 145] on div "indent (subgroup) Ctrl+► Cmd+►" at bounding box center [80, 143] width 110 height 17
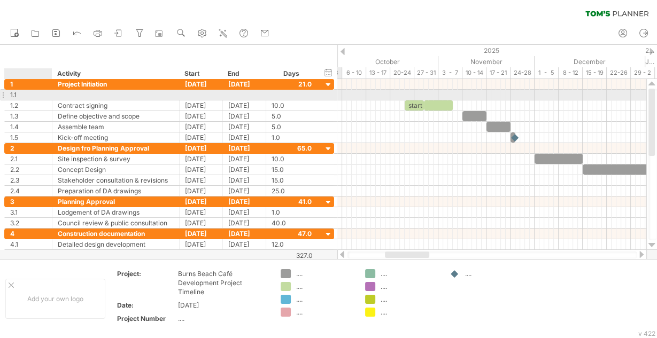
click at [15, 94] on div "1.1" at bounding box center [31, 95] width 42 height 10
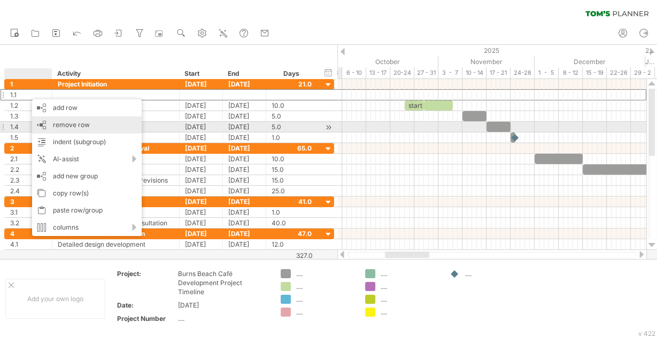
click at [63, 127] on span "remove row" at bounding box center [71, 125] width 37 height 8
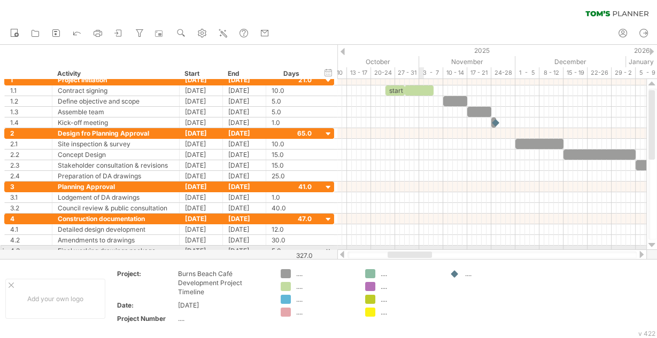
drag, startPoint x: 417, startPoint y: 254, endPoint x: 419, endPoint y: 246, distance: 8.3
click at [419, 246] on div "Trying to reach [DOMAIN_NAME] Connected again... 0% clear filter new 1" at bounding box center [328, 169] width 657 height 338
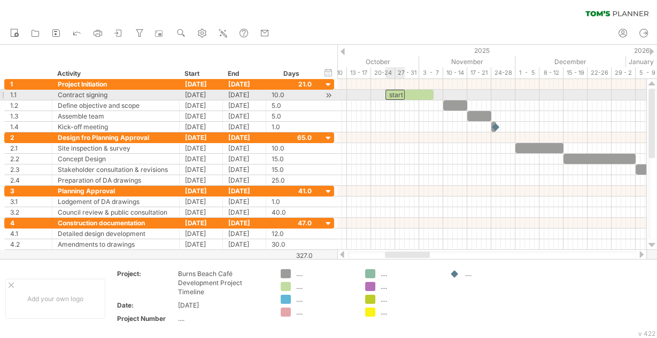
click at [399, 95] on div "start" at bounding box center [394, 95] width 19 height 10
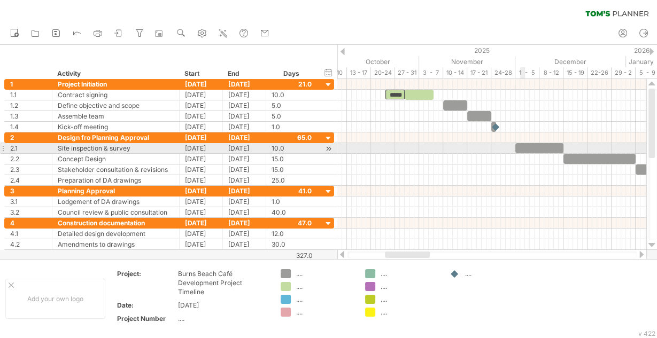
click at [523, 147] on div at bounding box center [539, 148] width 48 height 10
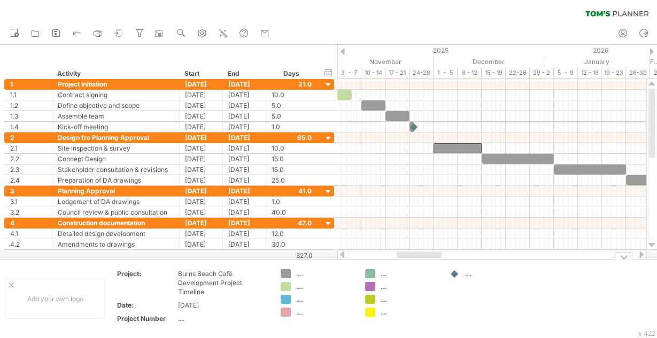
drag, startPoint x: 418, startPoint y: 255, endPoint x: 430, endPoint y: 259, distance: 12.2
click at [430, 259] on div at bounding box center [491, 255] width 289 height 7
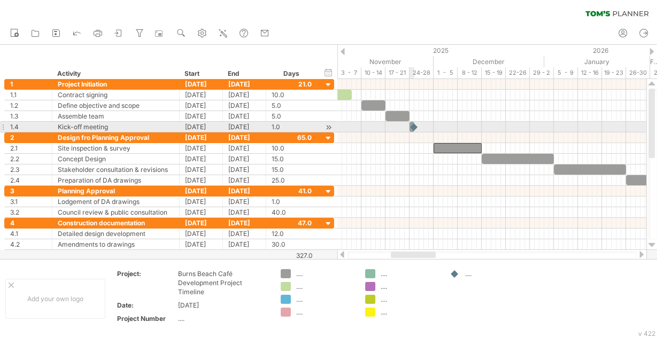
click at [414, 126] on div at bounding box center [414, 127] width 11 height 10
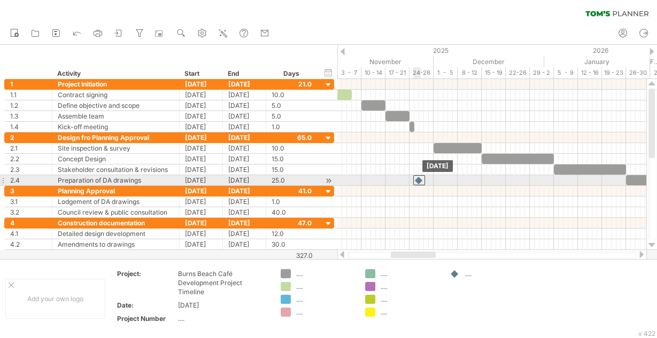
drag, startPoint x: 412, startPoint y: 127, endPoint x: 416, endPoint y: 176, distance: 49.8
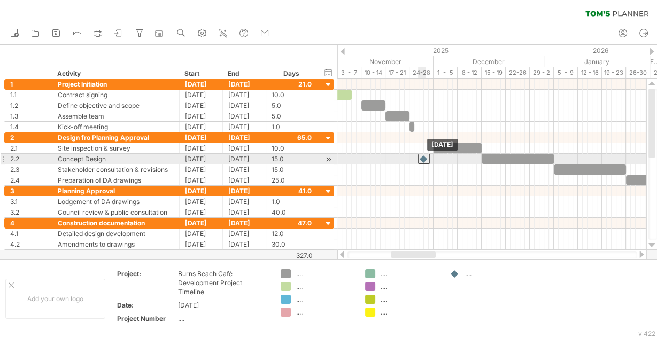
drag, startPoint x: 419, startPoint y: 178, endPoint x: 423, endPoint y: 161, distance: 17.6
drag, startPoint x: 424, startPoint y: 158, endPoint x: 390, endPoint y: 158, distance: 33.7
click at [390, 158] on div at bounding box center [390, 159] width 12 height 10
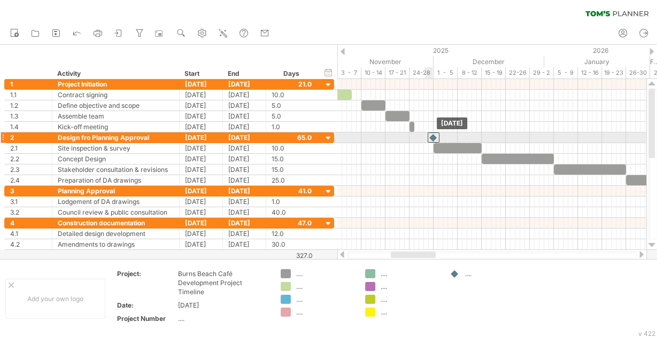
drag, startPoint x: 390, startPoint y: 158, endPoint x: 432, endPoint y: 138, distance: 46.8
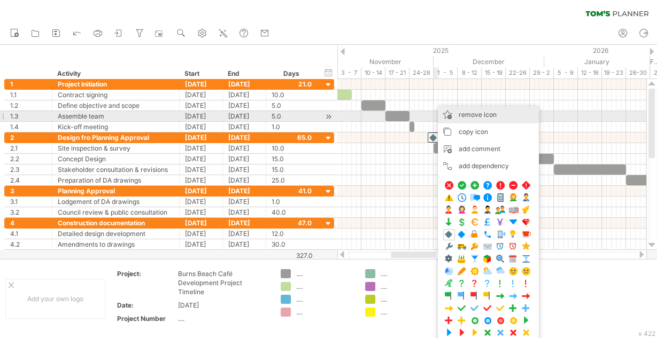
click at [469, 114] on span "remove icon" at bounding box center [477, 115] width 38 height 8
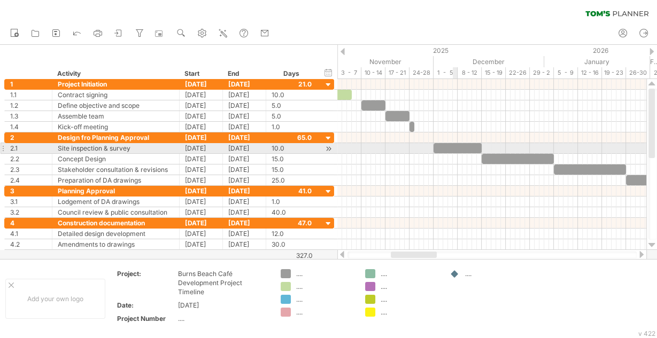
click at [457, 149] on div at bounding box center [457, 148] width 48 height 10
click at [436, 146] on div at bounding box center [457, 148] width 48 height 10
click at [445, 145] on div at bounding box center [457, 148] width 48 height 10
drag, startPoint x: 434, startPoint y: 146, endPoint x: 416, endPoint y: 146, distance: 18.7
click at [416, 146] on span at bounding box center [414, 148] width 4 height 10
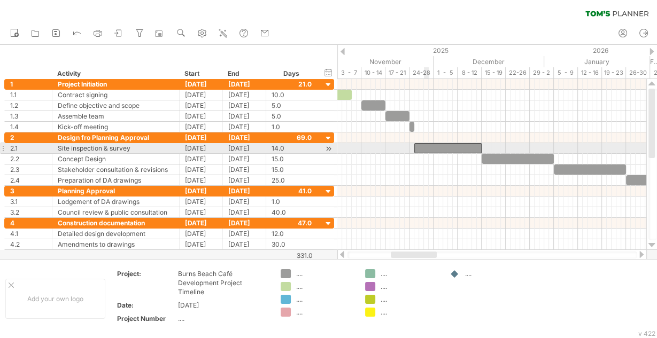
click at [428, 147] on div at bounding box center [447, 148] width 67 height 10
drag, startPoint x: 414, startPoint y: 146, endPoint x: 431, endPoint y: 145, distance: 17.6
click at [431, 145] on span at bounding box center [431, 148] width 4 height 10
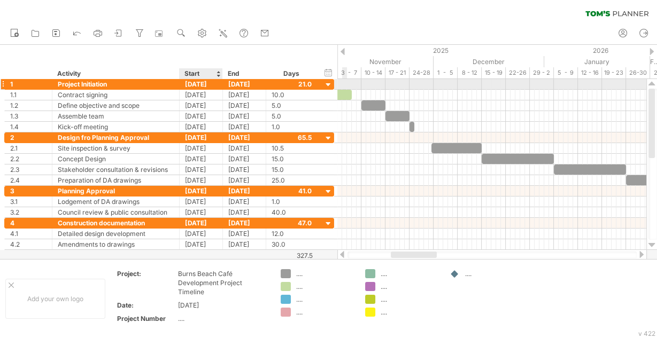
click at [191, 82] on div "[DATE]" at bounding box center [201, 84] width 43 height 10
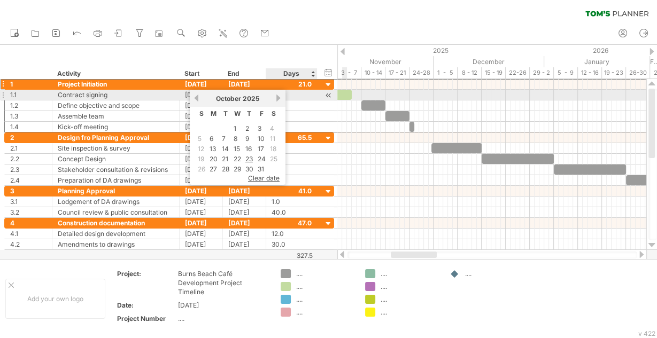
click at [278, 98] on link "next" at bounding box center [279, 98] width 8 height 8
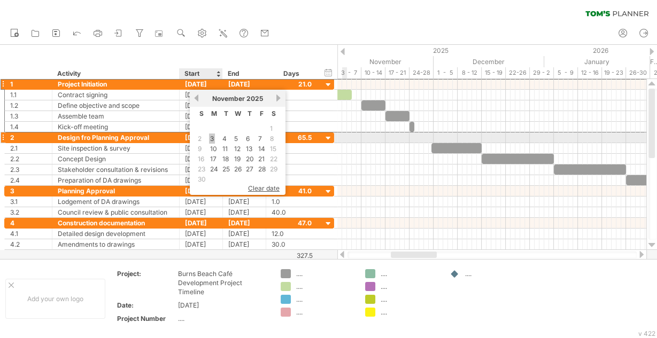
click at [213, 137] on link "3" at bounding box center [212, 139] width 6 height 10
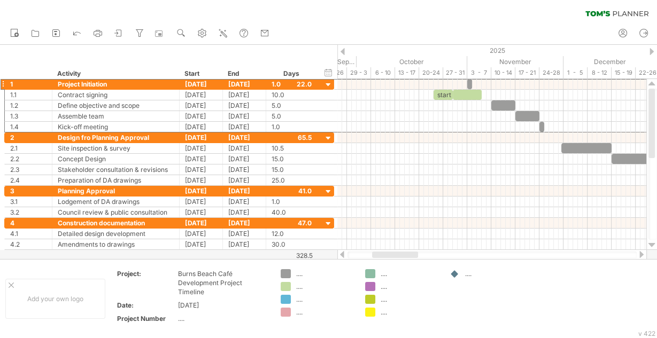
drag, startPoint x: 426, startPoint y: 255, endPoint x: 407, endPoint y: 253, distance: 18.8
click at [407, 253] on div at bounding box center [395, 255] width 46 height 6
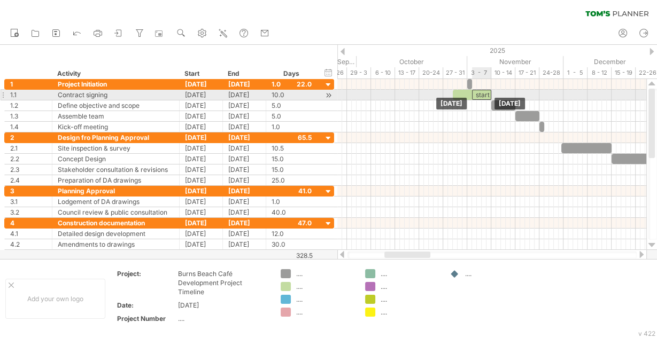
drag, startPoint x: 445, startPoint y: 93, endPoint x: 483, endPoint y: 94, distance: 37.4
click at [483, 94] on div "start" at bounding box center [481, 95] width 19 height 10
click at [462, 92] on div at bounding box center [462, 95] width 19 height 10
drag, startPoint x: 458, startPoint y: 94, endPoint x: 498, endPoint y: 94, distance: 39.5
click at [498, 94] on div at bounding box center [500, 95] width 19 height 10
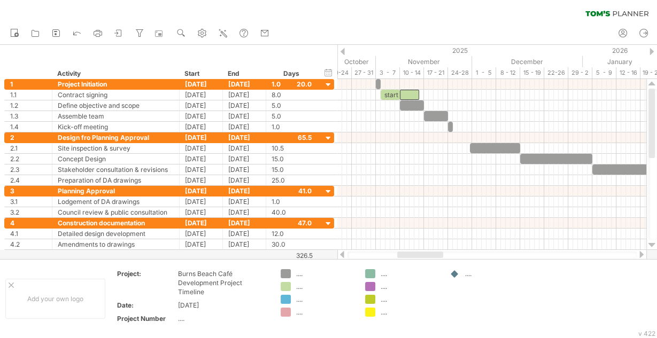
drag, startPoint x: 424, startPoint y: 256, endPoint x: 437, endPoint y: 255, distance: 12.9
click at [437, 255] on div at bounding box center [420, 255] width 46 height 6
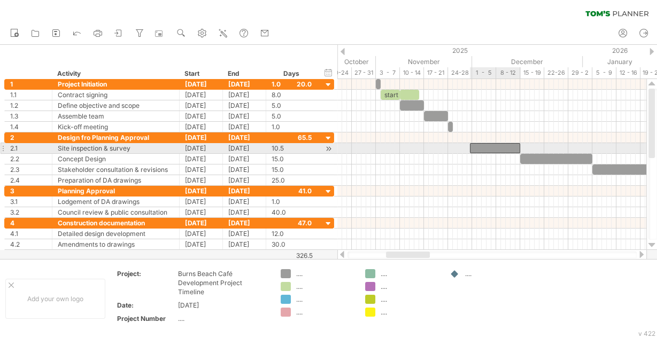
click at [483, 146] on div at bounding box center [495, 148] width 51 height 10
click at [474, 147] on div at bounding box center [495, 148] width 51 height 10
click at [470, 146] on span at bounding box center [470, 148] width 4 height 10
drag, startPoint x: 470, startPoint y: 147, endPoint x: 454, endPoint y: 146, distance: 16.6
click at [454, 146] on span at bounding box center [452, 148] width 4 height 10
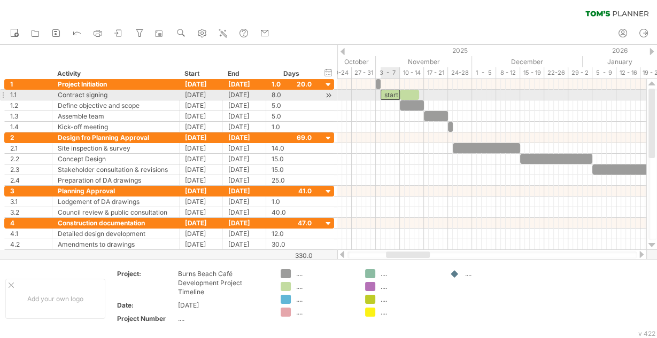
click at [394, 94] on div "start" at bounding box center [389, 95] width 19 height 10
click at [410, 94] on div at bounding box center [409, 95] width 19 height 10
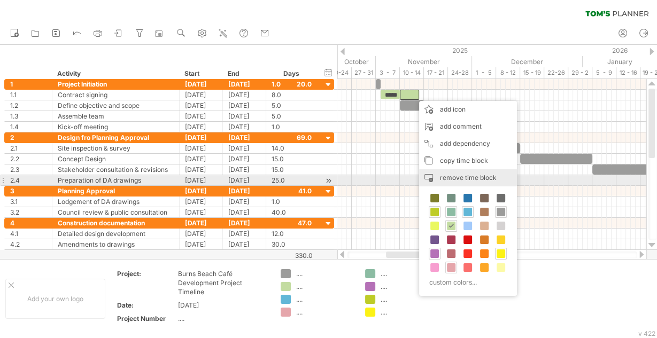
click at [452, 178] on span "remove time block" at bounding box center [468, 178] width 57 height 8
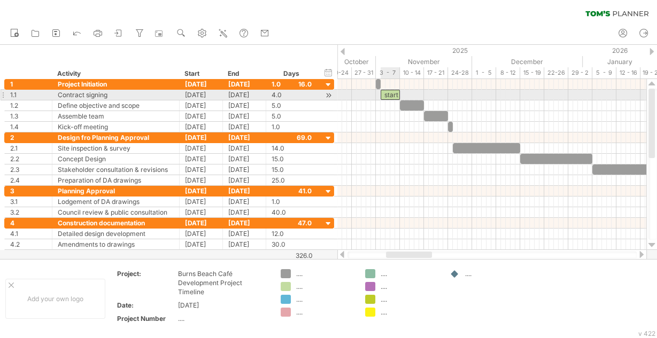
click at [386, 95] on div "start" at bounding box center [389, 95] width 19 height 10
click at [385, 94] on div "*****" at bounding box center [389, 95] width 19 height 10
drag, startPoint x: 385, startPoint y: 94, endPoint x: 399, endPoint y: 96, distance: 13.5
click at [399, 96] on div "*****" at bounding box center [389, 95] width 19 height 10
click at [395, 96] on div "*****" at bounding box center [389, 95] width 19 height 10
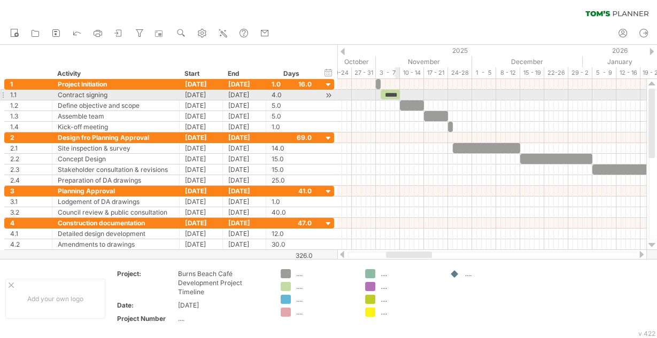
click at [396, 96] on div "*****" at bounding box center [389, 95] width 19 height 10
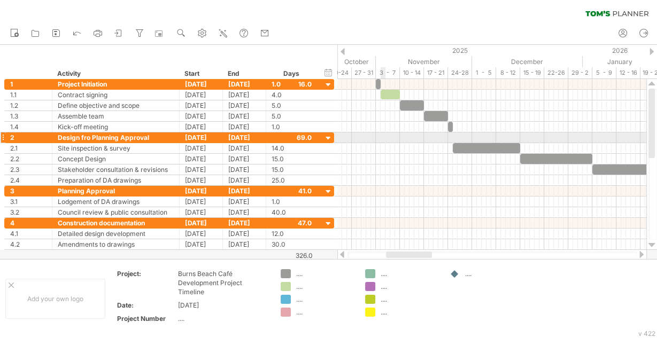
click at [383, 136] on div at bounding box center [491, 138] width 309 height 11
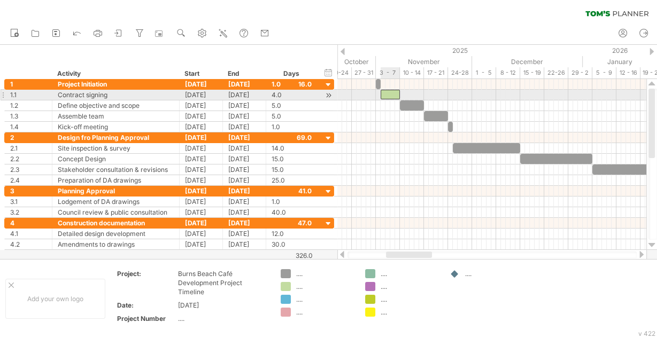
click at [393, 95] on div at bounding box center [389, 95] width 19 height 10
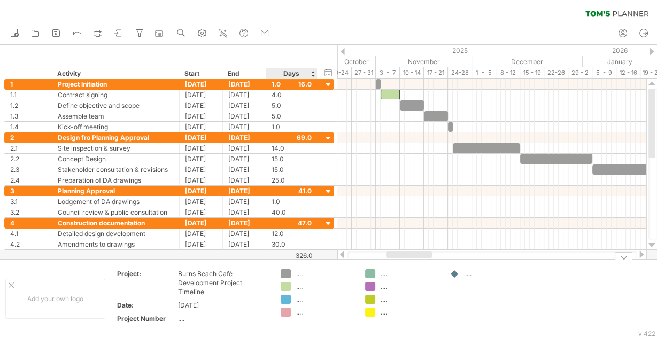
click at [286, 271] on div "Trying to reach [DOMAIN_NAME] Connected again... 0% clear filter new 1" at bounding box center [328, 169] width 657 height 338
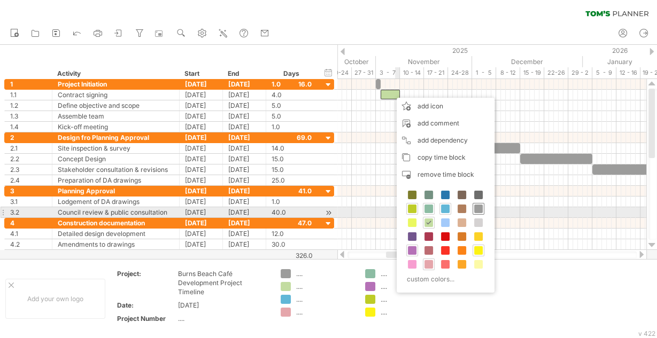
click at [474, 210] on span at bounding box center [478, 209] width 9 height 9
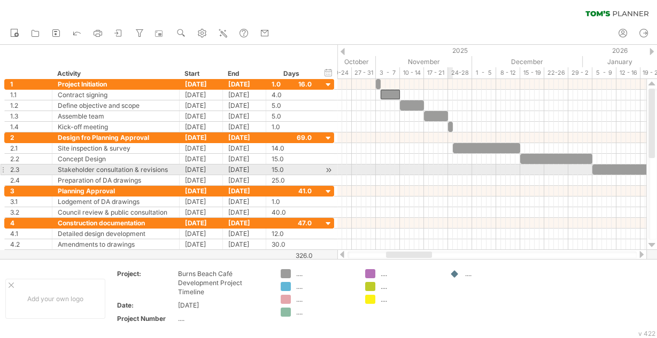
click at [429, 154] on div at bounding box center [491, 159] width 309 height 11
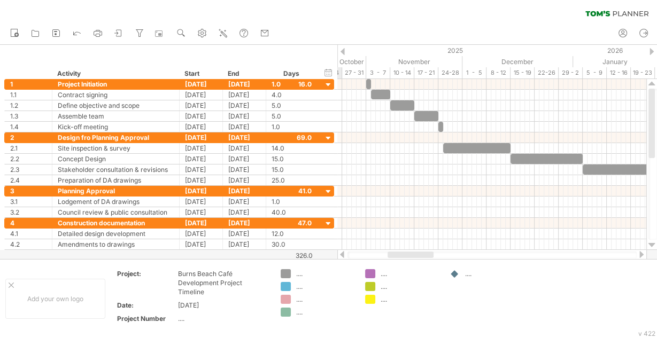
click at [413, 255] on div at bounding box center [410, 255] width 46 height 6
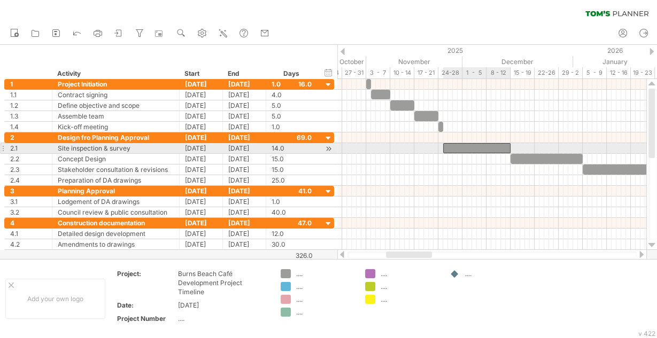
click at [466, 149] on div at bounding box center [476, 148] width 67 height 10
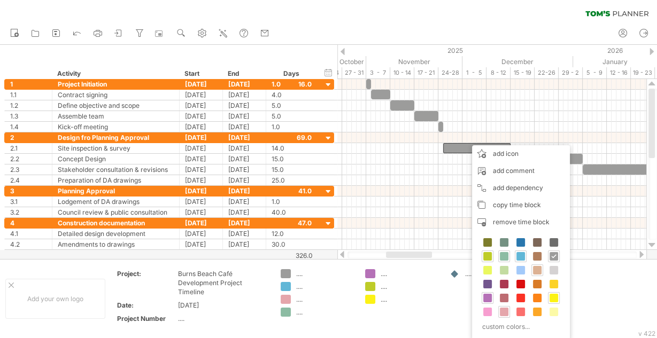
click at [537, 268] on span at bounding box center [537, 270] width 9 height 9
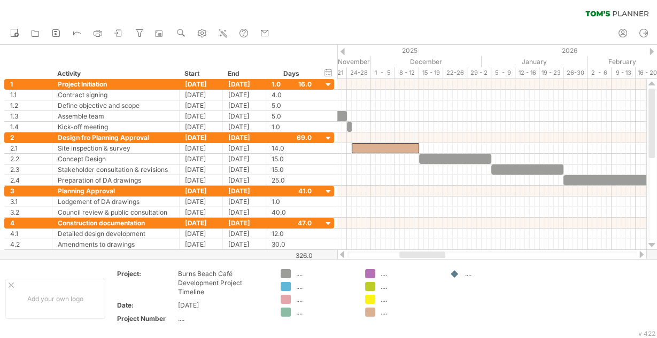
drag, startPoint x: 425, startPoint y: 254, endPoint x: 437, endPoint y: 256, distance: 11.9
click at [437, 256] on div at bounding box center [422, 255] width 46 height 6
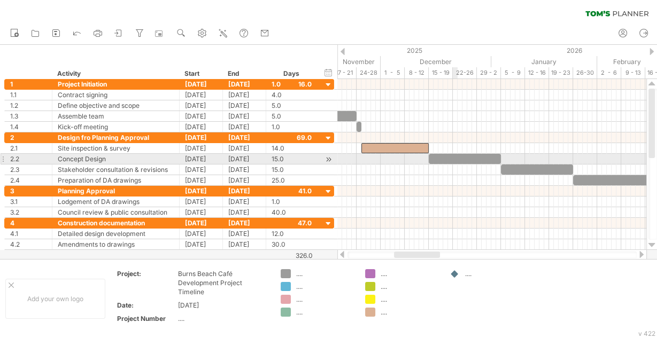
click at [457, 157] on div at bounding box center [465, 159] width 72 height 10
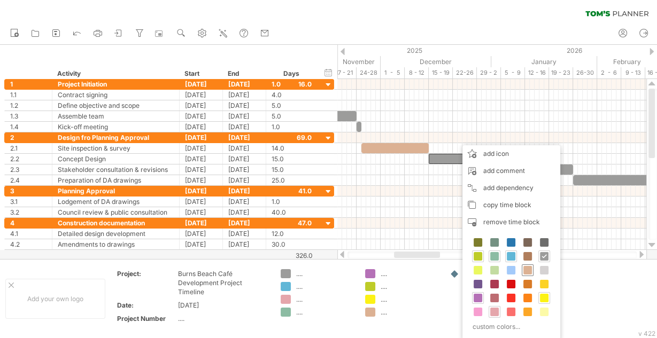
click at [526, 269] on span at bounding box center [527, 270] width 9 height 9
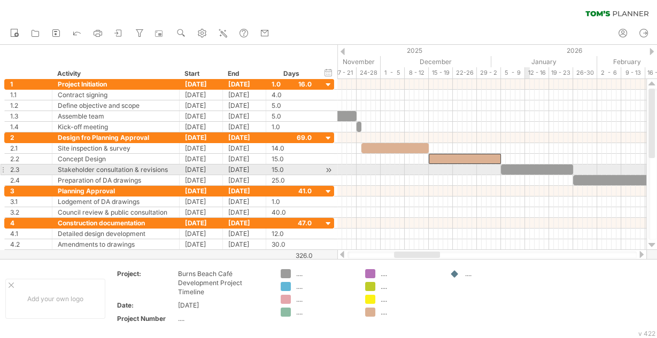
click at [525, 167] on div at bounding box center [537, 170] width 72 height 10
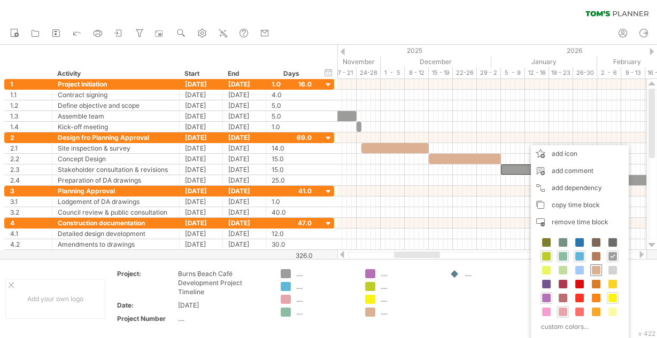
click at [594, 267] on span at bounding box center [596, 270] width 9 height 9
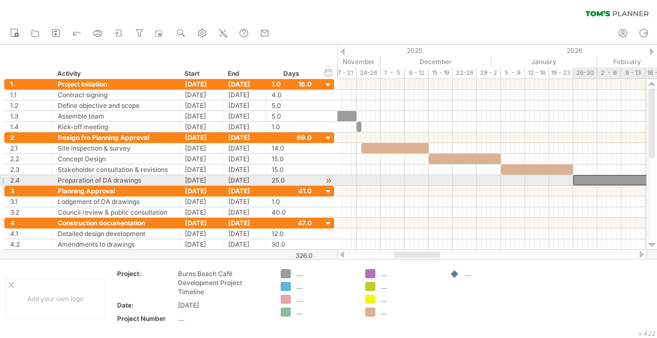
click at [596, 177] on div at bounding box center [633, 180] width 120 height 10
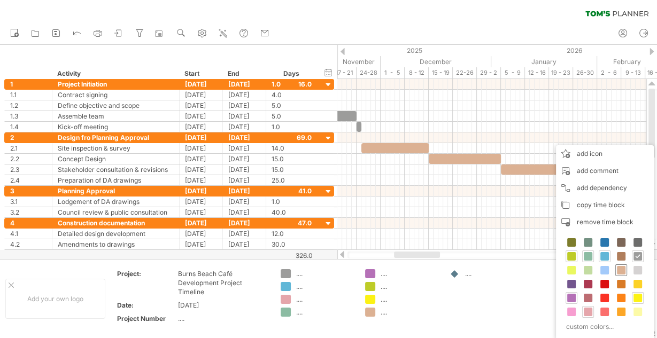
click at [615, 267] on div at bounding box center [621, 271] width 12 height 12
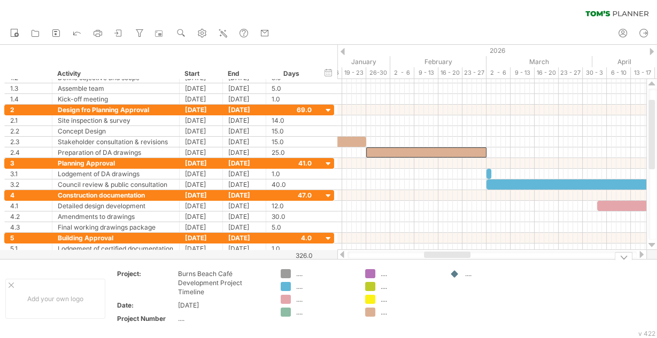
drag, startPoint x: 427, startPoint y: 255, endPoint x: 457, endPoint y: 259, distance: 30.1
click at [457, 259] on div "Trying to reach [DOMAIN_NAME] Connected again... 0% clear filter new 1" at bounding box center [328, 169] width 657 height 338
click at [16, 35] on circle at bounding box center [16, 35] width 4 height 4
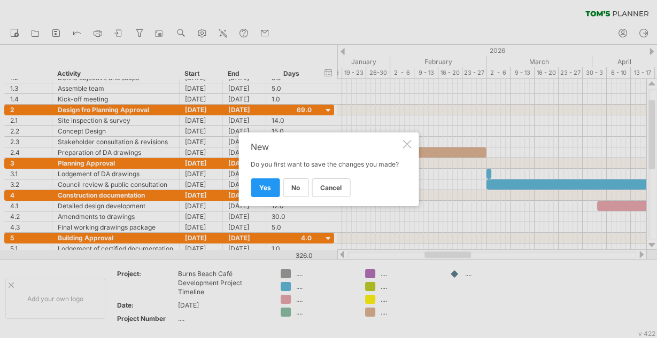
click at [405, 145] on div at bounding box center [406, 144] width 9 height 9
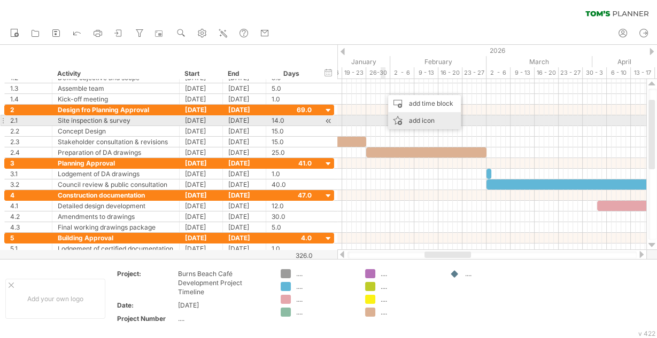
click at [413, 121] on div "add icon" at bounding box center [424, 120] width 73 height 17
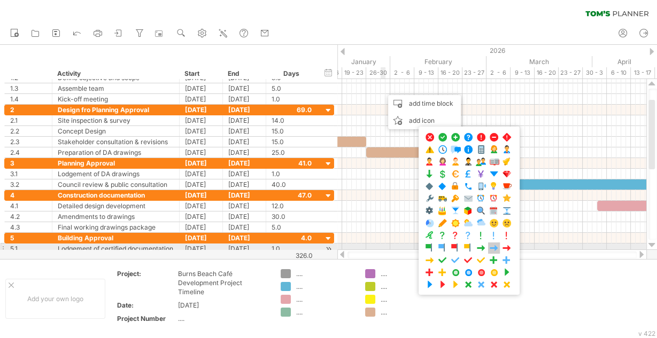
click at [488, 245] on span at bounding box center [493, 248] width 11 height 10
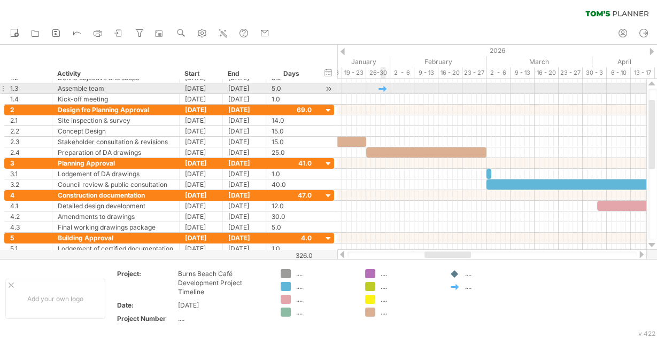
click at [383, 88] on div at bounding box center [382, 88] width 11 height 10
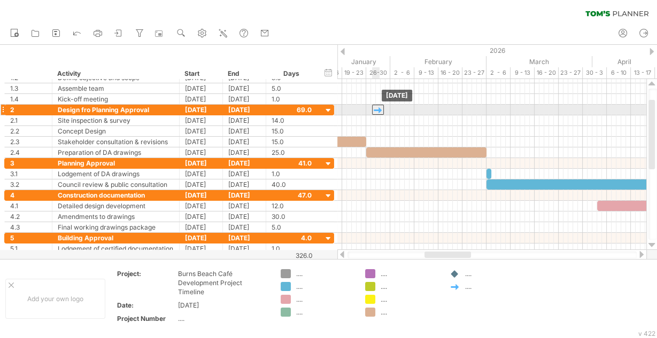
drag, startPoint x: 379, startPoint y: 88, endPoint x: 374, endPoint y: 109, distance: 22.0
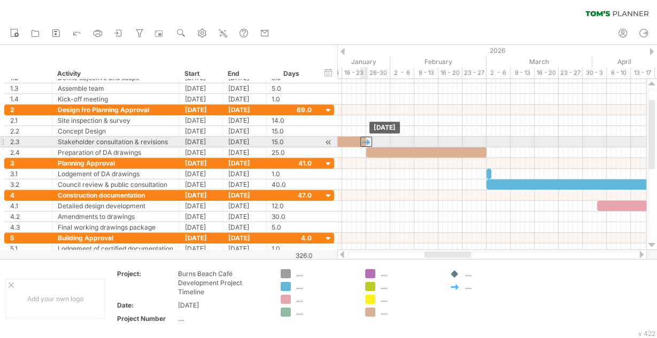
drag, startPoint x: 376, startPoint y: 110, endPoint x: 365, endPoint y: 142, distance: 34.5
click at [363, 141] on div at bounding box center [330, 142] width 72 height 10
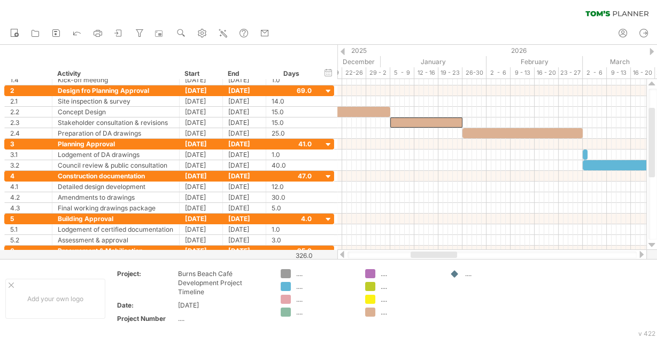
drag, startPoint x: 447, startPoint y: 256, endPoint x: 431, endPoint y: 256, distance: 16.0
click at [431, 256] on div at bounding box center [433, 255] width 46 height 6
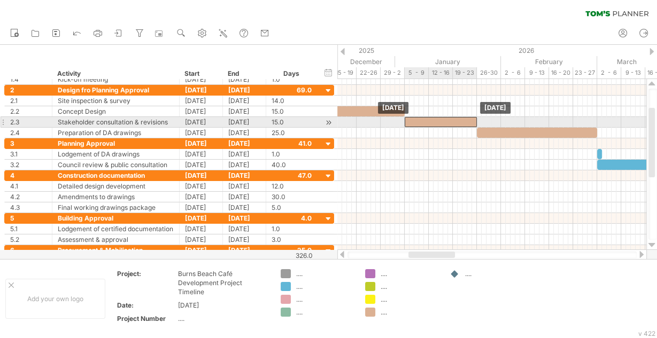
click at [445, 119] on div at bounding box center [441, 122] width 72 height 10
click at [476, 121] on span at bounding box center [477, 122] width 4 height 10
click at [430, 118] on div at bounding box center [441, 122] width 72 height 10
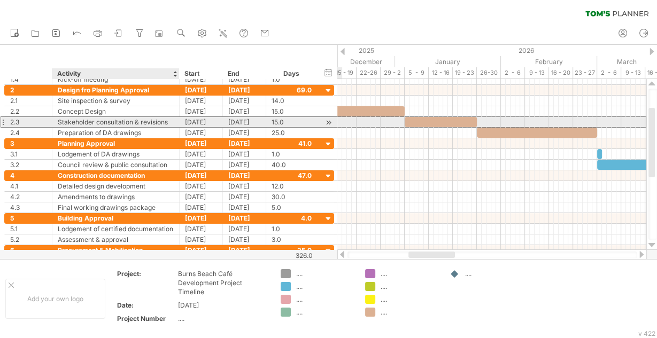
click at [100, 121] on div "Stakeholder consultation & revisions" at bounding box center [116, 122] width 116 height 10
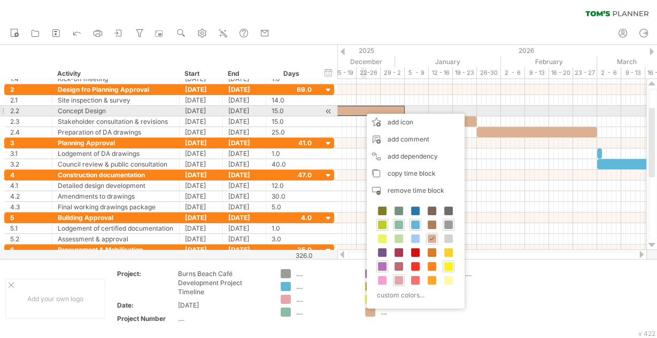
click at [361, 108] on div at bounding box center [368, 111] width 72 height 10
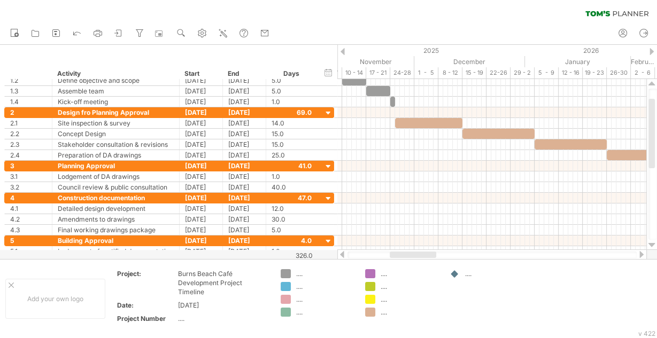
drag, startPoint x: 439, startPoint y: 258, endPoint x: 421, endPoint y: 254, distance: 18.4
click at [421, 254] on div at bounding box center [413, 255] width 46 height 6
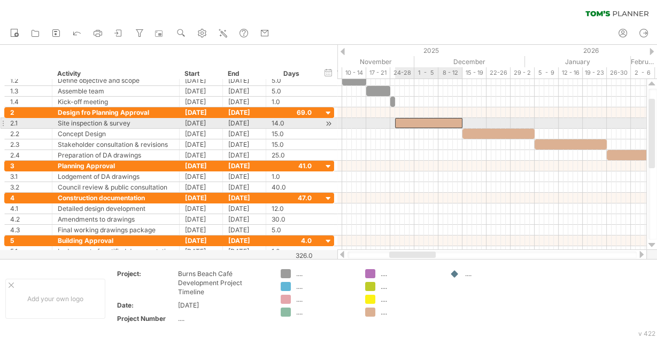
click at [434, 125] on div at bounding box center [428, 123] width 67 height 10
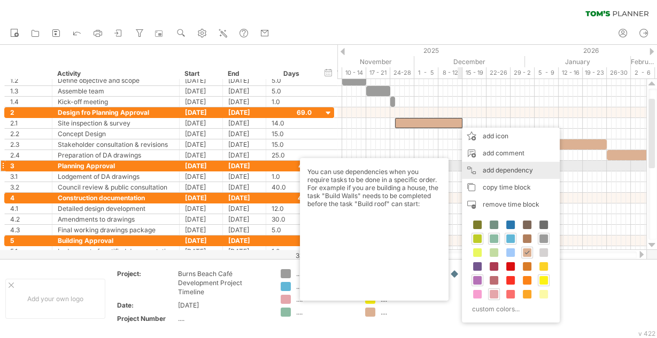
click at [494, 170] on div "add dependency You can use dependencies when you require tasks to be done in a …" at bounding box center [511, 170] width 98 height 17
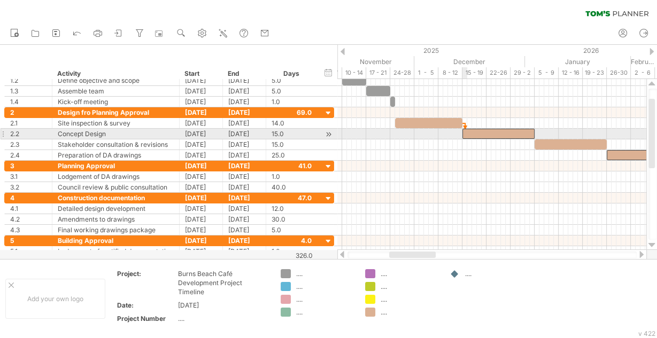
click at [466, 134] on div at bounding box center [498, 134] width 72 height 10
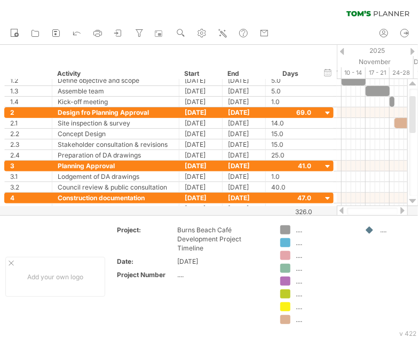
click at [342, 211] on div at bounding box center [342, 210] width 9 height 7
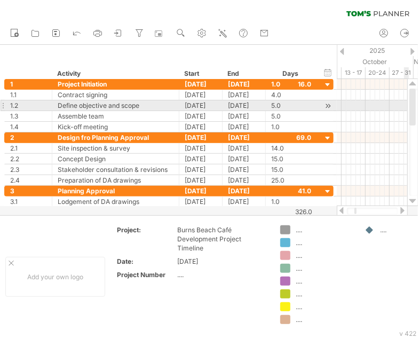
drag, startPoint x: 412, startPoint y: 115, endPoint x: 415, endPoint y: 99, distance: 15.7
click at [415, 99] on div at bounding box center [413, 107] width 6 height 37
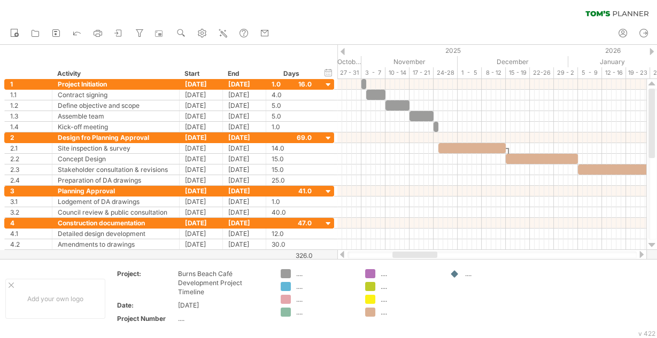
drag, startPoint x: 409, startPoint y: 254, endPoint x: 417, endPoint y: 254, distance: 7.5
click at [417, 254] on div at bounding box center [414, 255] width 45 height 6
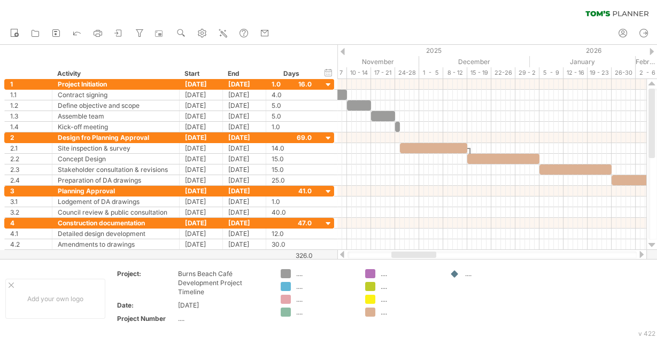
drag, startPoint x: 396, startPoint y: 255, endPoint x: 401, endPoint y: 256, distance: 5.4
click at [401, 256] on div at bounding box center [413, 255] width 45 height 6
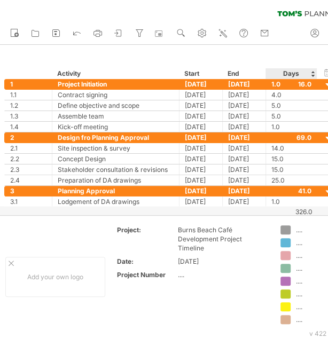
drag, startPoint x: 290, startPoint y: 47, endPoint x: 351, endPoint y: 58, distance: 62.5
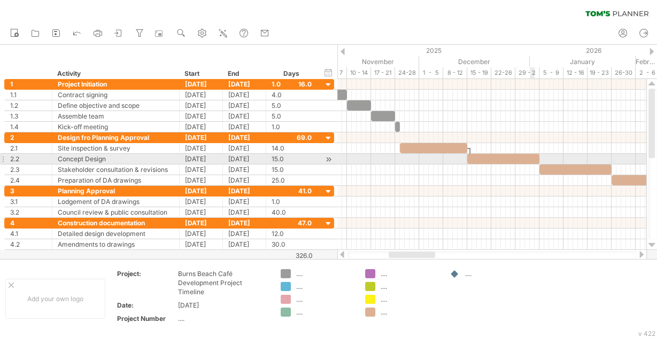
click at [532, 157] on div at bounding box center [503, 159] width 72 height 10
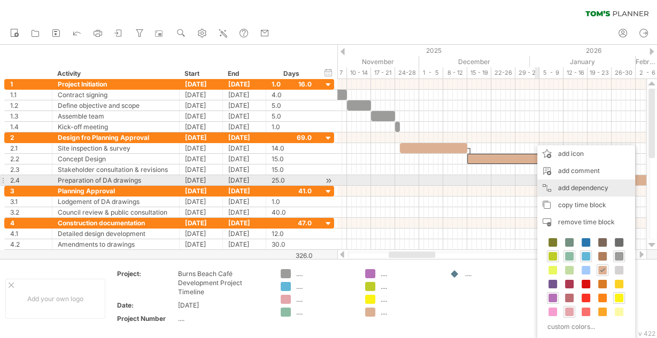
click at [562, 186] on div "add dependency You can use dependencies when you require tasks to be done in a …" at bounding box center [586, 188] width 98 height 17
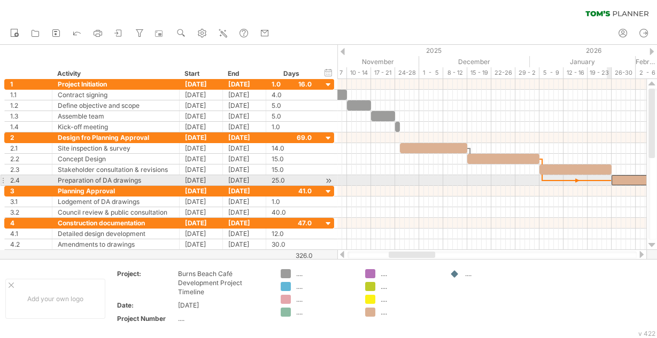
click at [611, 179] on span at bounding box center [611, 180] width 4 height 10
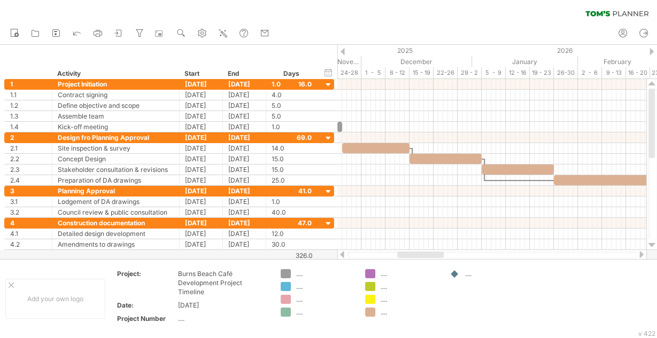
drag, startPoint x: 419, startPoint y: 254, endPoint x: 428, endPoint y: 255, distance: 8.6
click at [428, 255] on div at bounding box center [420, 255] width 46 height 6
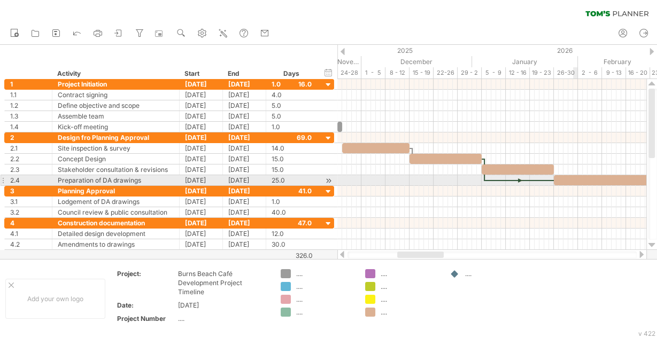
click at [577, 178] on div at bounding box center [614, 180] width 120 height 10
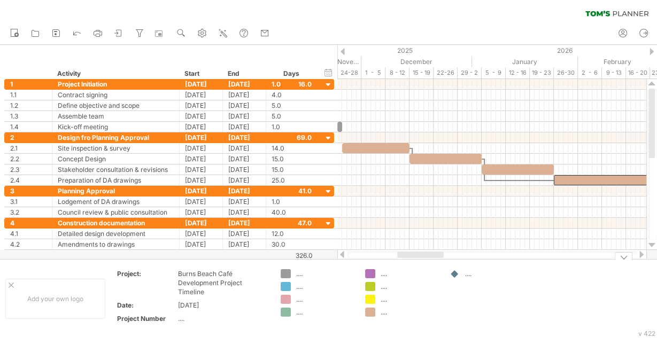
click at [431, 258] on div at bounding box center [420, 255] width 46 height 6
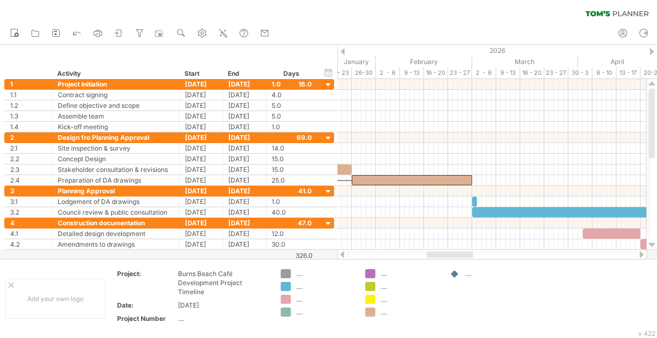
drag, startPoint x: 431, startPoint y: 256, endPoint x: 461, endPoint y: 256, distance: 29.4
click at [461, 256] on div at bounding box center [449, 255] width 46 height 6
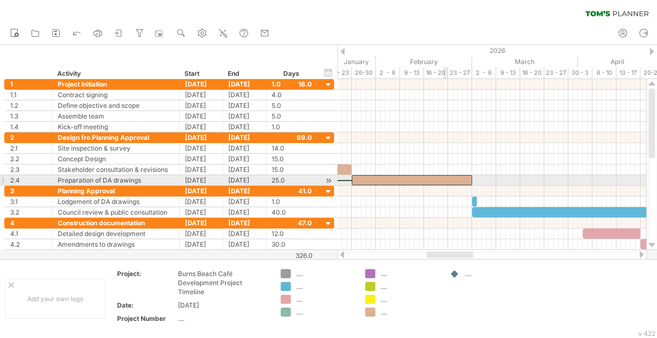
click at [444, 179] on div at bounding box center [412, 180] width 120 height 10
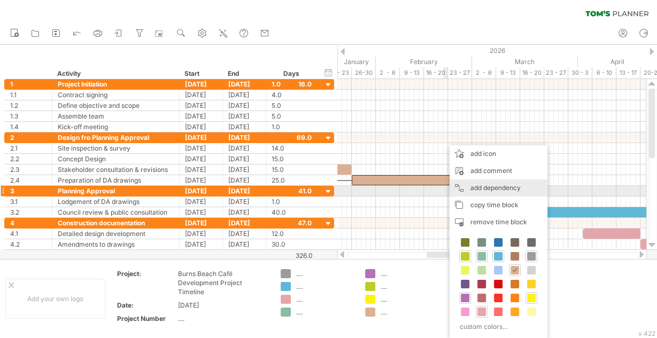
click at [480, 190] on div "add dependency You can use dependencies when you require tasks to be done in a …" at bounding box center [498, 188] width 98 height 17
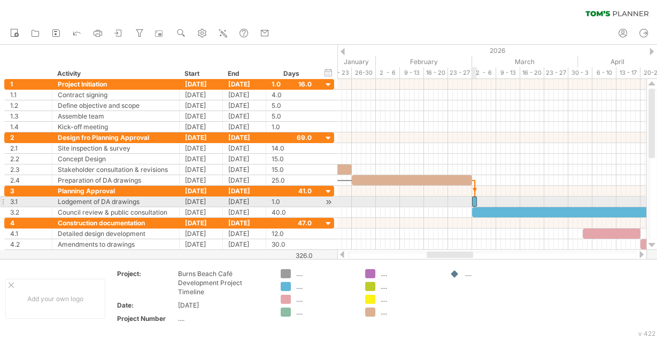
click at [472, 199] on span at bounding box center [472, 202] width 4 height 10
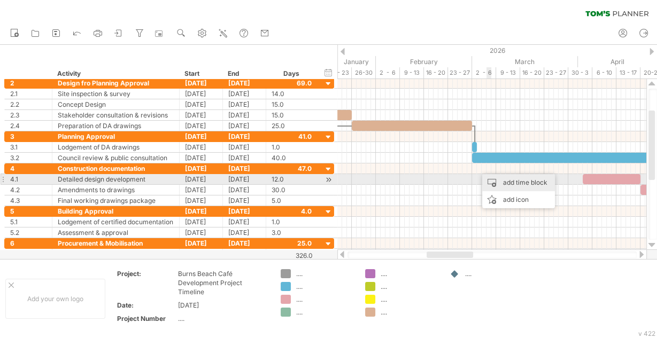
click at [498, 181] on div "add time block" at bounding box center [518, 182] width 73 height 17
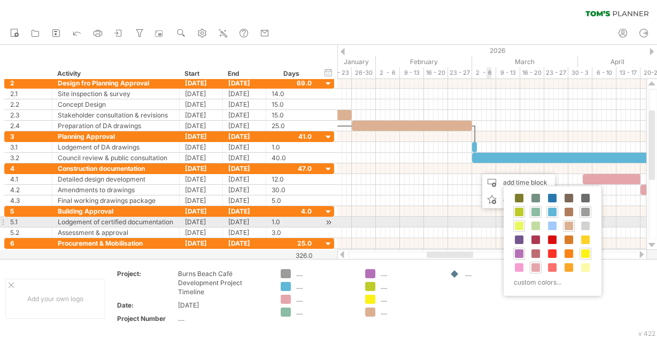
click at [522, 224] on span at bounding box center [519, 226] width 9 height 9
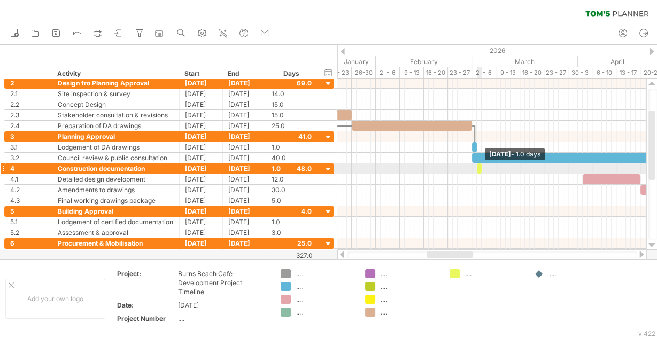
click at [481, 169] on span at bounding box center [481, 169] width 4 height 10
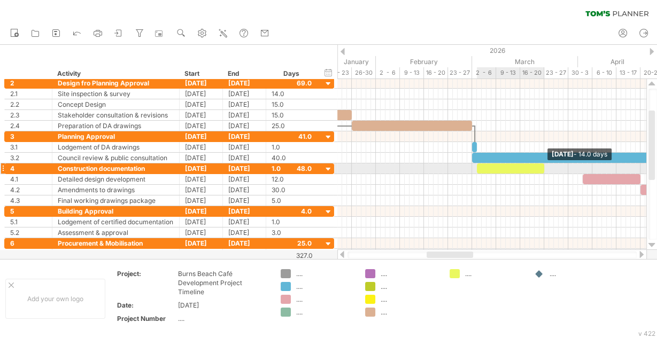
drag, startPoint x: 480, startPoint y: 169, endPoint x: 542, endPoint y: 168, distance: 62.0
click at [542, 168] on span at bounding box center [544, 169] width 4 height 10
click at [487, 167] on div at bounding box center [510, 169] width 67 height 10
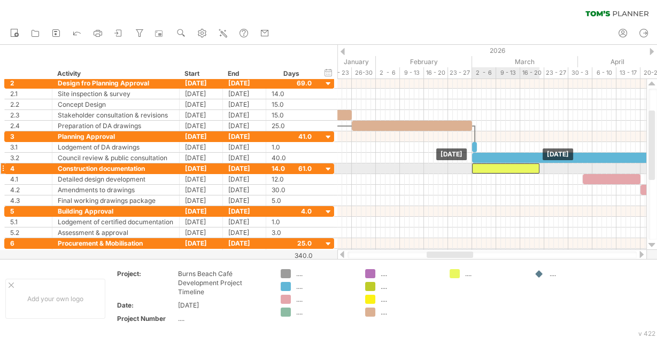
click at [490, 168] on div at bounding box center [505, 169] width 67 height 10
click at [499, 169] on div at bounding box center [505, 169] width 67 height 10
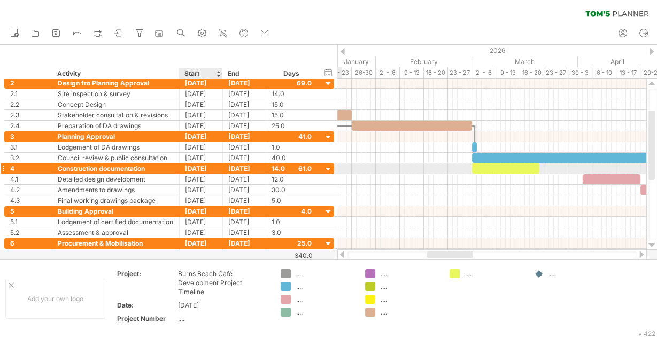
click at [209, 167] on div "[DATE]" at bounding box center [201, 169] width 43 height 10
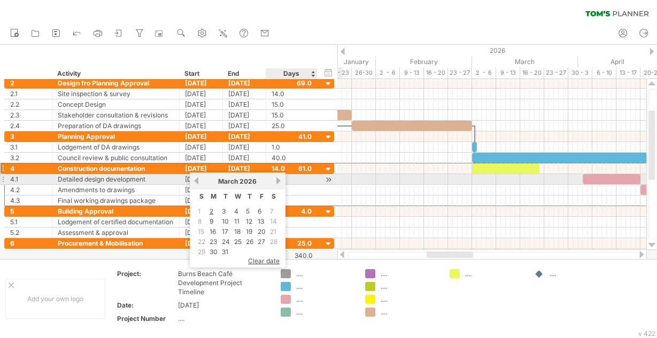
click at [279, 182] on link "next" at bounding box center [279, 181] width 8 height 8
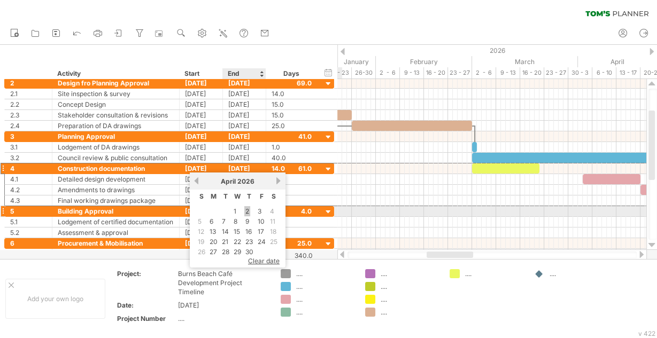
click at [247, 211] on link "2" at bounding box center [247, 211] width 6 height 10
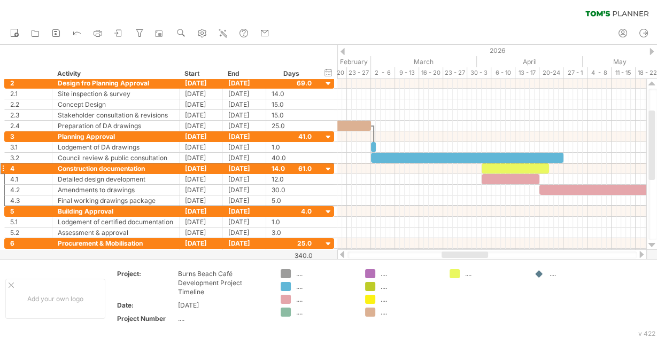
drag, startPoint x: 459, startPoint y: 254, endPoint x: 474, endPoint y: 253, distance: 15.0
click at [474, 253] on div at bounding box center [464, 255] width 46 height 6
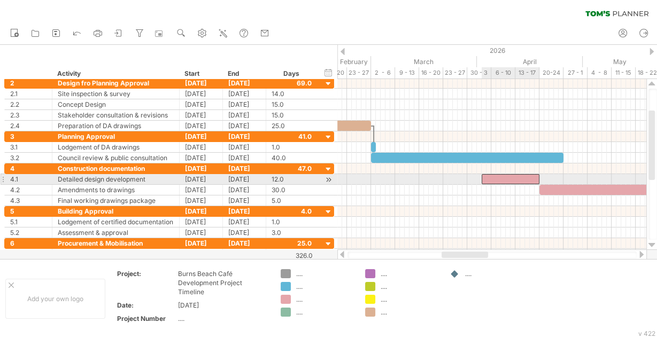
click at [528, 178] on div at bounding box center [510, 179] width 58 height 10
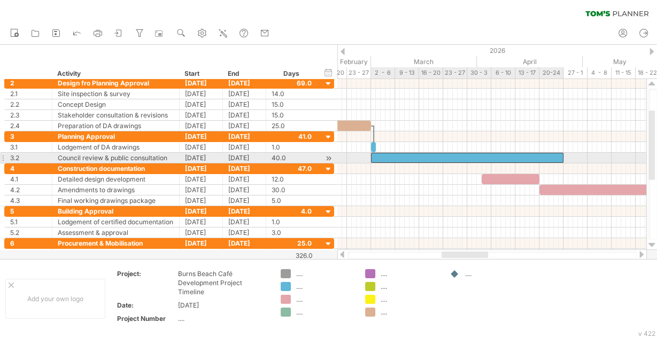
click at [510, 154] on div at bounding box center [467, 158] width 192 height 10
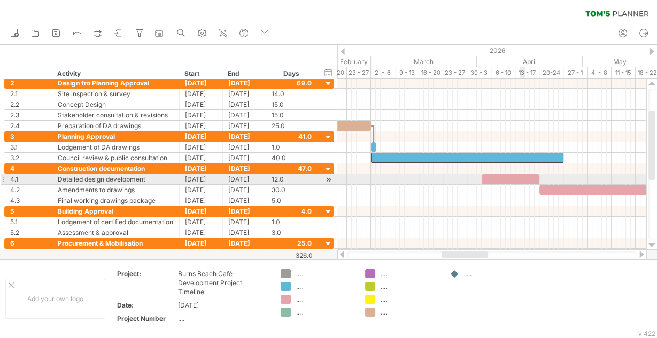
click at [524, 185] on div at bounding box center [491, 190] width 309 height 11
click at [522, 177] on div at bounding box center [510, 179] width 58 height 10
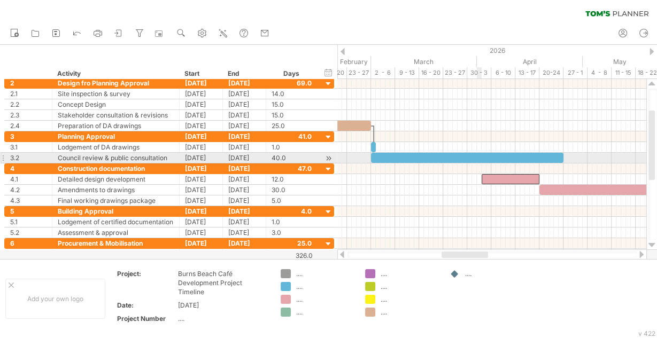
click at [478, 158] on div at bounding box center [467, 158] width 192 height 10
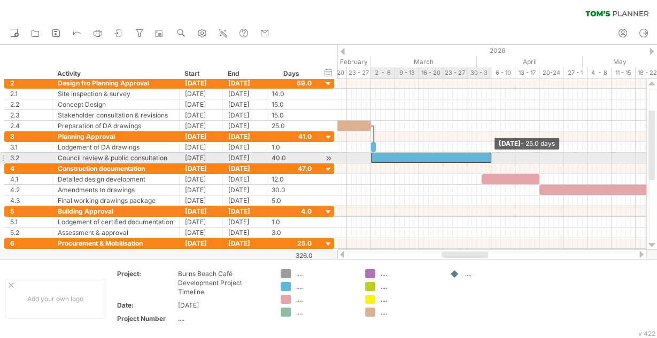
drag, startPoint x: 562, startPoint y: 157, endPoint x: 491, endPoint y: 156, distance: 71.1
click at [491, 156] on span at bounding box center [491, 158] width 4 height 10
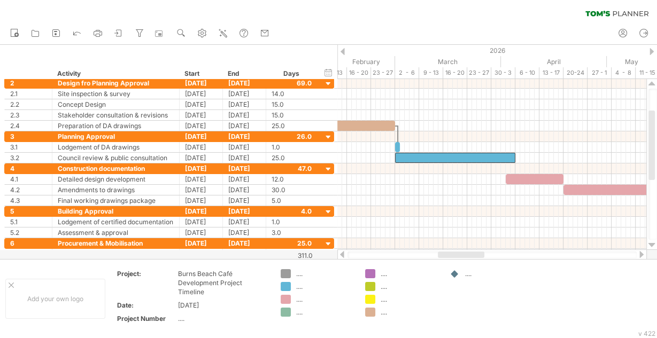
click at [462, 254] on div at bounding box center [461, 255] width 46 height 6
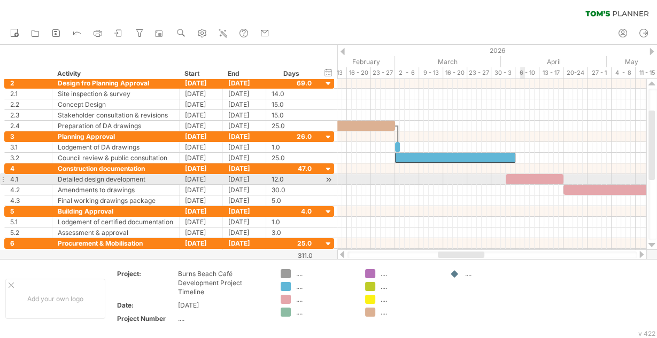
click at [524, 179] on div at bounding box center [535, 179] width 58 height 10
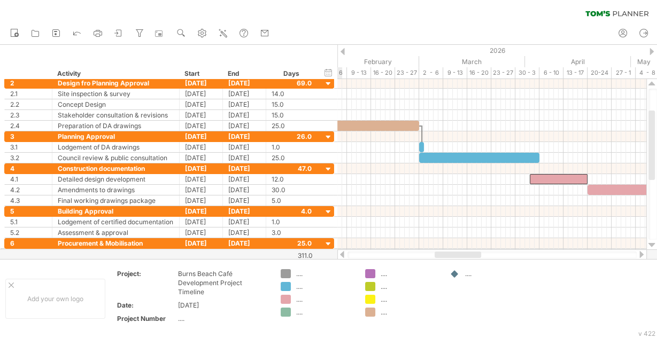
drag, startPoint x: 460, startPoint y: 257, endPoint x: 457, endPoint y: 250, distance: 7.7
click at [457, 250] on div at bounding box center [491, 255] width 309 height 11
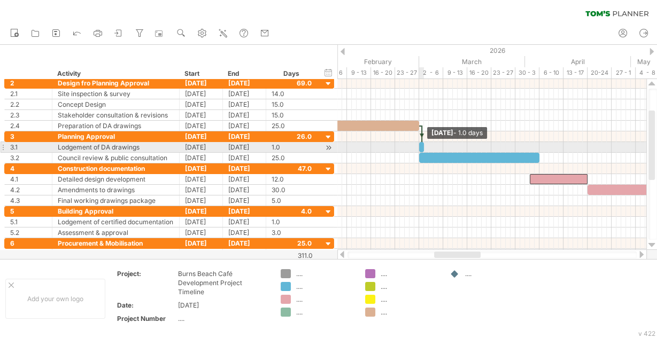
click at [422, 146] on span at bounding box center [424, 147] width 4 height 10
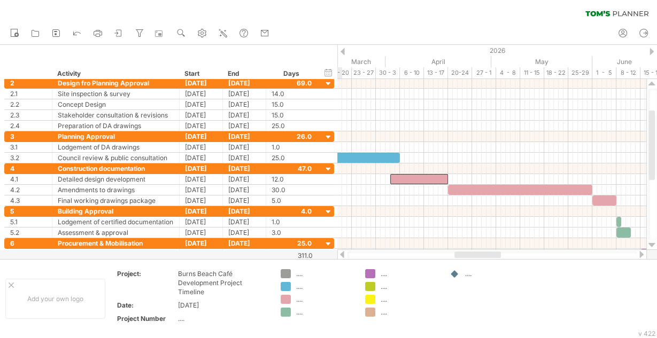
drag, startPoint x: 475, startPoint y: 254, endPoint x: 495, endPoint y: 251, distance: 20.6
click at [495, 251] on div at bounding box center [491, 255] width 309 height 11
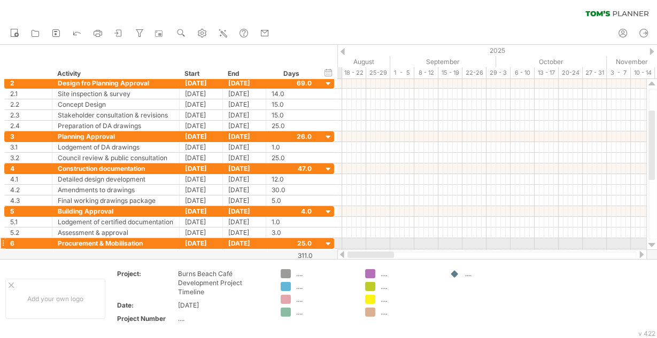
drag, startPoint x: 466, startPoint y: 257, endPoint x: 339, endPoint y: 246, distance: 127.7
click at [339, 246] on div "Trying to reach [DOMAIN_NAME] Connected again... 0% clear filter new 1" at bounding box center [328, 169] width 657 height 338
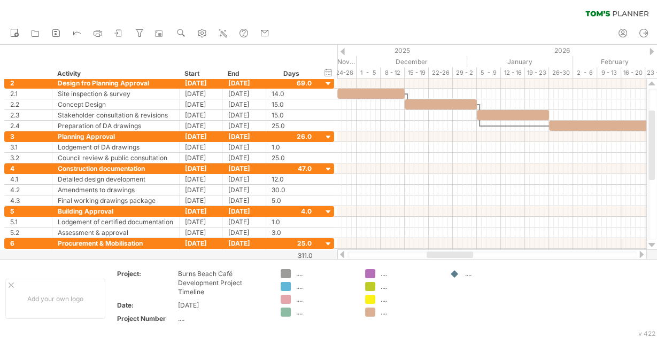
drag, startPoint x: 422, startPoint y: 256, endPoint x: 466, endPoint y: 255, distance: 44.4
click at [466, 255] on div at bounding box center [449, 255] width 46 height 6
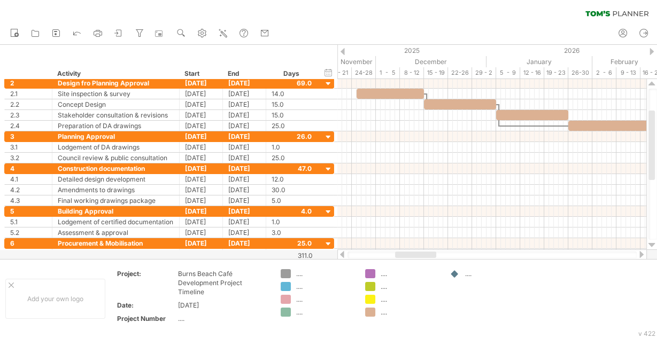
click at [427, 255] on div at bounding box center [415, 255] width 41 height 6
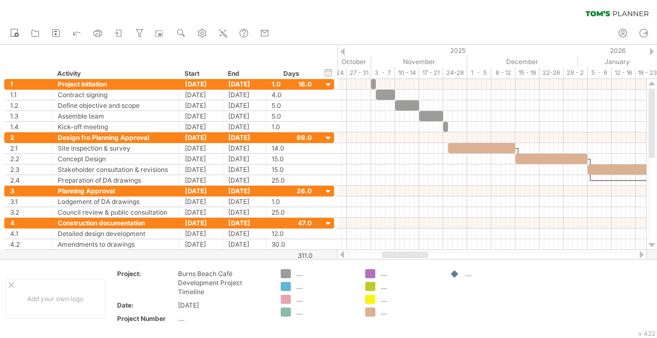
drag, startPoint x: 418, startPoint y: 255, endPoint x: 405, endPoint y: 251, distance: 14.2
click at [405, 251] on div at bounding box center [491, 255] width 309 height 11
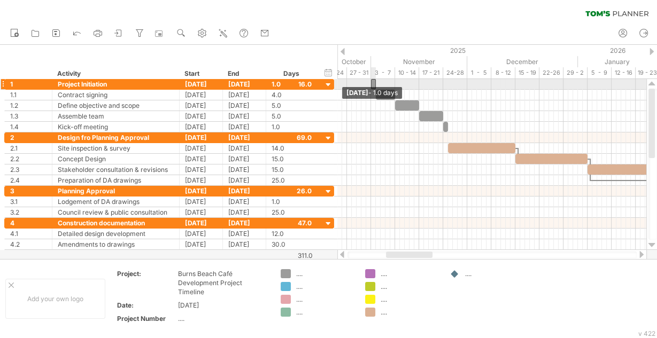
click at [372, 85] on span at bounding box center [371, 84] width 4 height 10
click at [374, 83] on span at bounding box center [376, 84] width 4 height 10
click at [372, 84] on span at bounding box center [371, 84] width 4 height 10
drag, startPoint x: 373, startPoint y: 84, endPoint x: 382, endPoint y: 84, distance: 8.5
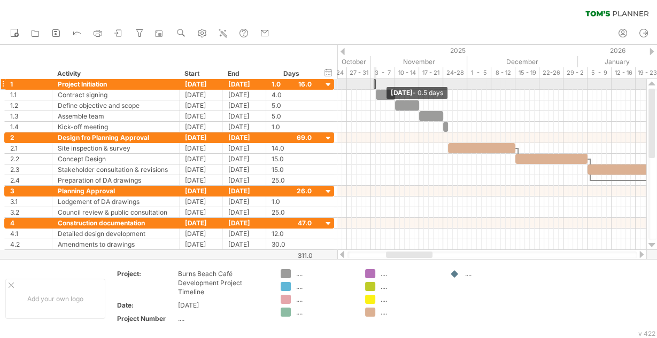
click at [382, 84] on div "[DATE] - 1.0 days [DATE] - 0.5 days" at bounding box center [491, 164] width 309 height 171
drag, startPoint x: 376, startPoint y: 85, endPoint x: 453, endPoint y: 88, distance: 77.0
click at [419, 88] on span at bounding box center [417, 84] width 4 height 10
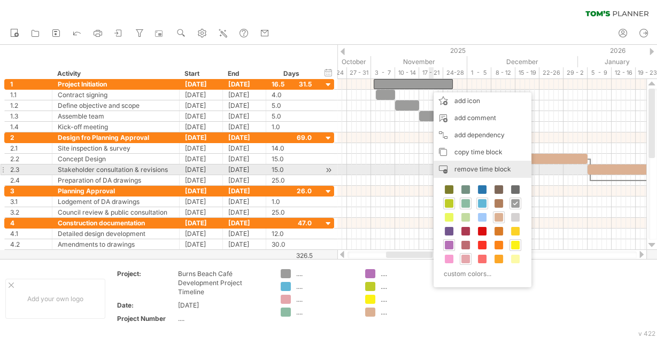
click at [475, 169] on span "remove time block" at bounding box center [482, 169] width 57 height 8
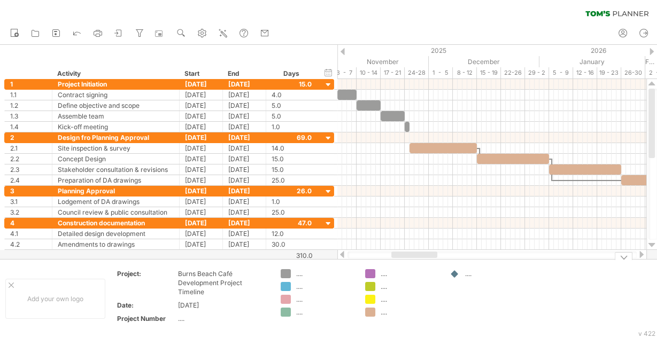
drag, startPoint x: 410, startPoint y: 257, endPoint x: 416, endPoint y: 259, distance: 5.6
click at [416, 259] on div "Trying to reach [DOMAIN_NAME] Connected again... 0% clear filter new 1" at bounding box center [328, 169] width 657 height 338
click at [344, 83] on div at bounding box center [491, 84] width 309 height 11
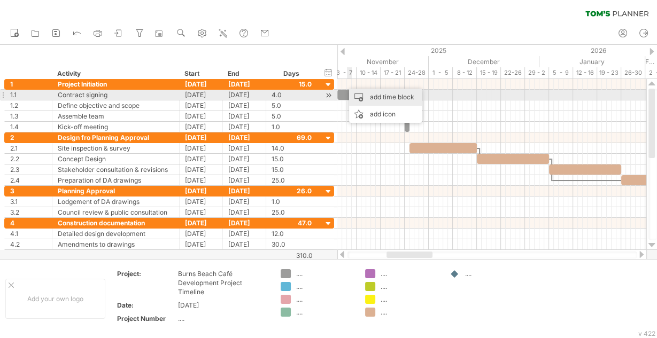
click at [360, 99] on div "add time block" at bounding box center [385, 97] width 73 height 17
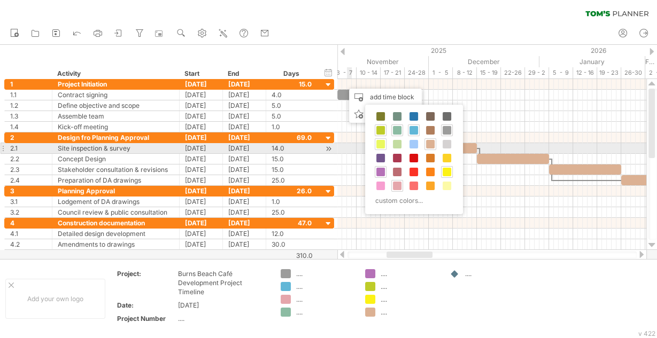
click at [381, 144] on span at bounding box center [380, 144] width 9 height 9
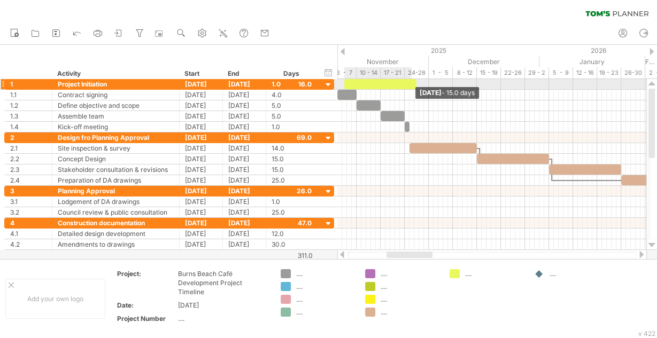
drag, startPoint x: 349, startPoint y: 84, endPoint x: 458, endPoint y: 86, distance: 109.0
click at [418, 86] on span at bounding box center [416, 84] width 4 height 10
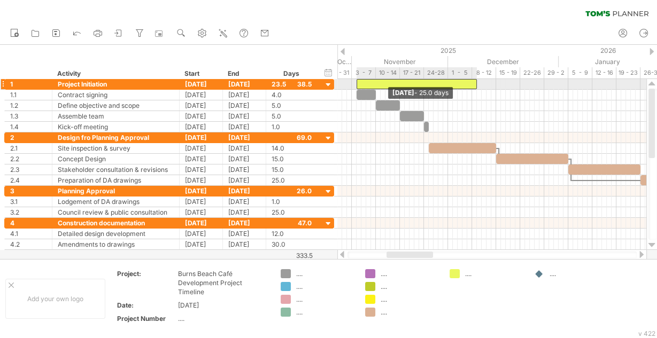
drag, startPoint x: 344, startPoint y: 81, endPoint x: 356, endPoint y: 82, distance: 12.3
click at [356, 82] on span at bounding box center [356, 84] width 4 height 10
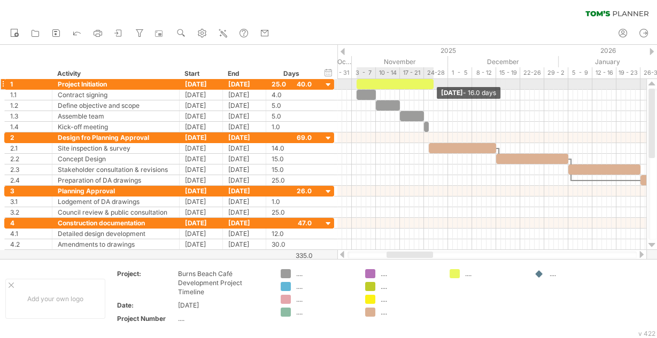
drag, startPoint x: 477, startPoint y: 83, endPoint x: 434, endPoint y: 84, distance: 43.3
click at [434, 84] on span at bounding box center [433, 84] width 4 height 10
click at [398, 85] on div at bounding box center [394, 84] width 77 height 10
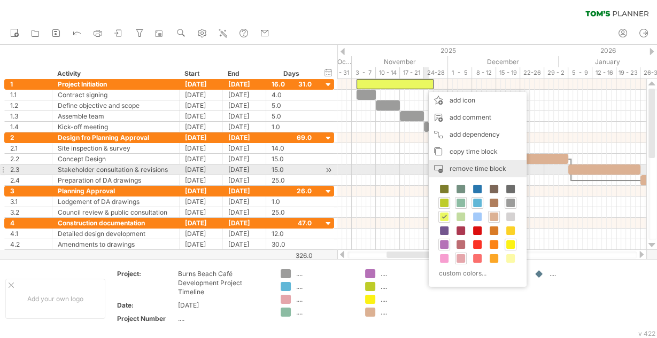
click at [477, 168] on span "remove time block" at bounding box center [477, 169] width 57 height 8
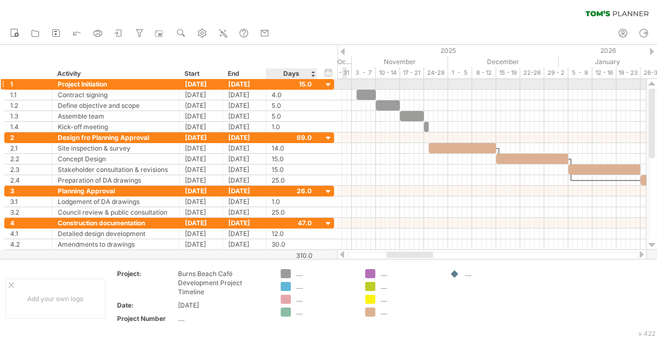
click at [328, 83] on div at bounding box center [328, 85] width 10 height 10
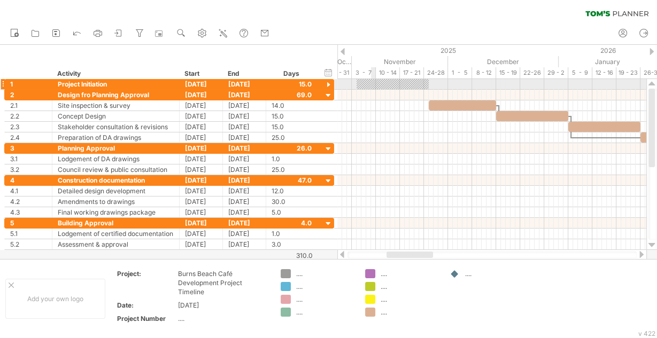
click at [375, 85] on div at bounding box center [392, 84] width 72 height 10
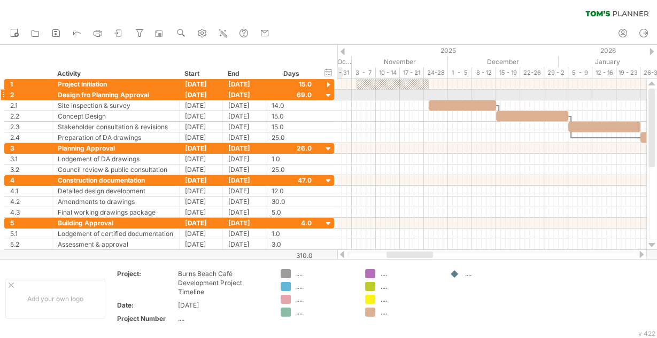
click at [328, 97] on div at bounding box center [328, 96] width 10 height 10
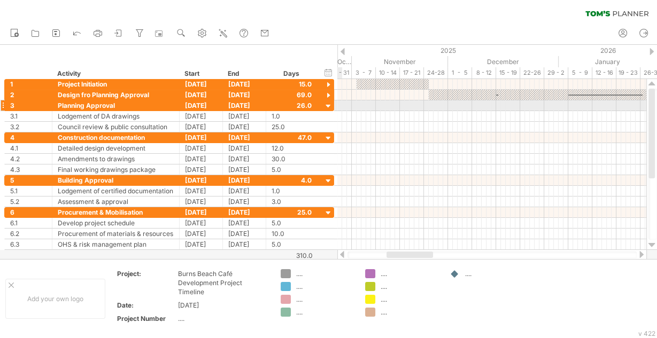
click at [328, 107] on div at bounding box center [328, 107] width 10 height 10
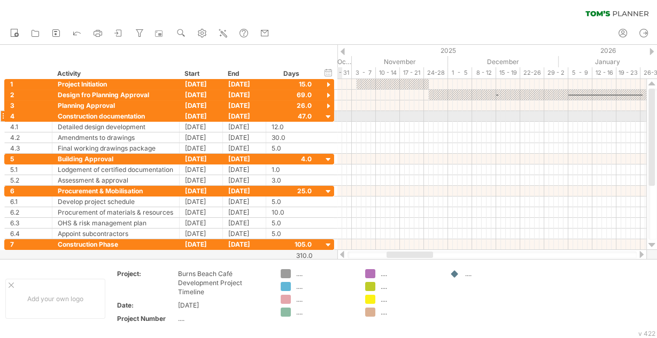
click at [328, 118] on div at bounding box center [328, 117] width 10 height 10
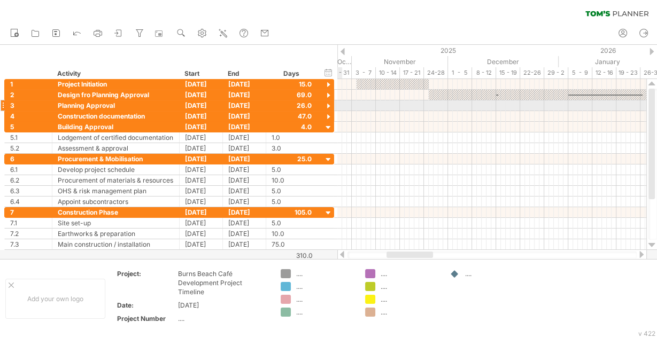
click at [326, 107] on div at bounding box center [328, 107] width 10 height 10
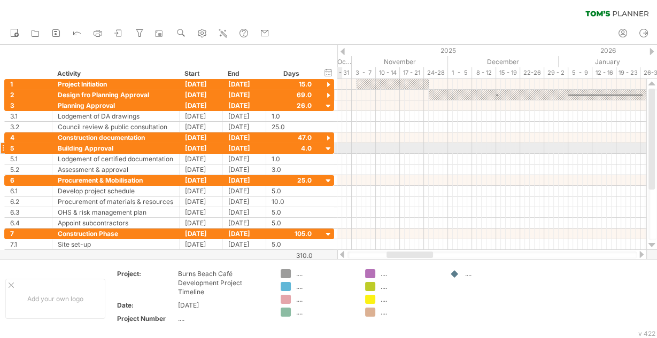
click at [330, 147] on div at bounding box center [328, 149] width 10 height 10
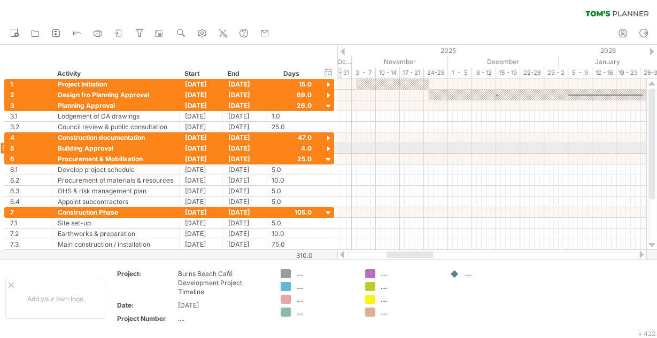
click at [328, 146] on div at bounding box center [328, 149] width 10 height 10
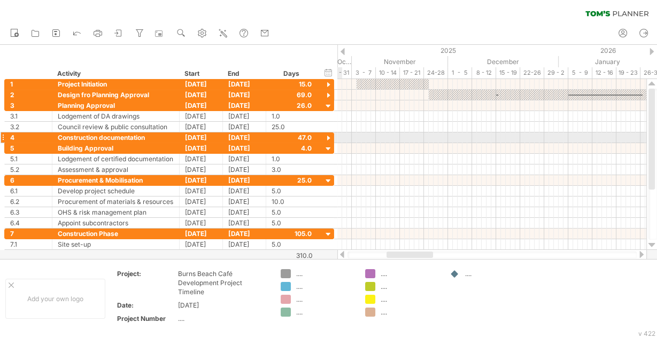
click at [327, 138] on div at bounding box center [328, 139] width 10 height 10
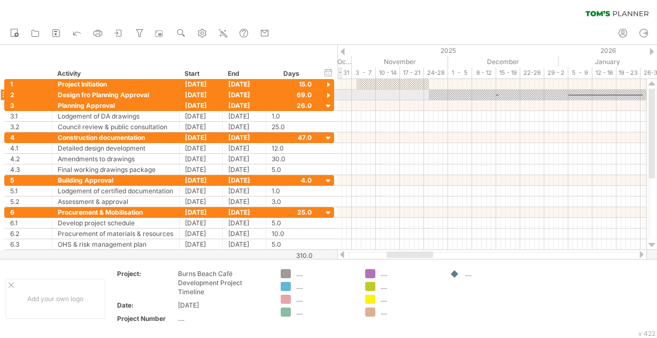
click at [325, 96] on div at bounding box center [328, 96] width 10 height 10
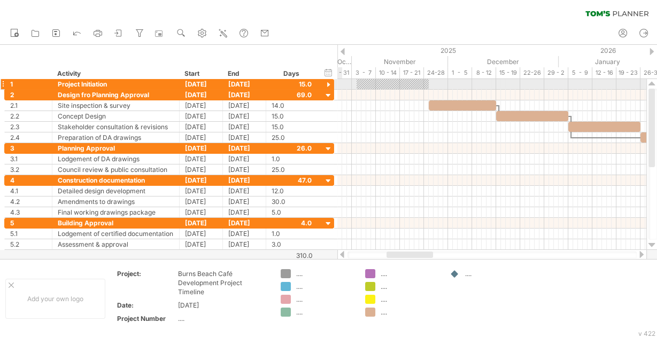
click at [329, 84] on div at bounding box center [328, 85] width 10 height 10
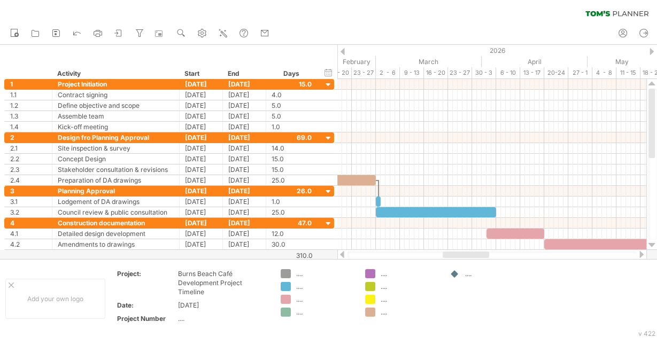
drag, startPoint x: 422, startPoint y: 255, endPoint x: 478, endPoint y: 254, distance: 56.1
click at [478, 254] on div at bounding box center [465, 255] width 46 height 6
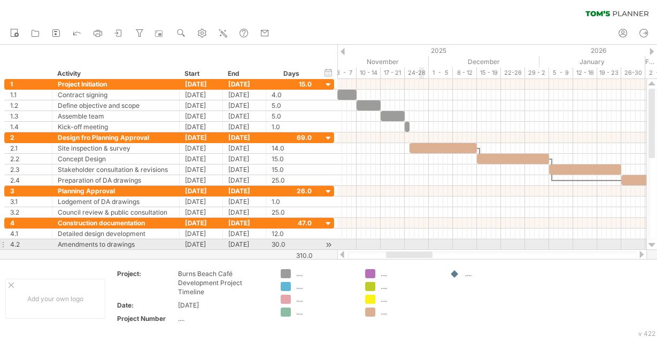
drag, startPoint x: 476, startPoint y: 257, endPoint x: 422, endPoint y: 248, distance: 54.6
click at [422, 248] on div "Trying to reach [DOMAIN_NAME] Connected again... 0% clear filter new 1" at bounding box center [328, 169] width 657 height 338
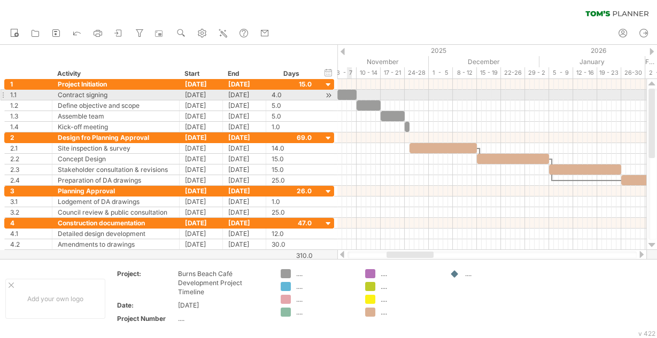
click at [351, 94] on div at bounding box center [346, 95] width 19 height 10
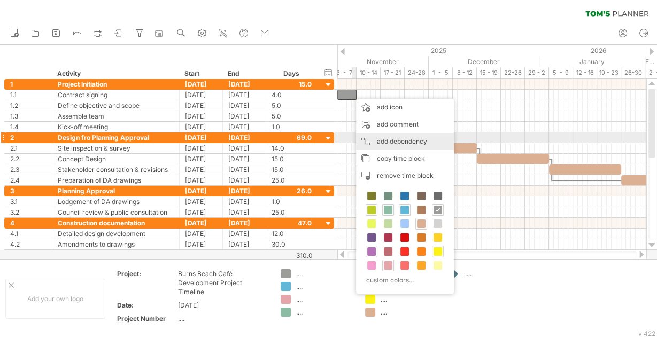
click at [396, 139] on div "add dependency You can use dependencies when you require tasks to be done in a …" at bounding box center [405, 141] width 98 height 17
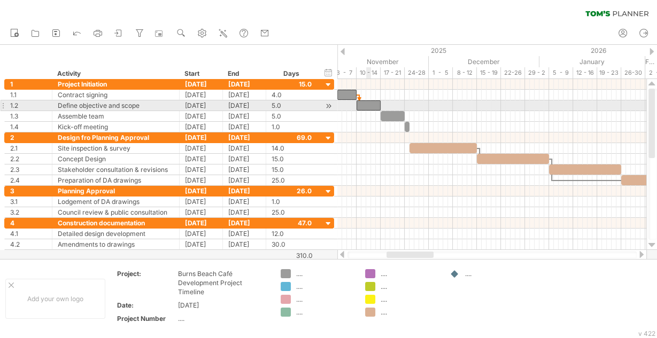
click at [366, 107] on div at bounding box center [368, 105] width 24 height 10
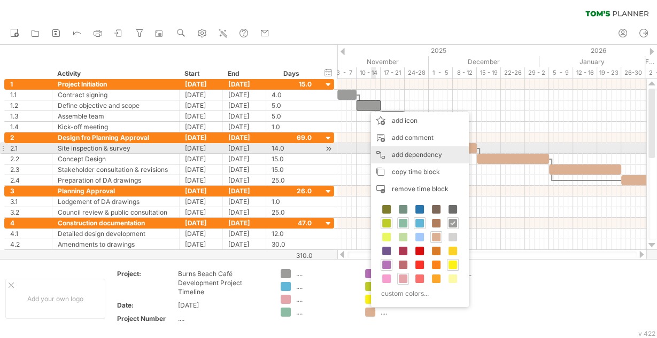
click at [407, 152] on div "add dependency You can use dependencies when you require tasks to be done in a …" at bounding box center [420, 154] width 98 height 17
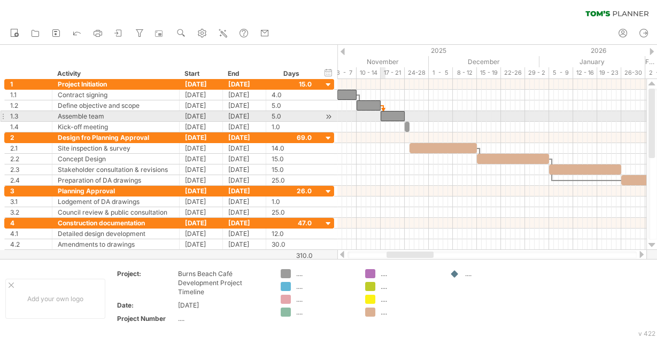
click at [383, 114] on div at bounding box center [392, 116] width 24 height 10
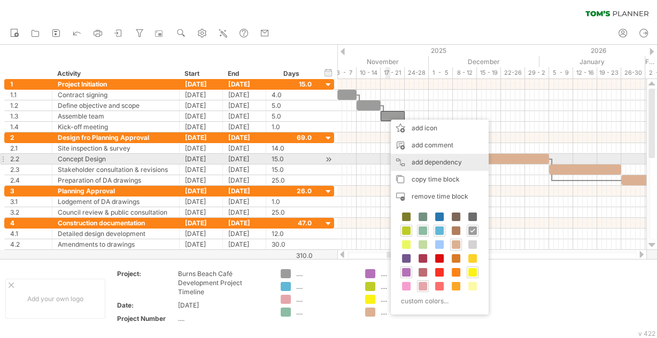
click at [437, 162] on div "add dependency You can use dependencies when you require tasks to be done in a …" at bounding box center [440, 162] width 98 height 17
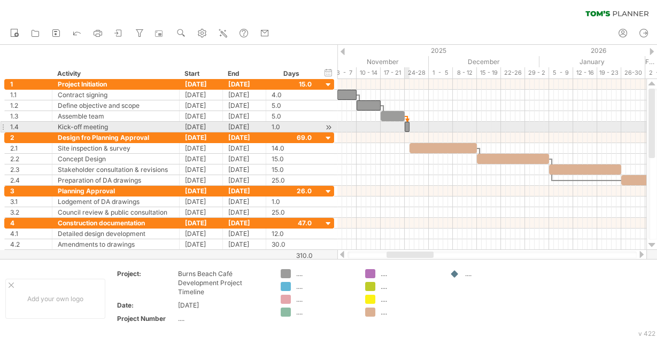
click at [405, 127] on span at bounding box center [404, 127] width 4 height 10
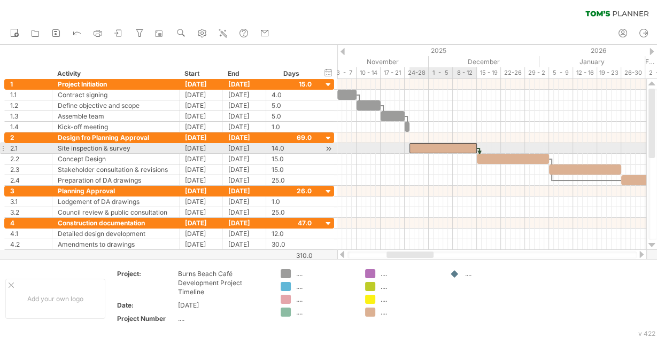
click at [416, 146] on div at bounding box center [442, 148] width 67 height 10
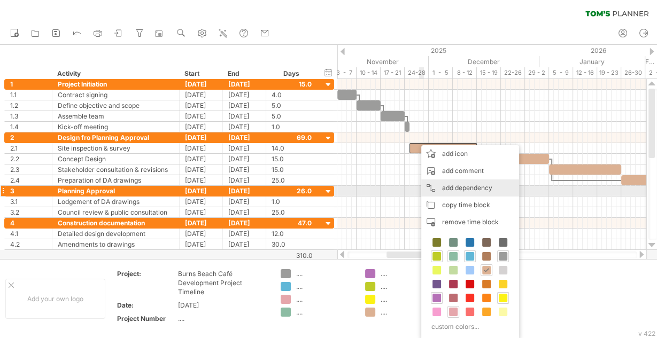
click at [453, 189] on div "add dependency You can use dependencies when you require tasks to be done in a …" at bounding box center [470, 188] width 98 height 17
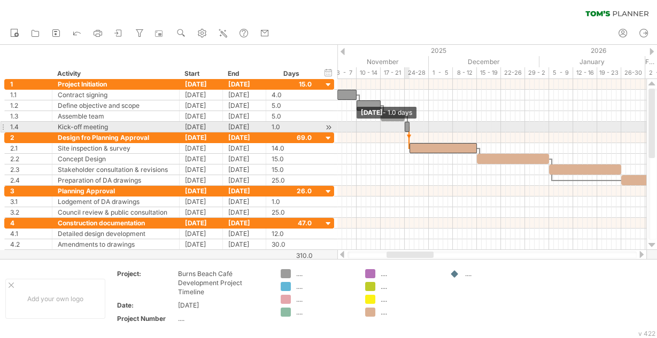
click at [406, 128] on span at bounding box center [404, 127] width 4 height 10
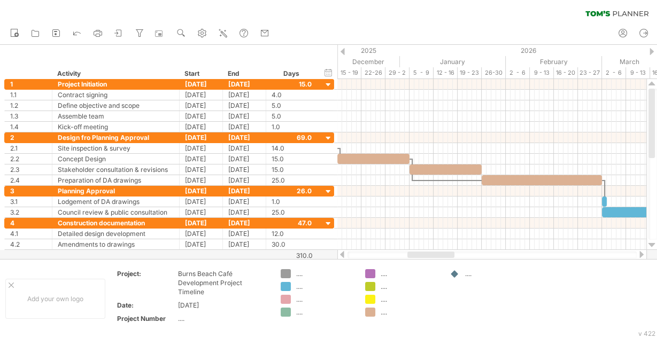
drag, startPoint x: 412, startPoint y: 254, endPoint x: 433, endPoint y: 255, distance: 20.8
click at [433, 255] on div at bounding box center [430, 255] width 47 height 6
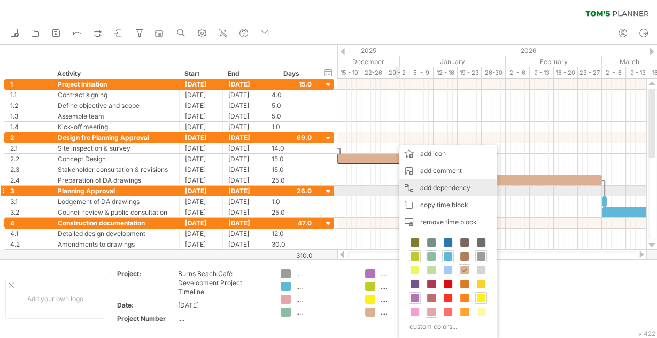
click at [430, 189] on div "add dependency You can use dependencies when you require tasks to be done in a …" at bounding box center [448, 188] width 98 height 17
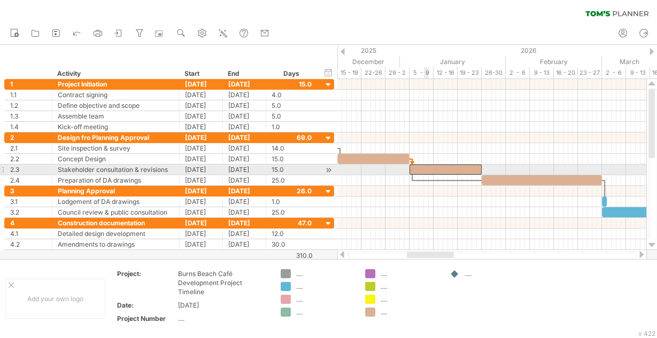
click at [426, 170] on div at bounding box center [445, 170] width 72 height 10
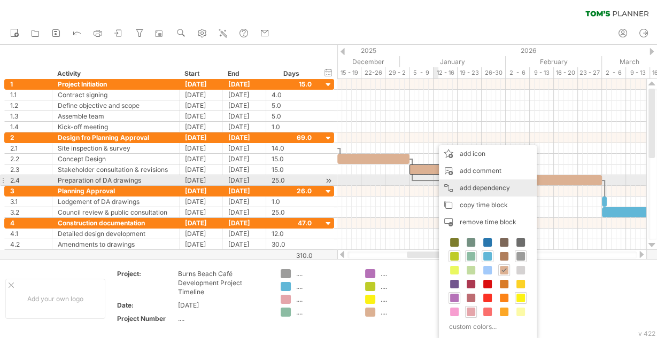
click at [463, 186] on div "add dependency You can use dependencies when you require tasks to be done in a …" at bounding box center [488, 188] width 98 height 17
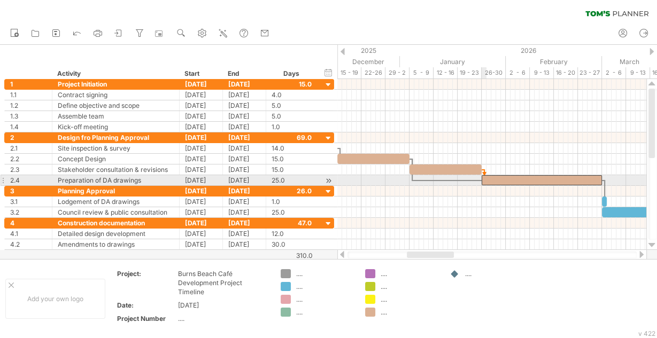
click at [483, 181] on span at bounding box center [481, 180] width 4 height 10
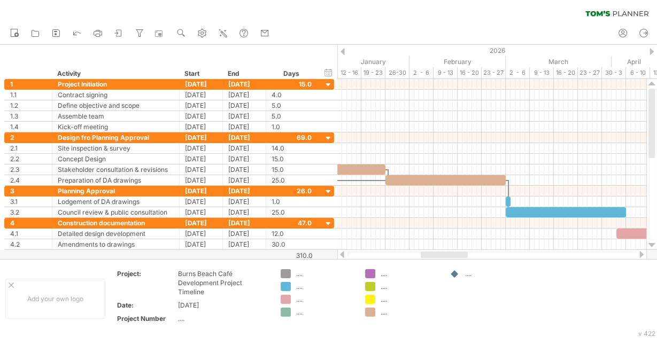
drag, startPoint x: 432, startPoint y: 255, endPoint x: 446, endPoint y: 255, distance: 13.9
click at [446, 255] on div at bounding box center [444, 255] width 47 height 6
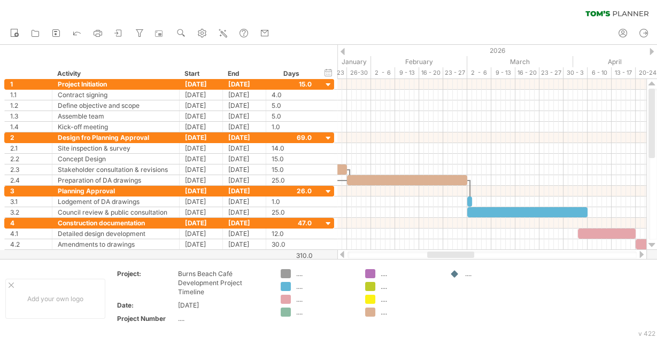
drag, startPoint x: 448, startPoint y: 256, endPoint x: 454, endPoint y: 255, distance: 5.9
click at [454, 255] on div at bounding box center [450, 255] width 47 height 6
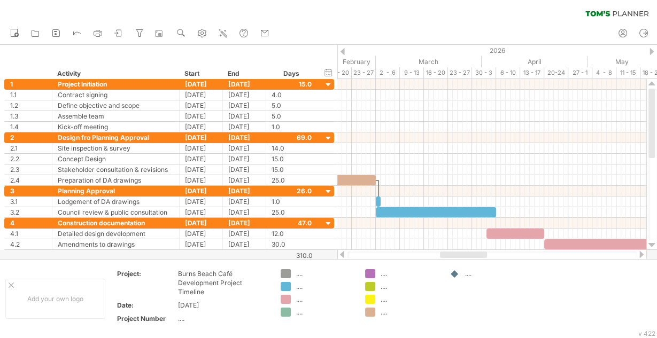
drag, startPoint x: 454, startPoint y: 255, endPoint x: 467, endPoint y: 254, distance: 13.4
click at [467, 254] on div at bounding box center [463, 255] width 47 height 6
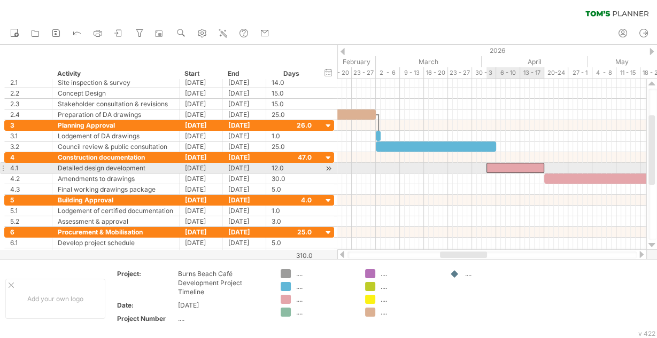
click at [494, 163] on div at bounding box center [515, 168] width 58 height 10
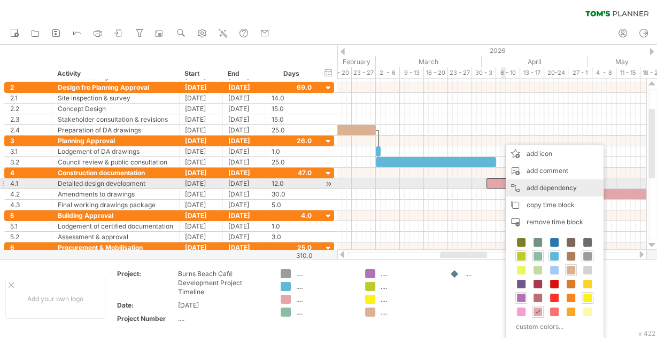
click at [524, 189] on div "add dependency You can use dependencies when you require tasks to be done in a …" at bounding box center [555, 188] width 98 height 17
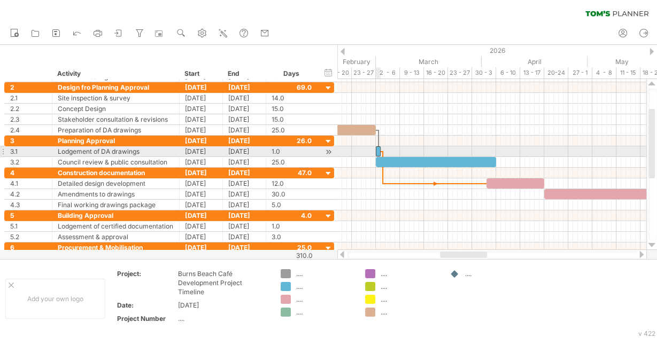
click at [380, 149] on span at bounding box center [380, 151] width 4 height 10
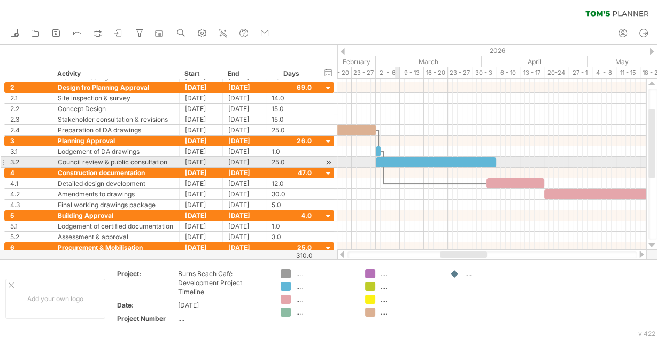
click at [396, 159] on div at bounding box center [436, 162] width 120 height 10
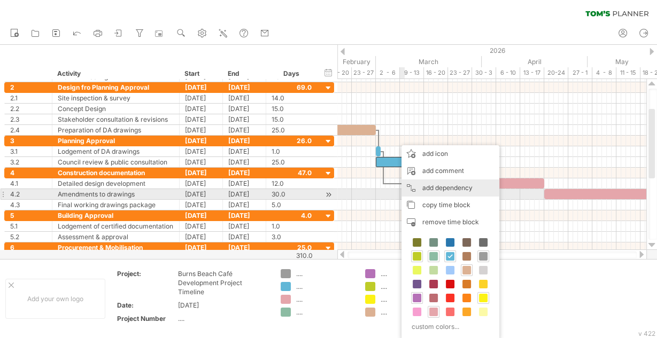
click at [445, 190] on div "add dependency You can use dependencies when you require tasks to be done in a …" at bounding box center [450, 188] width 98 height 17
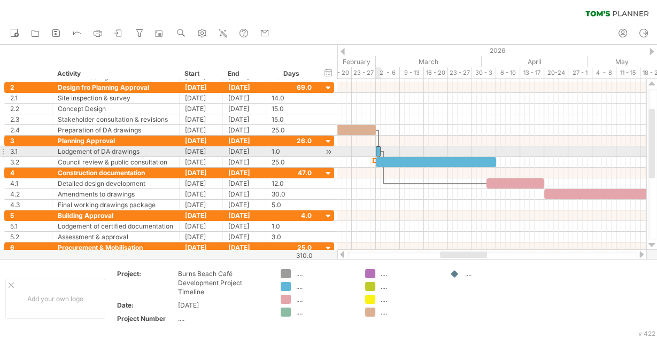
click at [377, 147] on span at bounding box center [376, 151] width 4 height 10
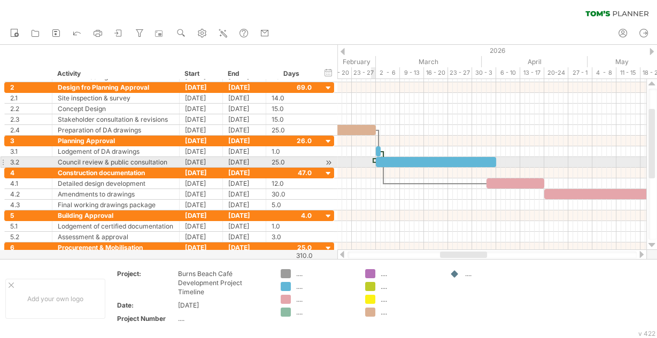
click at [372, 160] on div at bounding box center [372, 160] width 3 height 5
click at [395, 161] on div at bounding box center [436, 162] width 120 height 10
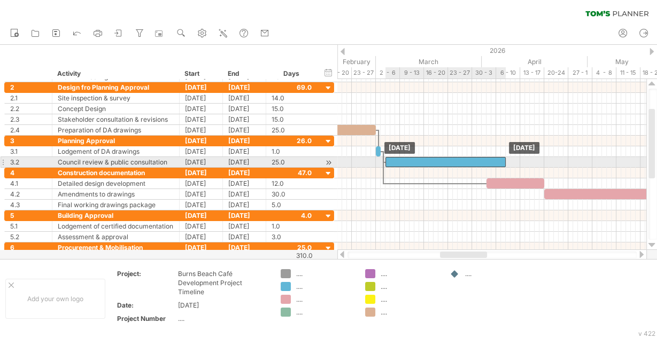
drag, startPoint x: 402, startPoint y: 161, endPoint x: 413, endPoint y: 162, distance: 10.7
click at [413, 162] on div at bounding box center [445, 162] width 120 height 10
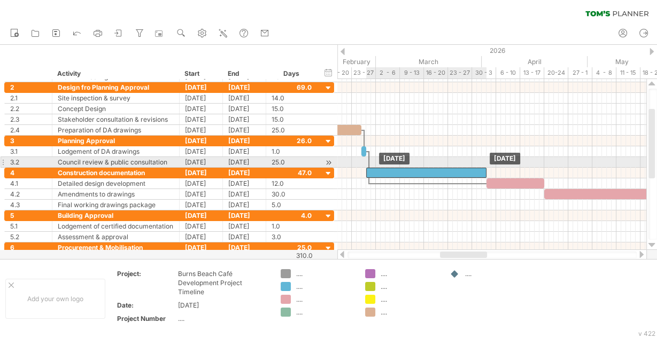
drag, startPoint x: 422, startPoint y: 159, endPoint x: 413, endPoint y: 164, distance: 9.8
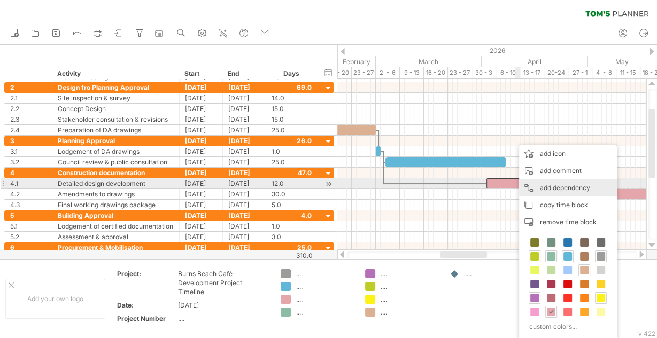
click at [555, 186] on div "add dependency You can use dependencies when you require tasks to be done in a …" at bounding box center [568, 188] width 98 height 17
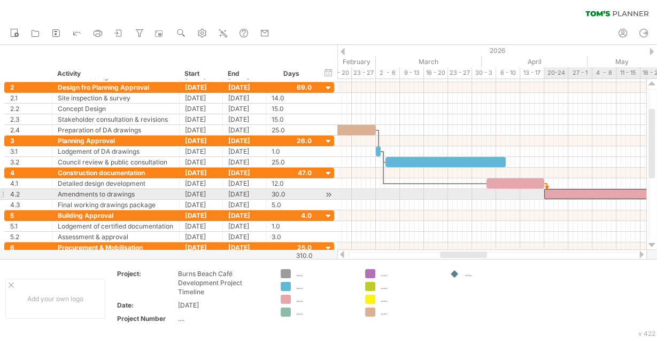
click at [557, 191] on div at bounding box center [616, 194] width 144 height 10
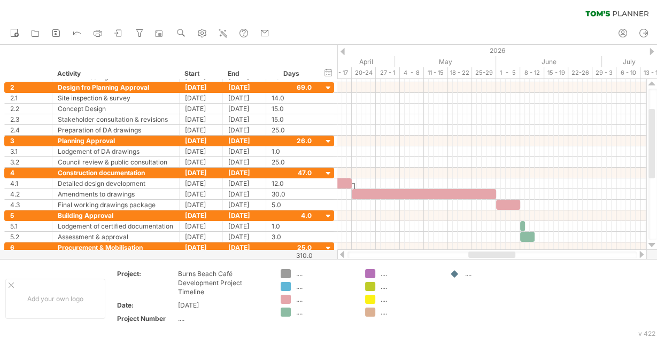
drag, startPoint x: 478, startPoint y: 256, endPoint x: 506, endPoint y: 258, distance: 28.4
click at [506, 258] on div at bounding box center [491, 255] width 47 height 6
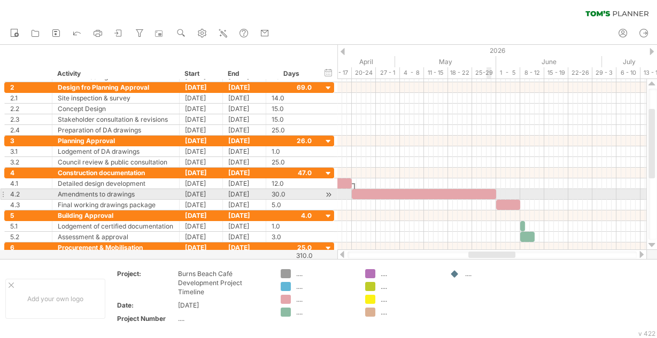
click at [491, 192] on div at bounding box center [424, 194] width 144 height 10
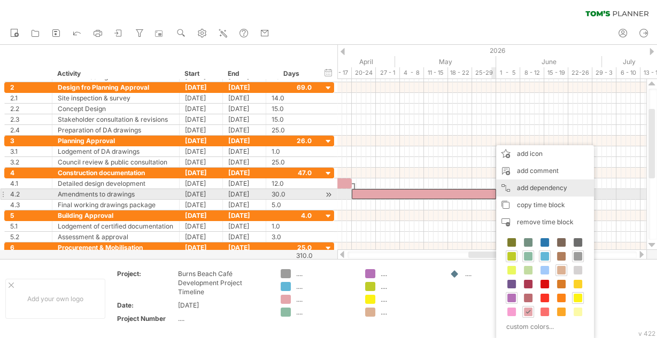
click at [525, 190] on div "add dependency You can use dependencies when you require tasks to be done in a …" at bounding box center [545, 188] width 98 height 17
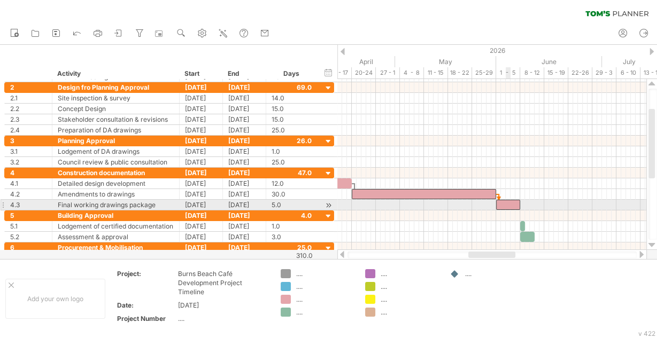
click at [507, 205] on div at bounding box center [508, 205] width 24 height 10
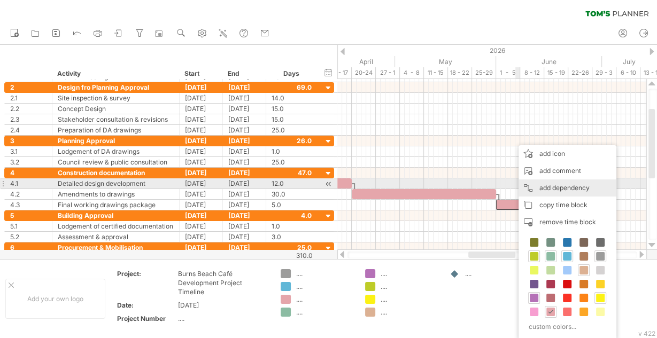
click at [546, 189] on div "add dependency You can use dependencies when you require tasks to be done in a …" at bounding box center [567, 188] width 98 height 17
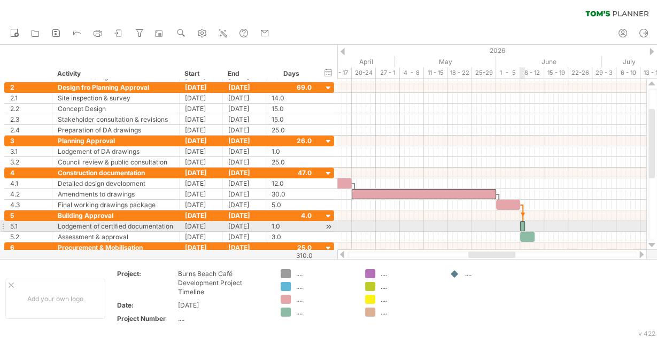
click at [521, 222] on span at bounding box center [520, 226] width 4 height 10
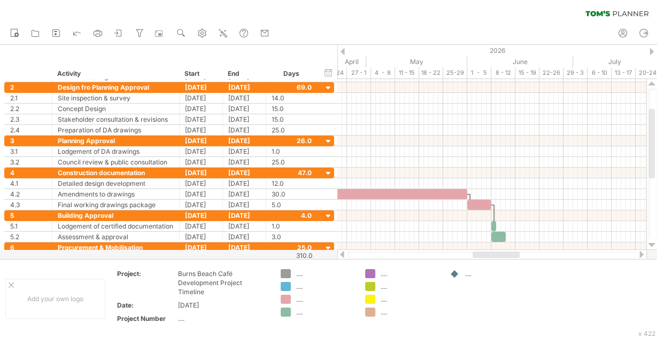
click at [512, 256] on div at bounding box center [495, 255] width 47 height 6
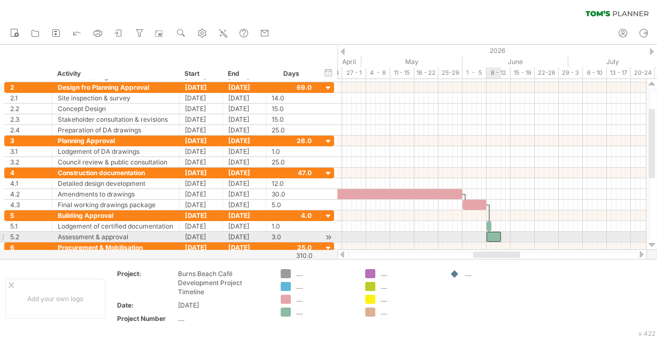
click at [495, 234] on div at bounding box center [493, 237] width 14 height 10
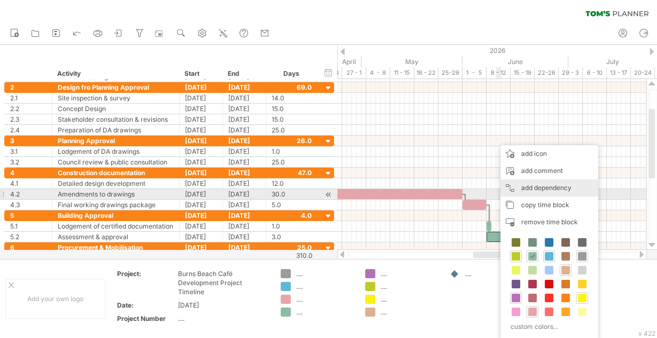
click at [525, 191] on div "add dependency You can use dependencies when you require tasks to be done in a …" at bounding box center [549, 188] width 98 height 17
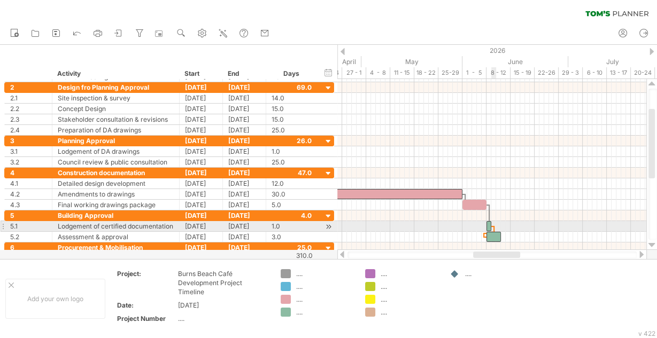
click at [491, 222] on span at bounding box center [491, 226] width 4 height 10
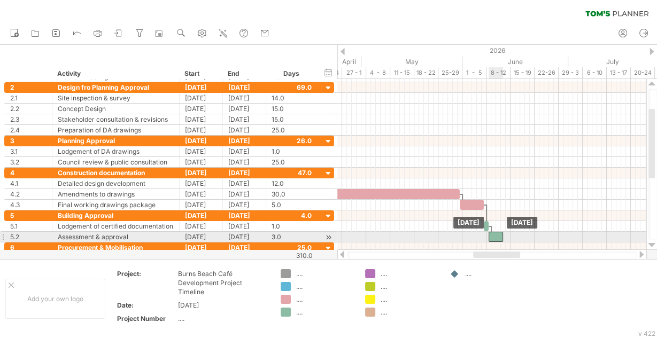
click at [498, 235] on div at bounding box center [495, 237] width 14 height 10
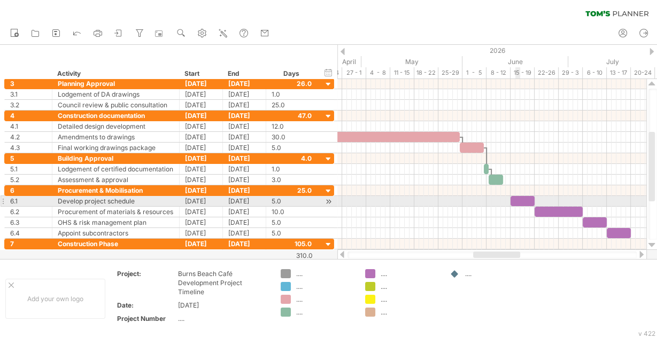
click at [516, 199] on div at bounding box center [522, 201] width 24 height 10
click at [529, 199] on div at bounding box center [522, 201] width 24 height 10
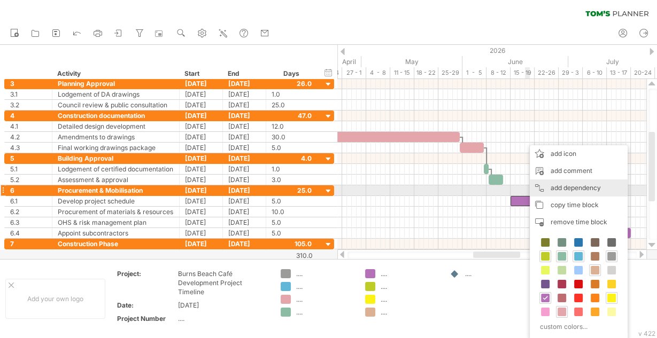
click at [552, 188] on div "add dependency You can use dependencies when you require tasks to be done in a …" at bounding box center [579, 188] width 98 height 17
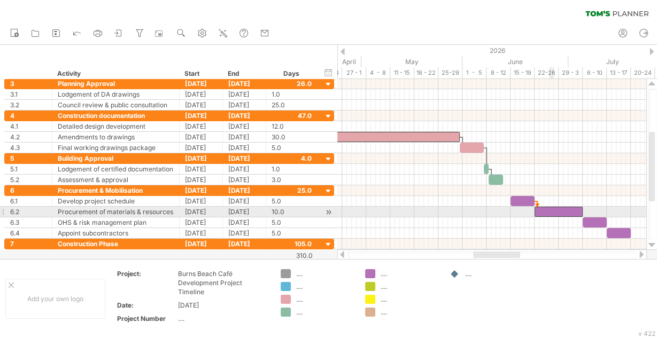
click at [553, 209] on div at bounding box center [558, 212] width 48 height 10
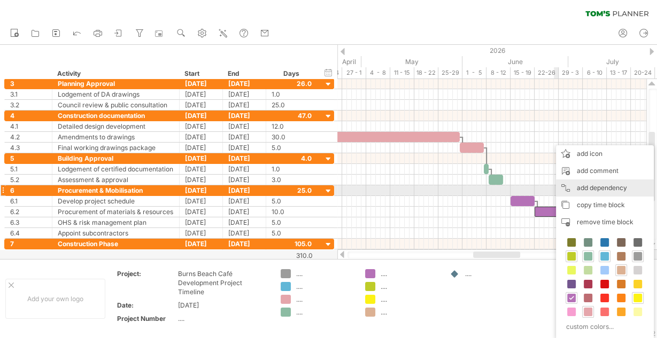
click at [592, 193] on div "add dependency You can use dependencies when you require tasks to be done in a …" at bounding box center [605, 188] width 98 height 17
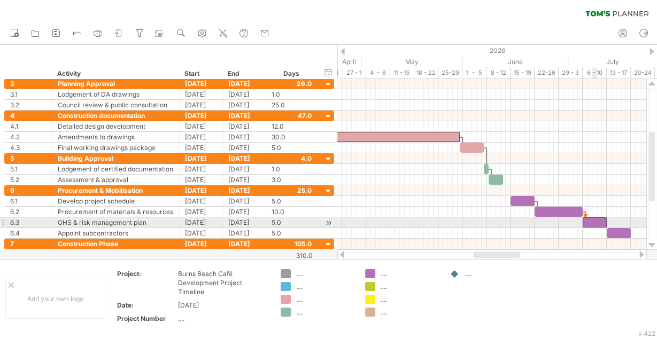
click at [594, 219] on div at bounding box center [594, 222] width 24 height 10
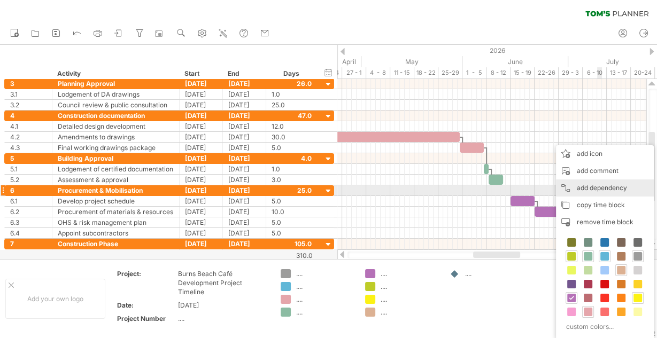
click at [596, 188] on div "add dependency You can use dependencies when you require tasks to be done in a …" at bounding box center [605, 188] width 98 height 17
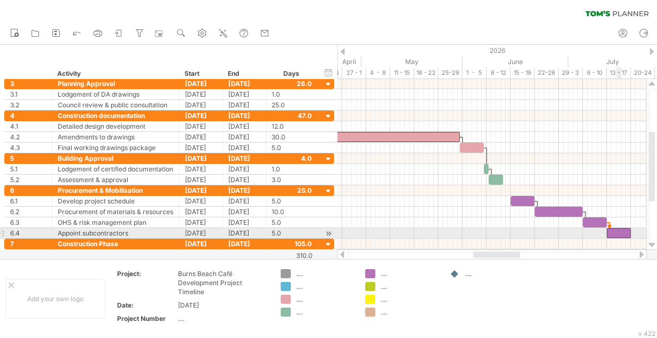
click at [616, 232] on div at bounding box center [618, 233] width 24 height 10
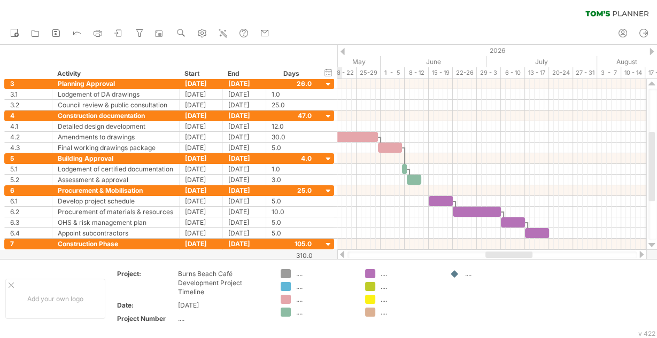
drag, startPoint x: 510, startPoint y: 257, endPoint x: 522, endPoint y: 257, distance: 12.3
click at [522, 257] on div at bounding box center [508, 255] width 47 height 6
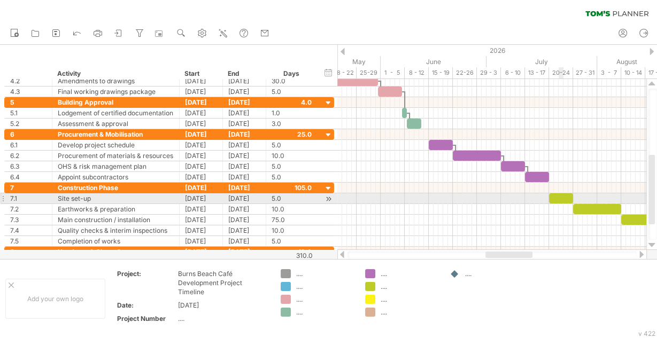
click at [559, 197] on div at bounding box center [561, 198] width 24 height 10
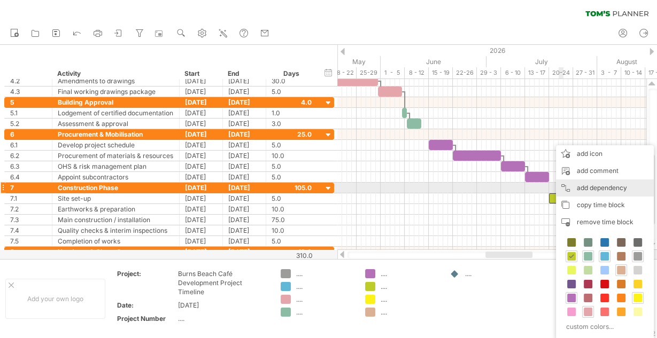
click at [589, 188] on div "add dependency You can use dependencies when you require tasks to be done in a …" at bounding box center [605, 188] width 98 height 17
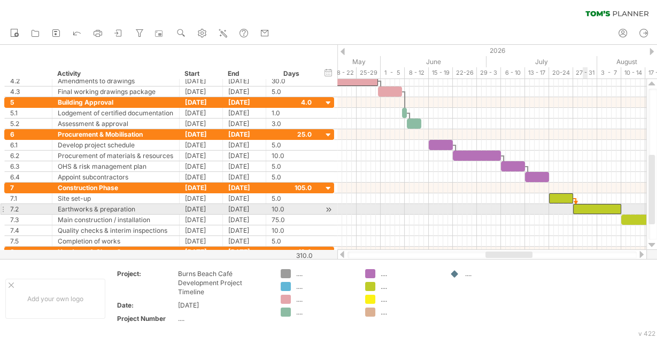
click at [585, 207] on div at bounding box center [597, 209] width 48 height 10
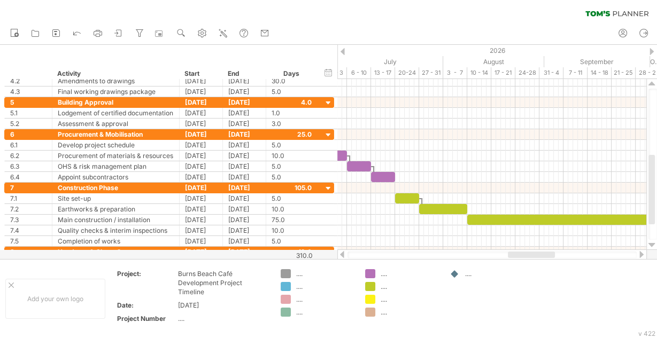
drag, startPoint x: 517, startPoint y: 255, endPoint x: 540, endPoint y: 256, distance: 22.5
click at [540, 256] on div at bounding box center [531, 255] width 47 height 6
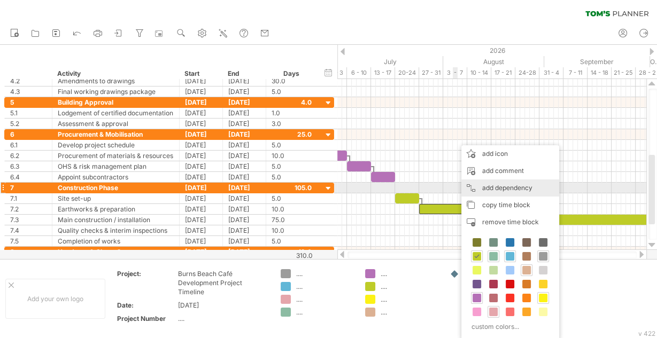
click at [496, 190] on div "add dependency You can use dependencies when you require tasks to be done in a …" at bounding box center [510, 188] width 98 height 17
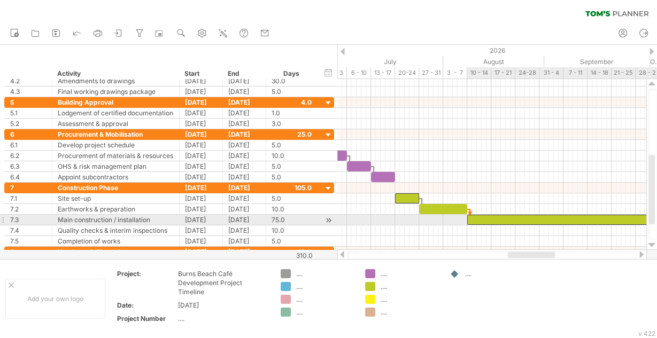
click at [493, 215] on div at bounding box center [647, 220] width 361 height 10
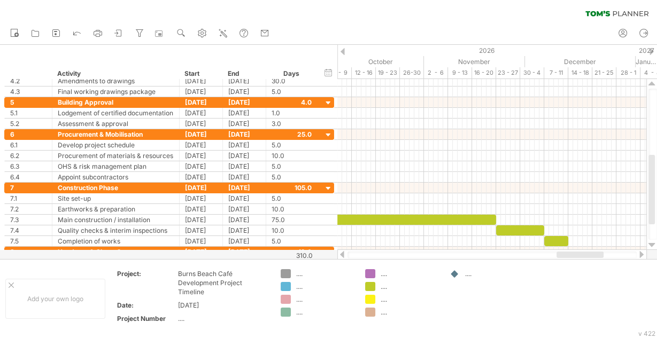
drag, startPoint x: 522, startPoint y: 256, endPoint x: 571, endPoint y: 254, distance: 48.7
click at [571, 254] on div at bounding box center [579, 255] width 47 height 6
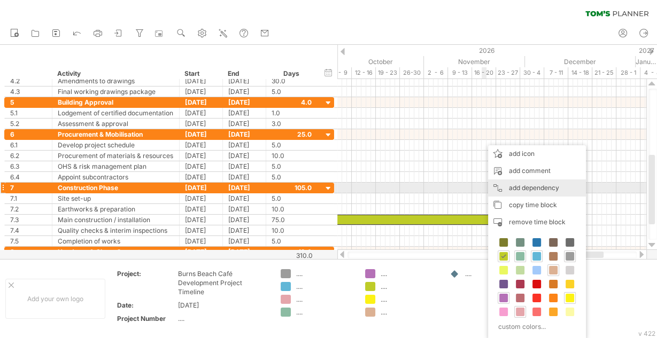
click at [530, 190] on div "add dependency You can use dependencies when you require tasks to be done in a …" at bounding box center [537, 188] width 98 height 17
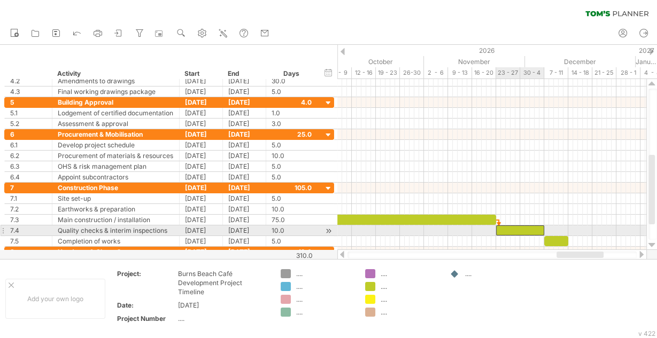
click at [516, 228] on div at bounding box center [520, 230] width 48 height 10
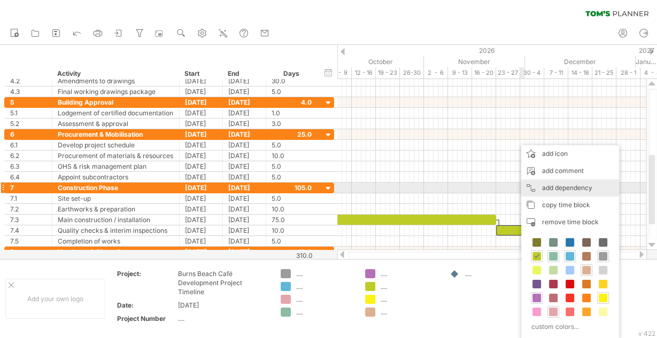
click at [554, 189] on div "add dependency You can use dependencies when you require tasks to be done in a …" at bounding box center [570, 188] width 98 height 17
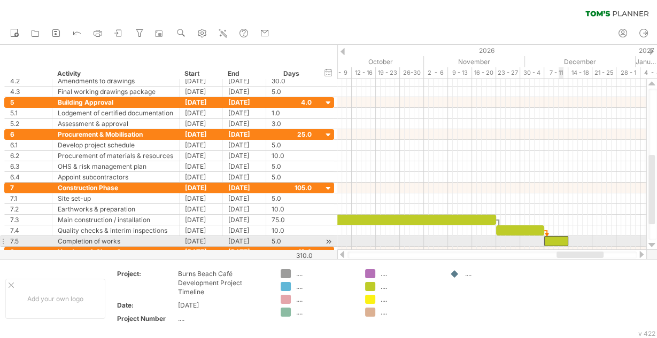
click at [558, 238] on div at bounding box center [556, 241] width 24 height 10
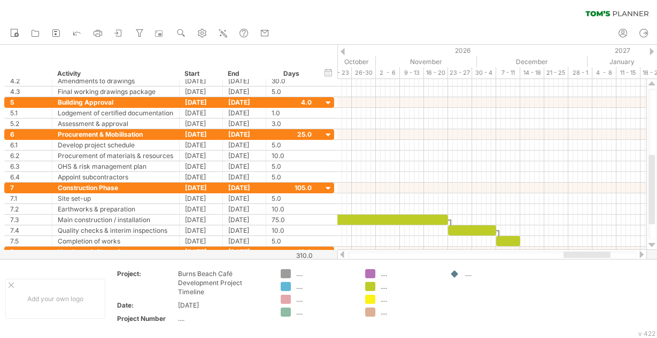
drag, startPoint x: 566, startPoint y: 256, endPoint x: 573, endPoint y: 256, distance: 6.9
click at [573, 256] on div at bounding box center [586, 255] width 47 height 6
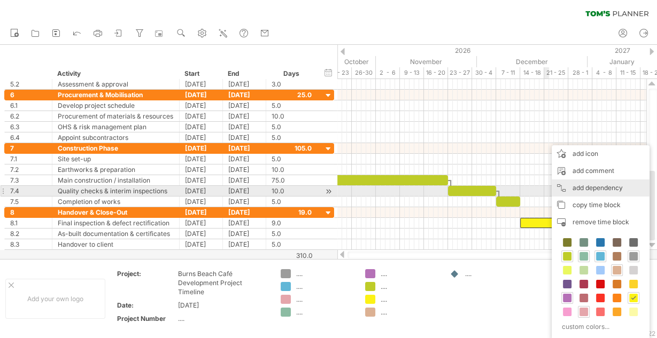
click at [576, 189] on div "add dependency You can use dependencies when you require tasks to be done in a …" at bounding box center [600, 188] width 98 height 17
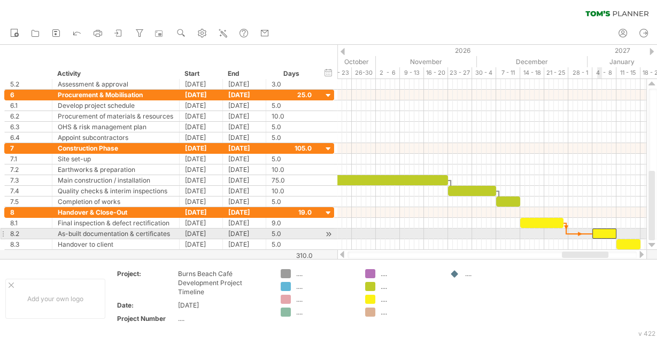
click at [599, 232] on div at bounding box center [604, 234] width 24 height 10
drag, startPoint x: 600, startPoint y: 232, endPoint x: 577, endPoint y: 231, distance: 23.5
click at [577, 231] on div at bounding box center [580, 234] width 24 height 10
click at [580, 230] on div at bounding box center [580, 234] width 24 height 10
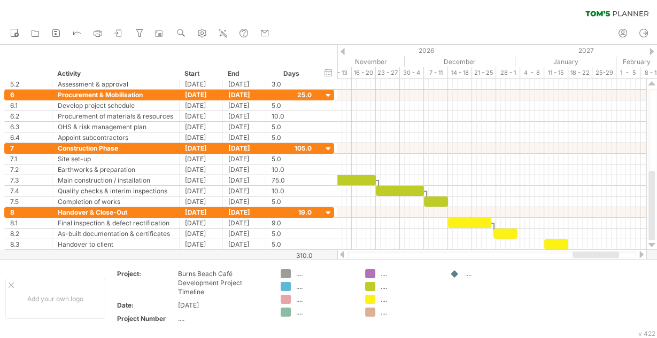
drag, startPoint x: 579, startPoint y: 255, endPoint x: 590, endPoint y: 256, distance: 10.7
click at [590, 256] on div at bounding box center [595, 255] width 46 height 6
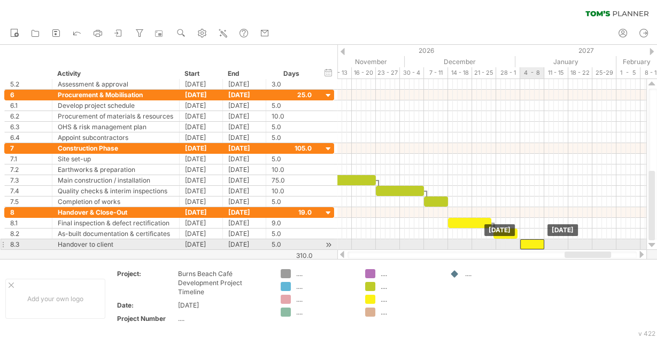
drag, startPoint x: 562, startPoint y: 243, endPoint x: 537, endPoint y: 243, distance: 25.1
click at [537, 243] on div at bounding box center [532, 244] width 24 height 10
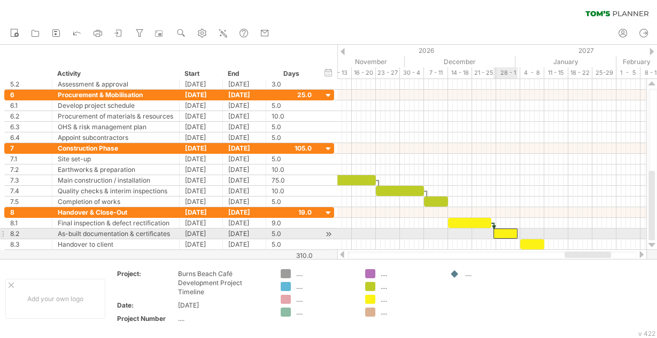
click at [503, 230] on div at bounding box center [505, 234] width 24 height 10
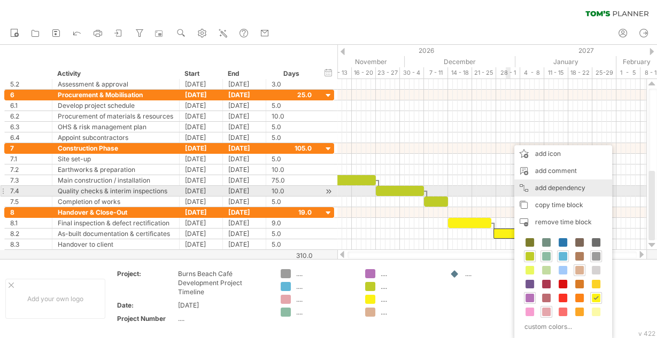
click at [547, 190] on div "add dependency You can use dependencies when you require tasks to be done in a …" at bounding box center [563, 188] width 98 height 17
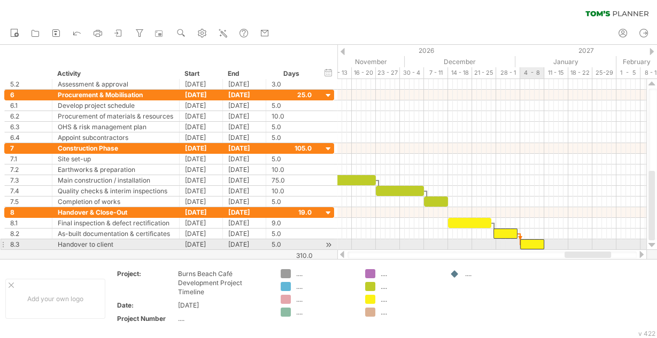
click at [536, 241] on div at bounding box center [532, 244] width 24 height 10
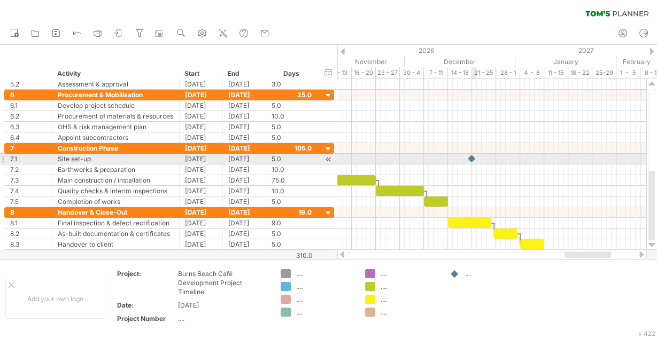
drag, startPoint x: 453, startPoint y: 274, endPoint x: 472, endPoint y: 159, distance: 116.5
click at [472, 159] on div "Trying to reach [DOMAIN_NAME] Connected again... 0% clear filter new 1" at bounding box center [328, 169] width 657 height 338
drag, startPoint x: 471, startPoint y: 159, endPoint x: 428, endPoint y: 157, distance: 42.8
click at [428, 157] on div at bounding box center [429, 159] width 12 height 10
drag, startPoint x: 429, startPoint y: 157, endPoint x: 416, endPoint y: 155, distance: 13.5
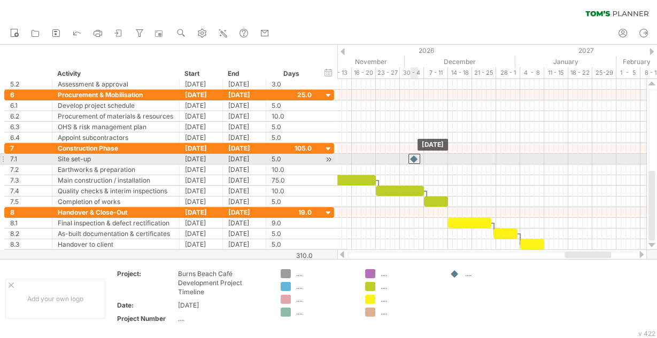
click at [416, 155] on div at bounding box center [414, 159] width 12 height 10
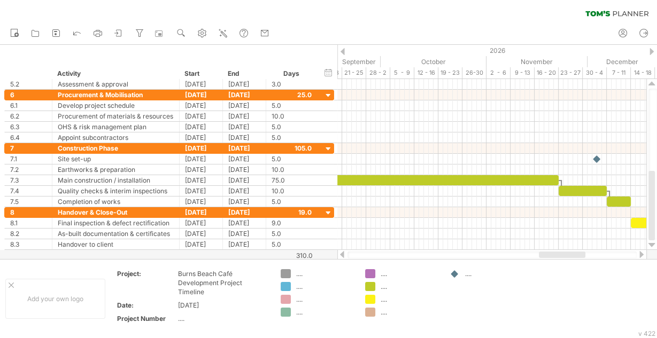
drag, startPoint x: 578, startPoint y: 258, endPoint x: 552, endPoint y: 255, distance: 25.8
click at [552, 255] on div at bounding box center [562, 255] width 46 height 6
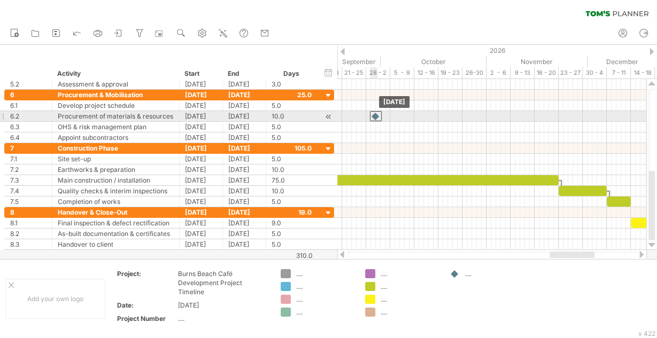
drag, startPoint x: 597, startPoint y: 160, endPoint x: 375, endPoint y: 118, distance: 226.2
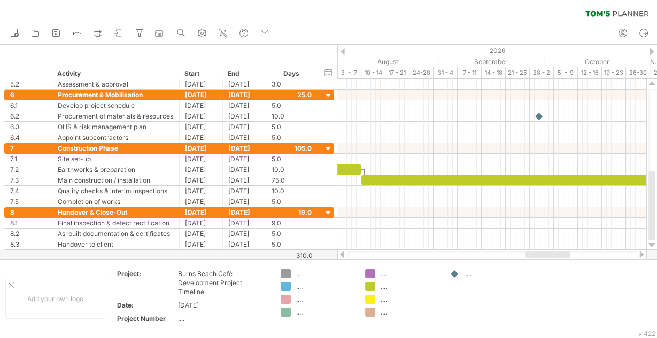
drag, startPoint x: 576, startPoint y: 255, endPoint x: 543, endPoint y: 256, distance: 33.1
click at [543, 256] on div at bounding box center [547, 255] width 45 height 6
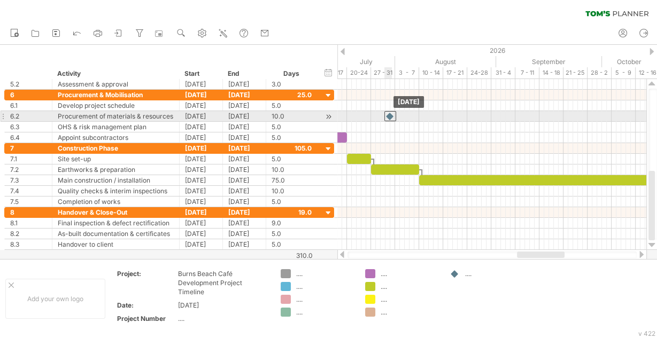
drag, startPoint x: 596, startPoint y: 115, endPoint x: 369, endPoint y: 114, distance: 226.6
click at [384, 114] on div at bounding box center [390, 116] width 12 height 10
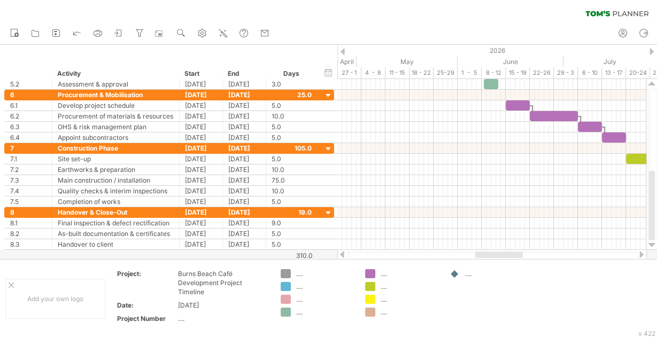
drag, startPoint x: 551, startPoint y: 256, endPoint x: 516, endPoint y: 257, distance: 35.3
click at [516, 257] on div at bounding box center [499, 255] width 48 height 6
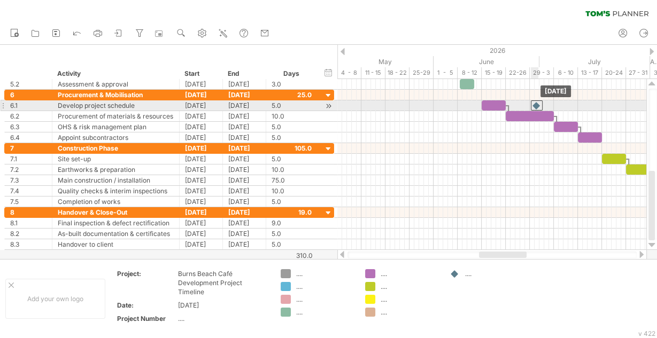
drag, startPoint x: 624, startPoint y: 115, endPoint x: 534, endPoint y: 103, distance: 90.6
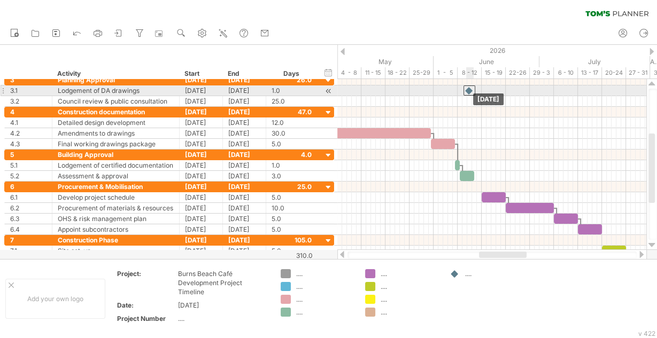
drag, startPoint x: 535, startPoint y: 192, endPoint x: 465, endPoint y: 87, distance: 126.4
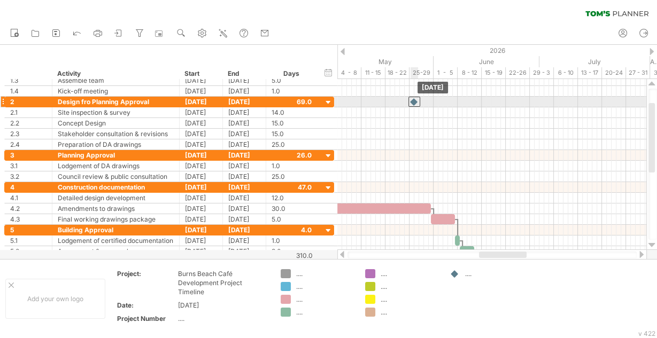
drag, startPoint x: 465, startPoint y: 163, endPoint x: 409, endPoint y: 98, distance: 85.6
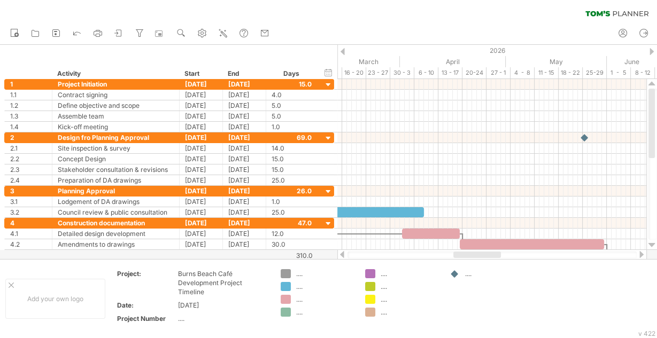
drag, startPoint x: 501, startPoint y: 256, endPoint x: 479, endPoint y: 252, distance: 22.8
click at [479, 252] on div at bounding box center [477, 255] width 48 height 6
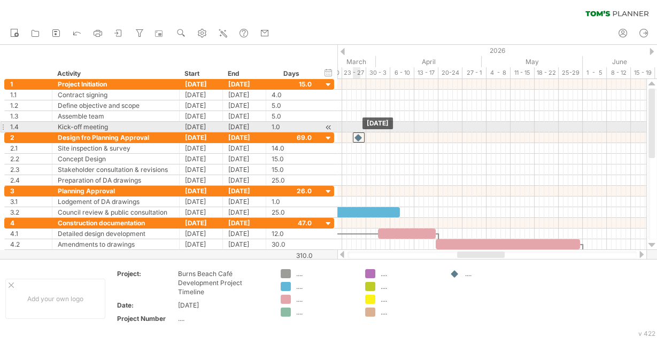
drag, startPoint x: 559, startPoint y: 135, endPoint x: 358, endPoint y: 133, distance: 201.5
click at [358, 133] on div at bounding box center [359, 138] width 12 height 10
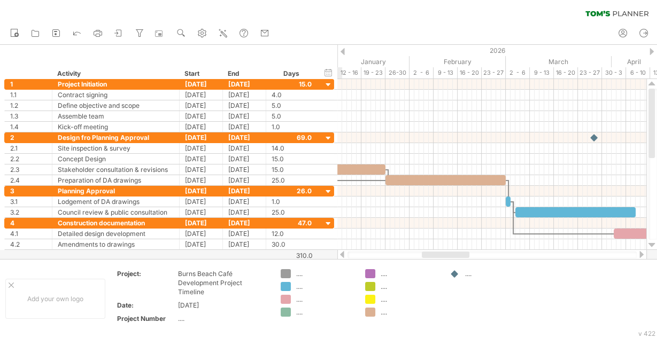
drag, startPoint x: 473, startPoint y: 255, endPoint x: 438, endPoint y: 254, distance: 35.3
click at [438, 254] on div at bounding box center [446, 255] width 48 height 6
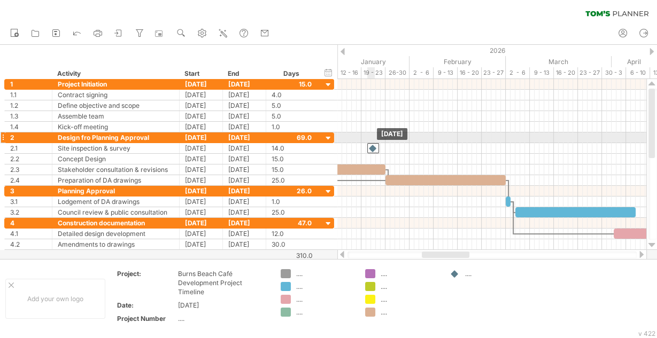
drag, startPoint x: 592, startPoint y: 136, endPoint x: 371, endPoint y: 143, distance: 220.2
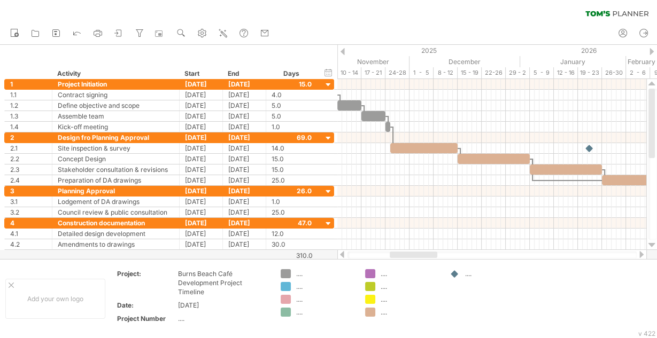
drag, startPoint x: 453, startPoint y: 255, endPoint x: 421, endPoint y: 256, distance: 32.1
click at [421, 256] on div at bounding box center [414, 255] width 48 height 6
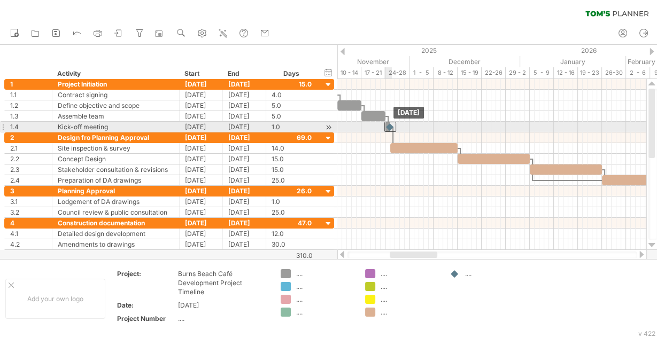
drag, startPoint x: 589, startPoint y: 148, endPoint x: 389, endPoint y: 126, distance: 201.6
drag, startPoint x: 388, startPoint y: 126, endPoint x: 395, endPoint y: 125, distance: 6.5
click at [395, 125] on div at bounding box center [397, 127] width 12 height 10
drag, startPoint x: 395, startPoint y: 125, endPoint x: 387, endPoint y: 125, distance: 7.5
click at [387, 125] on div at bounding box center [390, 127] width 12 height 10
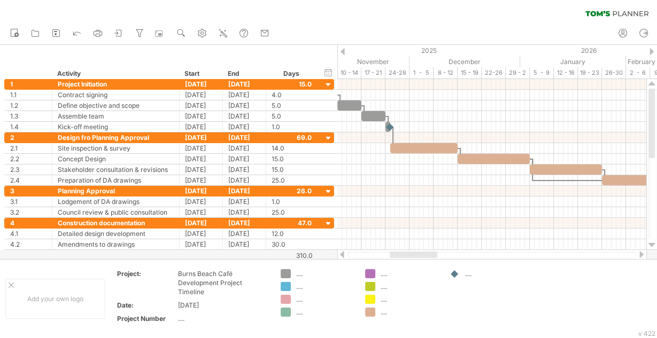
click at [281, 6] on div "clear filter reapply filter" at bounding box center [328, 11] width 657 height 22
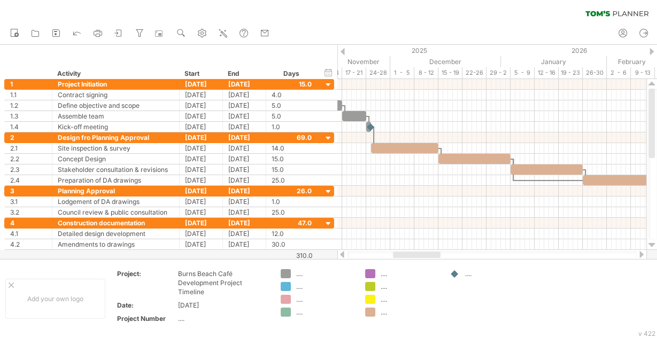
click at [414, 255] on div at bounding box center [417, 255] width 48 height 6
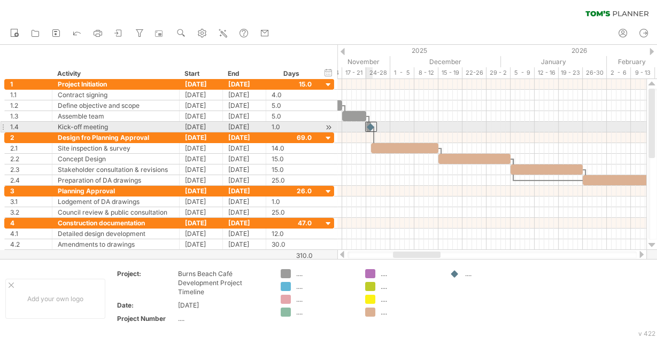
click at [370, 127] on div at bounding box center [371, 127] width 12 height 10
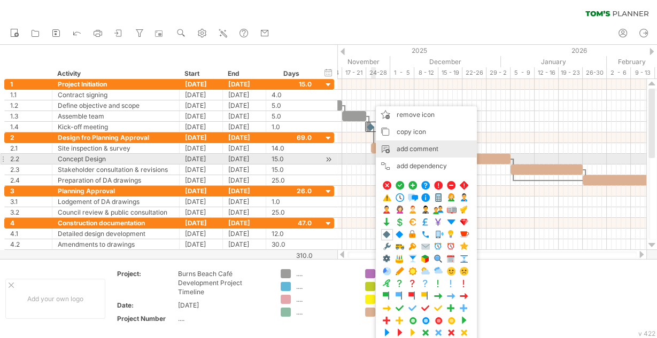
click at [418, 154] on div "add comment" at bounding box center [426, 149] width 101 height 17
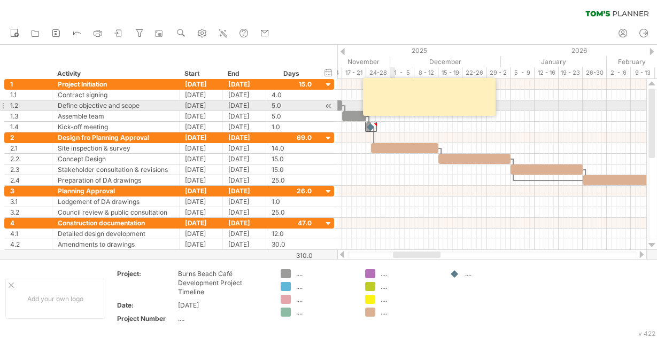
type textarea "*"
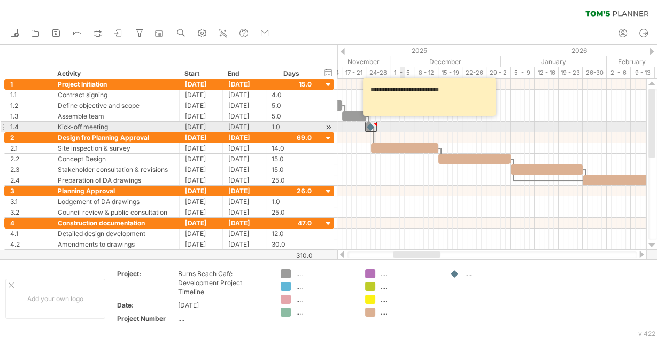
type textarea "**********"
click at [413, 136] on div at bounding box center [491, 138] width 309 height 11
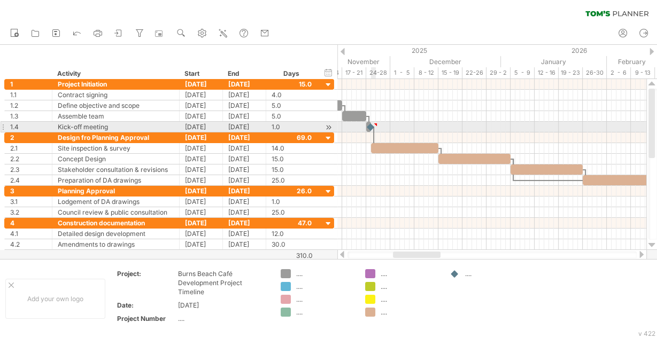
click at [375, 123] on div at bounding box center [375, 124] width 5 height 5
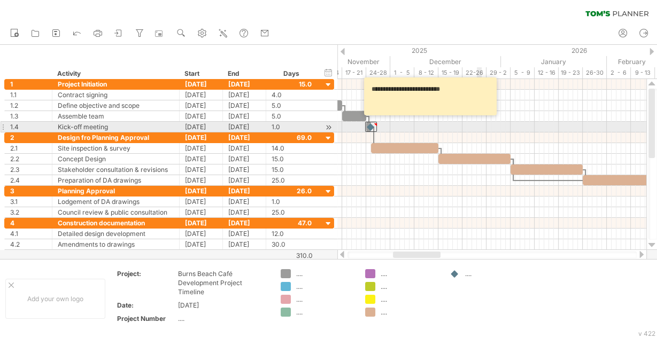
click at [479, 126] on div at bounding box center [491, 127] width 309 height 11
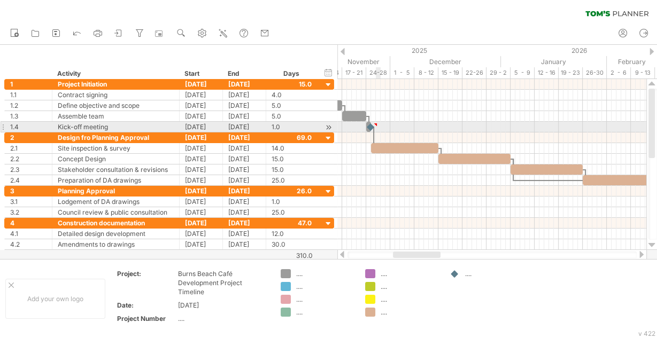
click at [376, 125] on div at bounding box center [375, 124] width 5 height 5
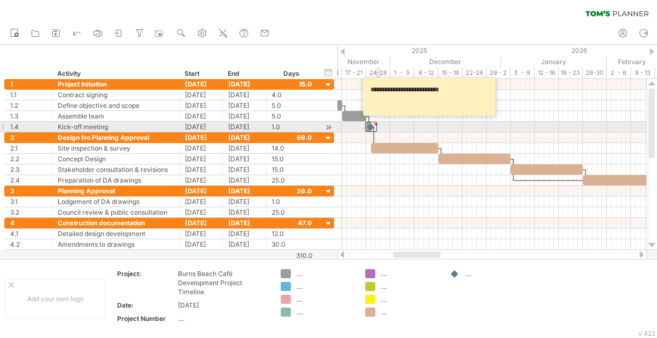
click at [376, 123] on div at bounding box center [375, 124] width 5 height 5
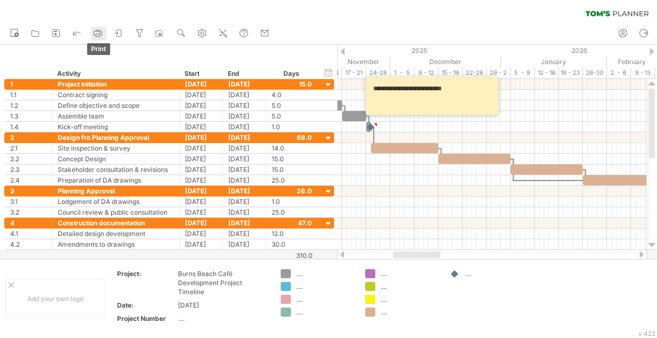
click at [97, 32] on icon at bounding box center [97, 33] width 11 height 11
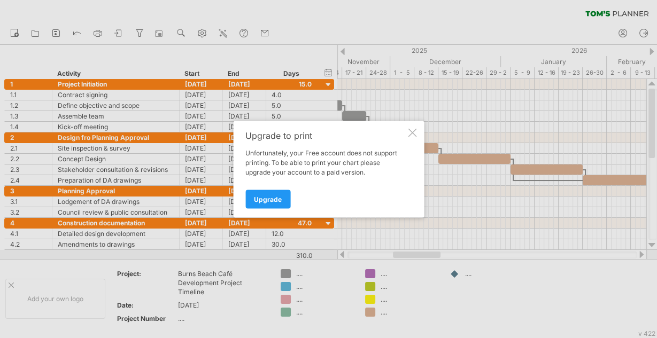
click at [412, 130] on div at bounding box center [412, 132] width 9 height 9
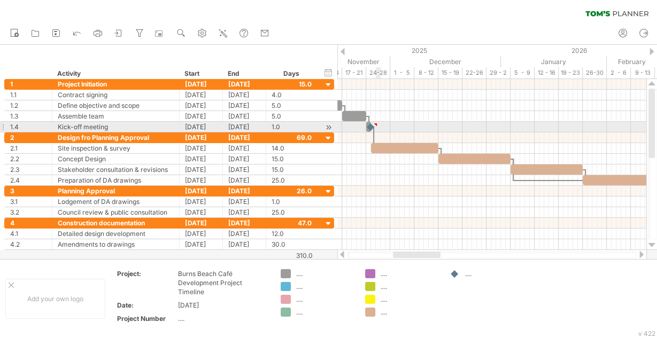
click at [376, 124] on div at bounding box center [375, 124] width 5 height 5
click at [398, 131] on div "remove comment" at bounding box center [422, 137] width 81 height 17
click at [373, 125] on div at bounding box center [371, 127] width 12 height 10
click at [370, 128] on div at bounding box center [371, 127] width 11 height 10
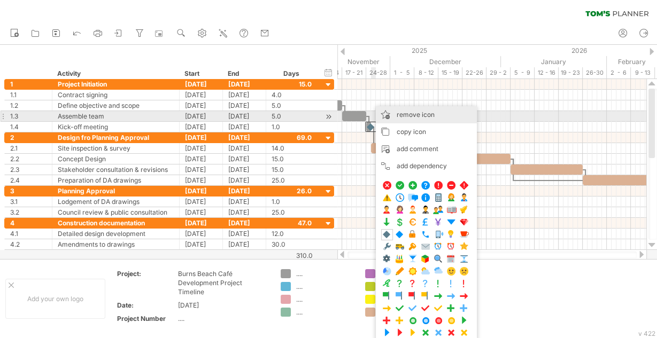
click at [399, 120] on div "remove icon remove selected items" at bounding box center [426, 114] width 101 height 17
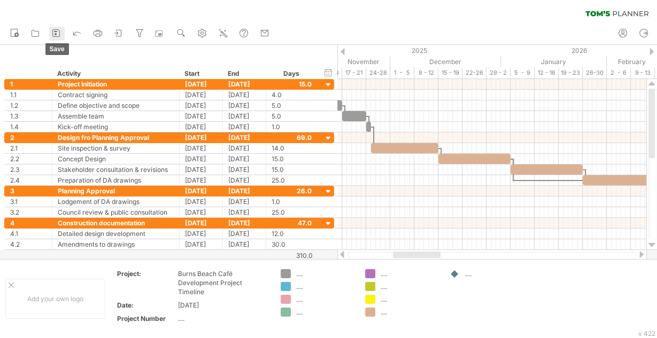
click at [57, 35] on icon at bounding box center [56, 33] width 11 height 11
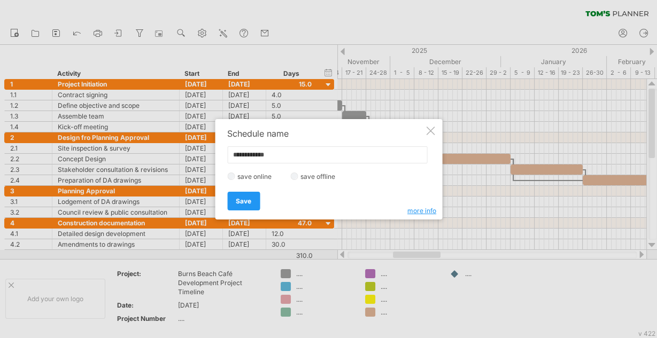
click at [253, 155] on input "**********" at bounding box center [327, 154] width 200 height 17
type input "**********"
click at [246, 196] on link "Save" at bounding box center [243, 201] width 33 height 19
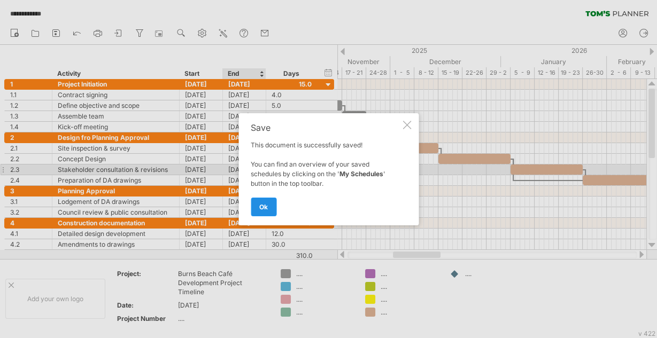
click at [270, 204] on link "ok" at bounding box center [264, 207] width 26 height 19
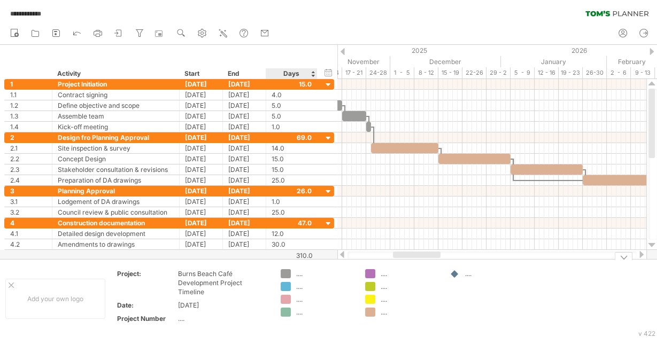
click at [296, 273] on div "...." at bounding box center [325, 273] width 58 height 9
type input "**********"
click at [384, 312] on div "...." at bounding box center [409, 312] width 58 height 9
type input "******"
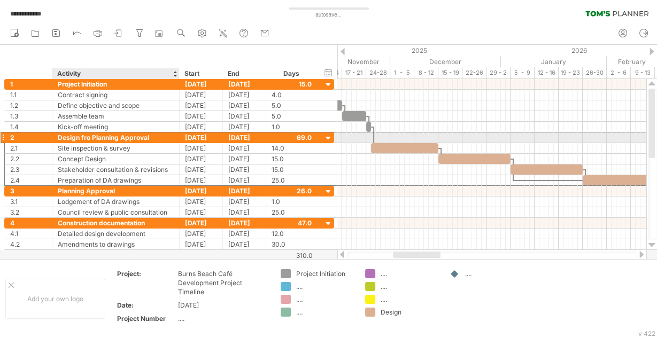
click at [83, 135] on div "Design fro Planning Approval" at bounding box center [116, 138] width 116 height 10
click at [88, 136] on input "**********" at bounding box center [116, 138] width 116 height 10
type input "**********"
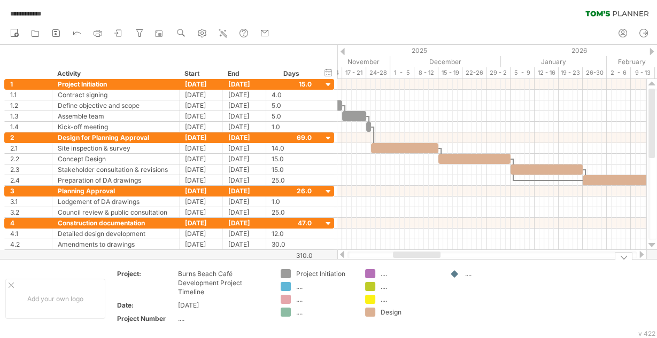
click at [390, 309] on div "Design" at bounding box center [409, 312] width 58 height 9
click at [380, 310] on input "******" at bounding box center [406, 312] width 53 height 9
type input "*********"
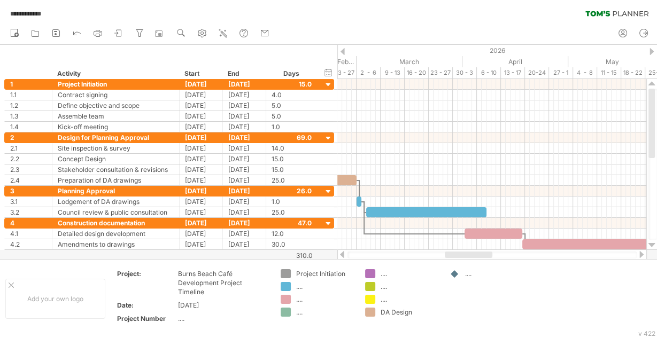
drag, startPoint x: 413, startPoint y: 258, endPoint x: 465, endPoint y: 259, distance: 51.8
click at [465, 259] on div at bounding box center [491, 255] width 289 height 7
click at [302, 288] on div "...." at bounding box center [325, 286] width 58 height 9
type input "**********"
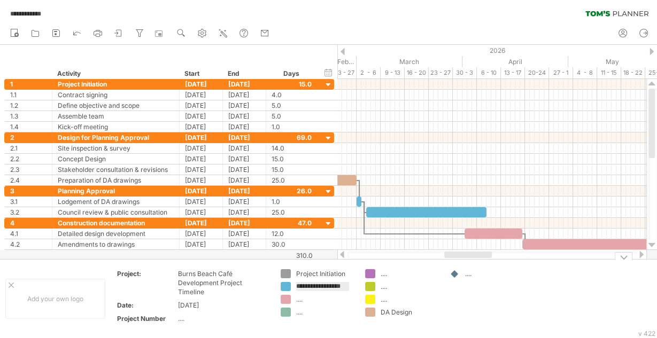
click at [429, 300] on div "...." at bounding box center [409, 299] width 58 height 9
click at [298, 302] on div "...." at bounding box center [325, 299] width 58 height 9
type input "**********"
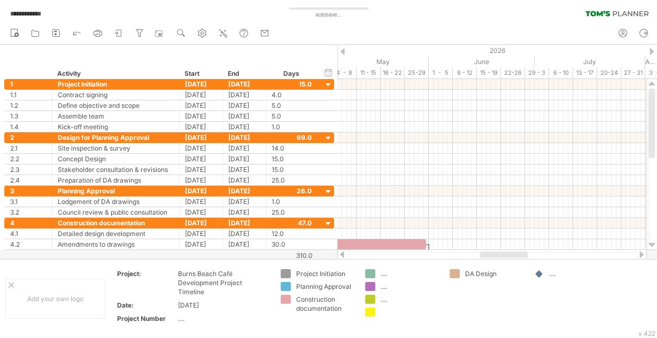
drag, startPoint x: 458, startPoint y: 257, endPoint x: 496, endPoint y: 255, distance: 38.0
click at [495, 255] on div at bounding box center [504, 255] width 48 height 6
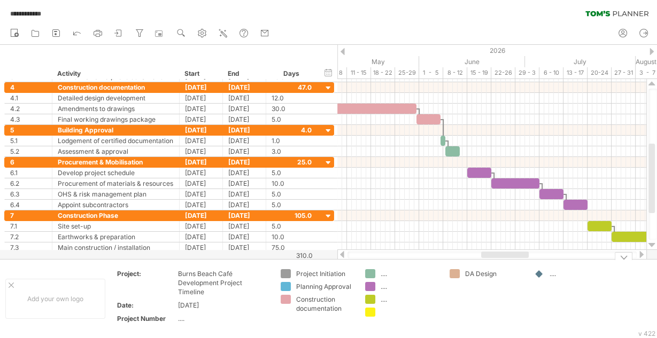
click at [380, 273] on div "...." at bounding box center [409, 273] width 58 height 9
type input "**********"
click at [387, 284] on div "...." at bounding box center [409, 286] width 58 height 9
type input "**********"
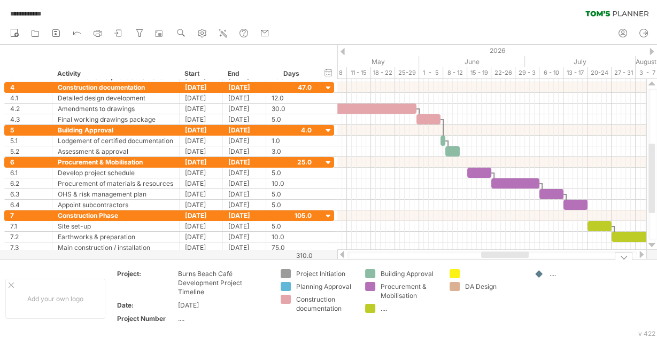
click at [387, 306] on div "...." at bounding box center [409, 308] width 58 height 9
type input "**********"
click at [482, 301] on td "DA Design" at bounding box center [486, 298] width 84 height 59
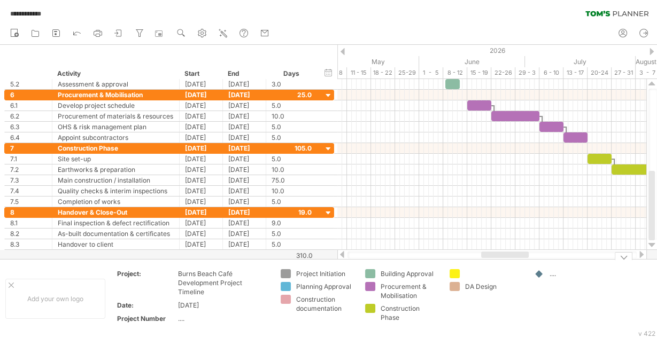
click at [459, 273] on div "**********" at bounding box center [328, 169] width 657 height 338
click at [462, 273] on div at bounding box center [486, 273] width 74 height 9
click at [470, 276] on div at bounding box center [494, 273] width 58 height 9
type input "**********"
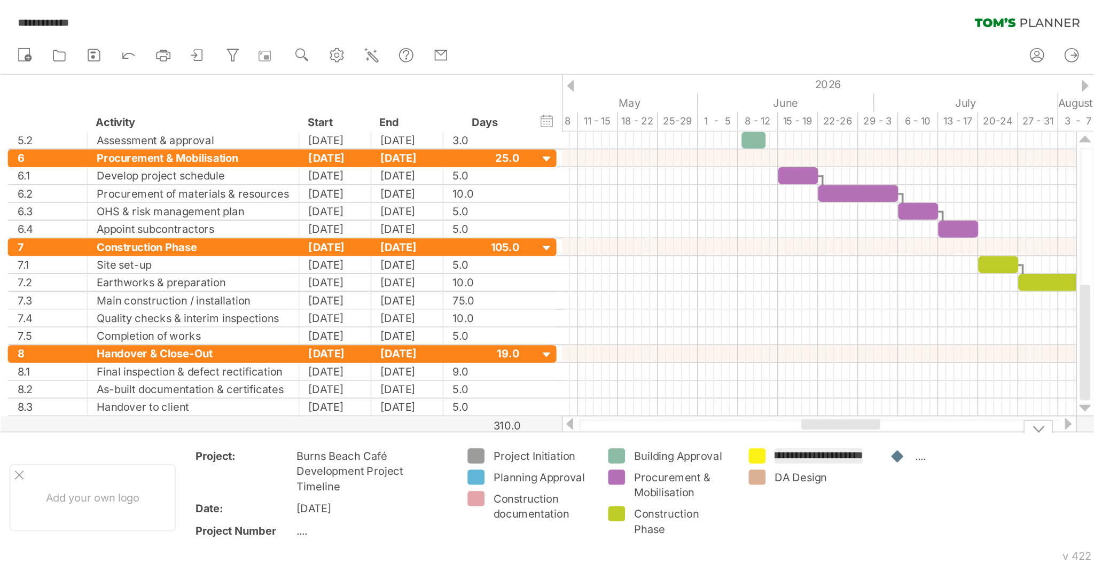
scroll to position [0, 17]
click at [487, 319] on td "**********" at bounding box center [486, 298] width 84 height 59
click at [548, 275] on div "...." at bounding box center [571, 273] width 74 height 9
click at [541, 273] on div at bounding box center [539, 274] width 11 height 10
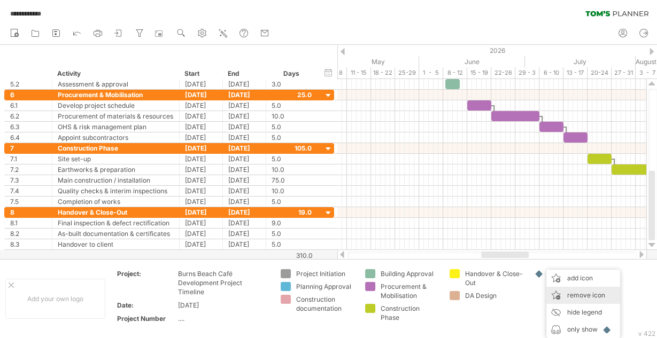
click at [567, 295] on span "remove icon" at bounding box center [586, 295] width 38 height 8
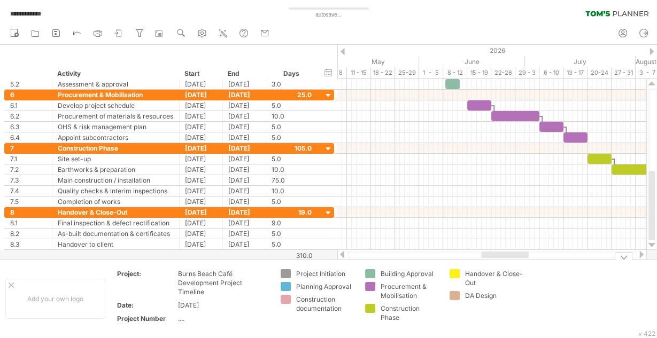
drag, startPoint x: 469, startPoint y: 274, endPoint x: 451, endPoint y: 278, distance: 18.5
click at [451, 278] on div "Handover & Close-Out" at bounding box center [486, 278] width 74 height 18
drag, startPoint x: 454, startPoint y: 275, endPoint x: 452, endPoint y: 312, distance: 36.9
click at [452, 312] on div "**********" at bounding box center [328, 169] width 657 height 338
drag, startPoint x: 456, startPoint y: 298, endPoint x: 456, endPoint y: 275, distance: 23.5
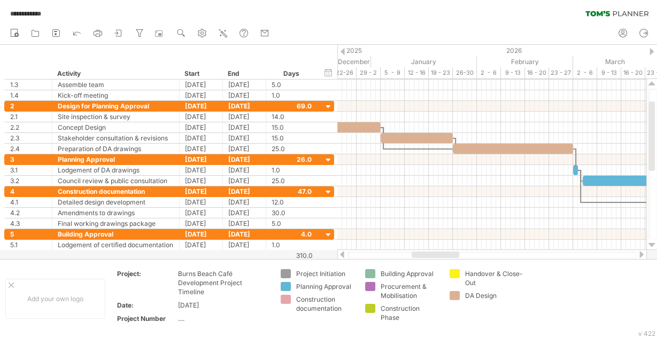
drag, startPoint x: 509, startPoint y: 256, endPoint x: 440, endPoint y: 258, distance: 69.5
click at [440, 258] on div at bounding box center [491, 255] width 289 height 7
drag, startPoint x: 457, startPoint y: 296, endPoint x: 296, endPoint y: 282, distance: 162.0
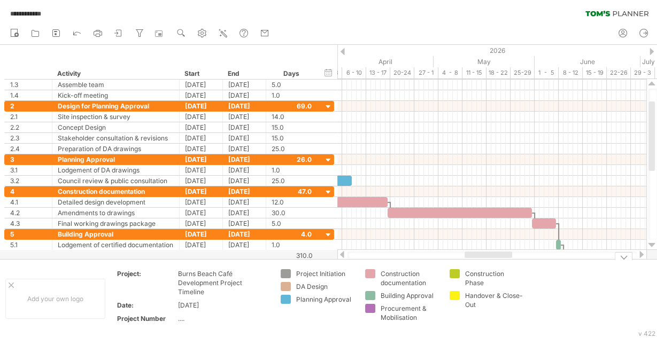
drag, startPoint x: 483, startPoint y: 262, endPoint x: 493, endPoint y: 262, distance: 10.7
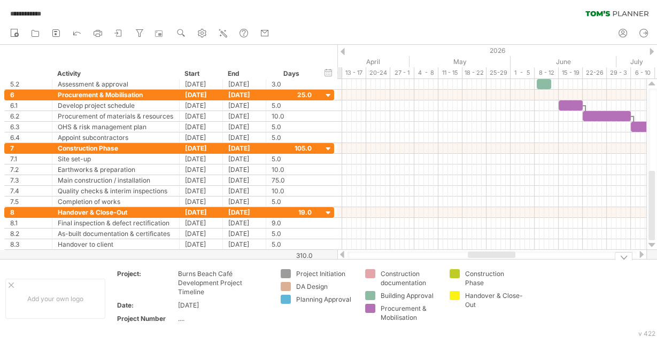
drag, startPoint x: 508, startPoint y: 255, endPoint x: 502, endPoint y: 261, distance: 8.7
click at [502, 261] on div "**********" at bounding box center [328, 169] width 657 height 338
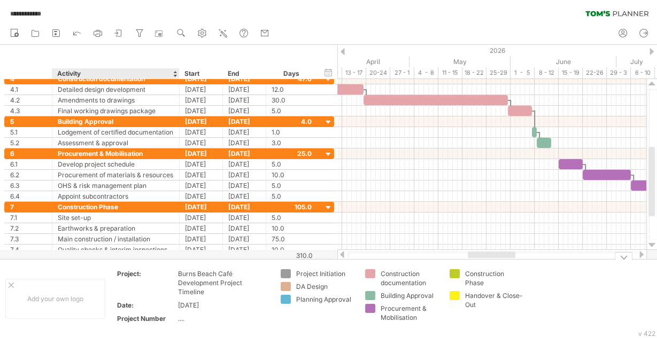
click at [180, 316] on div "...." at bounding box center [223, 318] width 90 height 9
type input "*******"
click at [539, 310] on td at bounding box center [570, 298] width 84 height 59
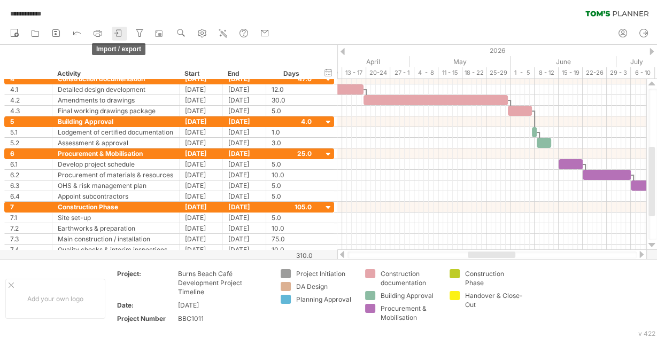
click at [122, 32] on icon at bounding box center [118, 33] width 11 height 11
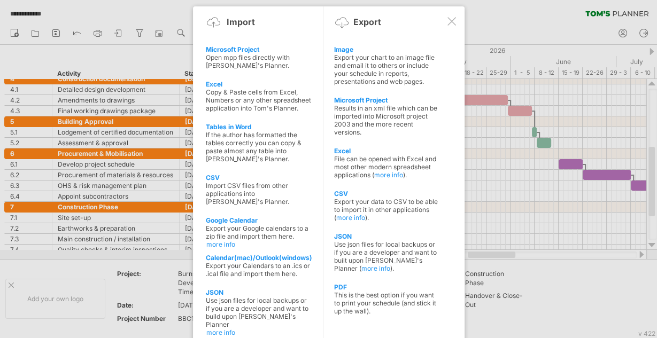
click at [567, 285] on div at bounding box center [328, 169] width 657 height 338
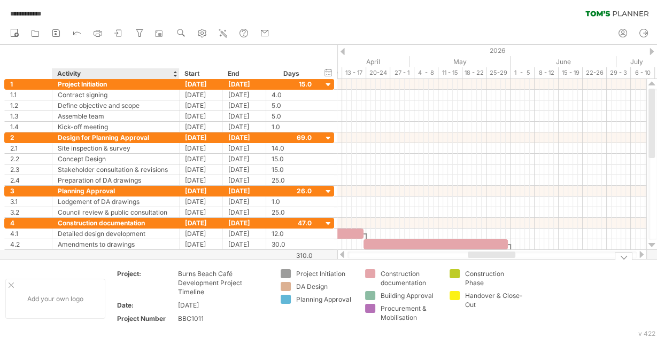
click at [73, 298] on div "Add your own logo" at bounding box center [55, 299] width 100 height 40
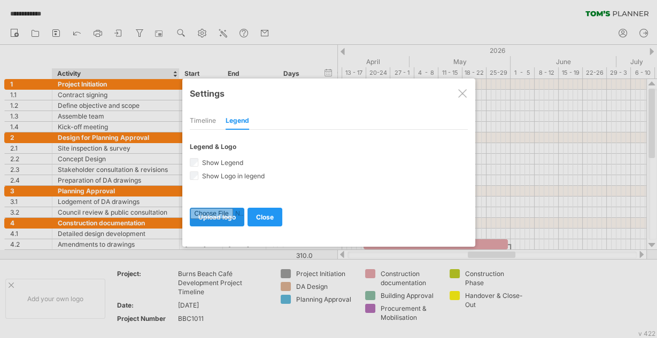
click at [233, 216] on input "file" at bounding box center [216, 217] width 53 height 18
type input "**********"
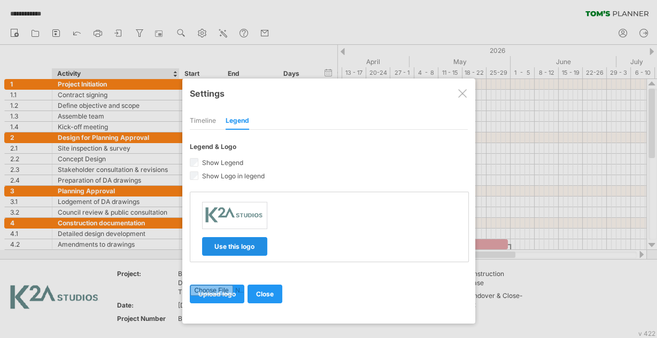
click at [243, 244] on span "use this logo" at bounding box center [234, 247] width 40 height 8
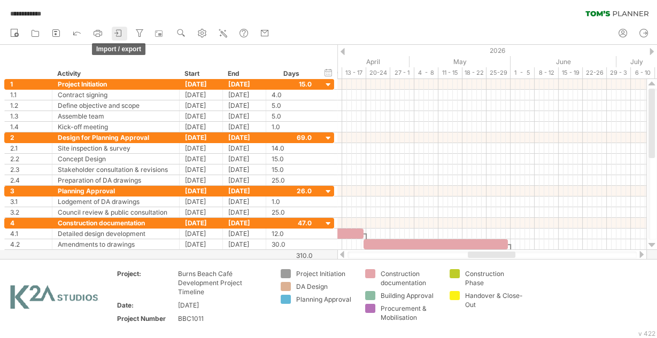
click at [120, 33] on icon at bounding box center [118, 33] width 11 height 11
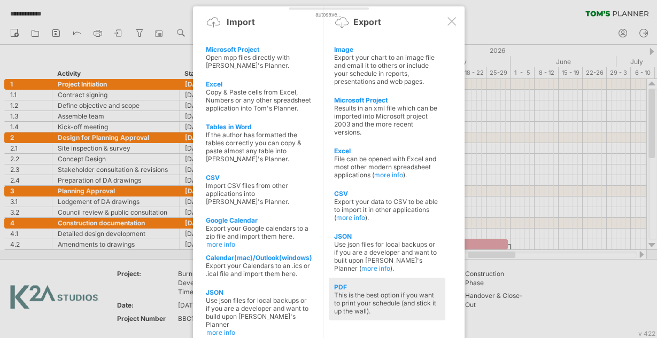
click at [348, 285] on div "PDF" at bounding box center [387, 287] width 106 height 8
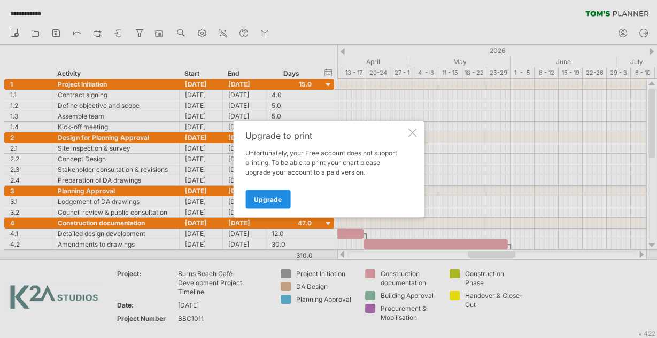
click at [275, 197] on span "Upgrade" at bounding box center [268, 199] width 28 height 8
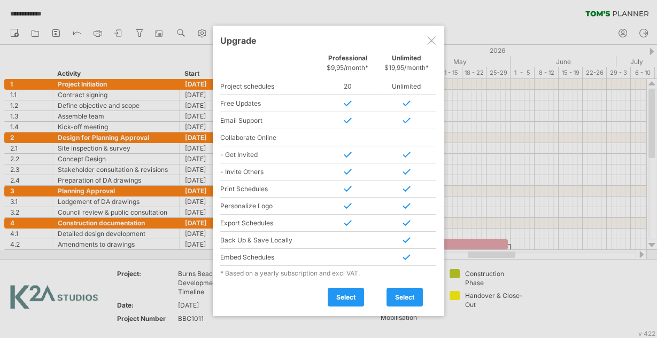
click at [429, 42] on div at bounding box center [431, 40] width 9 height 9
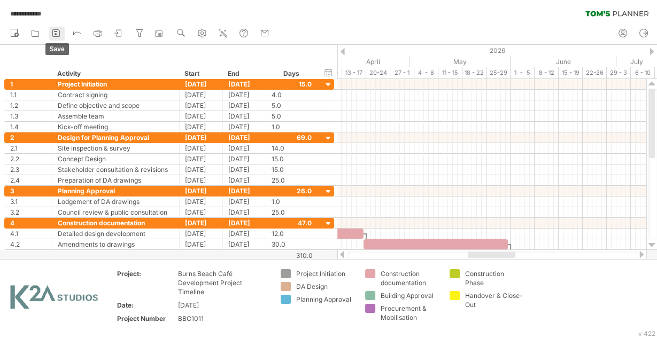
click at [54, 35] on icon at bounding box center [56, 33] width 11 height 11
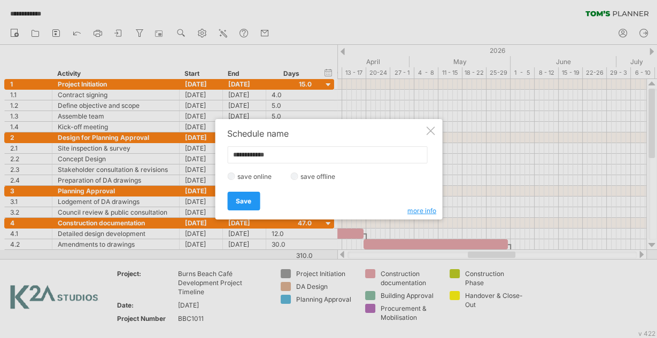
click at [248, 154] on input "**********" at bounding box center [327, 154] width 200 height 17
type input "**********"
click at [255, 203] on link "Save" at bounding box center [243, 201] width 33 height 19
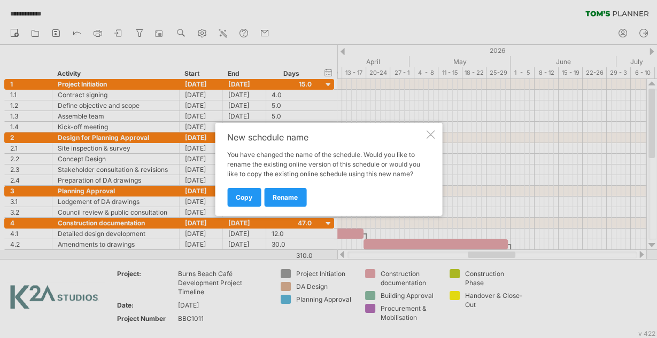
click at [433, 136] on div at bounding box center [430, 134] width 9 height 9
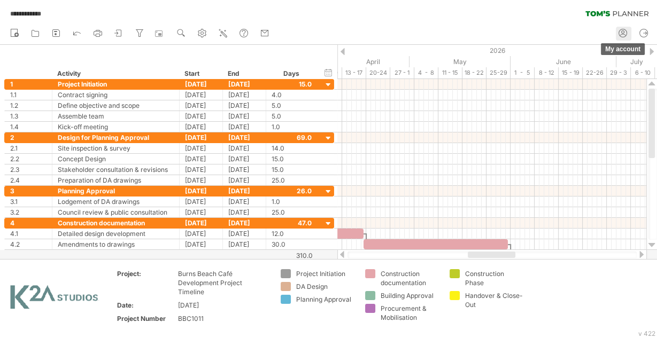
click at [627, 32] on icon at bounding box center [622, 33] width 11 height 11
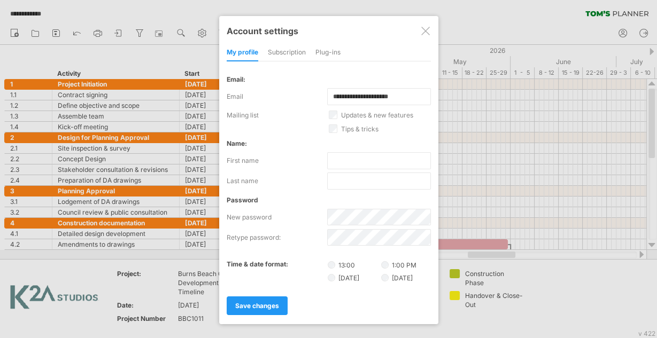
click at [278, 49] on div "subscription" at bounding box center [287, 52] width 38 height 17
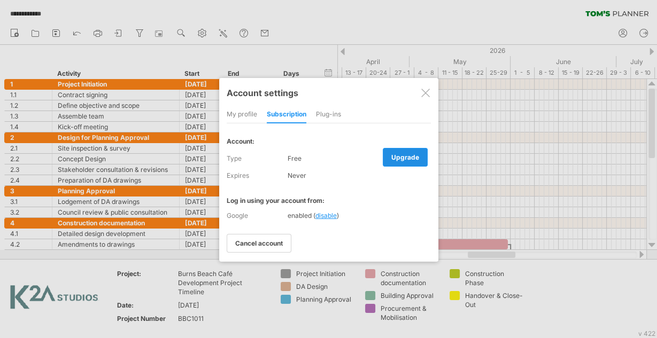
click at [397, 157] on span "upgrade" at bounding box center [405, 157] width 28 height 8
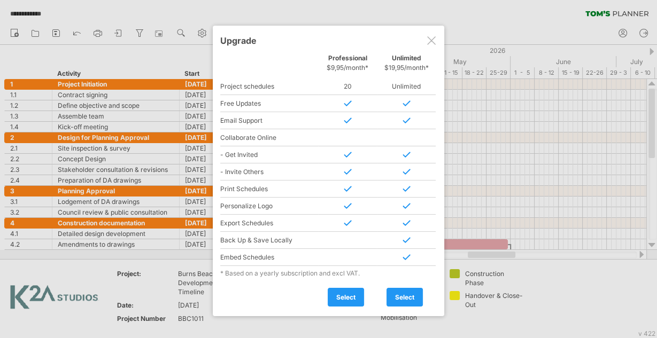
click at [359, 72] on div "Professional $9,95/month*" at bounding box center [347, 65] width 59 height 23
click at [348, 294] on span "select" at bounding box center [345, 297] width 19 height 8
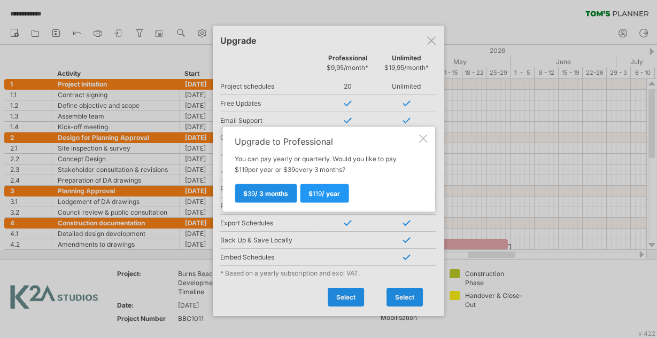
click at [253, 193] on span "39" at bounding box center [250, 193] width 7 height 8
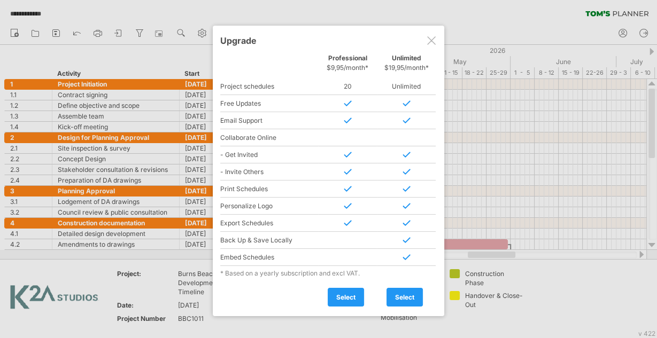
click at [427, 42] on div at bounding box center [431, 40] width 9 height 9
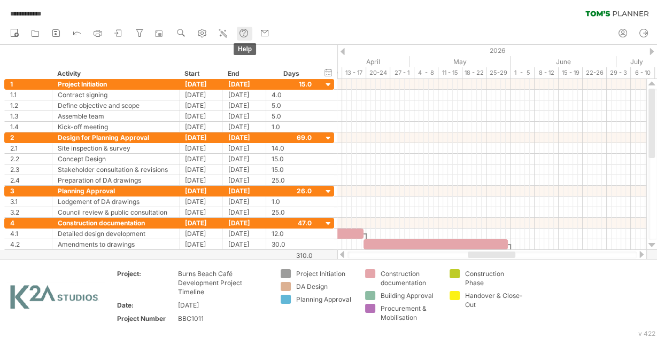
click at [245, 31] on use at bounding box center [243, 33] width 11 height 11
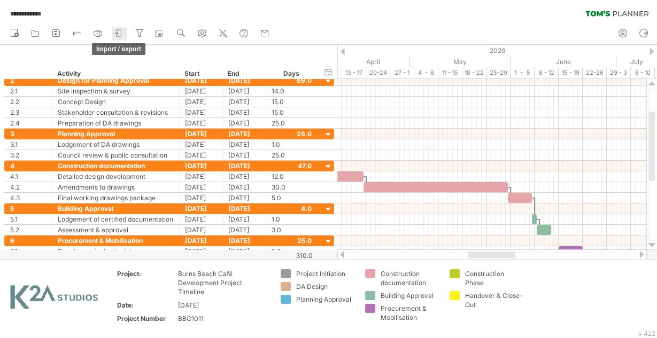
click at [116, 33] on icon at bounding box center [115, 33] width 3 height 3
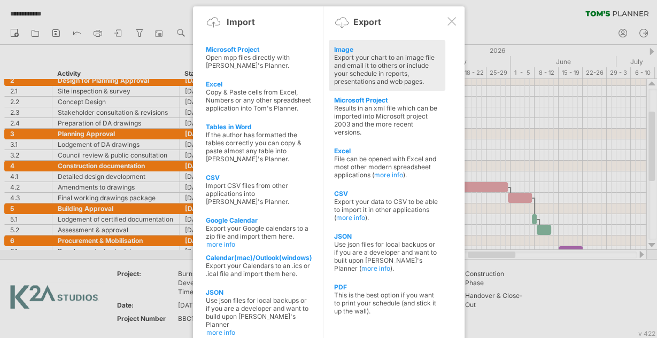
click at [369, 68] on div "Export your chart to an image file and email it to others or include your sched…" at bounding box center [387, 69] width 106 height 32
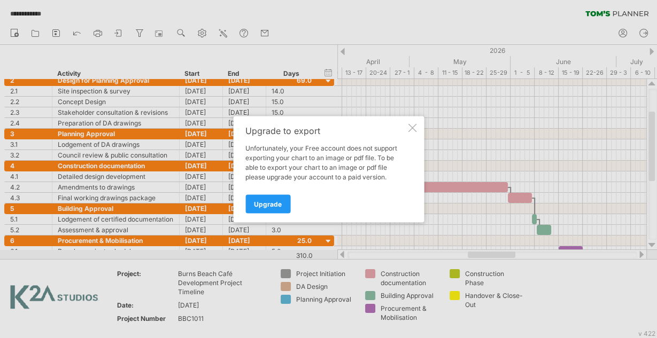
click at [411, 131] on div at bounding box center [412, 127] width 9 height 9
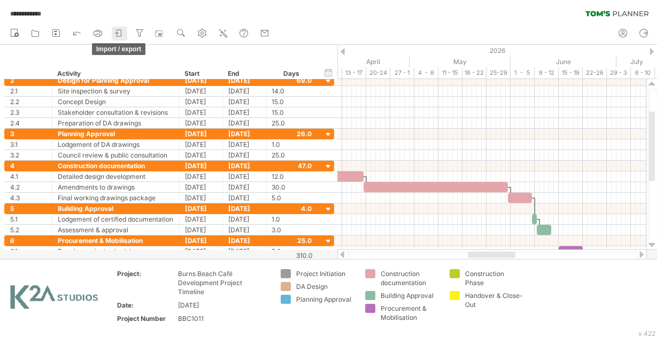
click at [118, 35] on icon at bounding box center [118, 33] width 11 height 11
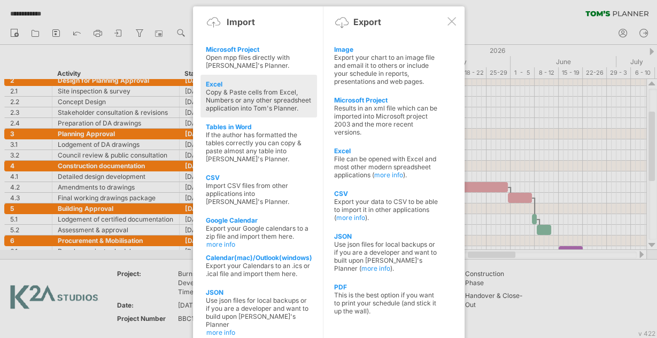
click at [253, 101] on div "Copy & Paste cells from Excel, Numbers or any other spreadsheet application int…" at bounding box center [259, 100] width 106 height 24
type textarea "**********"
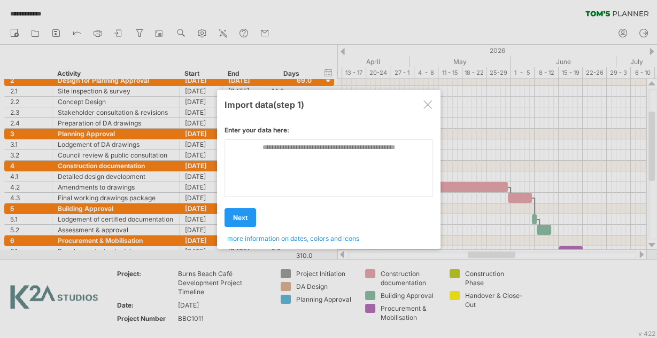
click at [429, 104] on div at bounding box center [427, 104] width 9 height 9
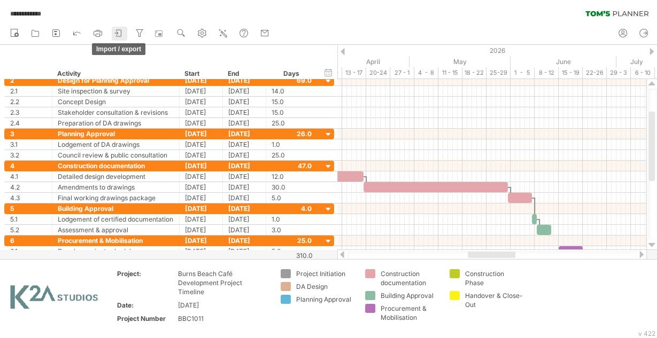
click at [118, 34] on icon at bounding box center [115, 33] width 3 height 3
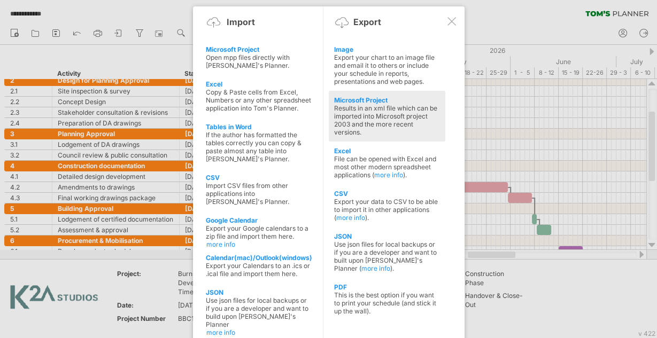
click at [364, 110] on div "Results in an xml file which can be imported into Microsoft project 2003 and th…" at bounding box center [387, 120] width 106 height 32
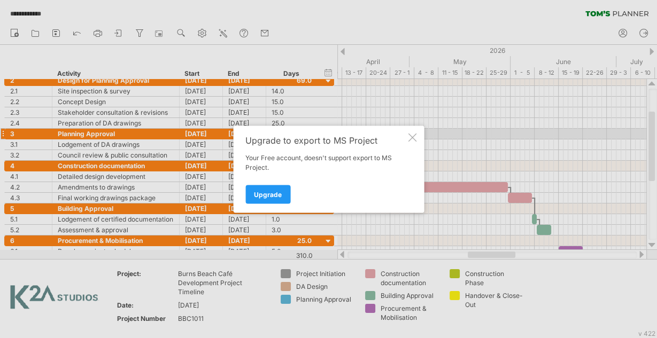
click at [414, 135] on div at bounding box center [412, 137] width 9 height 9
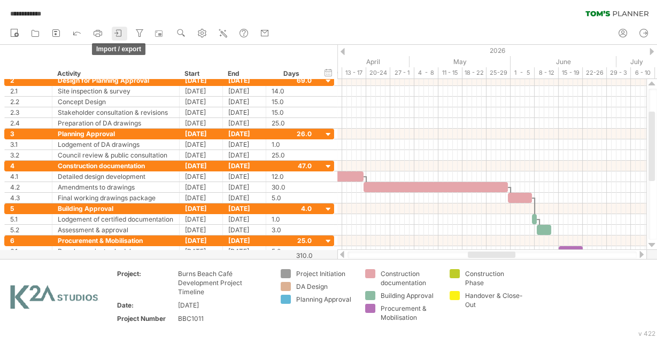
click at [123, 32] on icon at bounding box center [118, 33] width 11 height 11
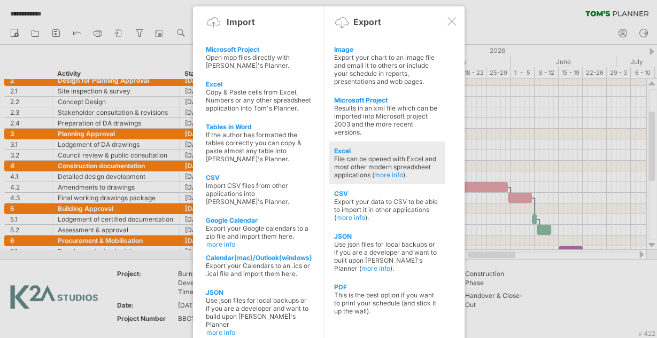
click at [362, 158] on div "File can be opened with Excel and most other modern spreadsheet applications ( …" at bounding box center [387, 167] width 106 height 24
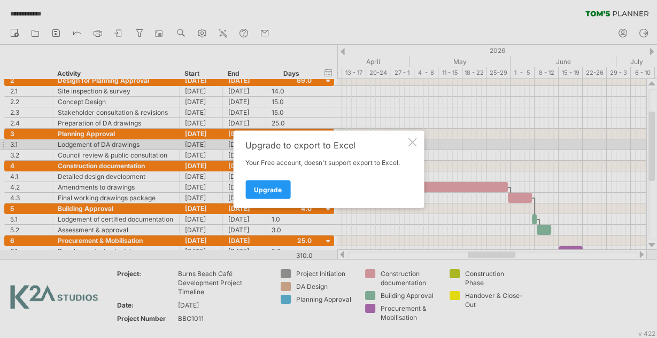
click at [415, 142] on div at bounding box center [412, 142] width 9 height 9
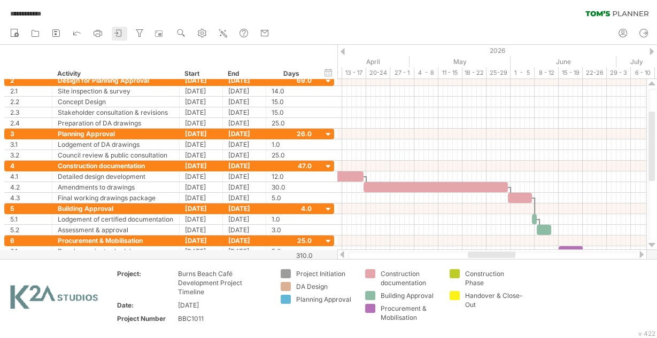
click at [122, 30] on icon at bounding box center [118, 33] width 11 height 11
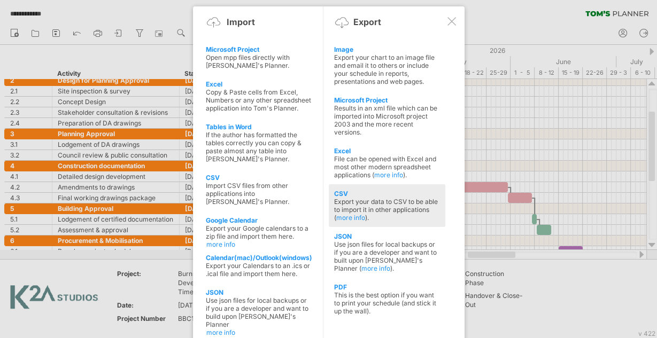
click at [359, 204] on div "Export your data to CSV to be able to import it in other applications ( more in…" at bounding box center [387, 210] width 106 height 24
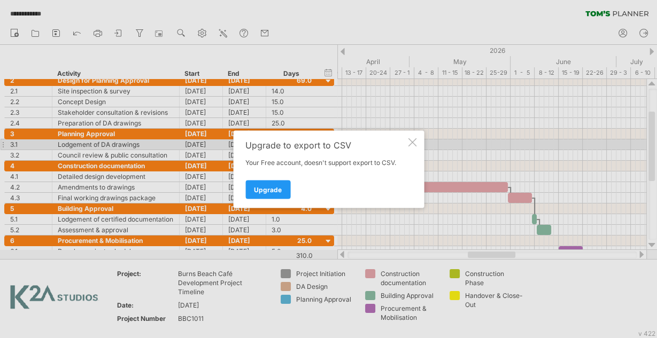
click at [410, 147] on div "Upgrade to export to CSV Your Free account, doesn't support export to CSV. Upgr…" at bounding box center [328, 168] width 191 height 77
click at [411, 144] on div at bounding box center [412, 142] width 9 height 9
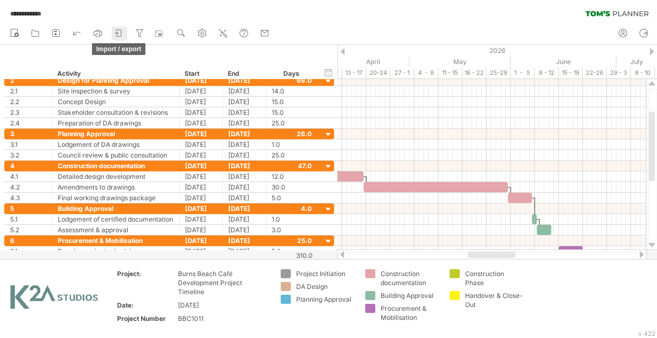
click at [118, 33] on icon at bounding box center [118, 33] width 11 height 11
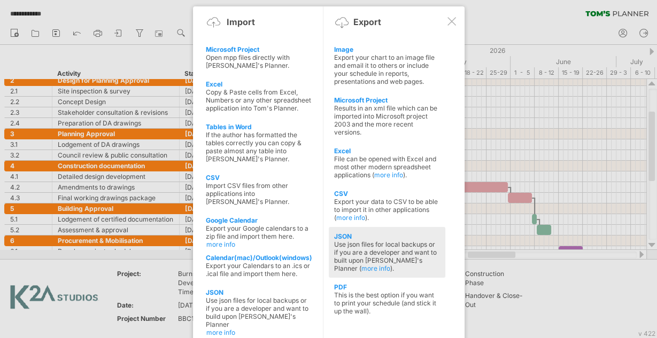
click at [377, 244] on div "Use json files for local backups or if you are a developer and want to built up…" at bounding box center [387, 256] width 106 height 32
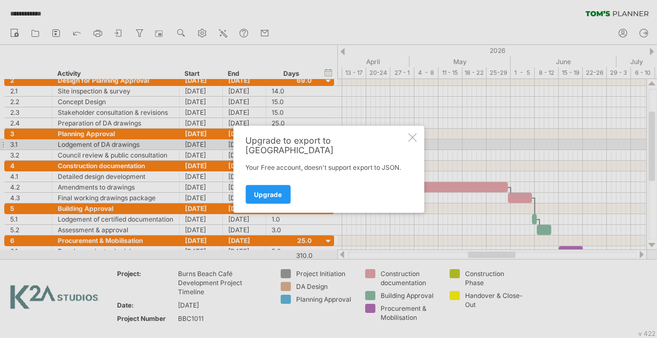
click at [409, 141] on div at bounding box center [412, 137] width 9 height 9
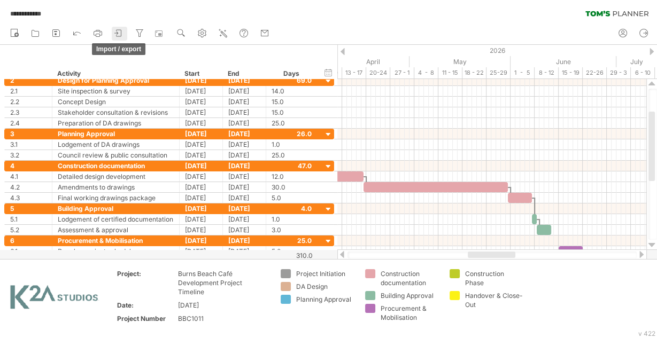
click at [123, 35] on icon at bounding box center [118, 33] width 11 height 11
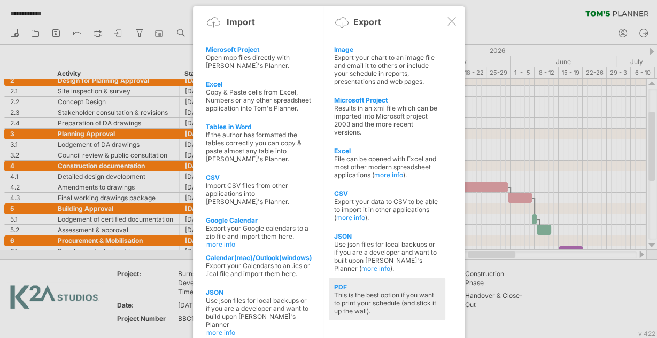
click at [401, 291] on div "This is the best option if you want to print your schedule (and stick it up the…" at bounding box center [387, 303] width 106 height 24
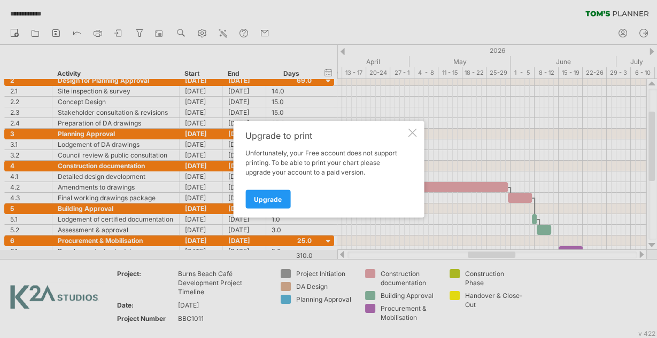
click at [411, 137] on div "Upgrade to print Unfortunately, your Free account does not support printing. To…" at bounding box center [328, 169] width 191 height 97
click at [410, 133] on div at bounding box center [412, 132] width 9 height 9
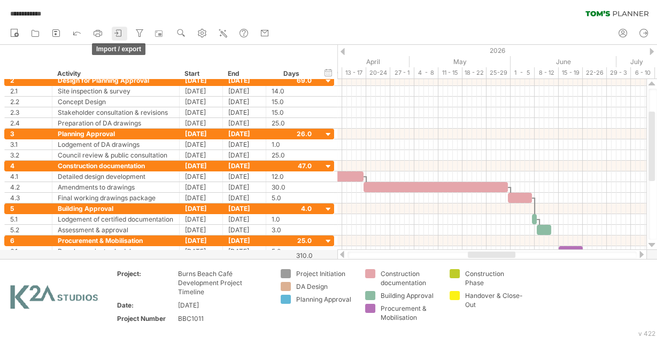
click at [119, 30] on icon at bounding box center [118, 33] width 11 height 11
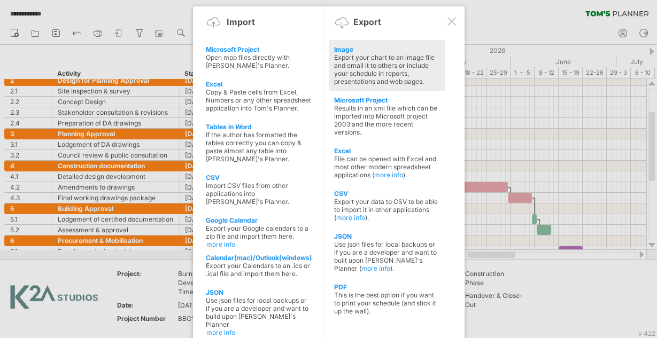
click at [368, 68] on div "Export your chart to an image file and email it to others or include your sched…" at bounding box center [387, 69] width 106 height 32
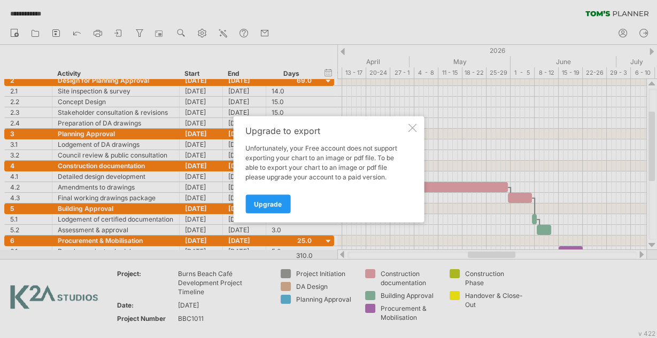
click at [415, 133] on div "Upgrade to export Unfortunately, your Free account does not support exporting y…" at bounding box center [328, 169] width 191 height 106
click at [406, 126] on div "Upgrade to export Unfortunately, your Free account does not support exporting y…" at bounding box center [328, 169] width 191 height 106
click at [413, 126] on div at bounding box center [412, 127] width 9 height 9
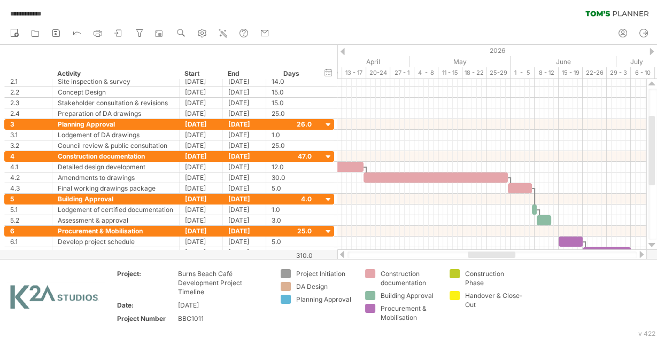
click at [379, 4] on div "**********" at bounding box center [328, 11] width 657 height 22
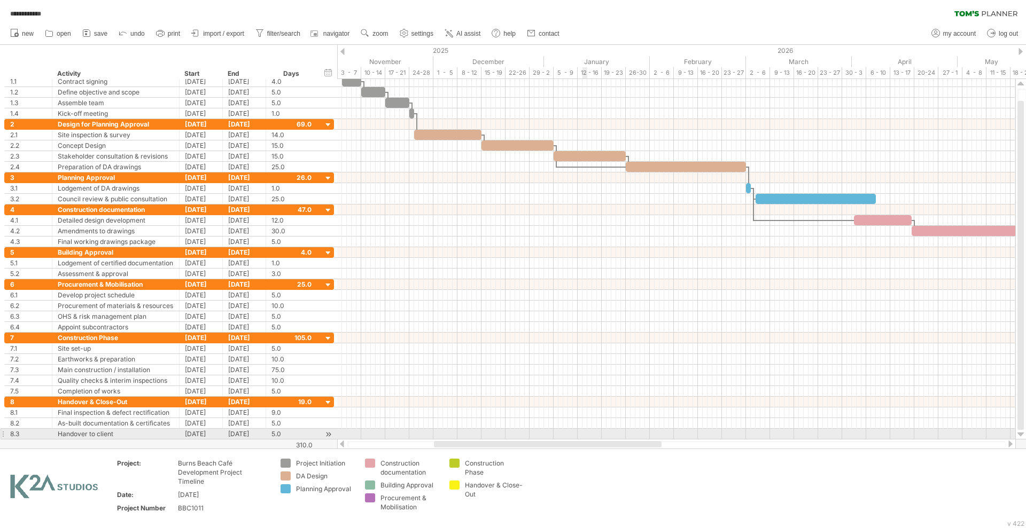
drag, startPoint x: 767, startPoint y: 446, endPoint x: 585, endPoint y: 436, distance: 182.0
click at [585, 422] on div "**********" at bounding box center [513, 264] width 1026 height 528
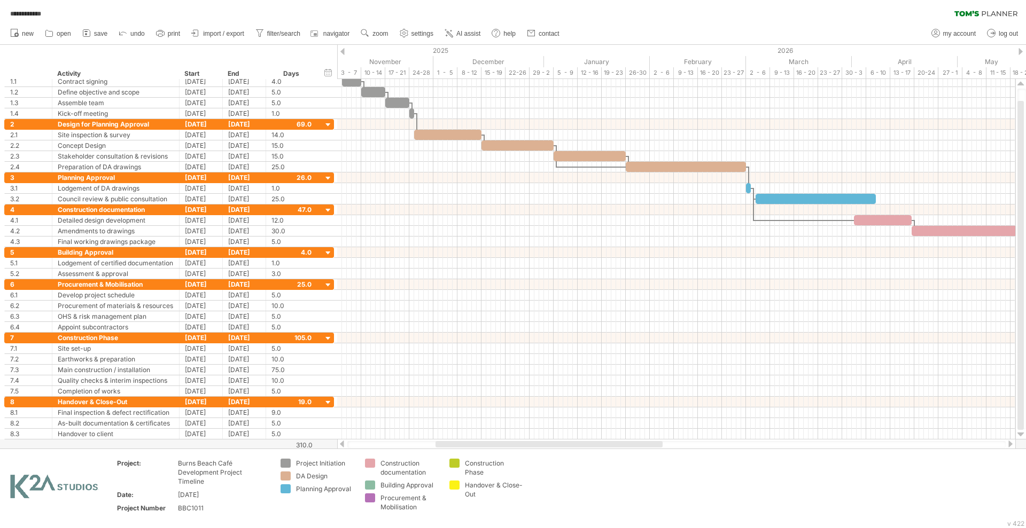
click at [647, 422] on div at bounding box center [549, 444] width 227 height 6
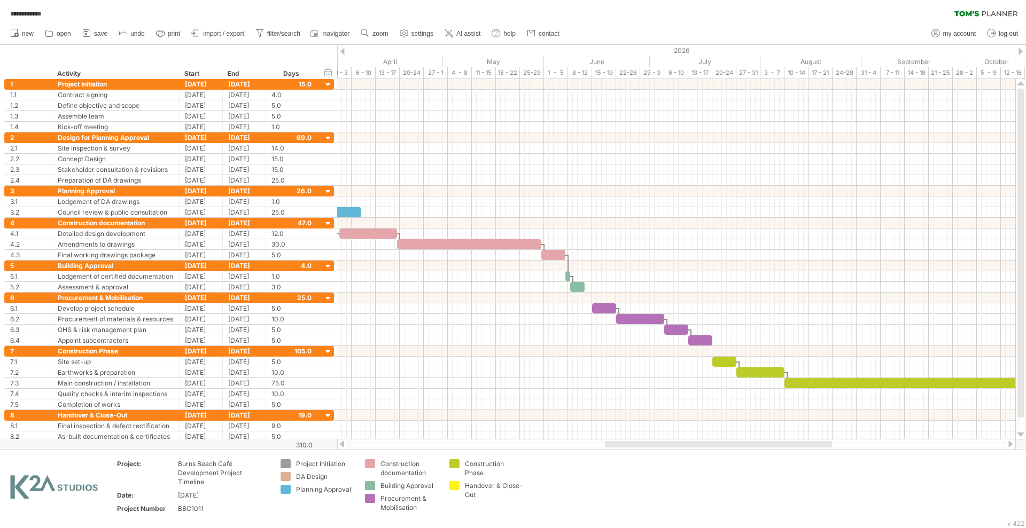
drag, startPoint x: 544, startPoint y: 445, endPoint x: 713, endPoint y: 441, distance: 169.4
click at [713, 422] on div at bounding box center [718, 444] width 227 height 6
click at [343, 422] on div at bounding box center [342, 444] width 9 height 7
drag, startPoint x: 657, startPoint y: 445, endPoint x: 671, endPoint y: 447, distance: 14.0
click at [671, 422] on div at bounding box center [716, 444] width 228 height 6
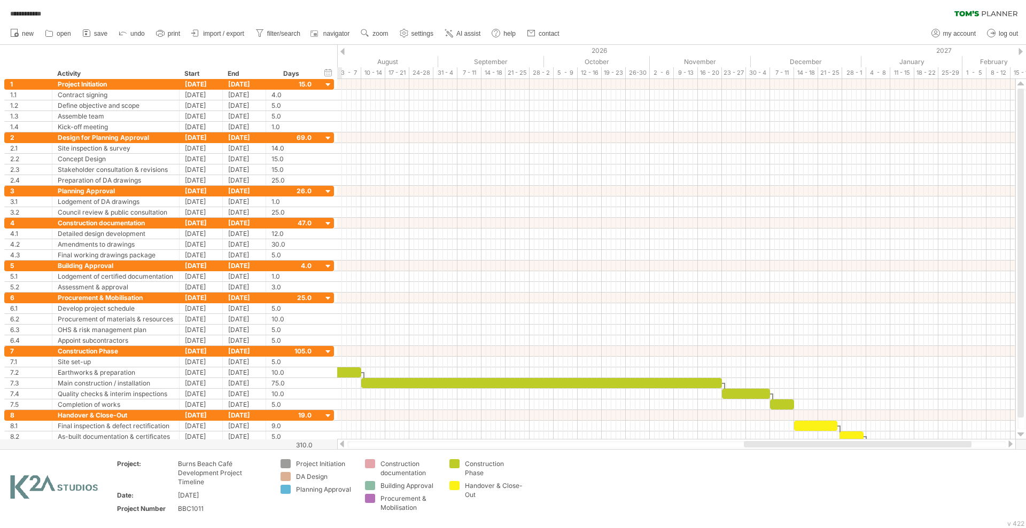
drag, startPoint x: 695, startPoint y: 446, endPoint x: 836, endPoint y: 445, distance: 141.1
click at [820, 422] on div at bounding box center [858, 444] width 228 height 6
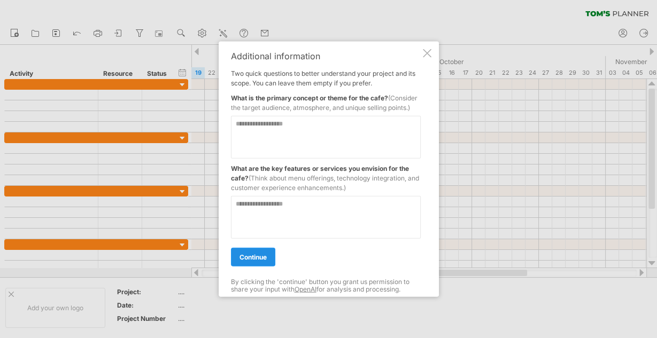
click at [244, 258] on span "continue" at bounding box center [252, 257] width 27 height 8
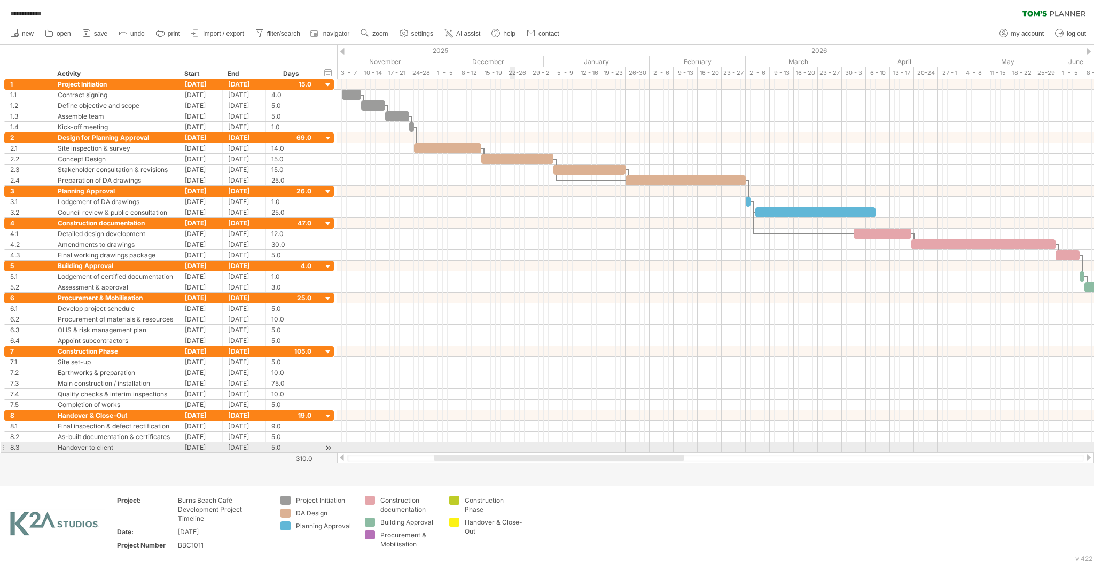
drag, startPoint x: 826, startPoint y: 460, endPoint x: 515, endPoint y: 448, distance: 311.2
click at [515, 448] on div "**********" at bounding box center [547, 281] width 1094 height 563
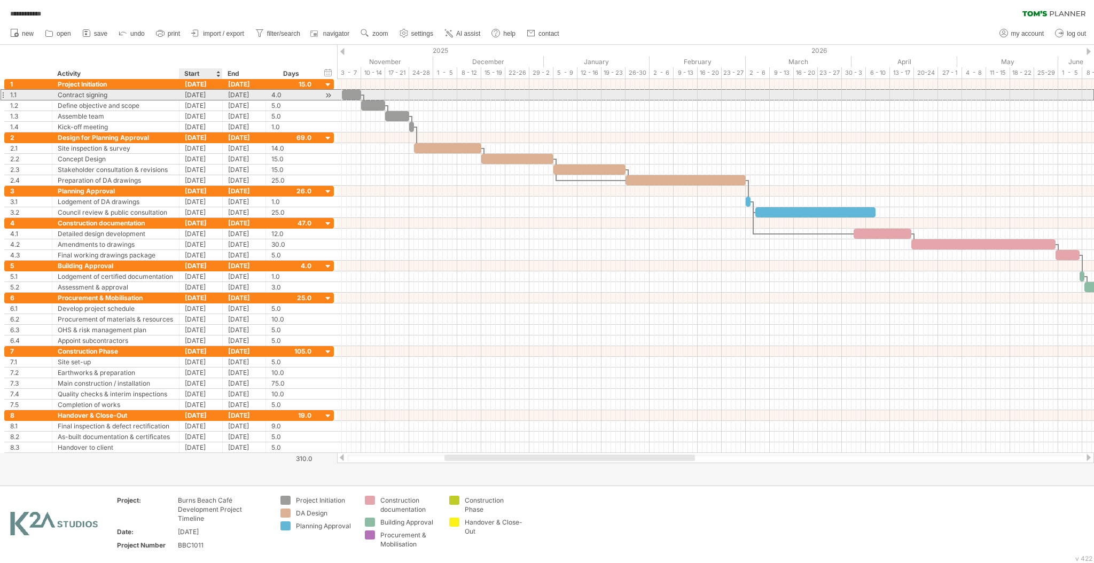
click at [219, 96] on div "[DATE]" at bounding box center [201, 95] width 43 height 10
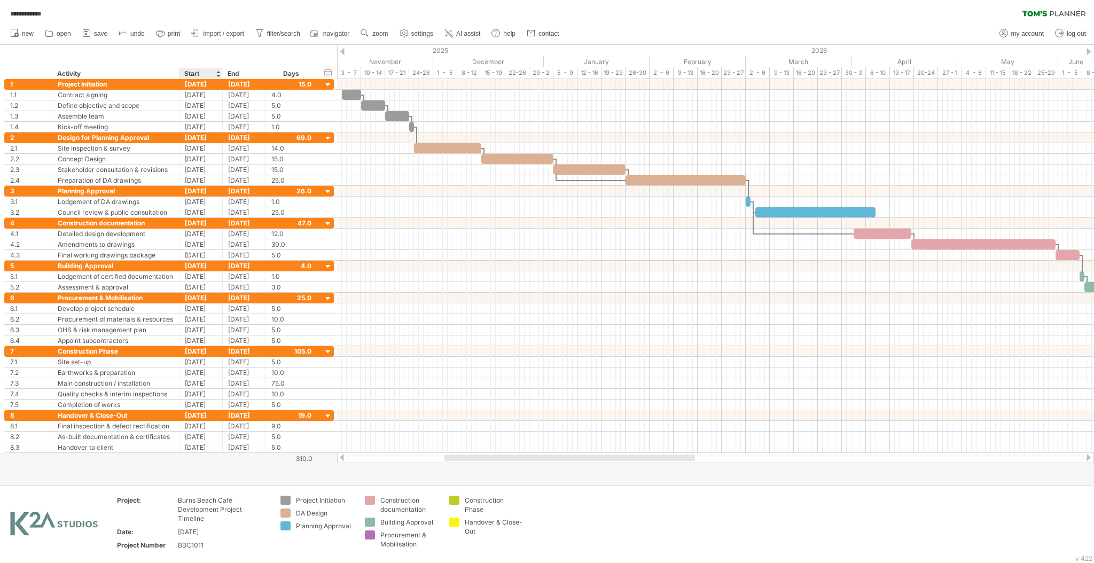
click at [199, 75] on div "Start" at bounding box center [200, 73] width 32 height 11
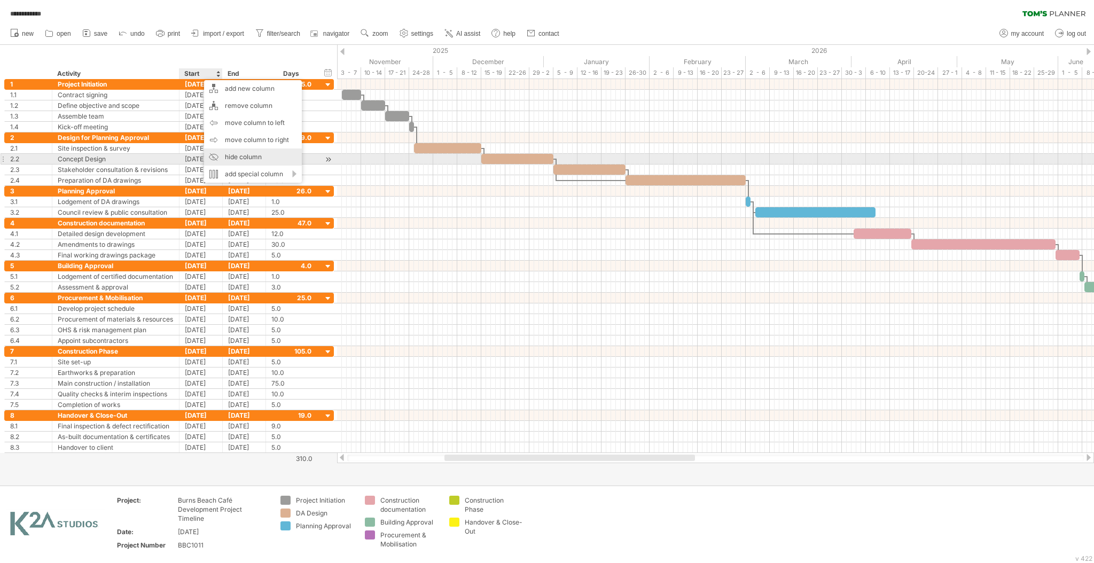
click at [240, 158] on div "hide column" at bounding box center [253, 157] width 98 height 17
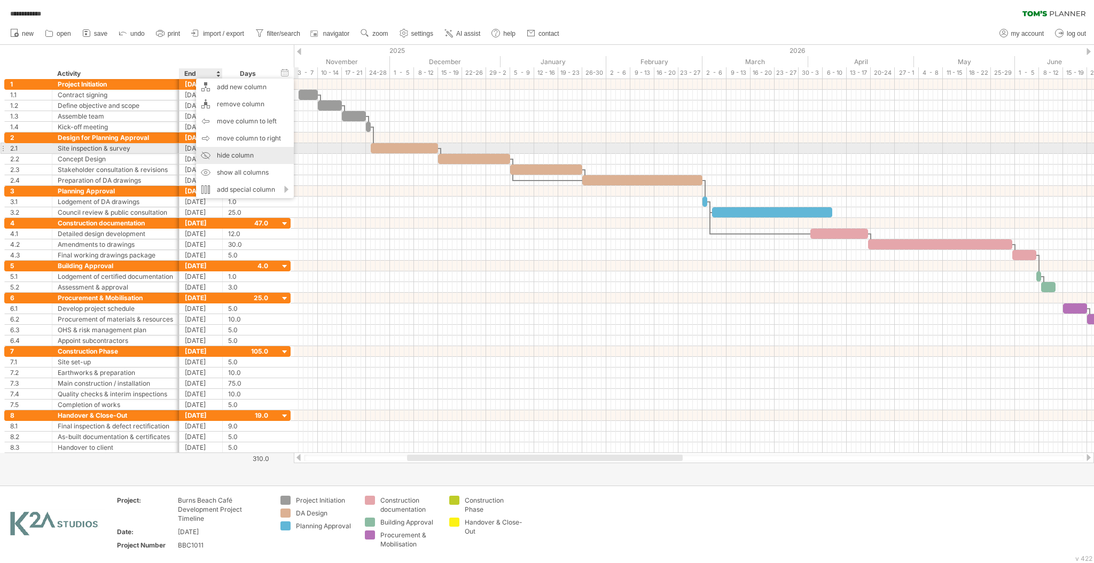
click at [235, 153] on div "hide column" at bounding box center [245, 155] width 98 height 17
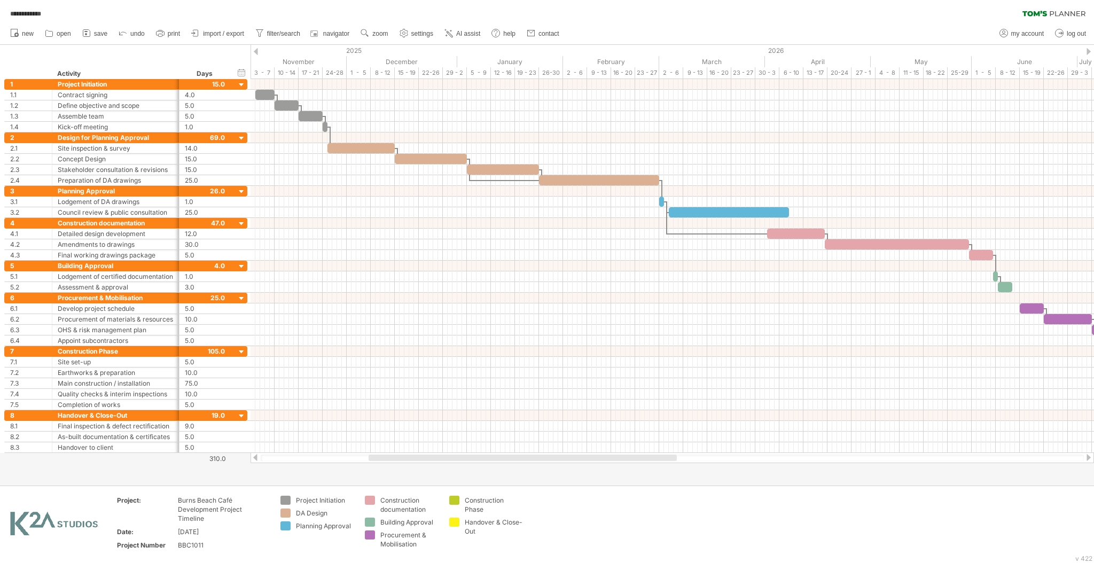
click at [537, 456] on div at bounding box center [523, 458] width 308 height 6
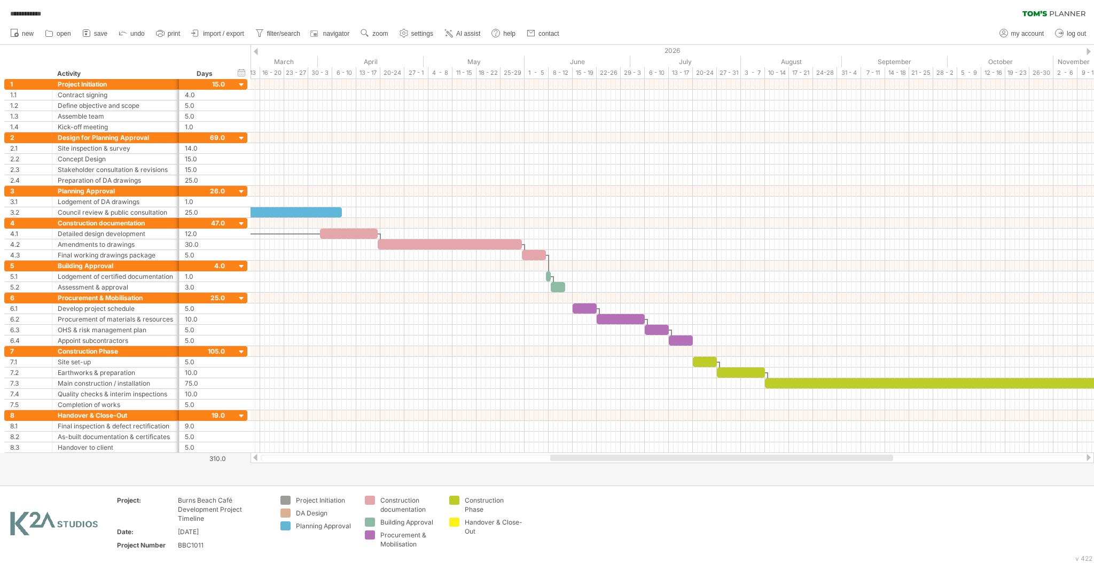
drag, startPoint x: 532, startPoint y: 457, endPoint x: 713, endPoint y: 454, distance: 181.2
click at [713, 454] on div at bounding box center [673, 458] width 844 height 11
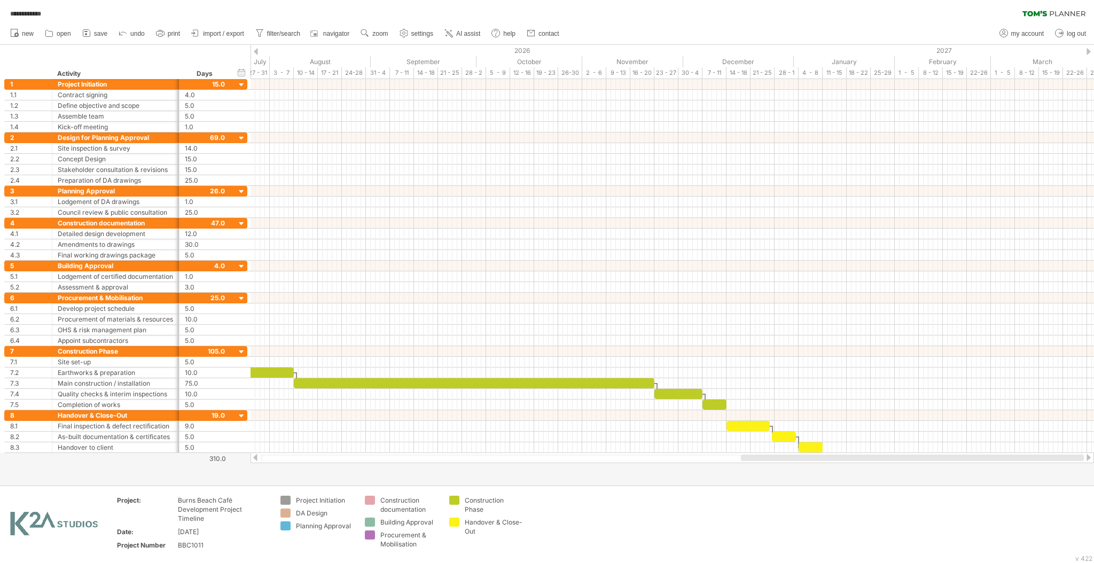
drag, startPoint x: 596, startPoint y: 457, endPoint x: 801, endPoint y: 456, distance: 204.7
click at [801, 456] on div at bounding box center [912, 458] width 343 height 6
click at [100, 34] on span "save" at bounding box center [100, 33] width 13 height 7
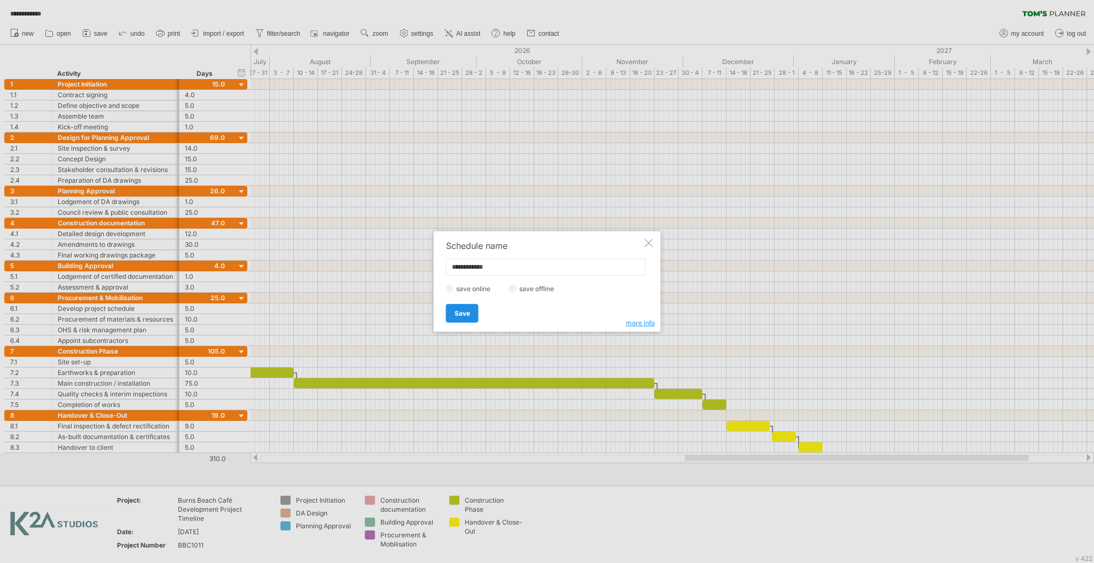
click at [463, 312] on span "Save" at bounding box center [462, 313] width 15 height 8
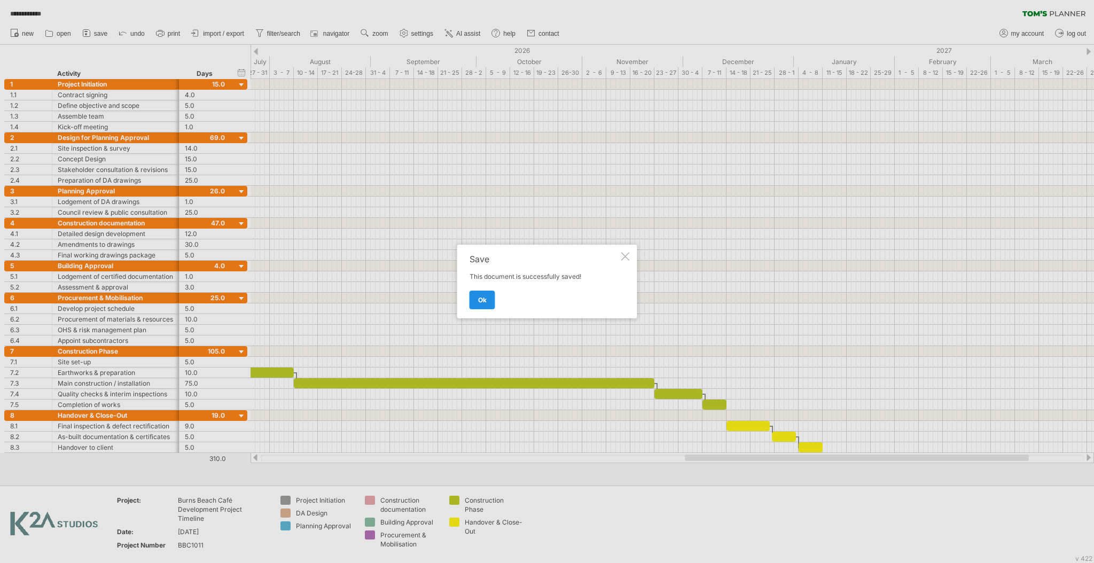
click at [475, 295] on link "ok" at bounding box center [483, 300] width 26 height 19
